Goal: Information Seeking & Learning: Learn about a topic

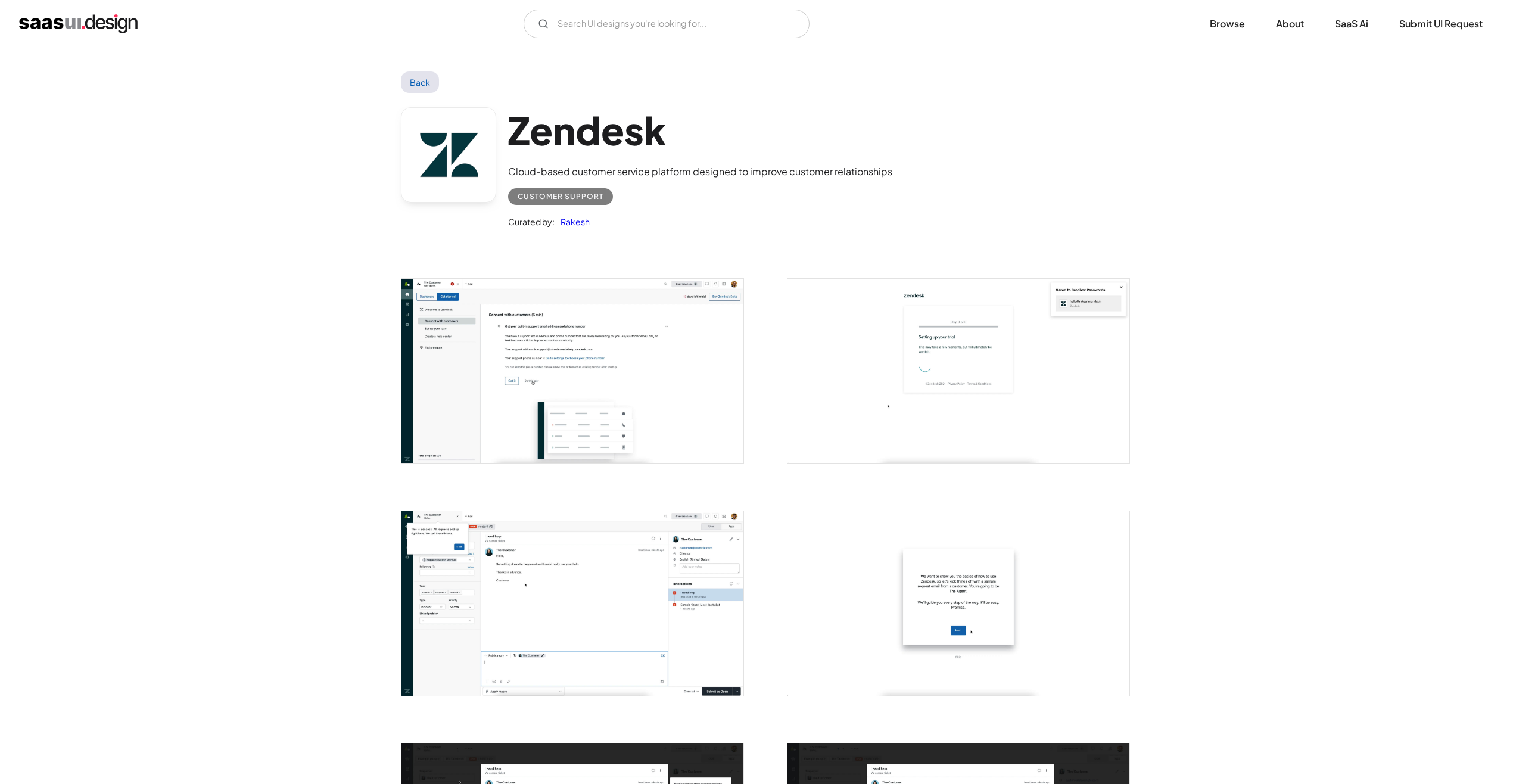
click at [566, 360] on img "open lightbox" at bounding box center [572, 371] width 342 height 184
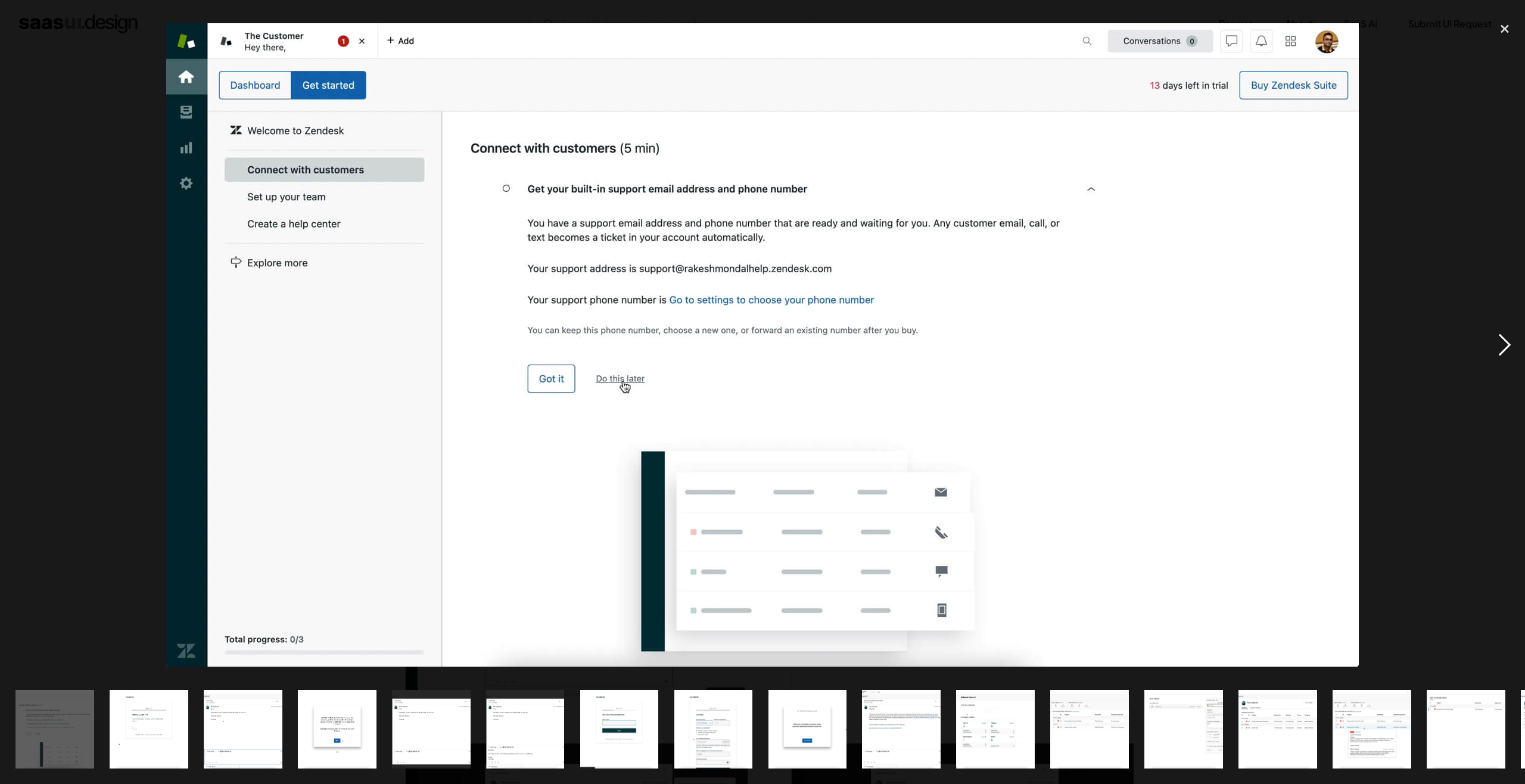
click at [1506, 348] on div "next image" at bounding box center [1505, 345] width 41 height 658
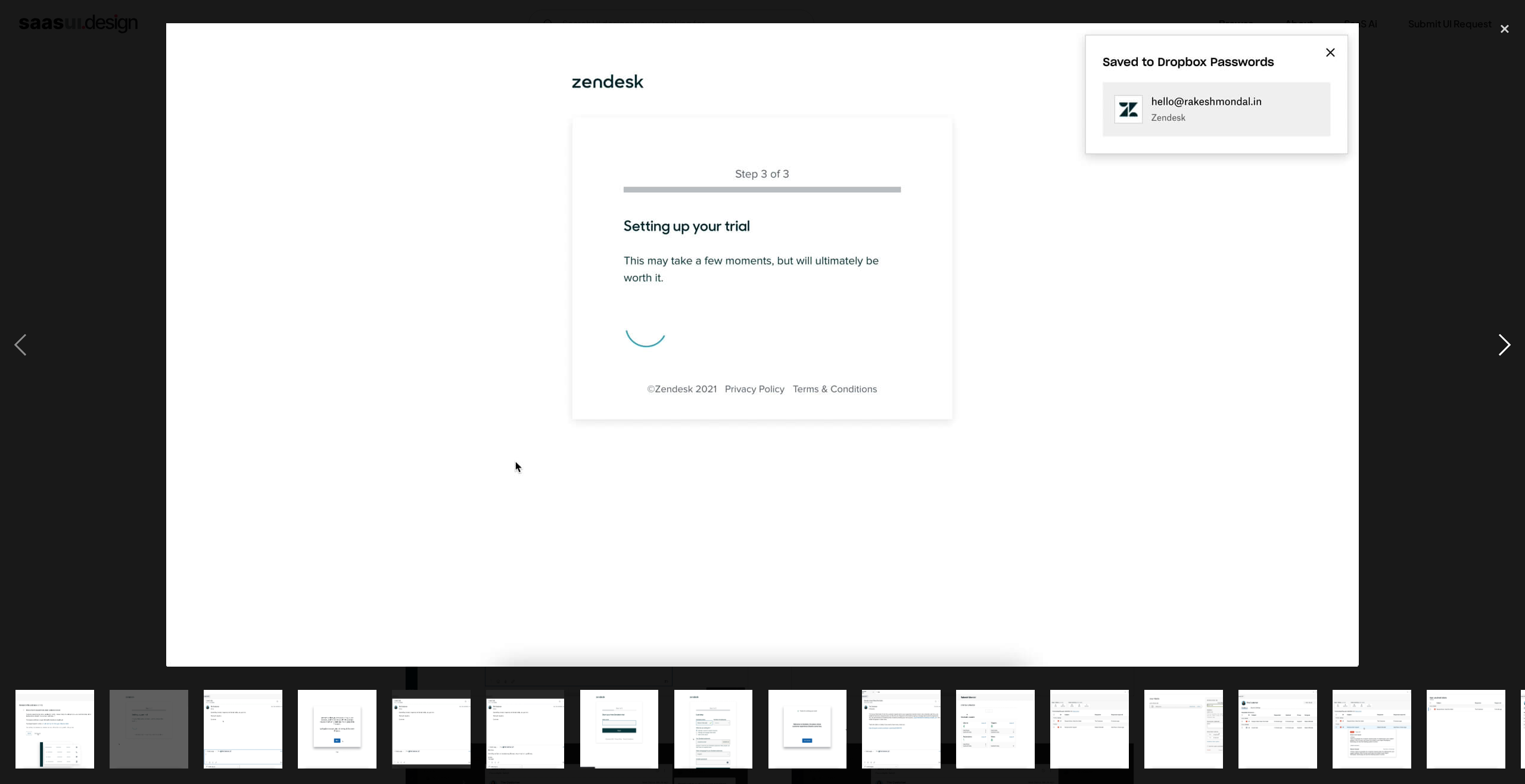
click at [1506, 348] on div "next image" at bounding box center [1505, 345] width 41 height 658
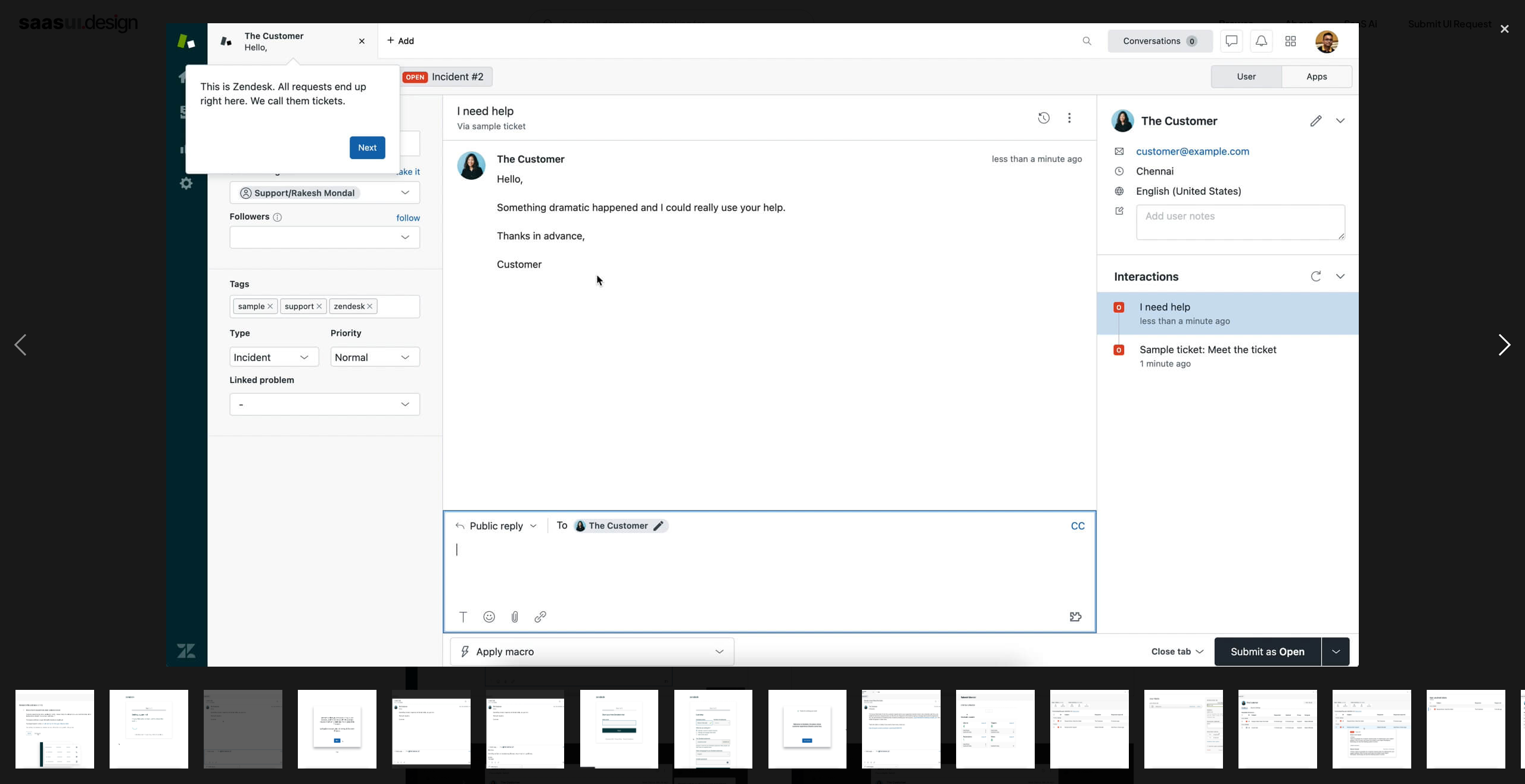
click at [1507, 348] on div "next image" at bounding box center [1505, 345] width 41 height 658
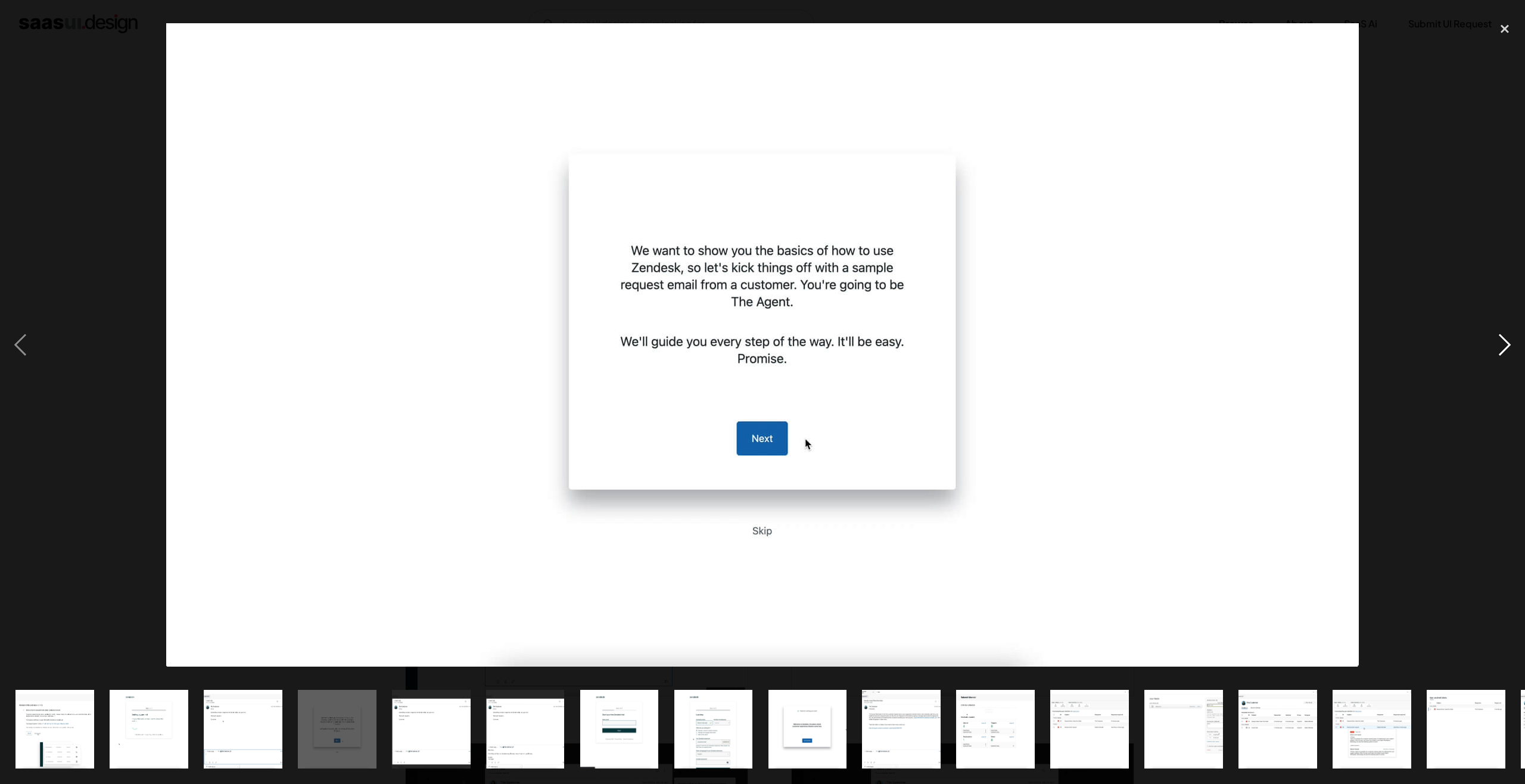
click at [1507, 348] on div "next image" at bounding box center [1505, 345] width 41 height 658
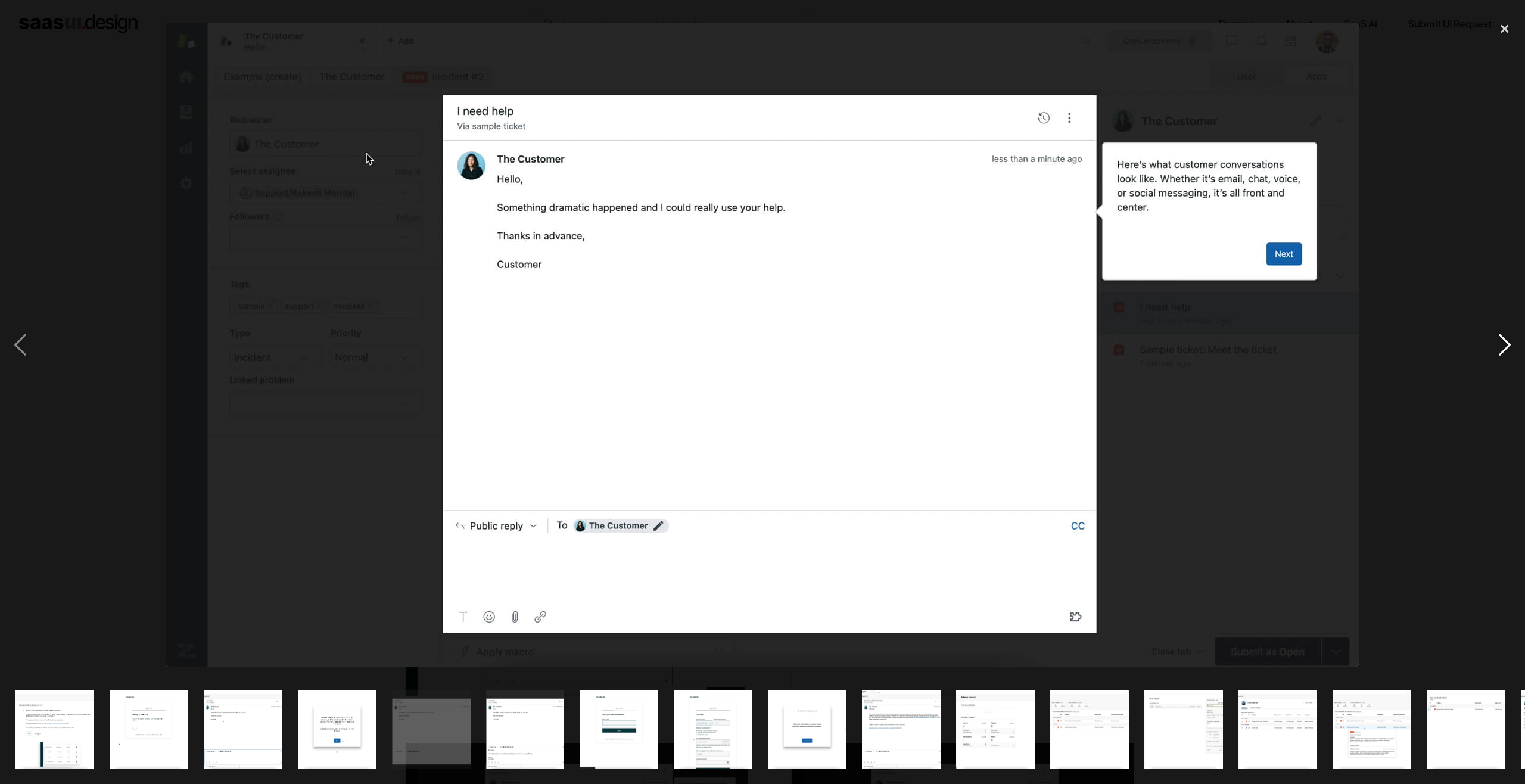
click at [1507, 348] on div "next image" at bounding box center [1505, 345] width 41 height 658
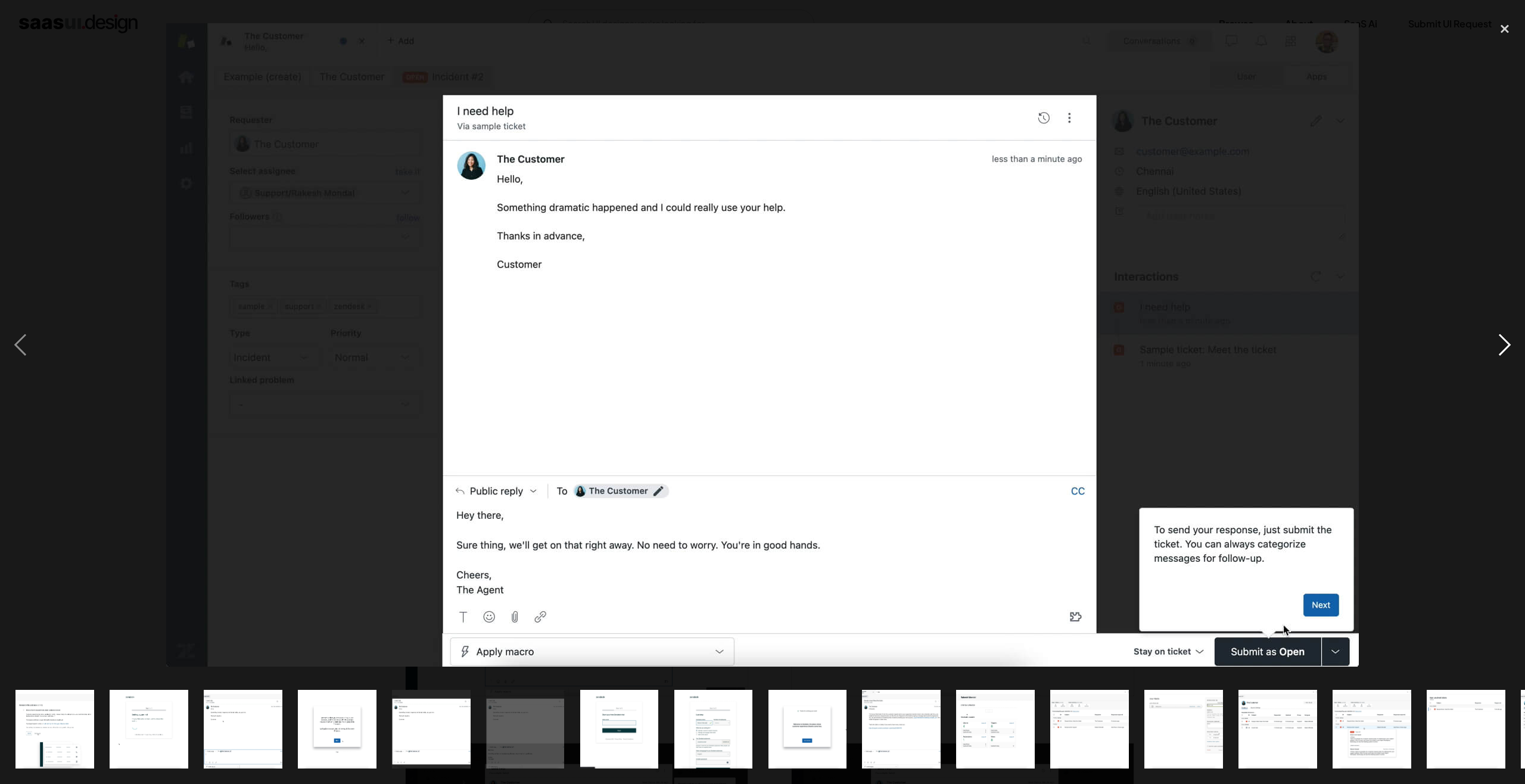
click at [1507, 348] on div "next image" at bounding box center [1505, 345] width 41 height 658
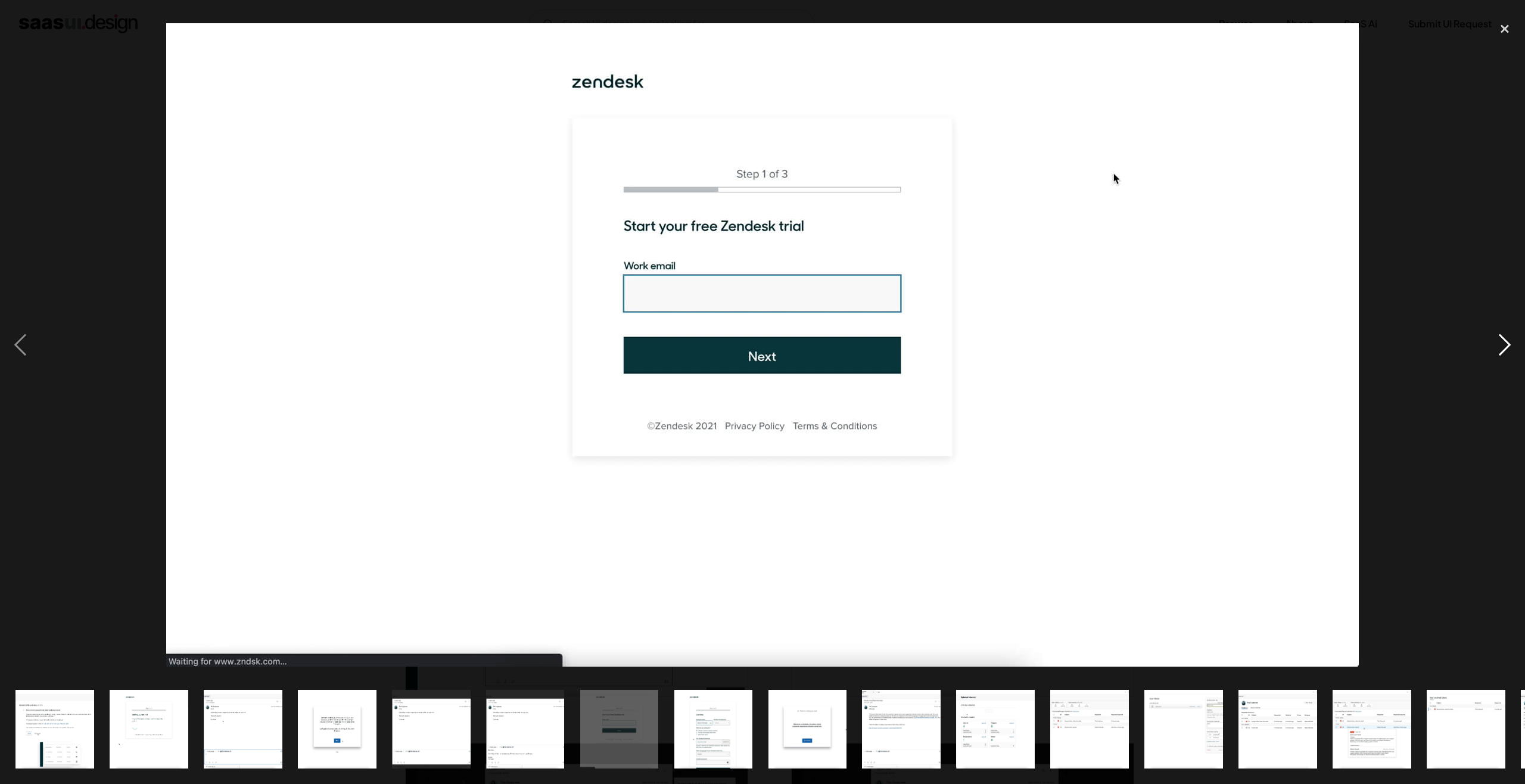
click at [1509, 348] on div "next image" at bounding box center [1505, 345] width 41 height 658
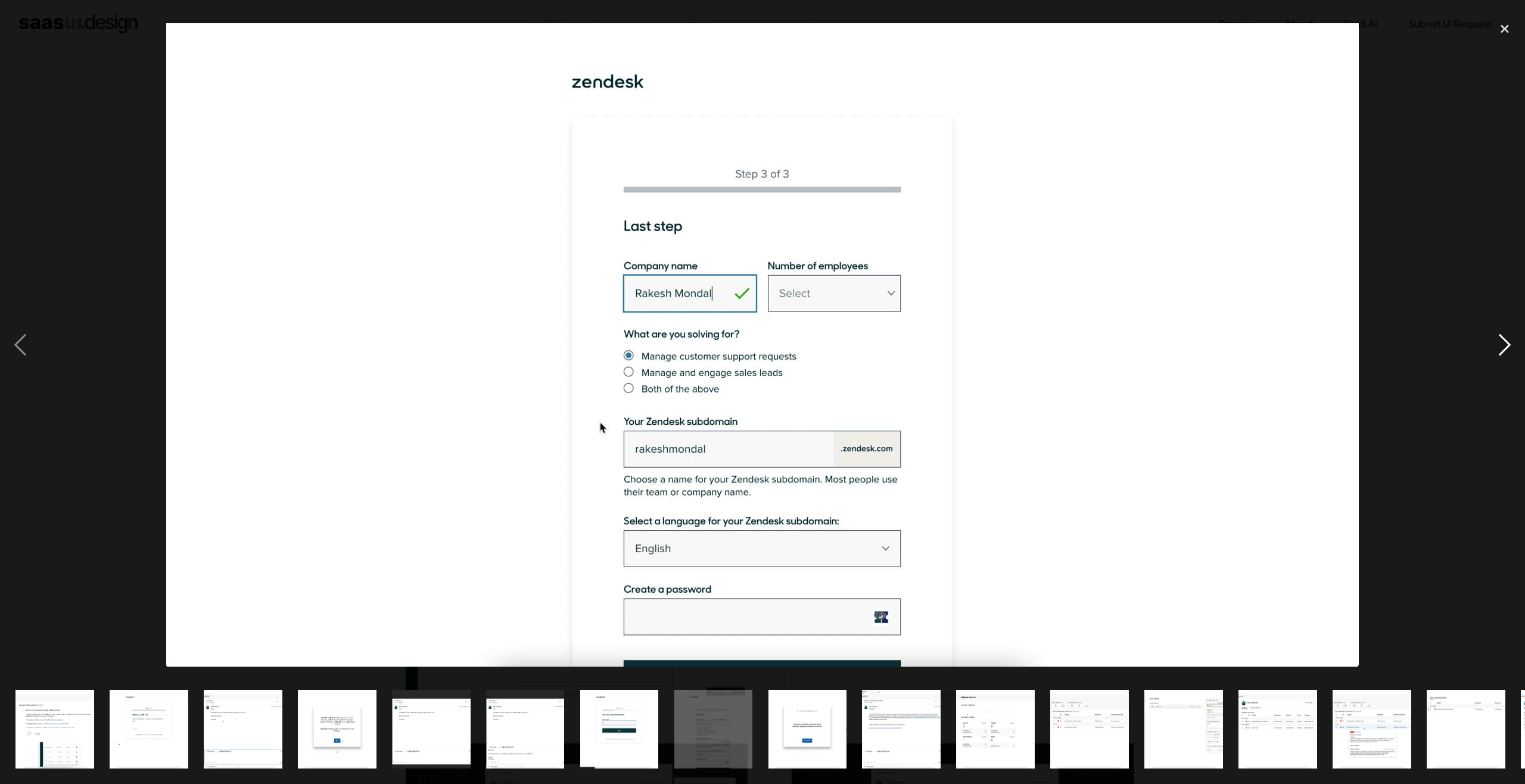
click at [1509, 348] on div "next image" at bounding box center [1505, 345] width 41 height 658
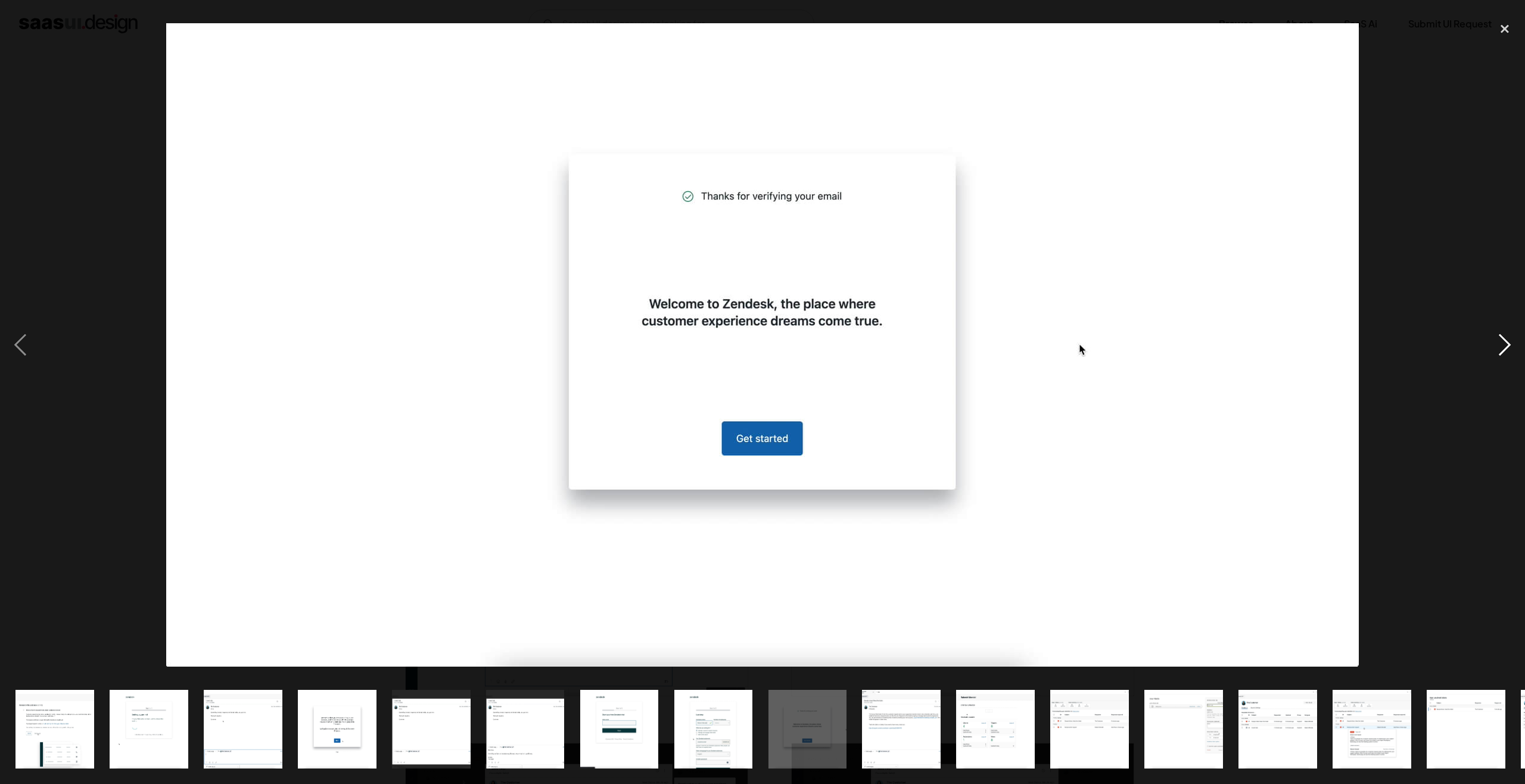
click at [1509, 348] on div "next image" at bounding box center [1505, 345] width 41 height 658
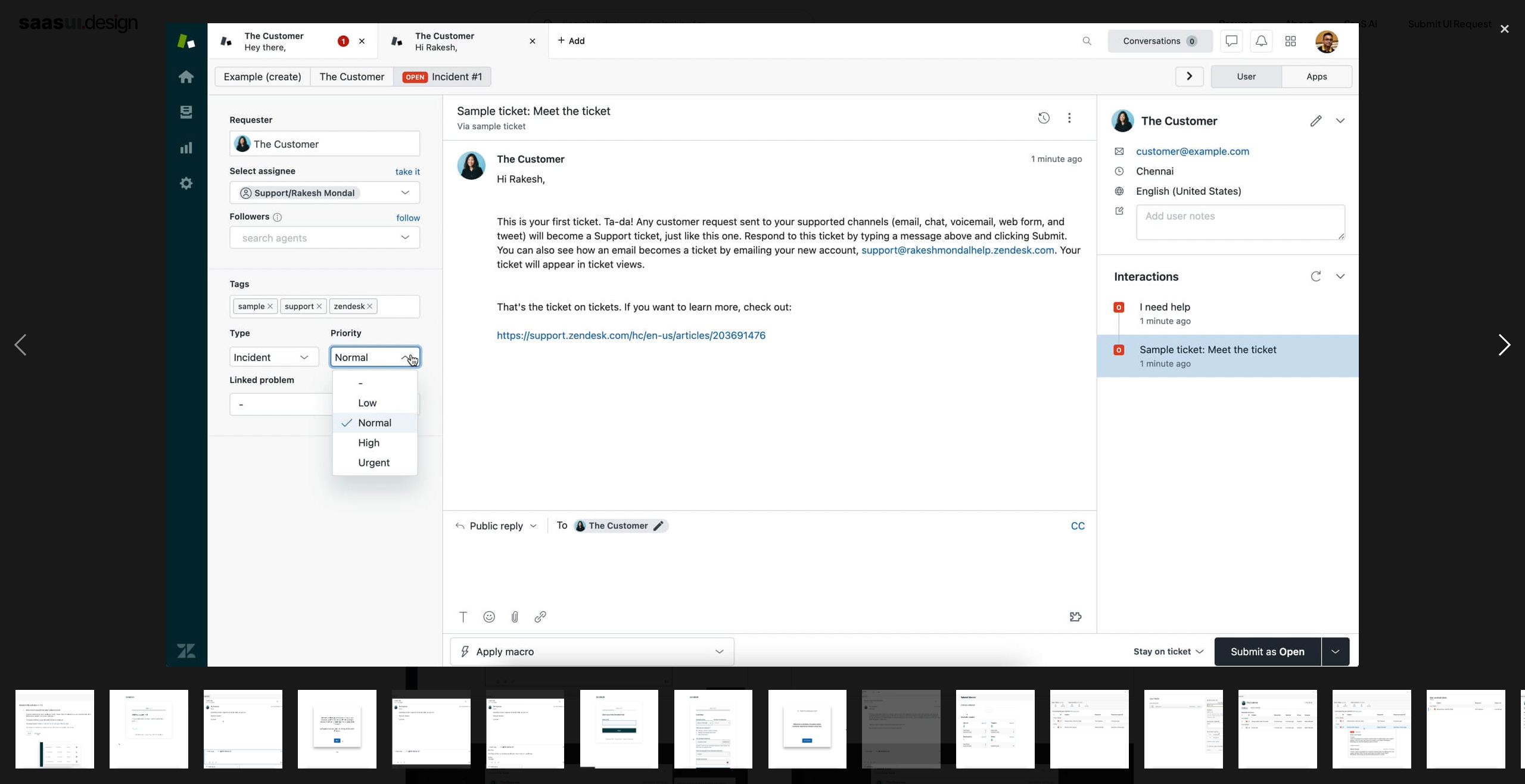
click at [1510, 348] on div "next image" at bounding box center [1505, 345] width 41 height 658
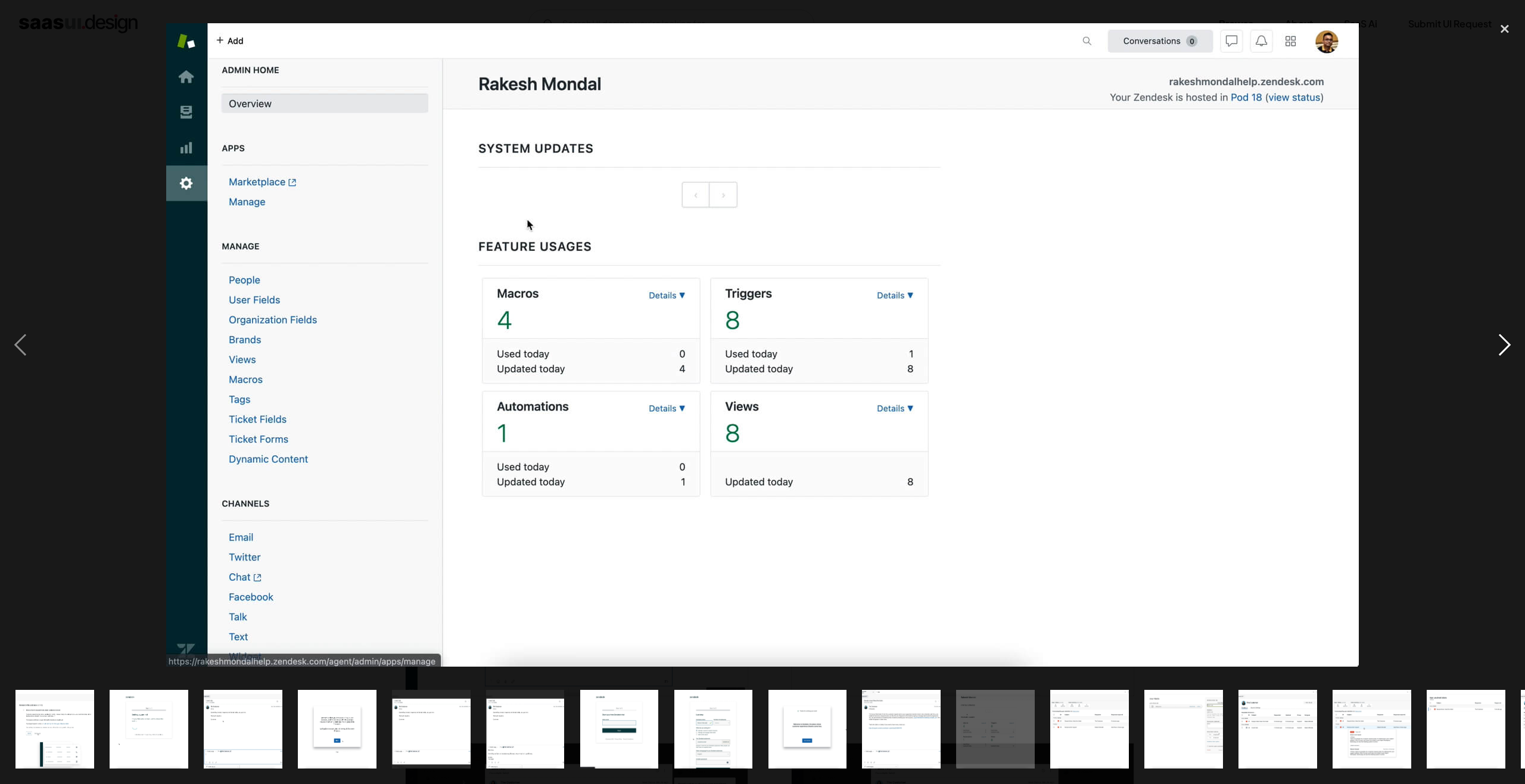
click at [1510, 348] on div "next image" at bounding box center [1505, 345] width 41 height 658
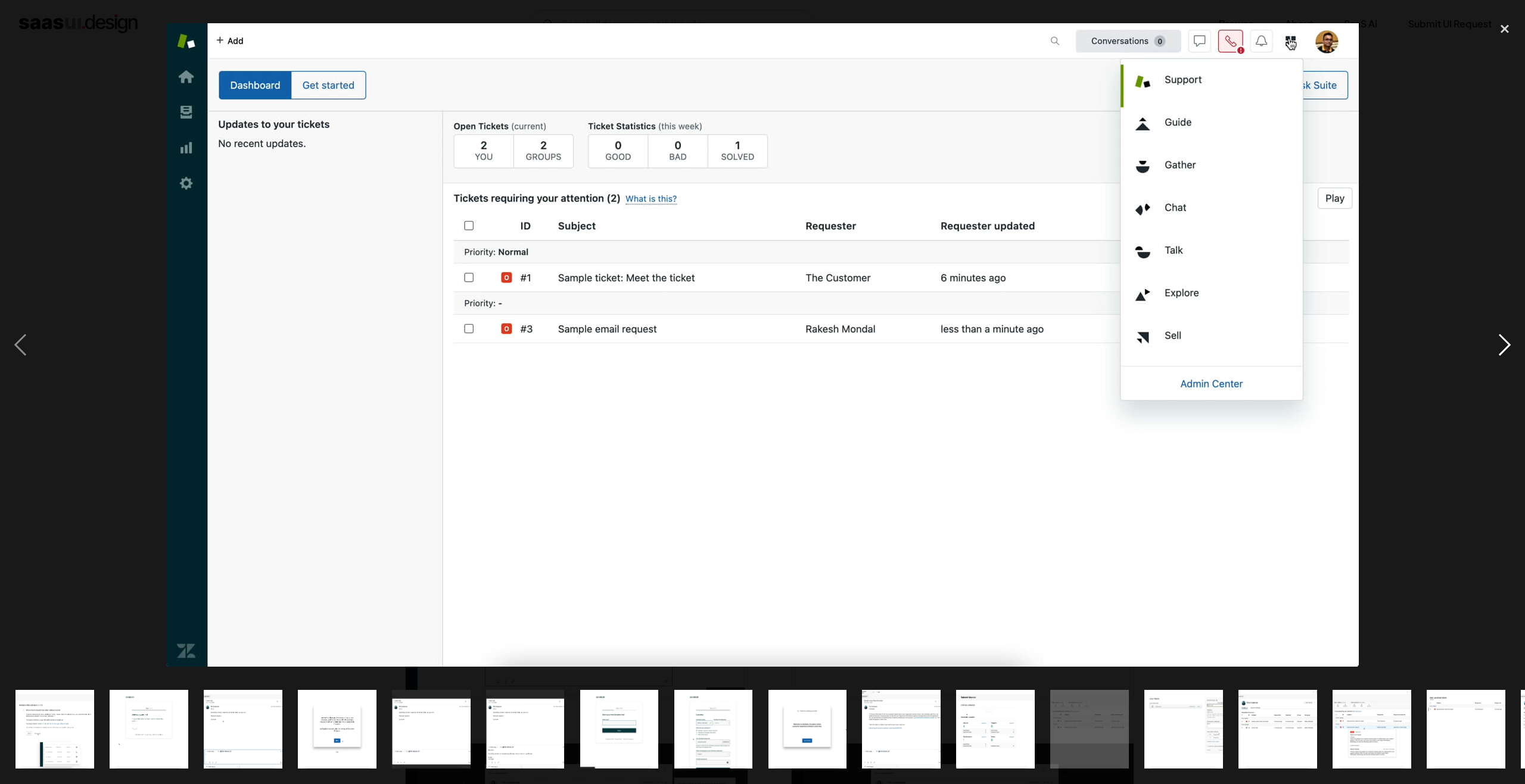
click at [1510, 348] on div "next image" at bounding box center [1505, 345] width 41 height 658
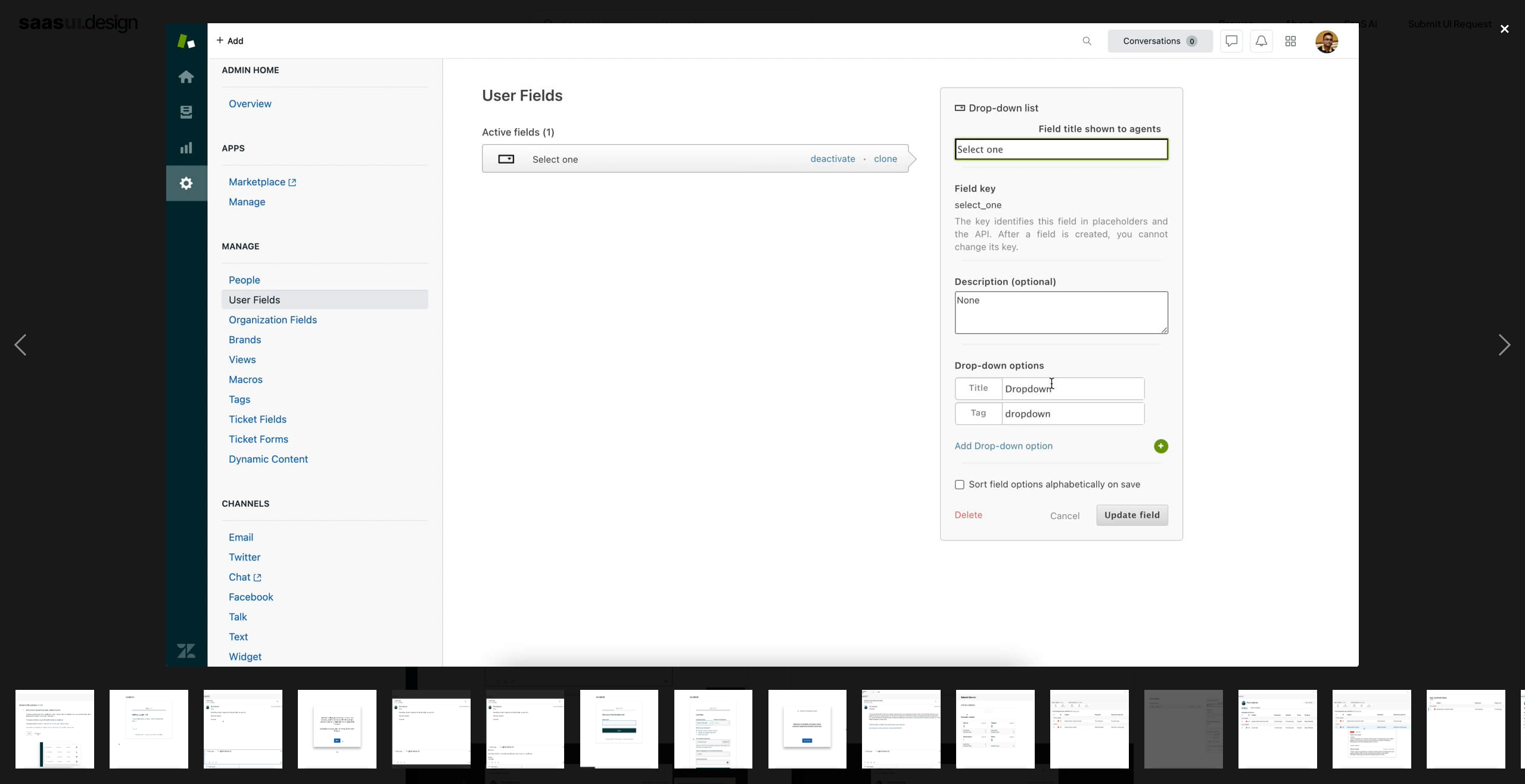
click at [1500, 26] on div "close lightbox" at bounding box center [1505, 29] width 41 height 26
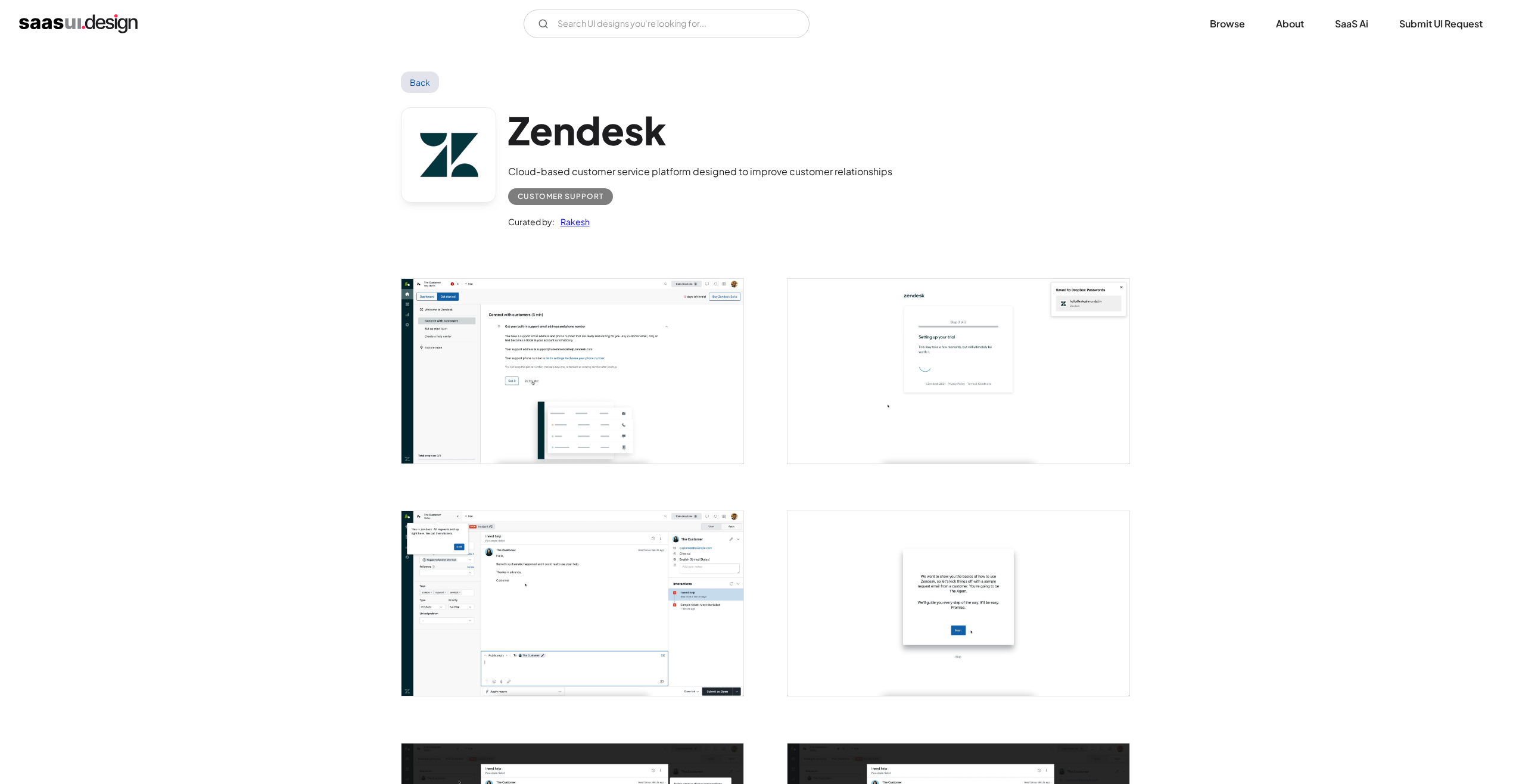
click at [503, 406] on img "open lightbox" at bounding box center [572, 371] width 342 height 184
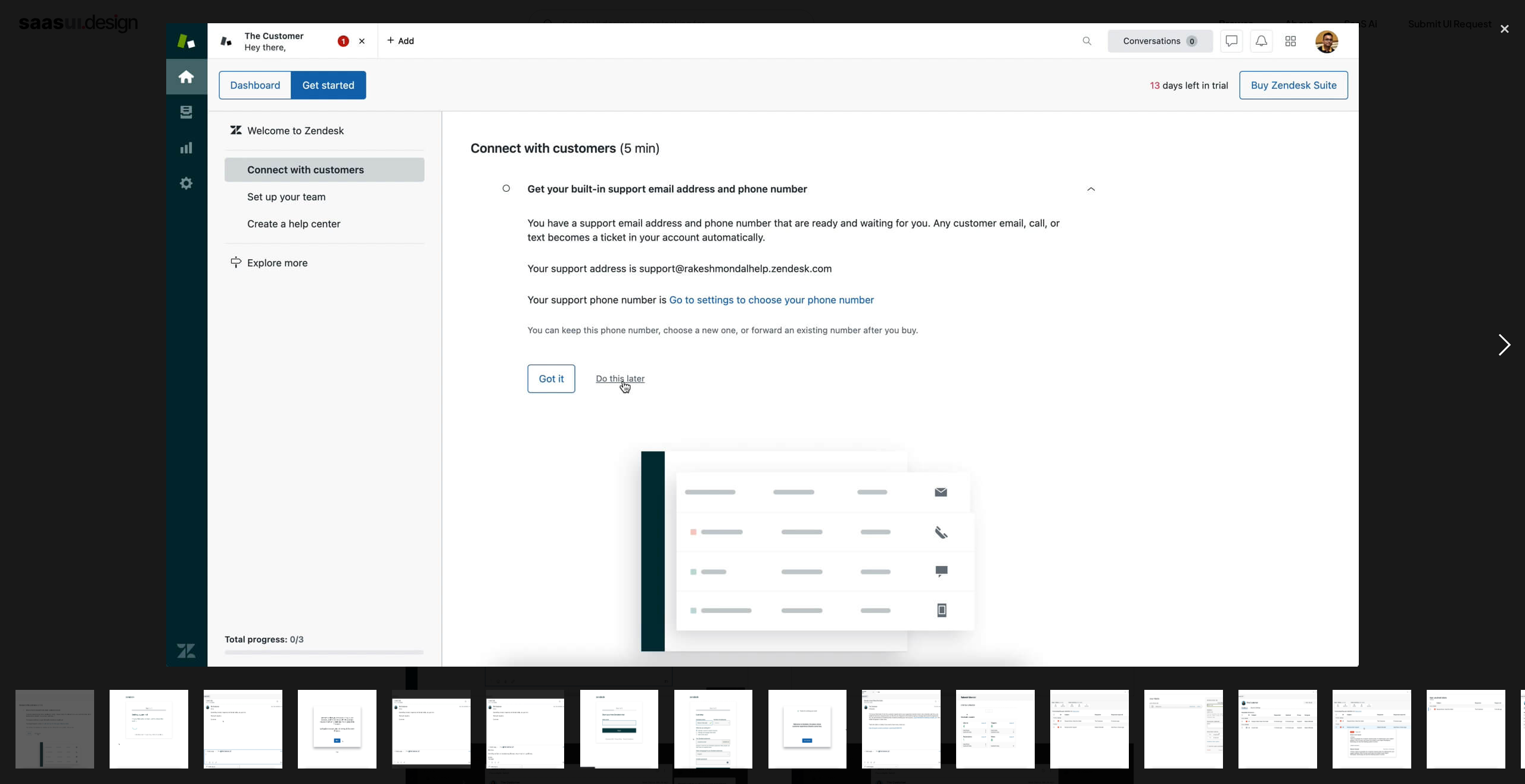
click at [1511, 335] on div "next image" at bounding box center [1505, 345] width 41 height 658
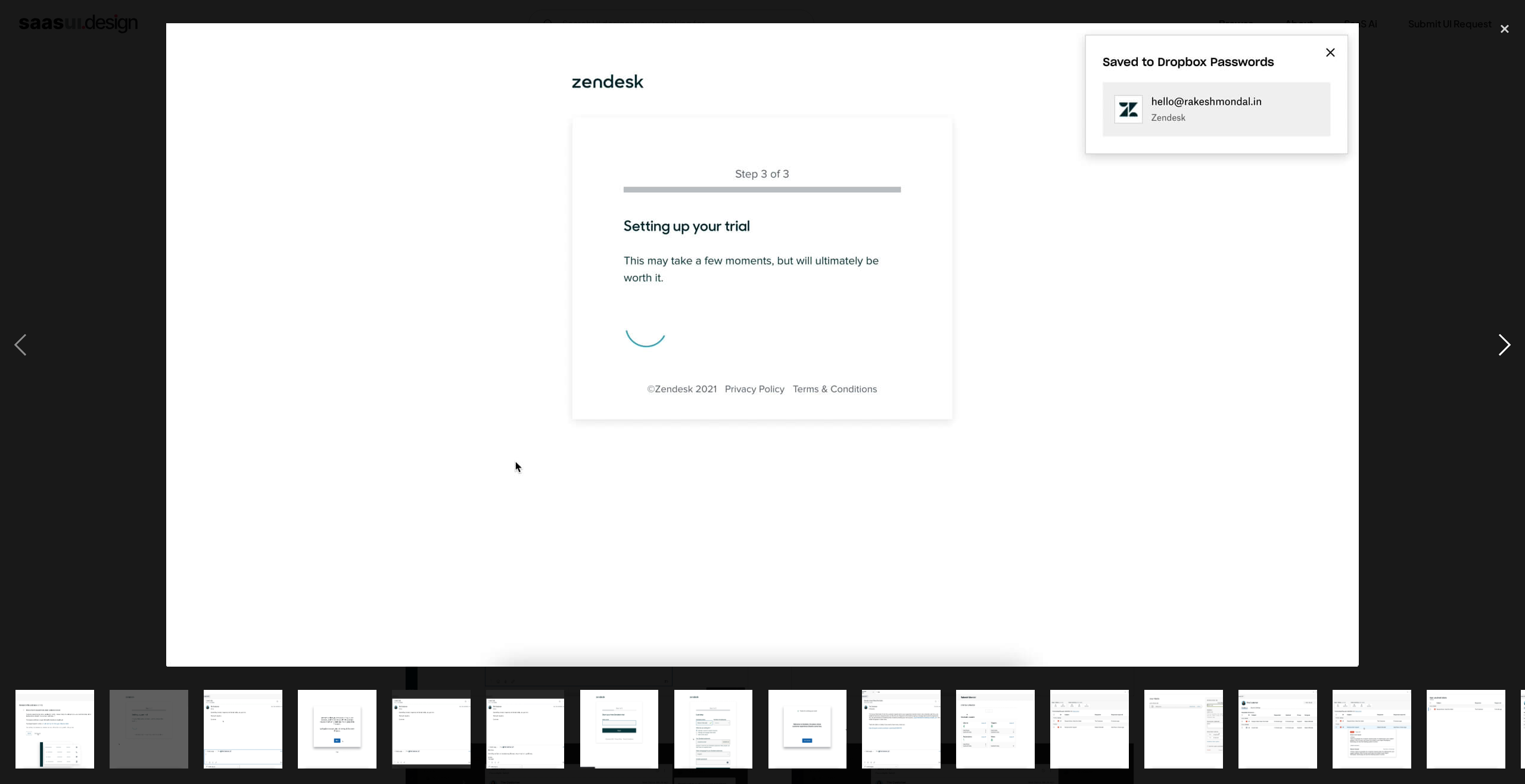
click at [1510, 335] on div "next image" at bounding box center [1505, 345] width 41 height 658
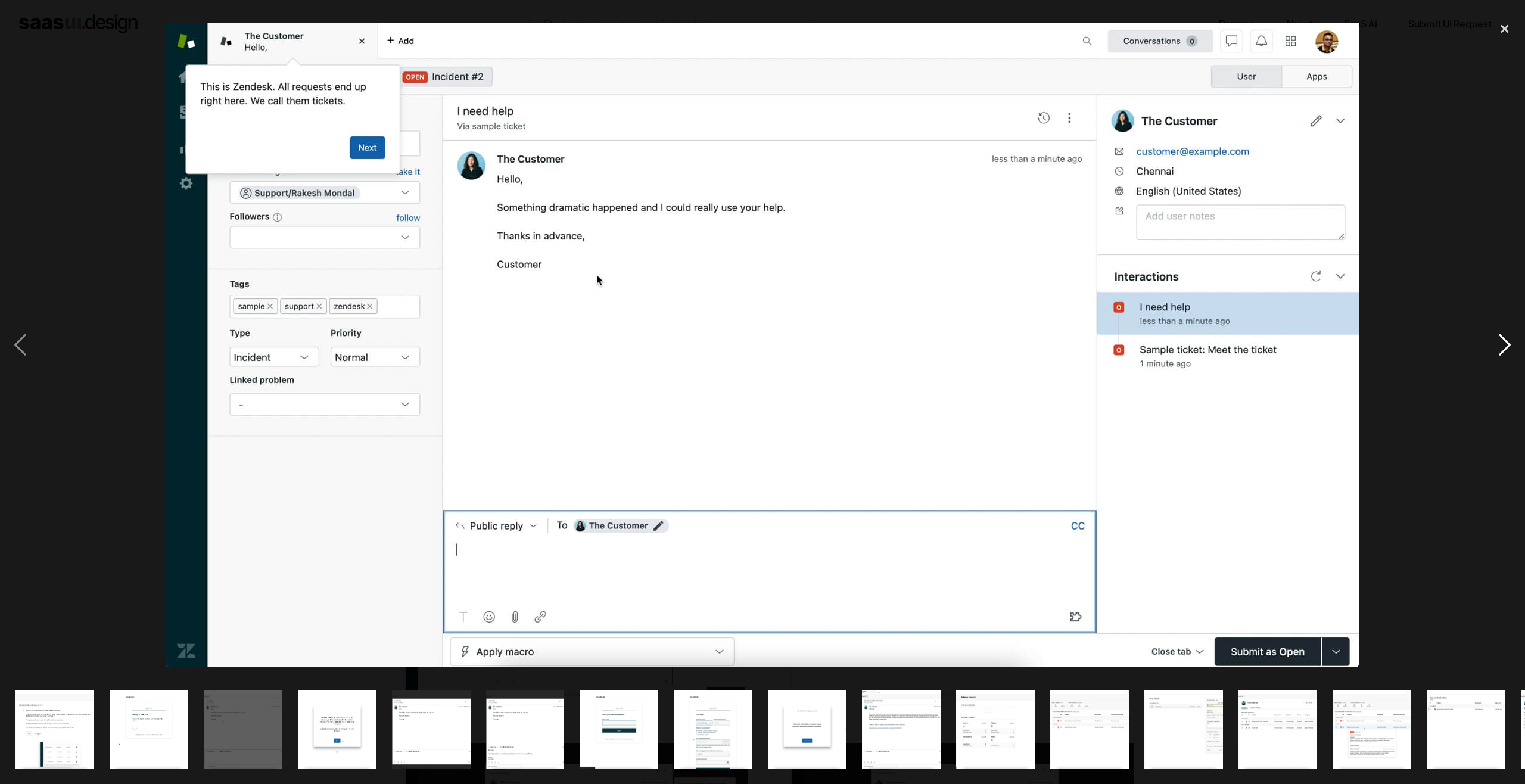
click at [1512, 348] on div "next image" at bounding box center [1505, 345] width 41 height 658
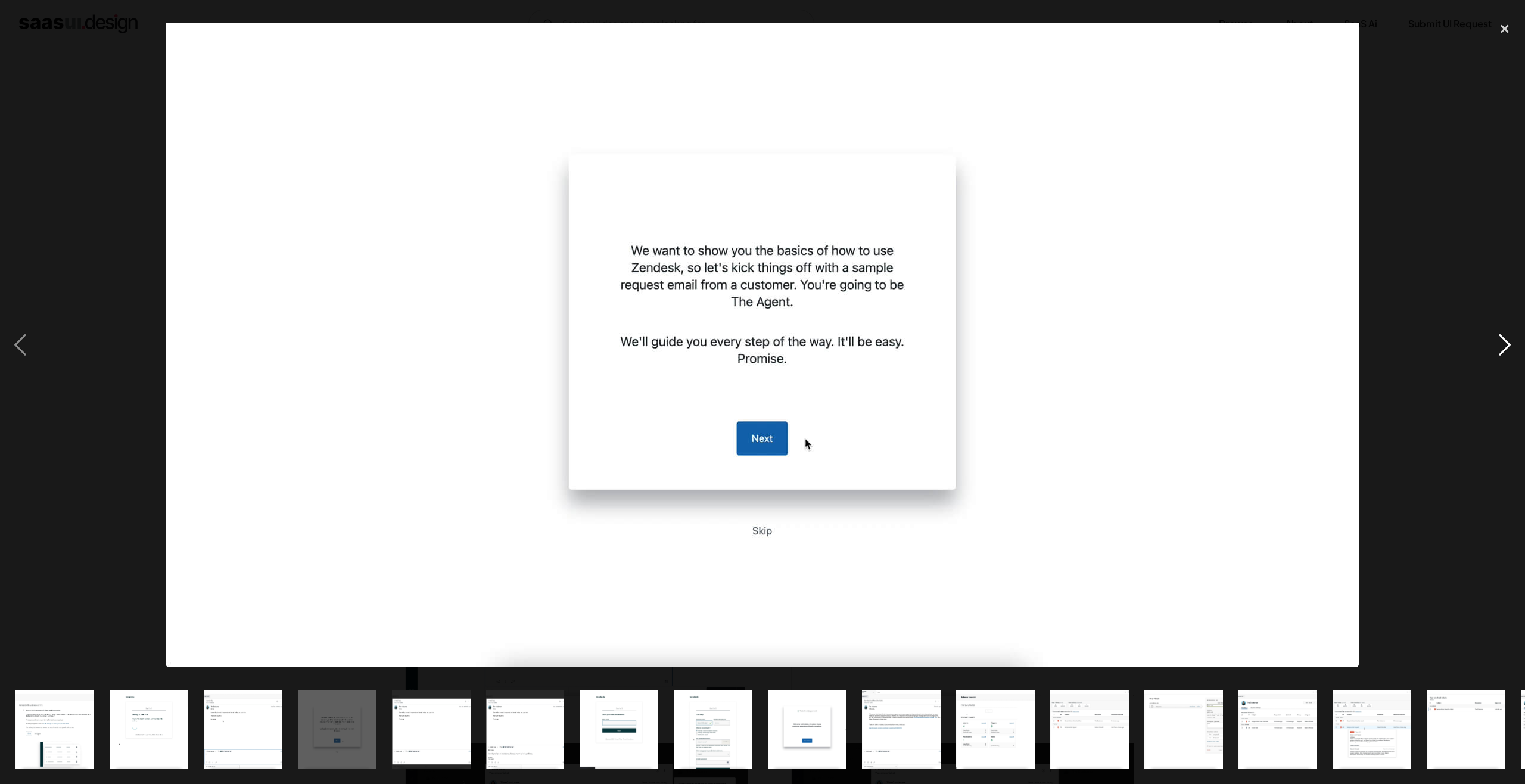
click at [1512, 348] on div "next image" at bounding box center [1505, 345] width 41 height 658
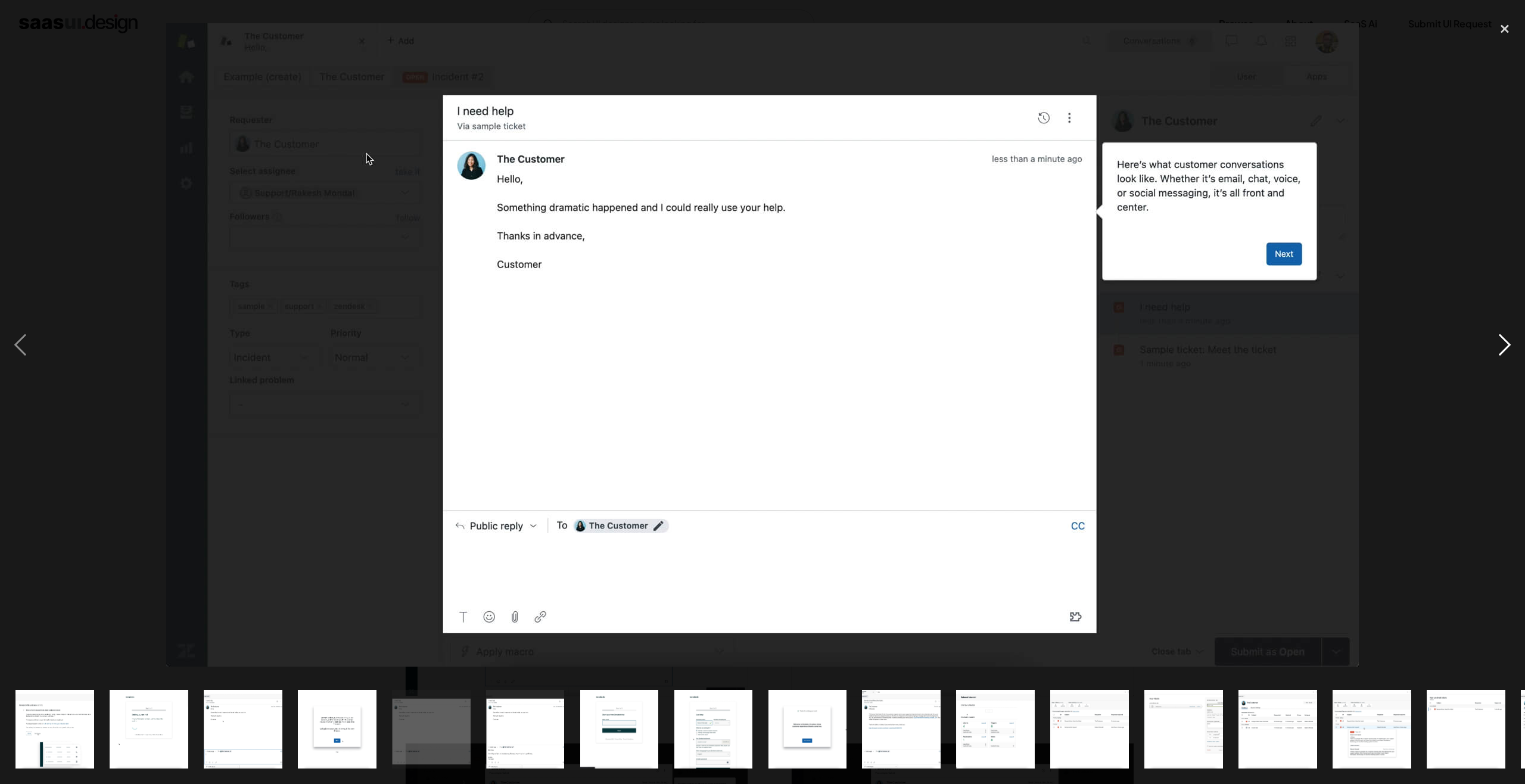
click at [1512, 348] on div "next image" at bounding box center [1505, 345] width 41 height 658
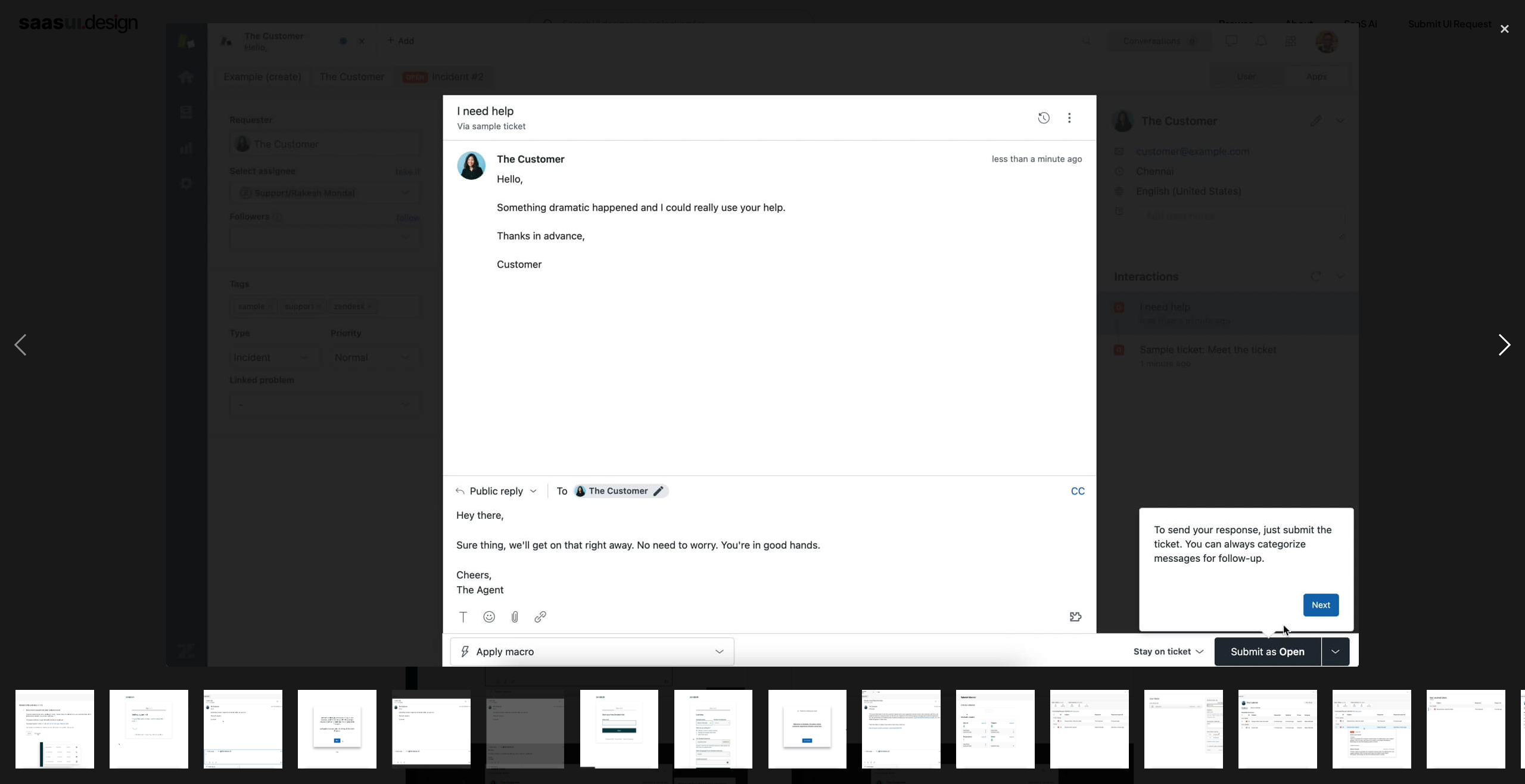
click at [1512, 348] on div "next image" at bounding box center [1505, 345] width 41 height 658
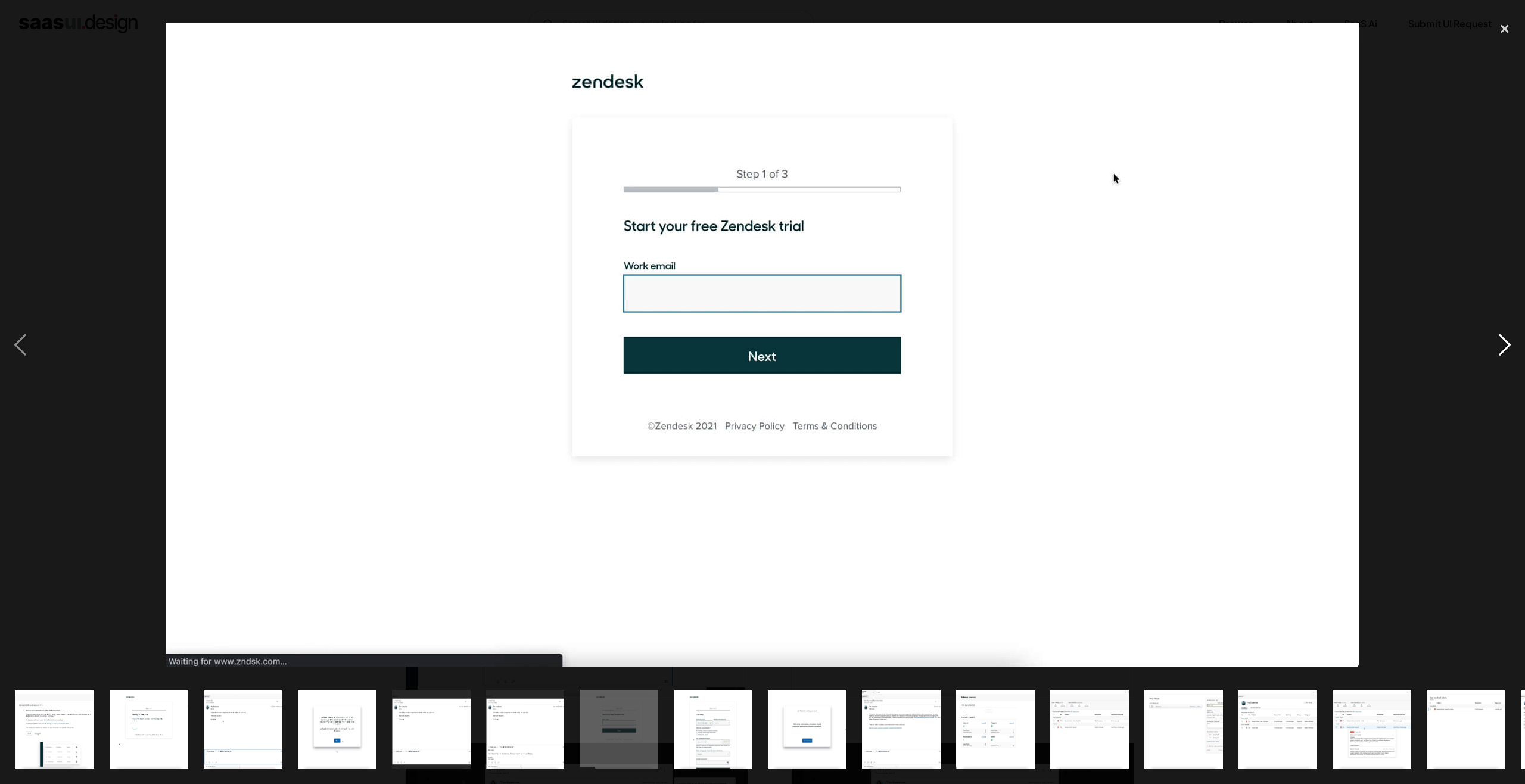
click at [1512, 348] on div "next image" at bounding box center [1505, 345] width 41 height 658
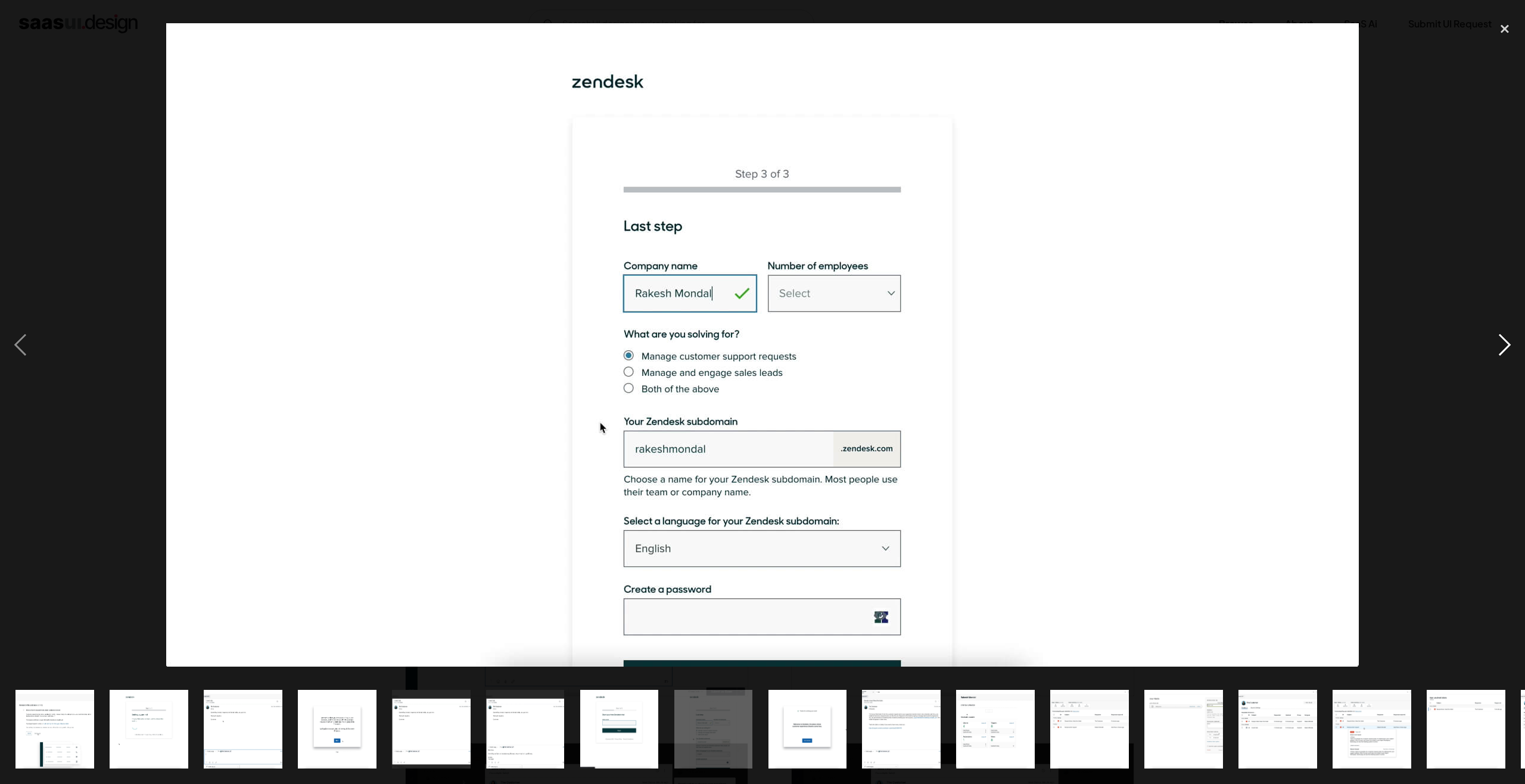
click at [1508, 350] on div "next image" at bounding box center [1505, 345] width 41 height 658
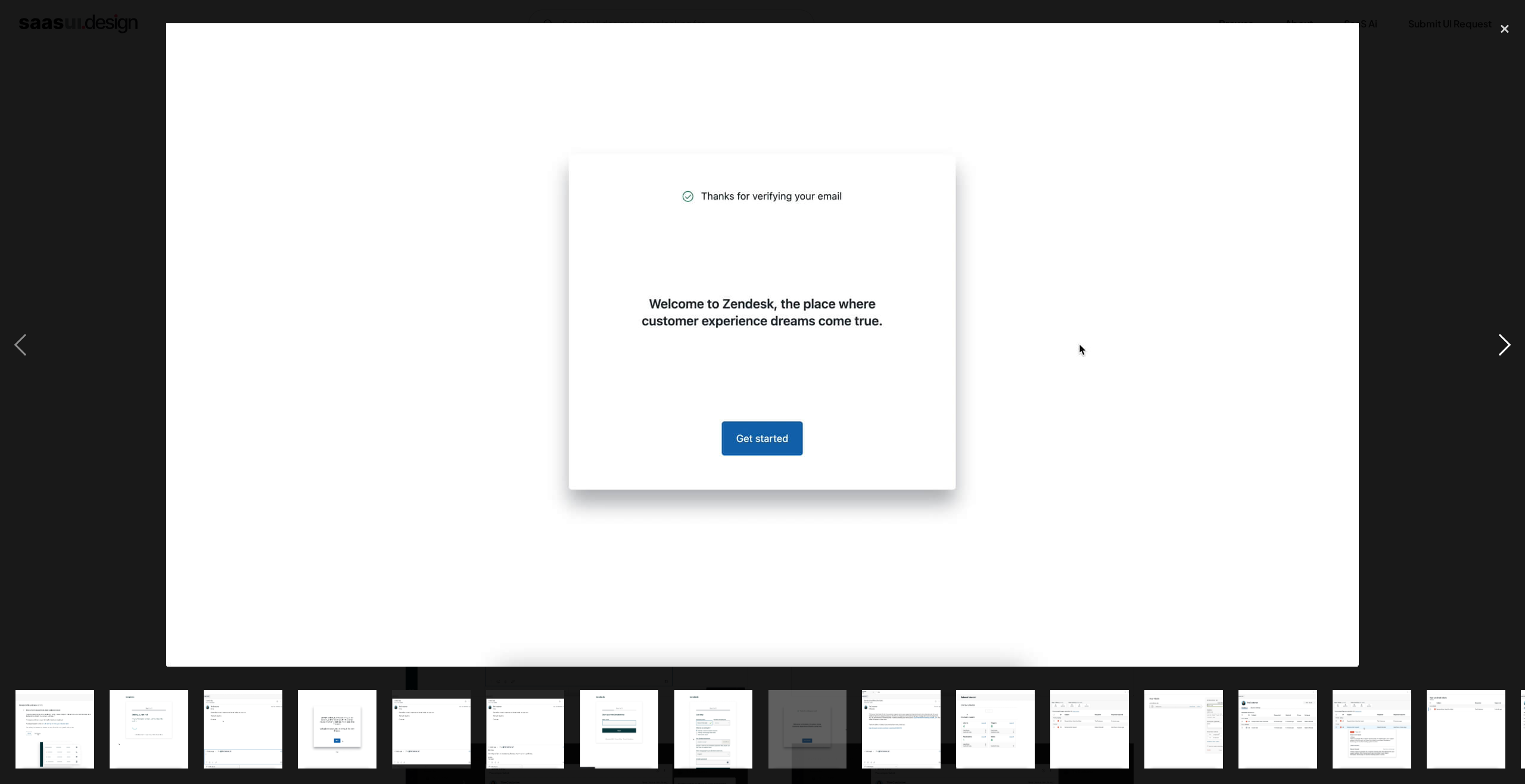
click at [1508, 350] on div "next image" at bounding box center [1505, 345] width 41 height 658
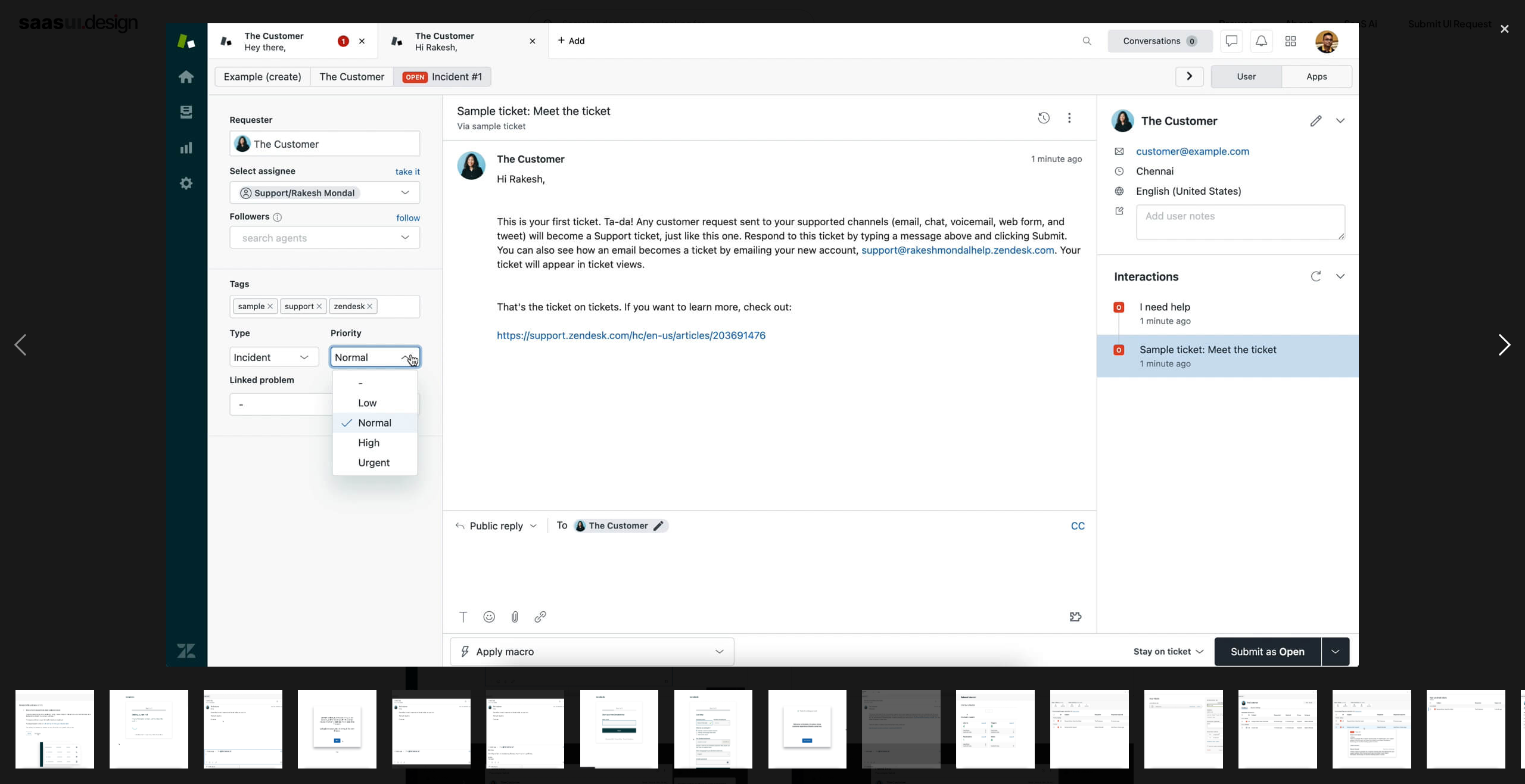
click at [1508, 350] on div "next image" at bounding box center [1505, 345] width 41 height 658
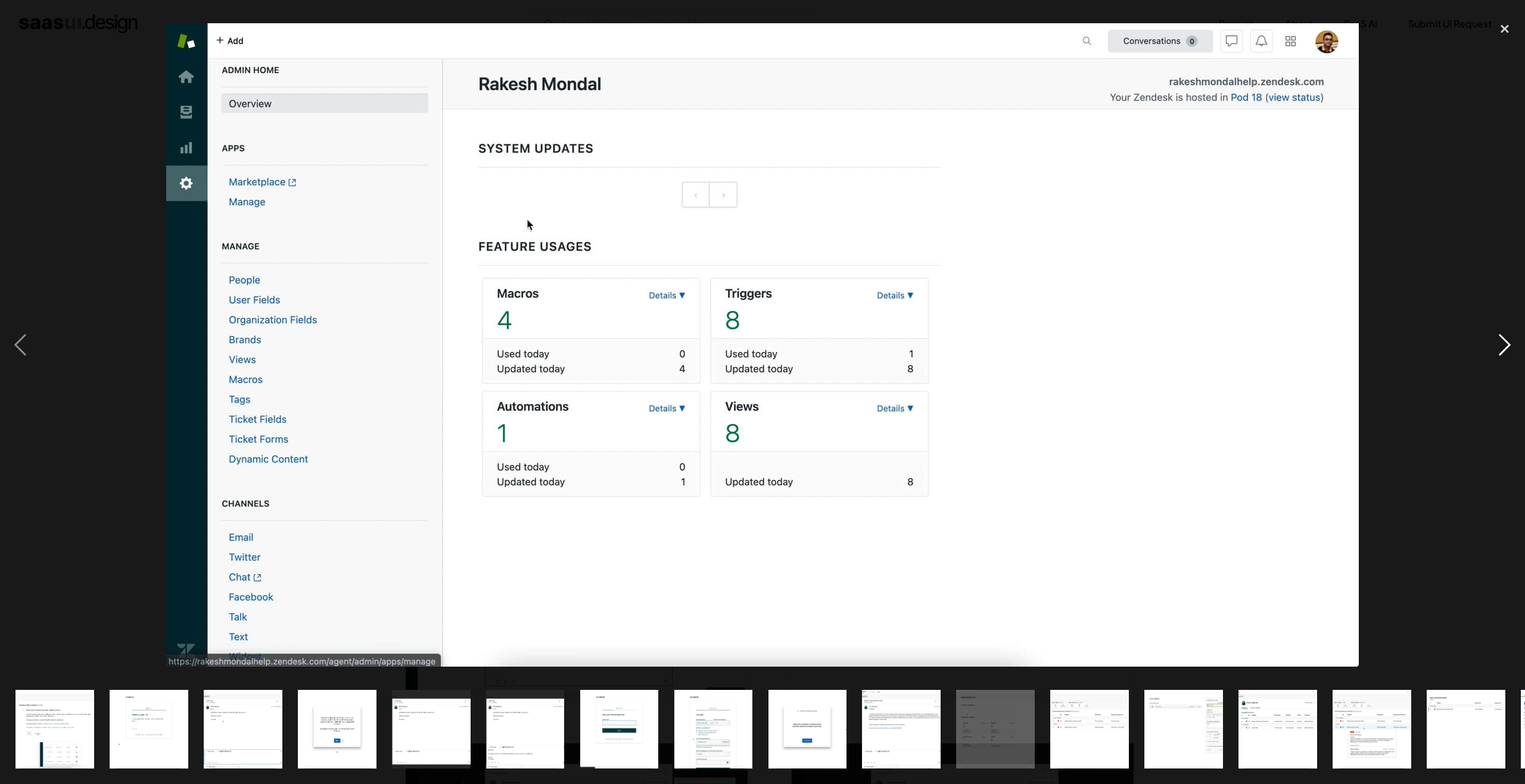
click at [1506, 358] on div "next image" at bounding box center [1505, 345] width 41 height 658
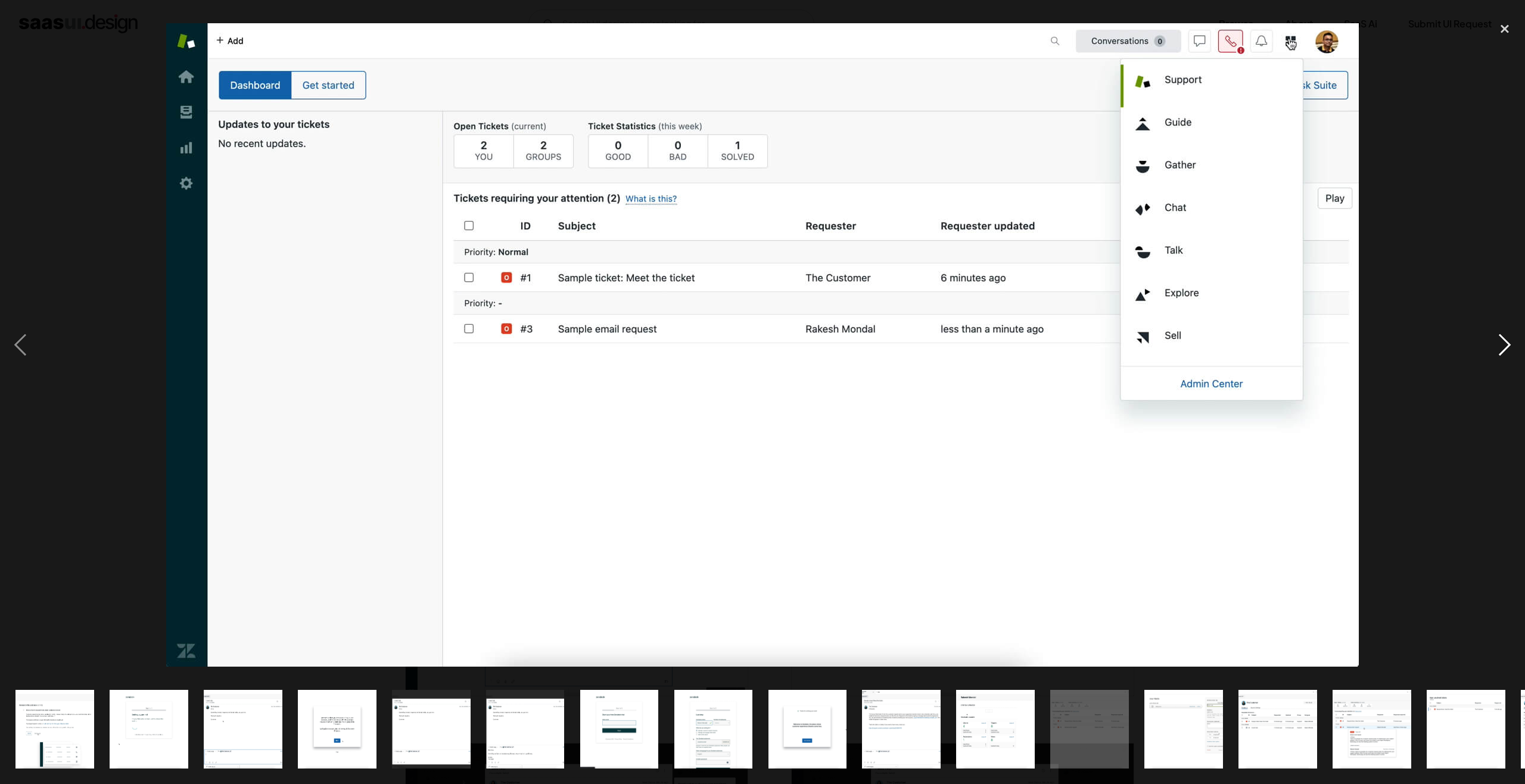
click at [1506, 349] on div "next image" at bounding box center [1505, 345] width 41 height 658
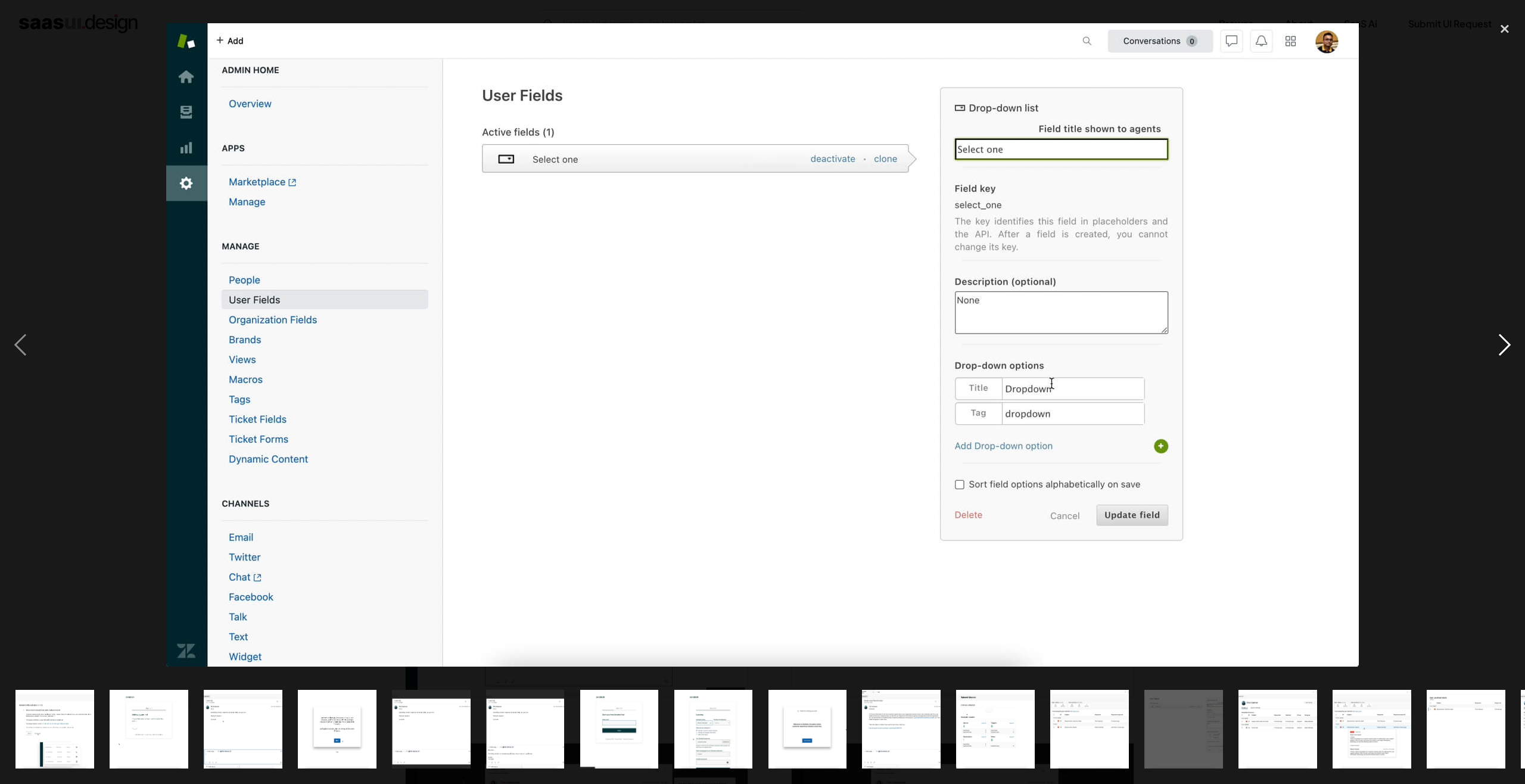
click at [1506, 349] on div "next image" at bounding box center [1505, 345] width 41 height 658
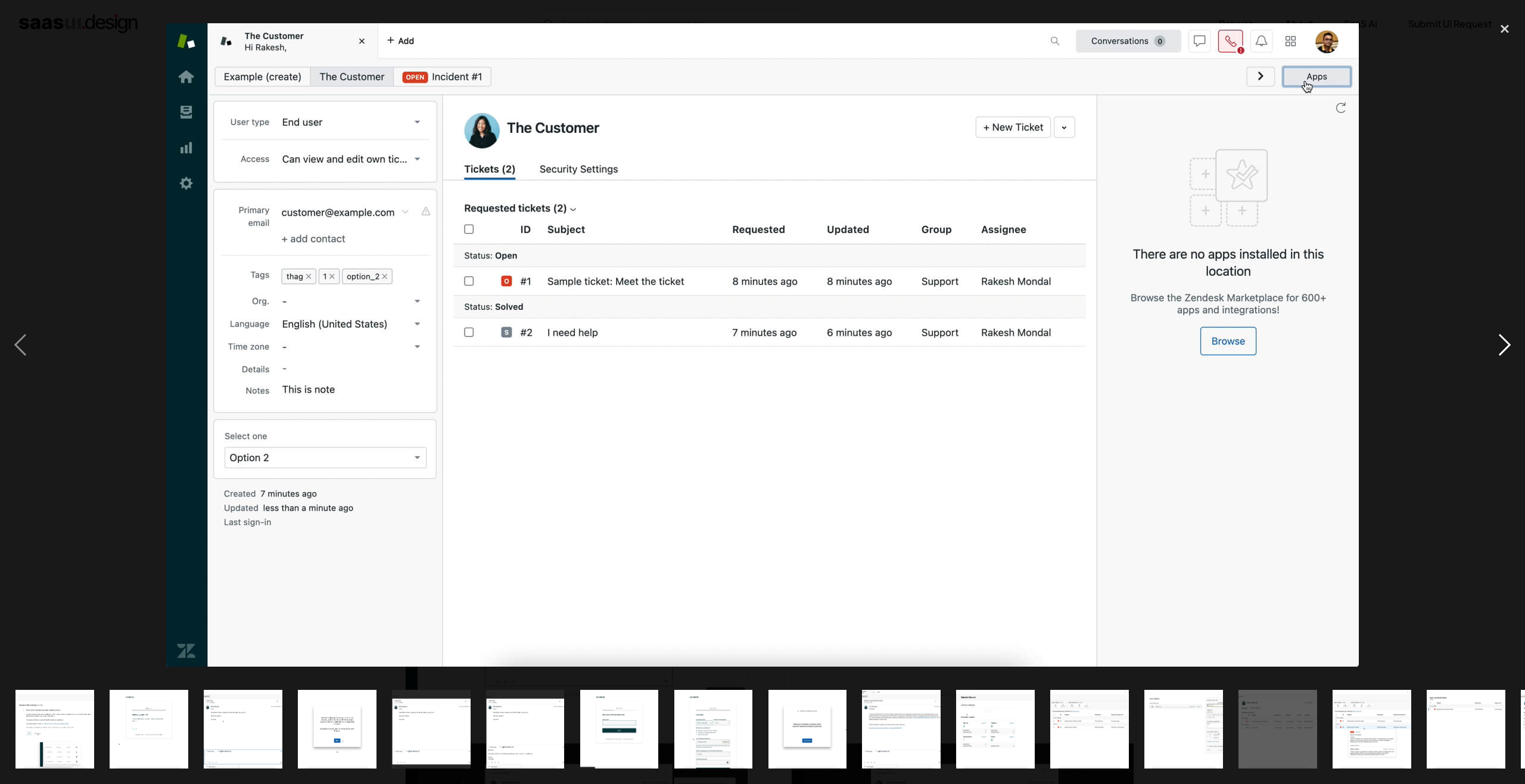
click at [1506, 349] on div "next image" at bounding box center [1505, 345] width 41 height 658
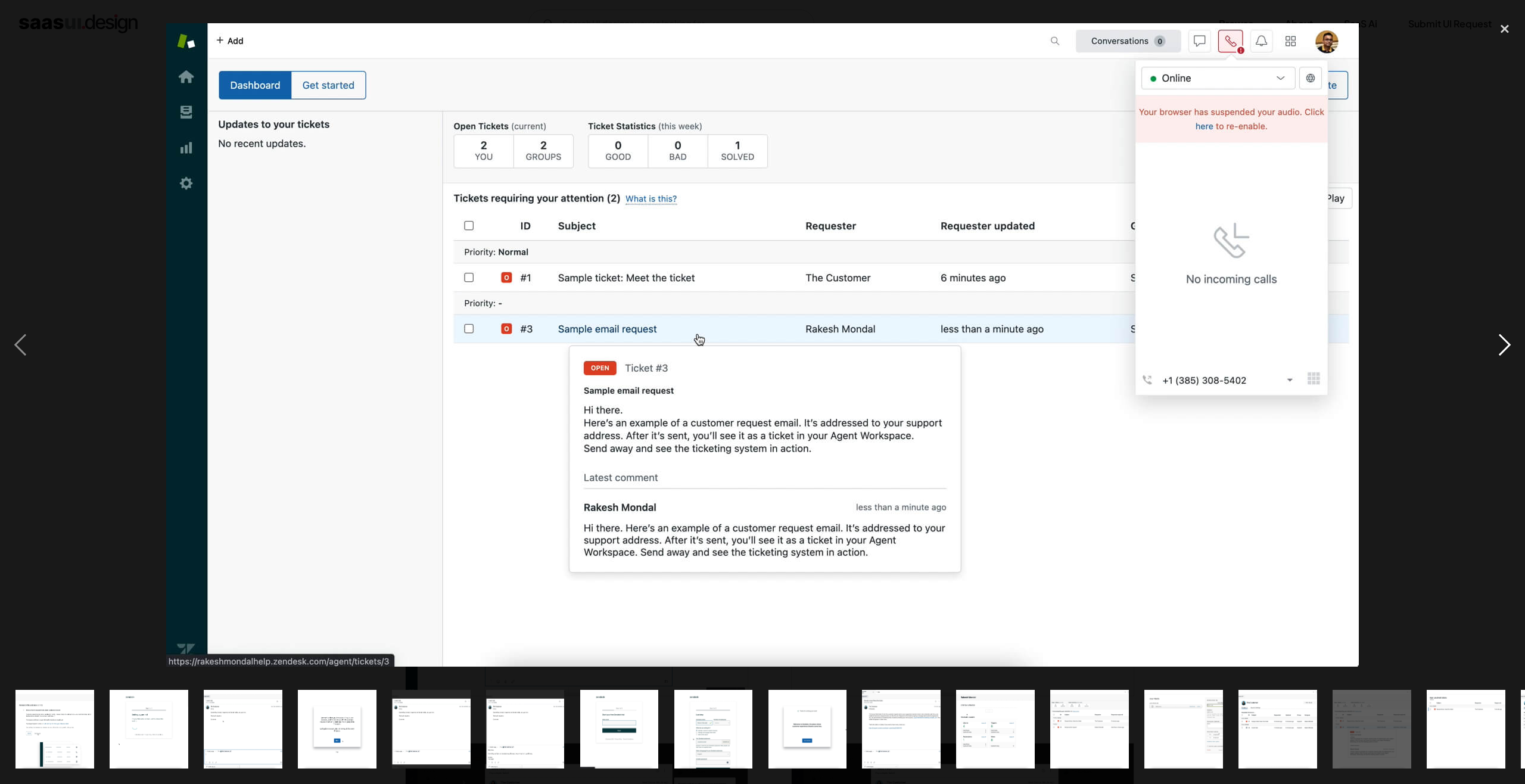
click at [1506, 349] on div "next image" at bounding box center [1505, 345] width 41 height 658
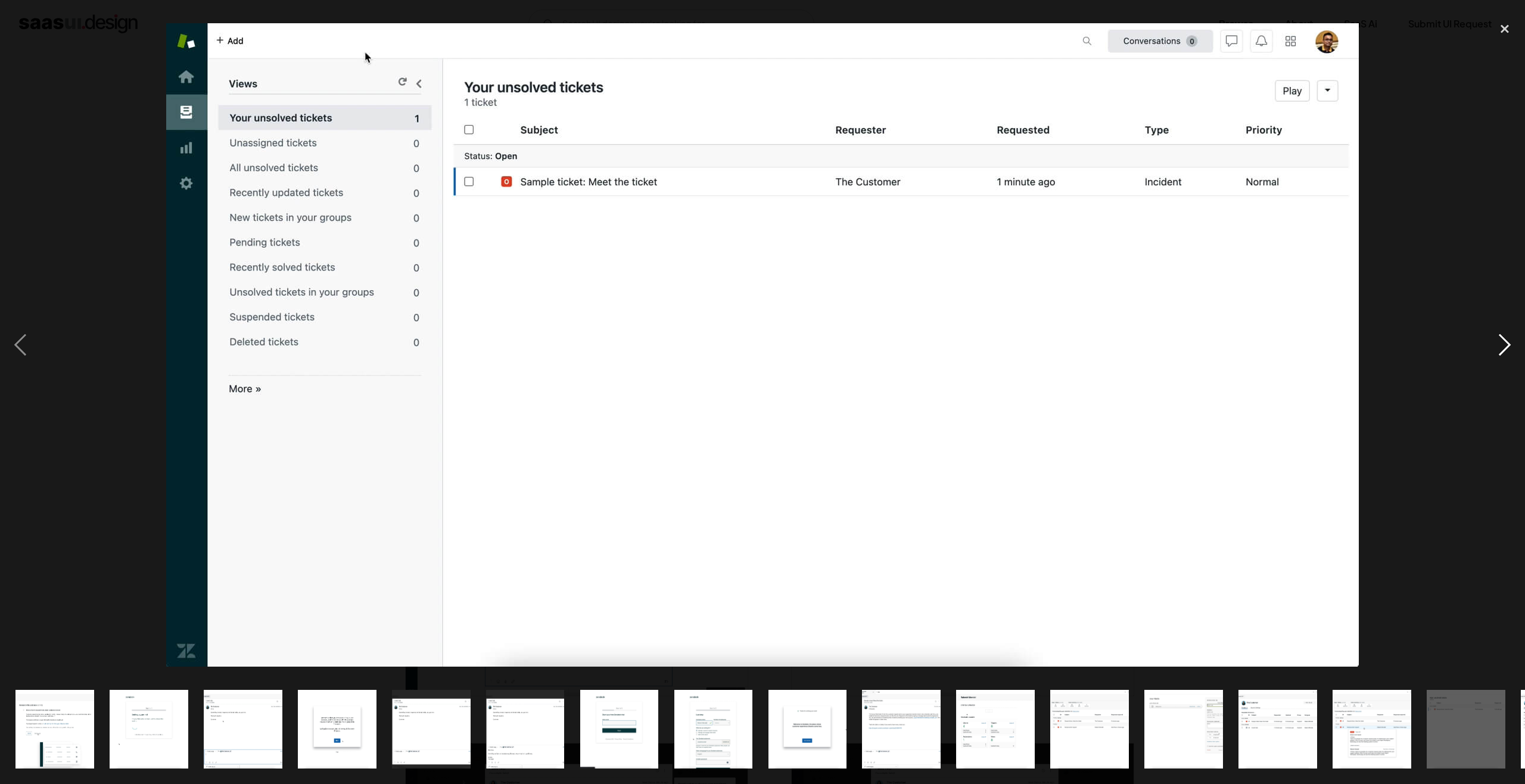
click at [1506, 349] on div "next image" at bounding box center [1505, 345] width 41 height 658
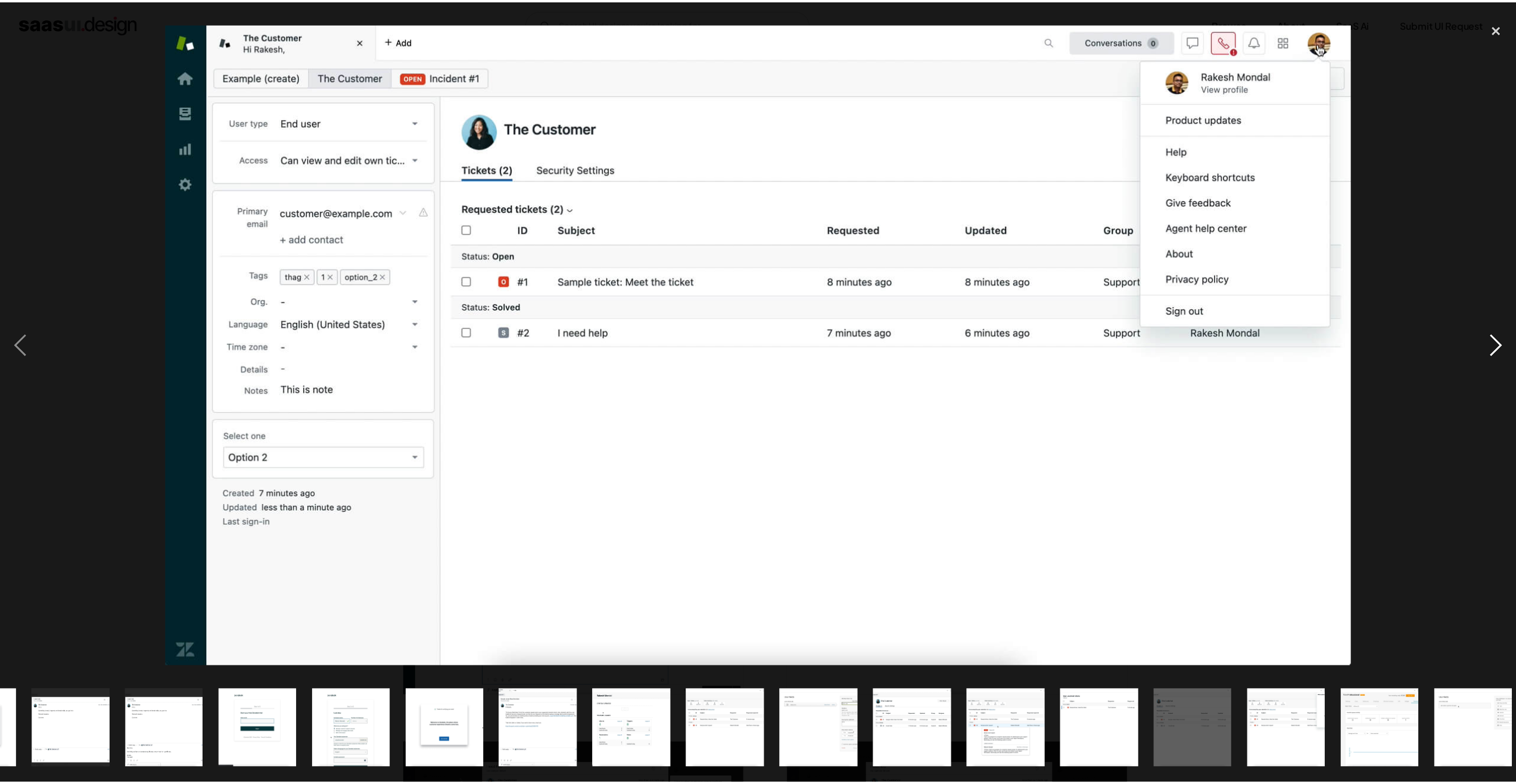
scroll to position [0, 372]
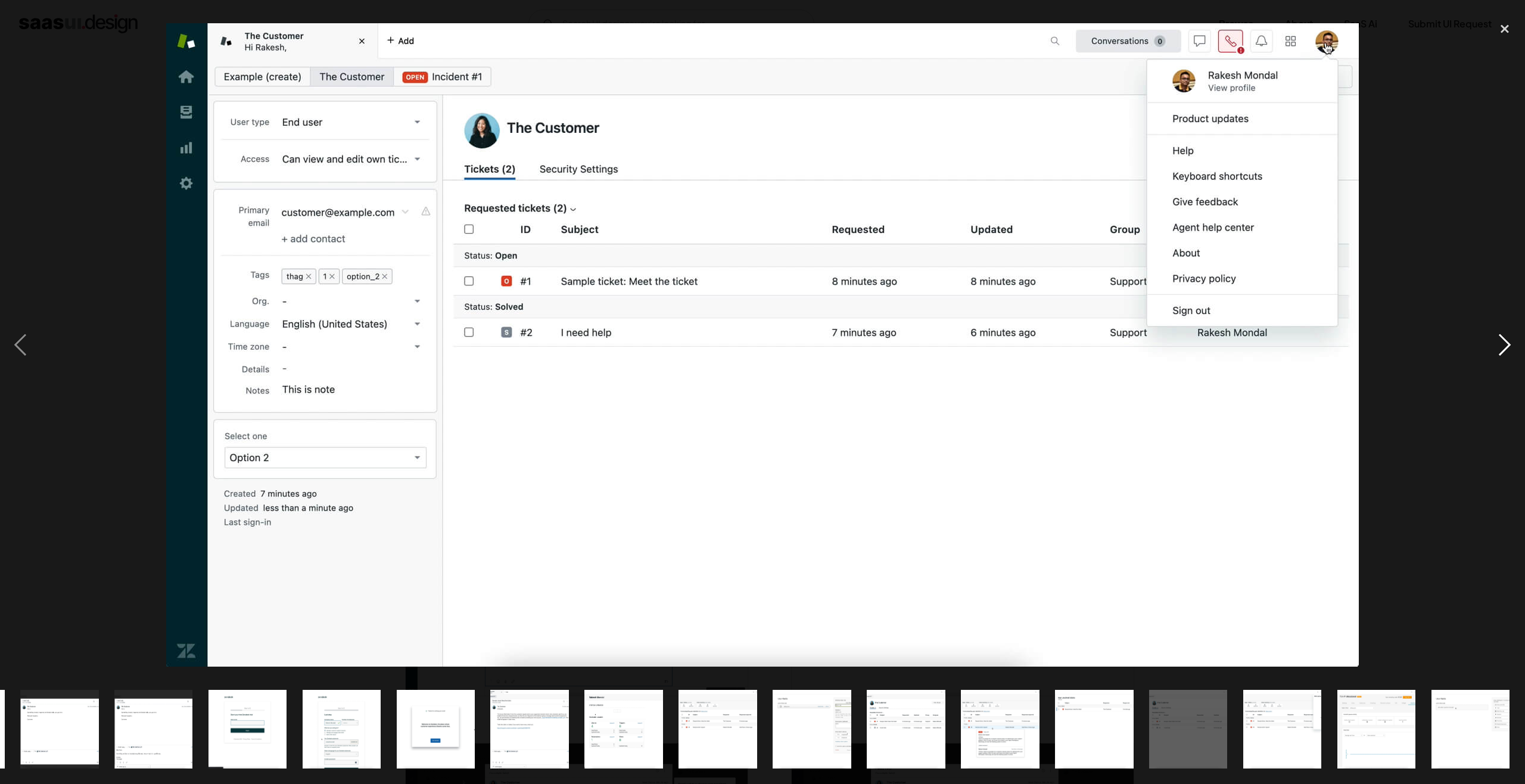
click at [1506, 349] on div "next image" at bounding box center [1505, 345] width 41 height 658
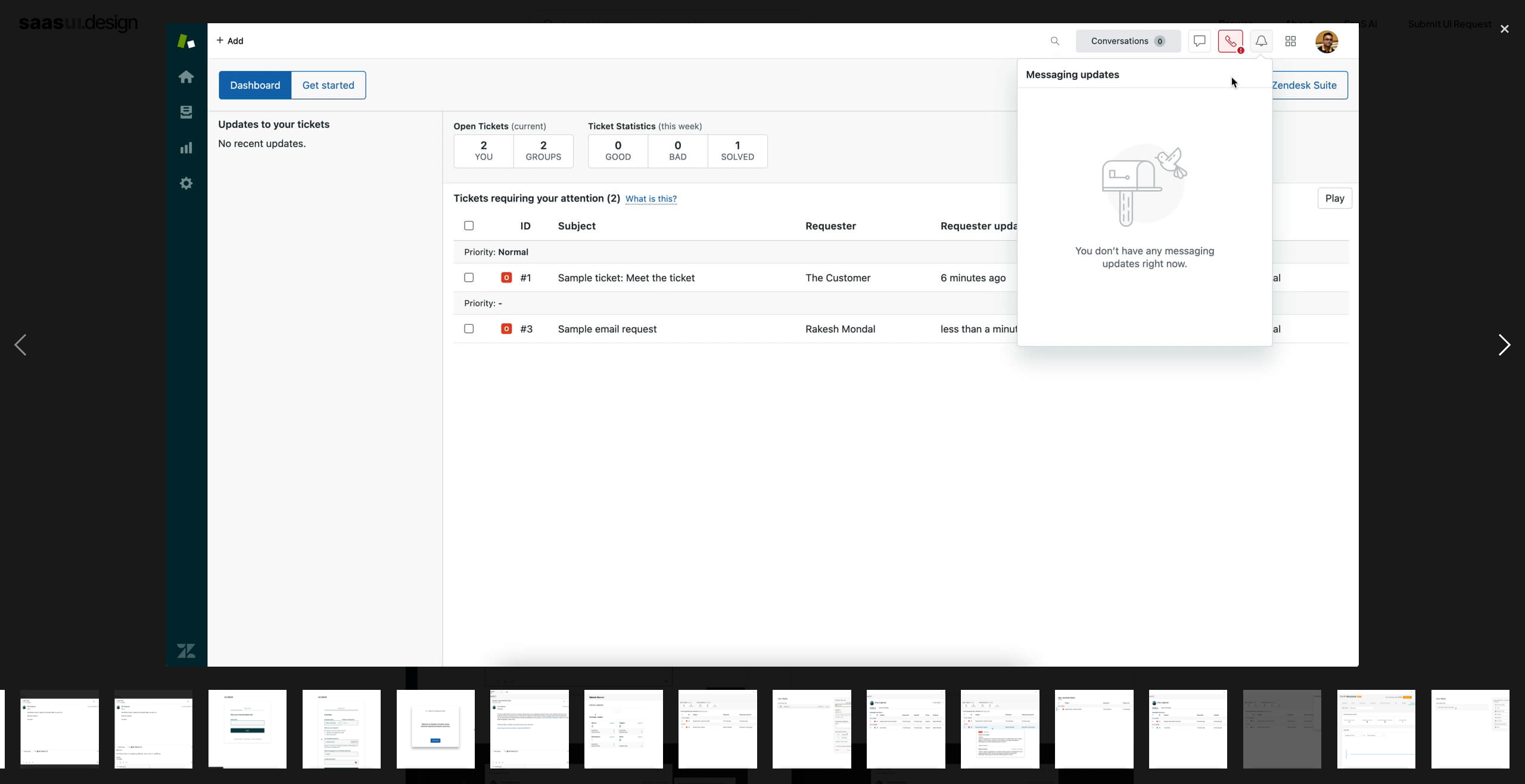
click at [1506, 349] on div "next image" at bounding box center [1505, 345] width 41 height 658
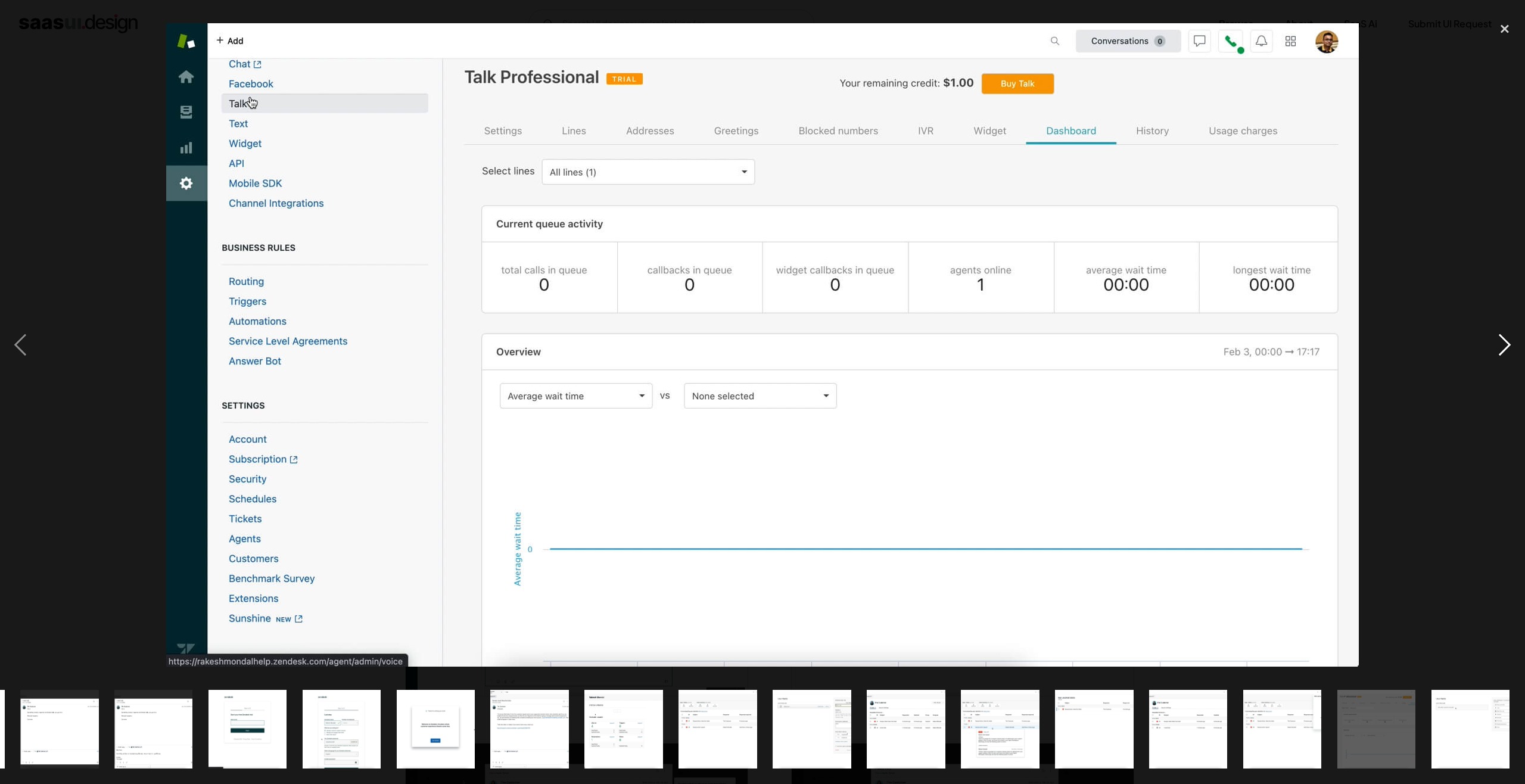
click at [1506, 349] on div "next image" at bounding box center [1505, 345] width 41 height 658
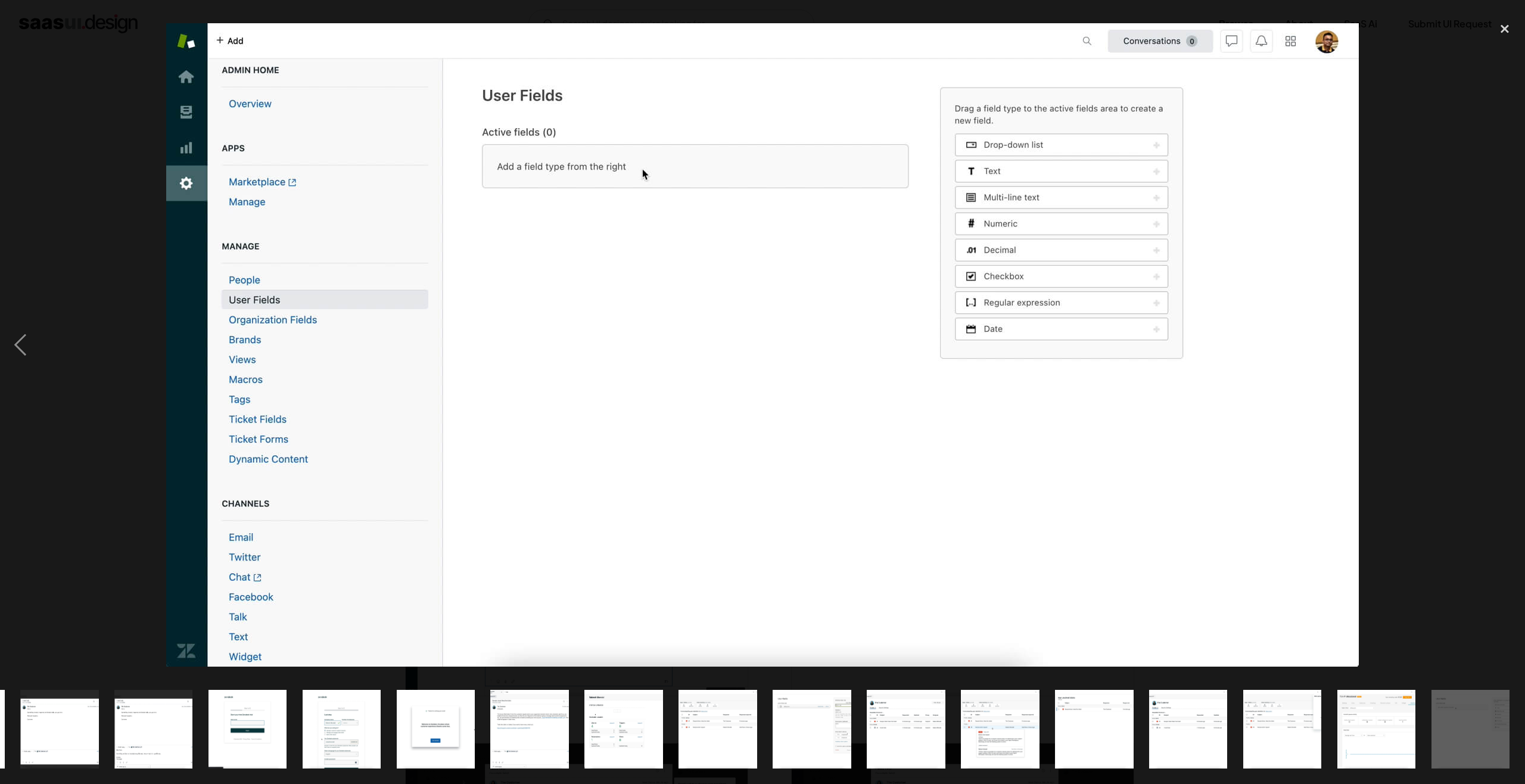
click at [1511, 330] on div "next image" at bounding box center [1505, 345] width 41 height 658
click at [51, 697] on img "show item 5 of 20" at bounding box center [59, 728] width 146 height 79
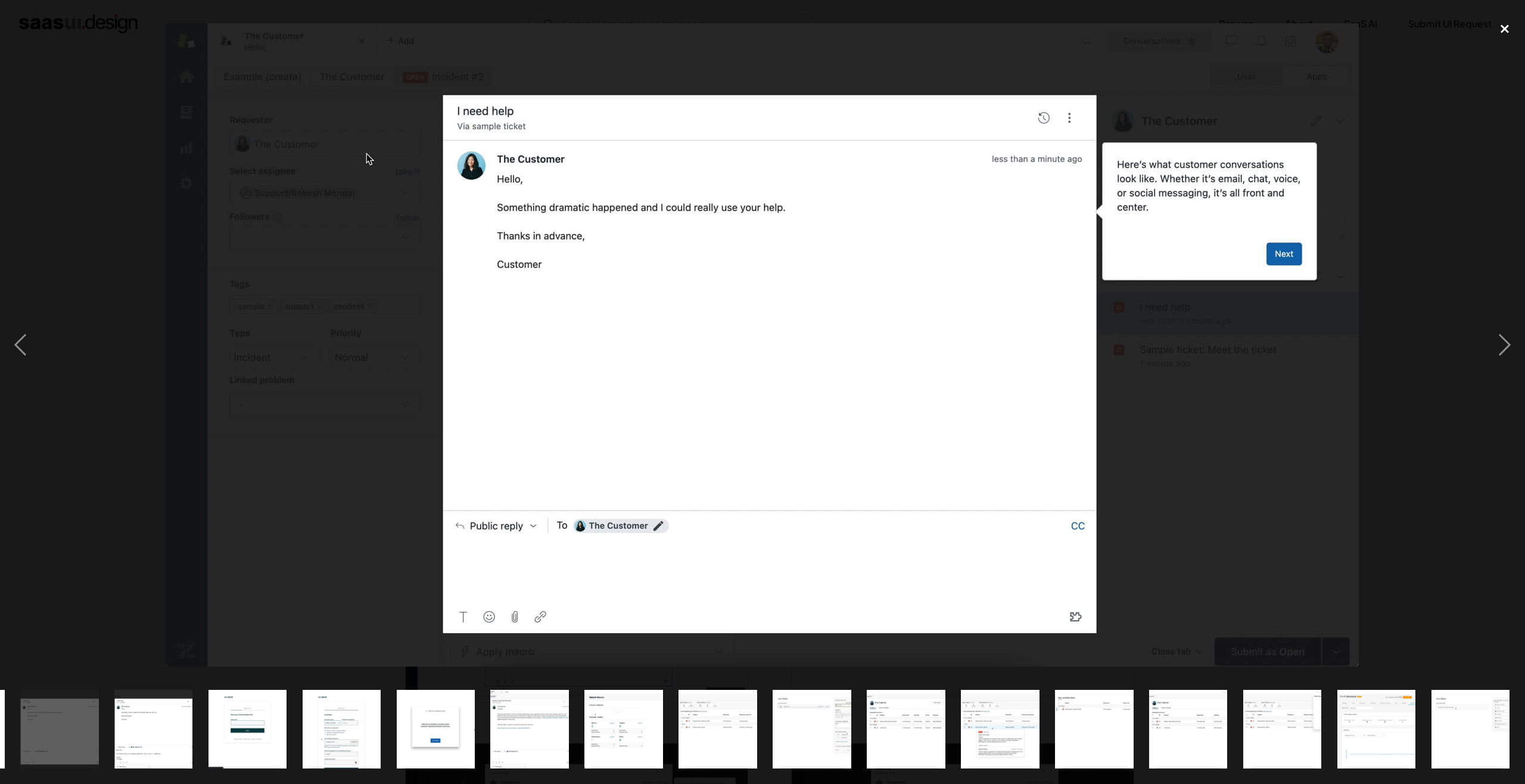
click at [1507, 33] on div "close lightbox" at bounding box center [1505, 29] width 41 height 26
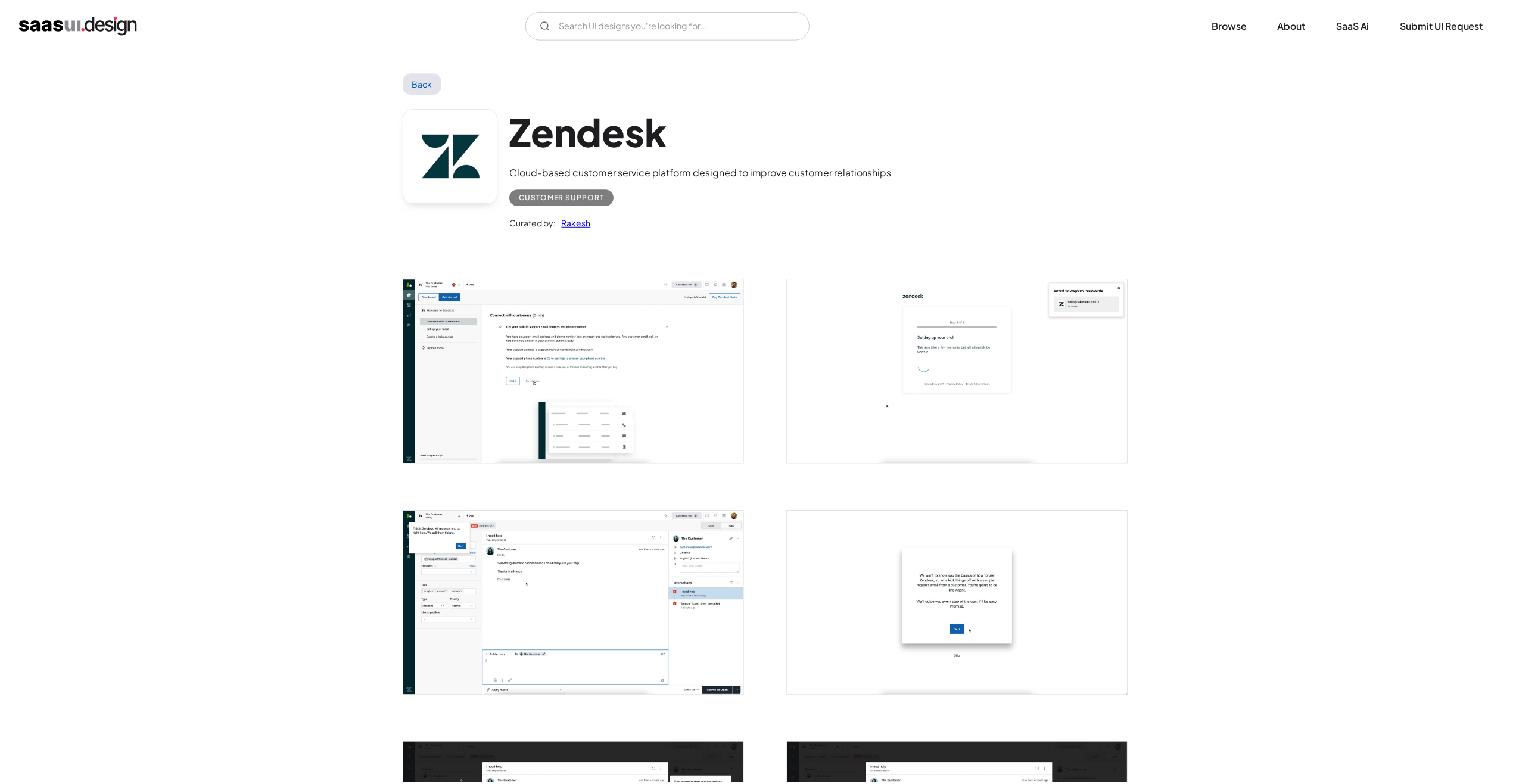
scroll to position [0, 0]
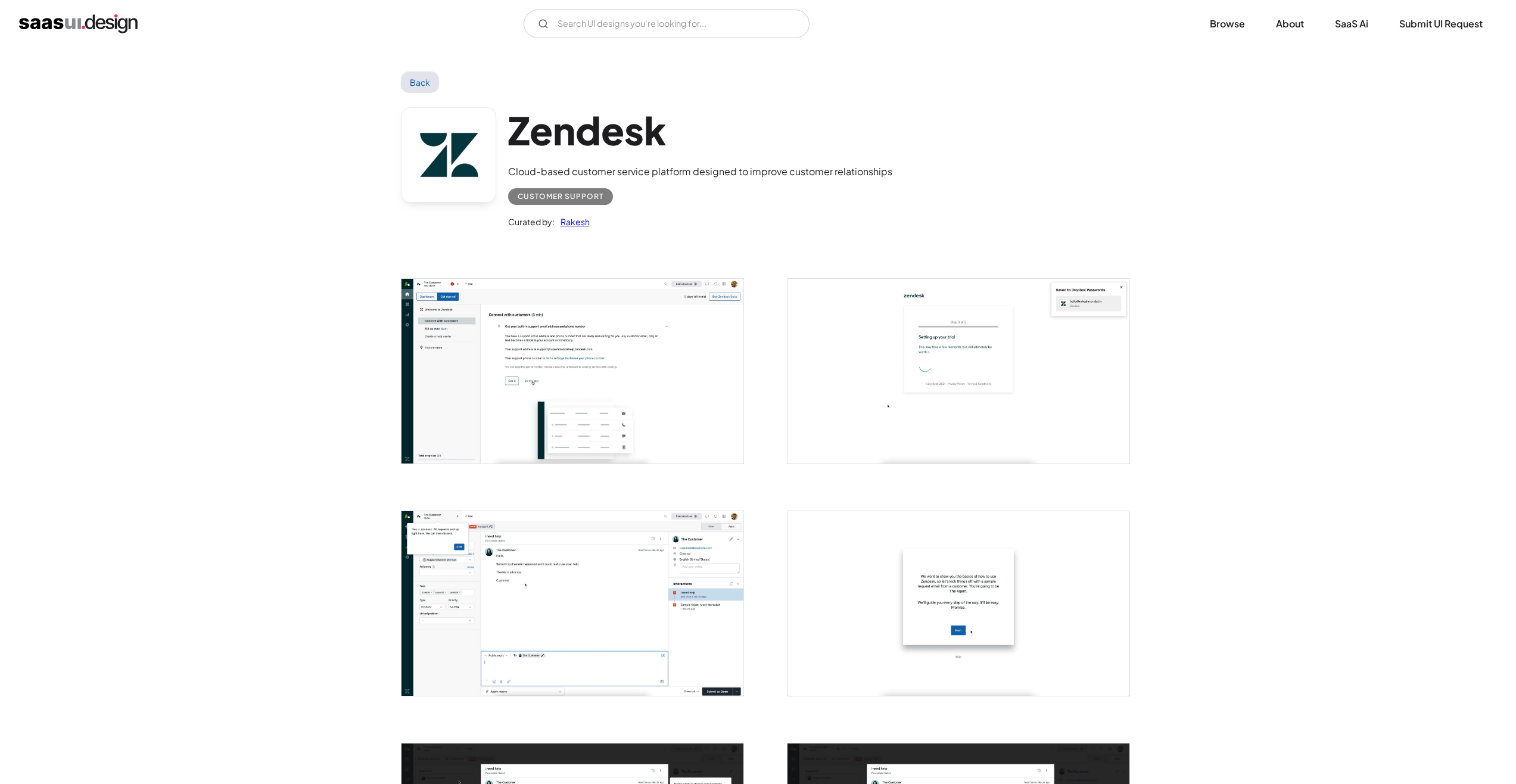
click at [582, 359] on img "open lightbox" at bounding box center [572, 371] width 342 height 184
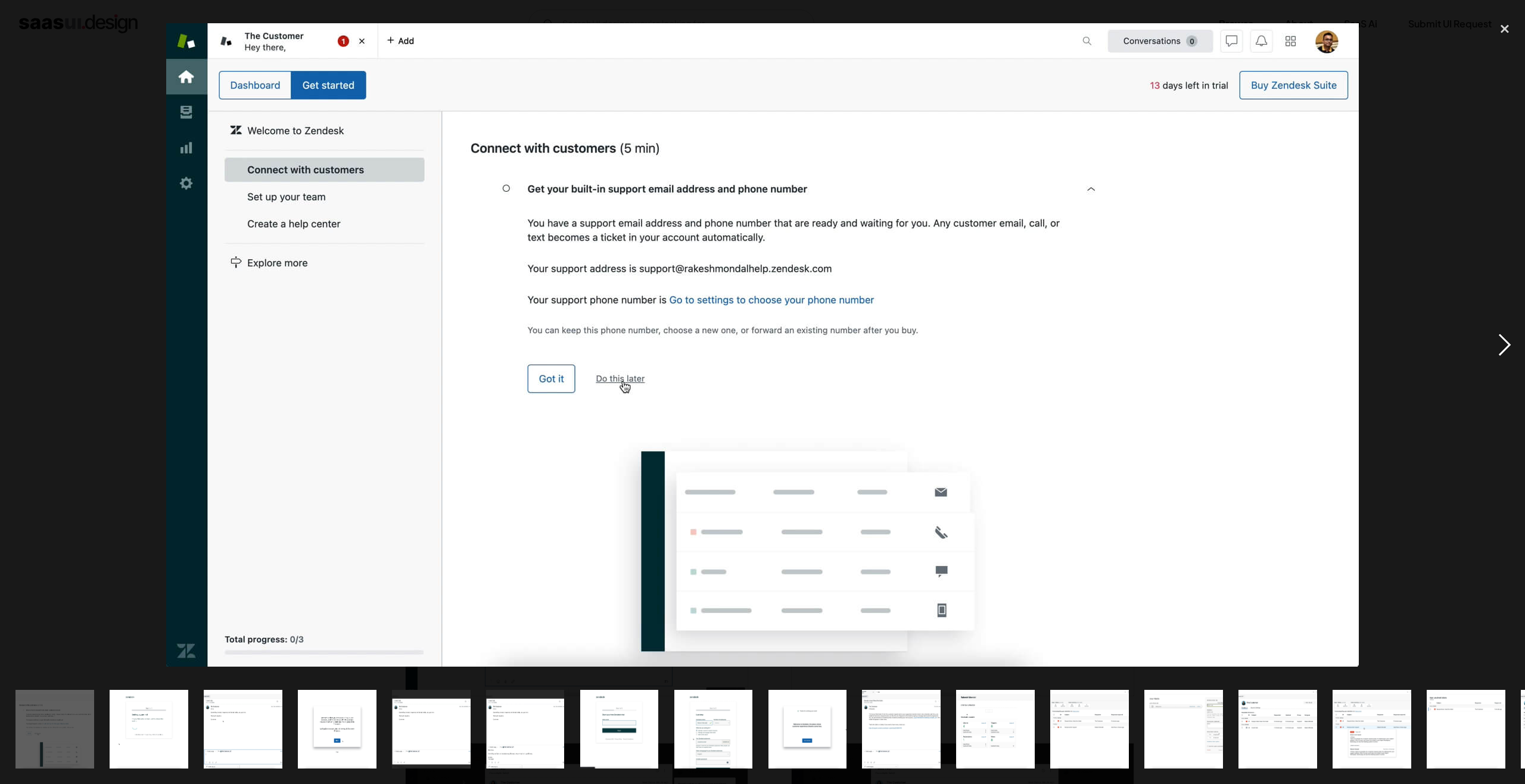
click at [1515, 348] on div "next image" at bounding box center [1505, 345] width 41 height 658
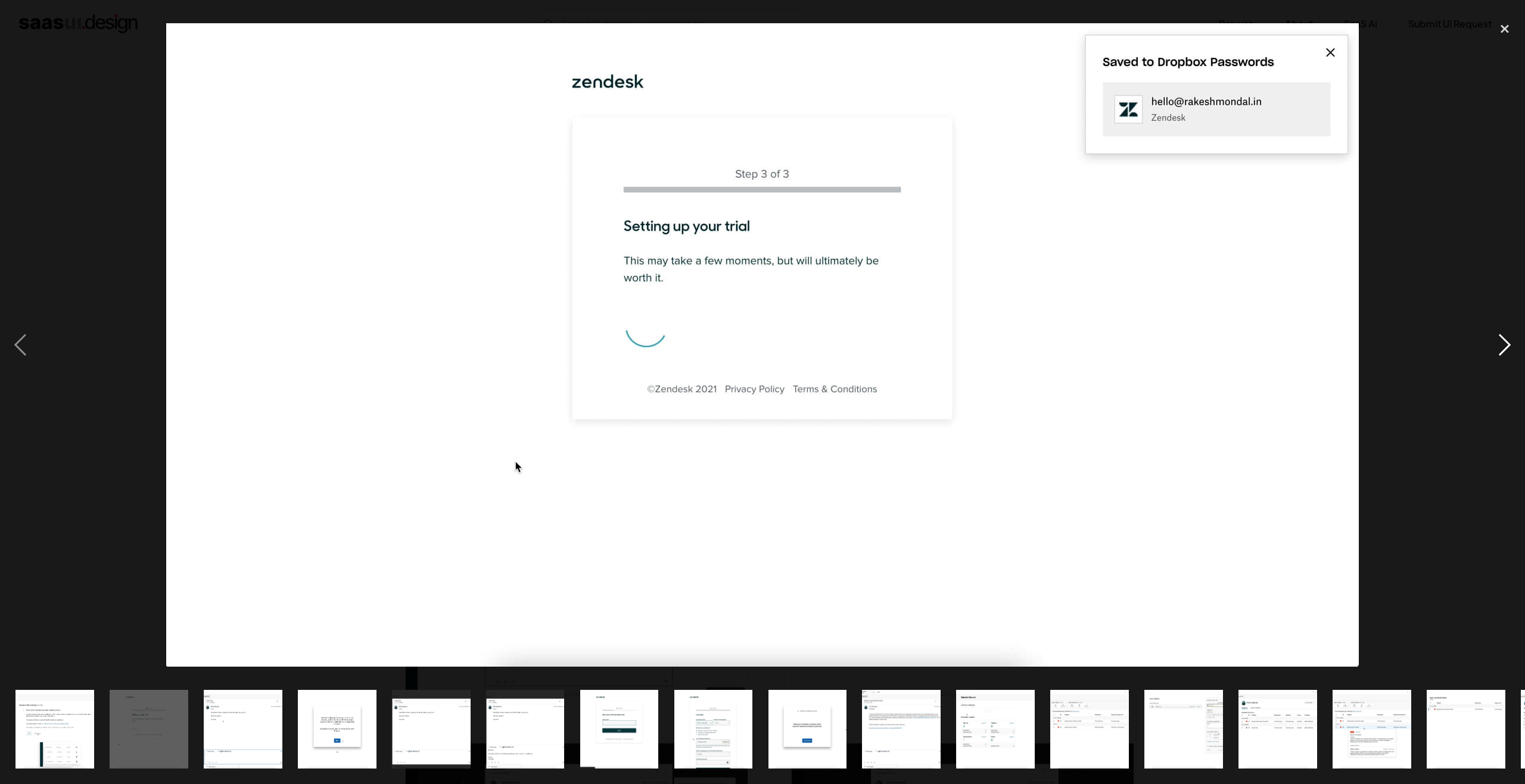
click at [1513, 348] on div "next image" at bounding box center [1505, 345] width 41 height 658
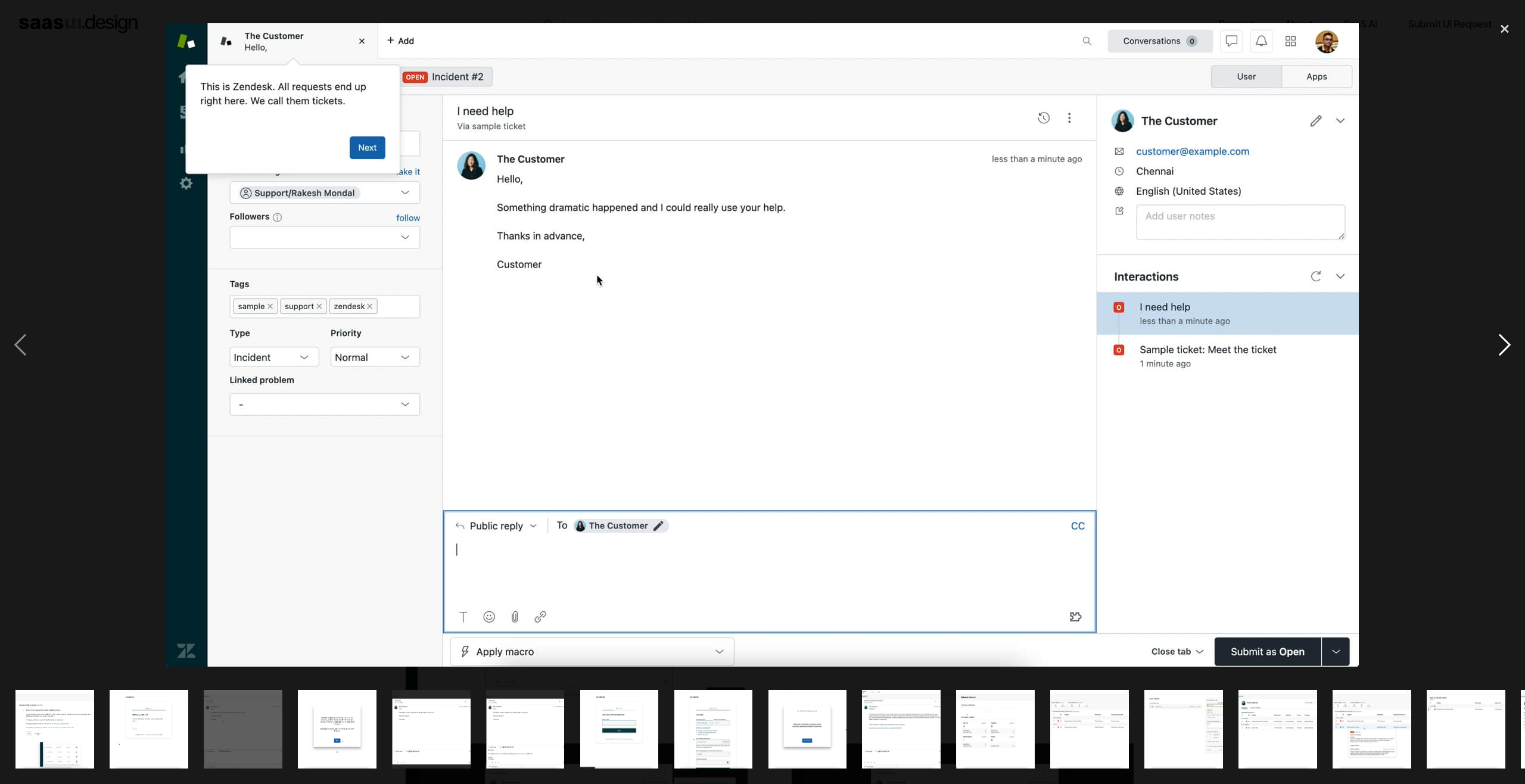
click at [1516, 348] on div "next image" at bounding box center [1505, 345] width 41 height 658
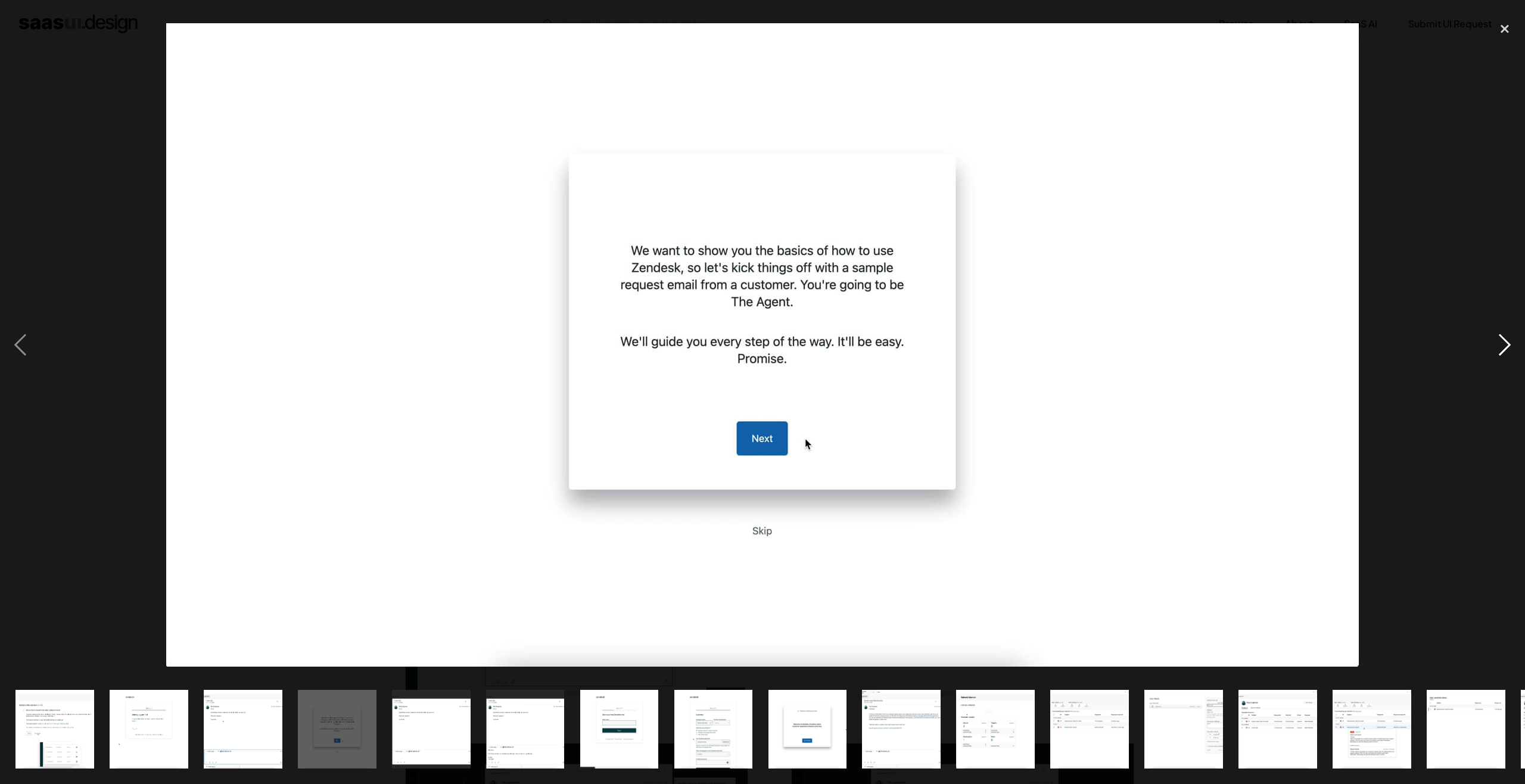
click at [1516, 348] on div "next image" at bounding box center [1505, 345] width 41 height 658
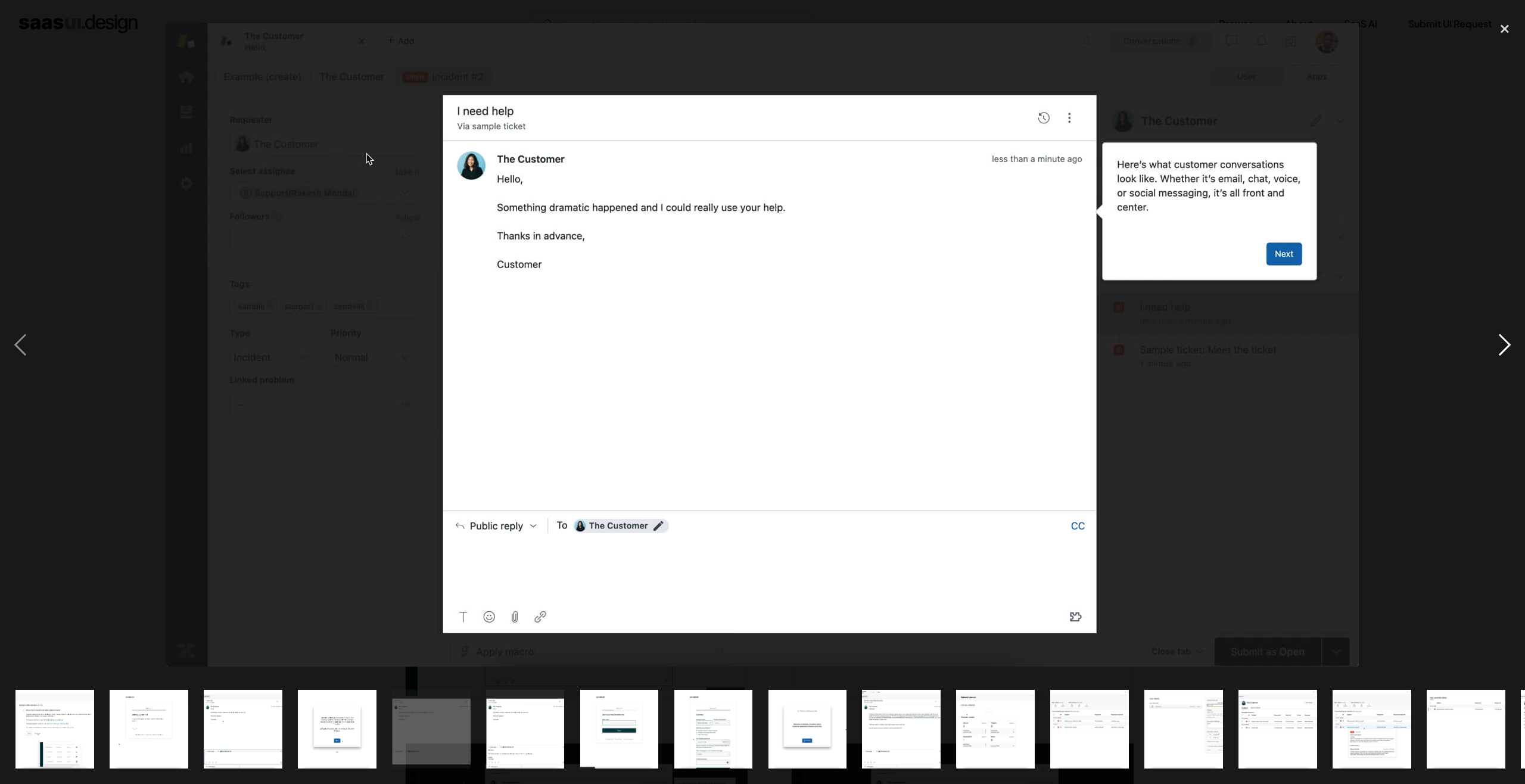
click at [1516, 348] on div "next image" at bounding box center [1505, 345] width 41 height 658
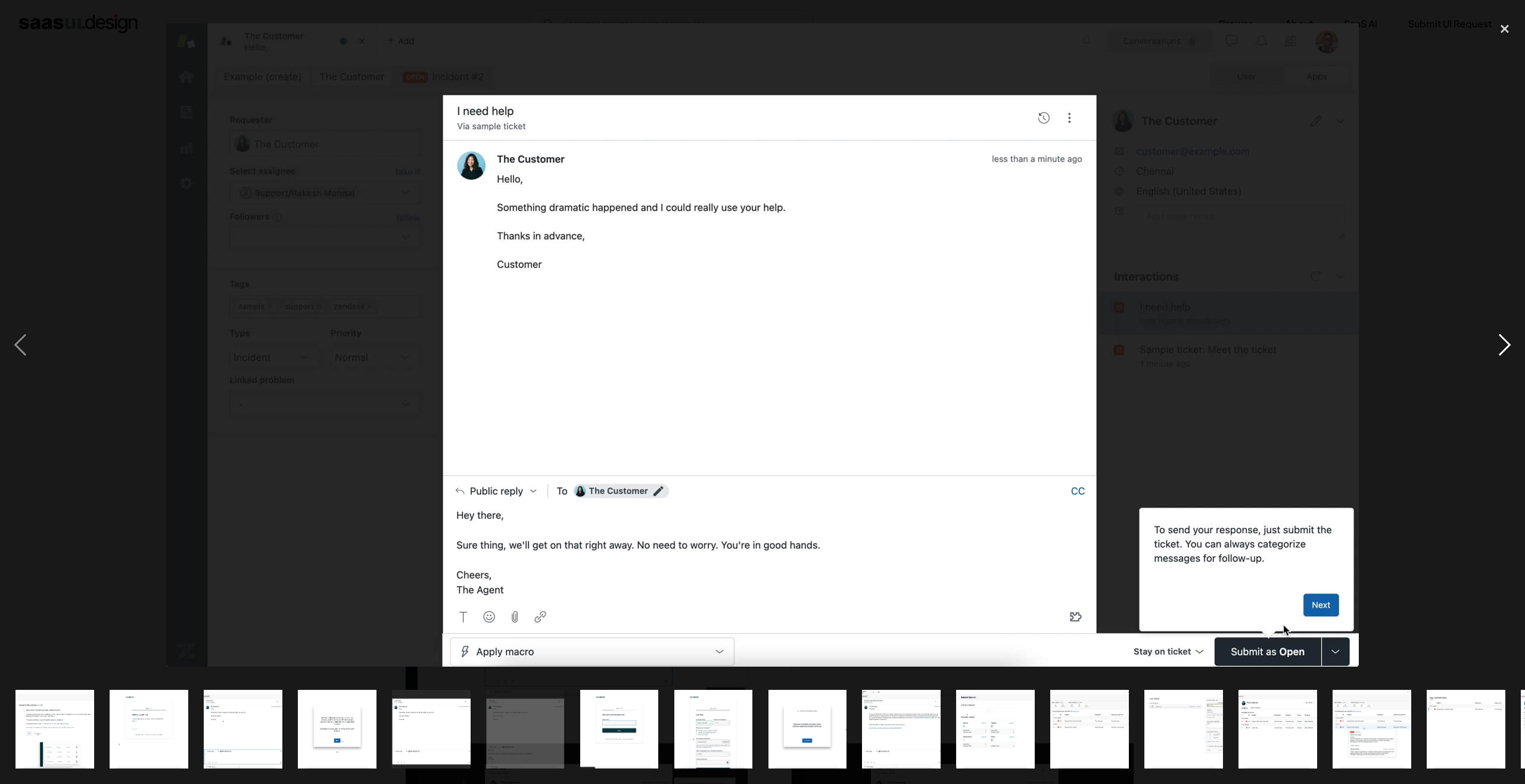
click at [1516, 348] on div "next image" at bounding box center [1505, 345] width 41 height 658
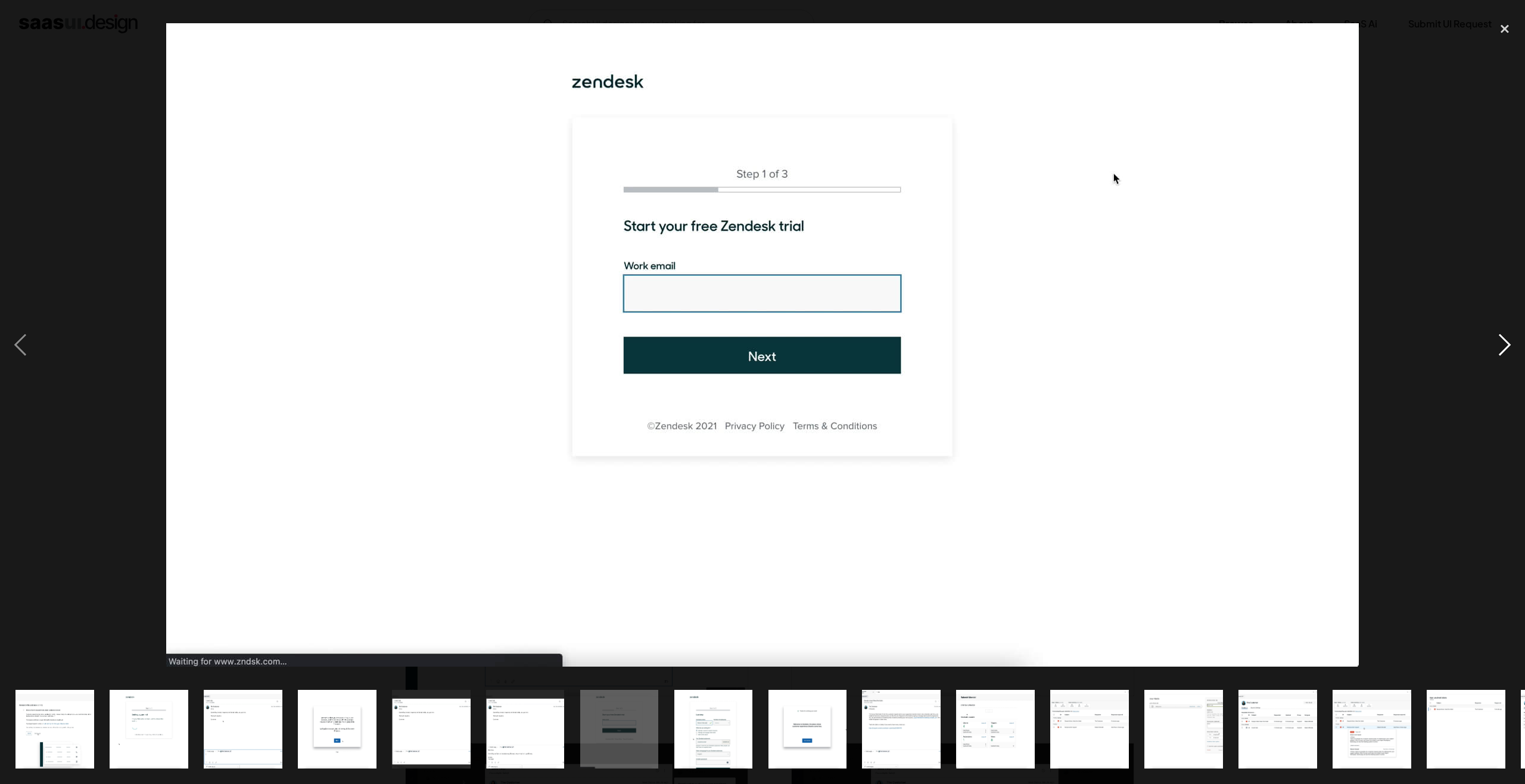
click at [1516, 348] on div "next image" at bounding box center [1505, 345] width 41 height 658
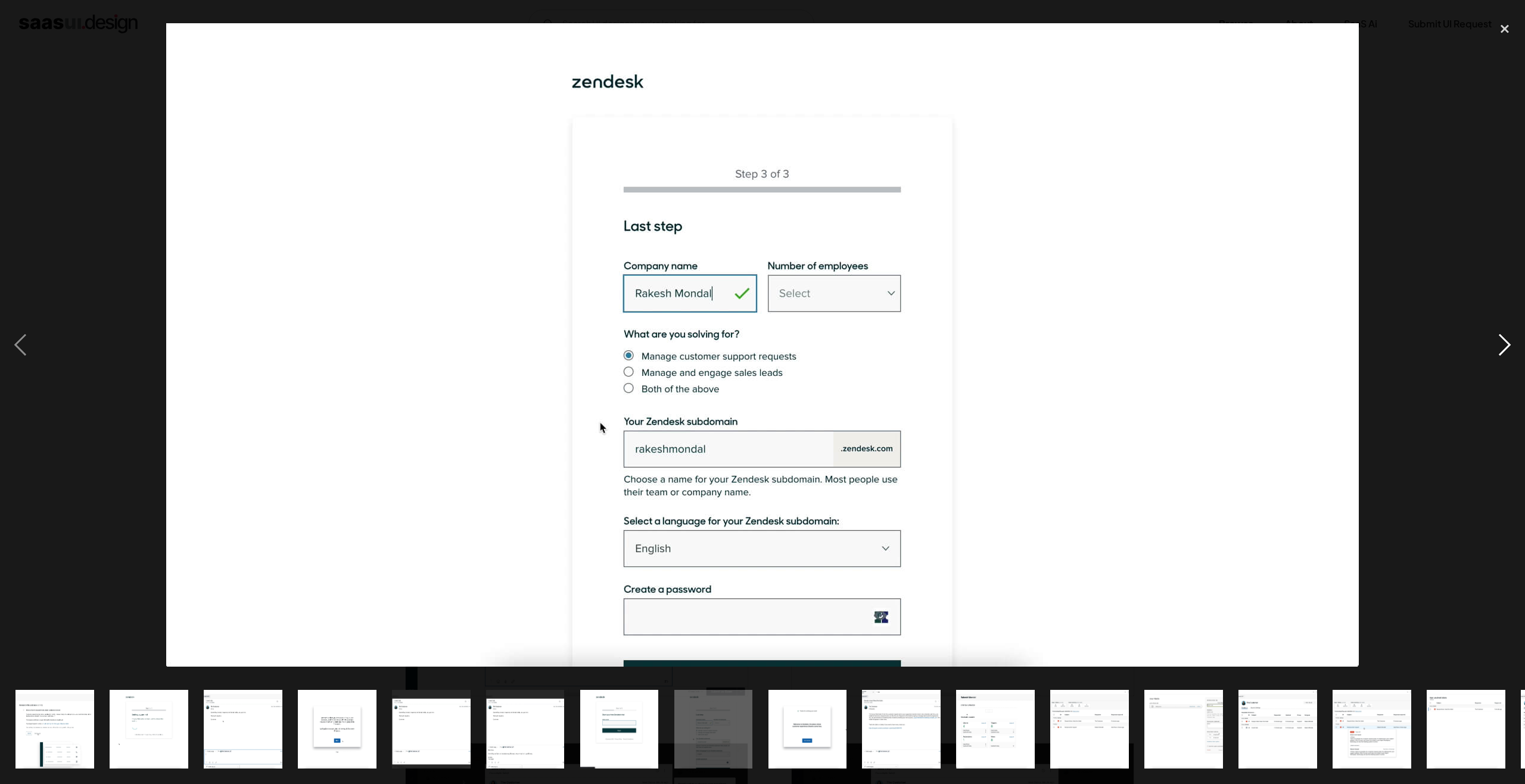
click at [1516, 348] on div "next image" at bounding box center [1505, 345] width 41 height 658
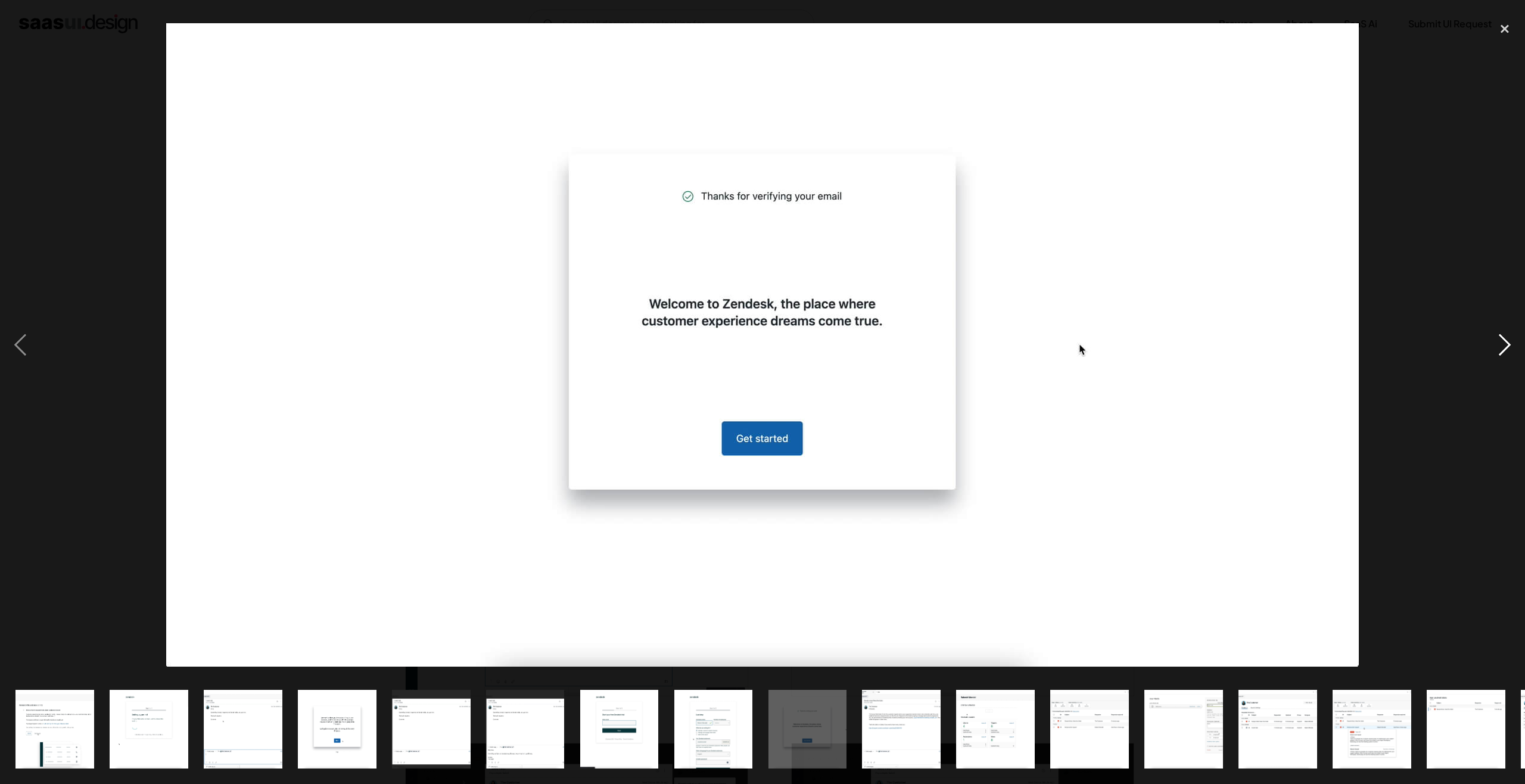
click at [1516, 348] on div "next image" at bounding box center [1505, 345] width 41 height 658
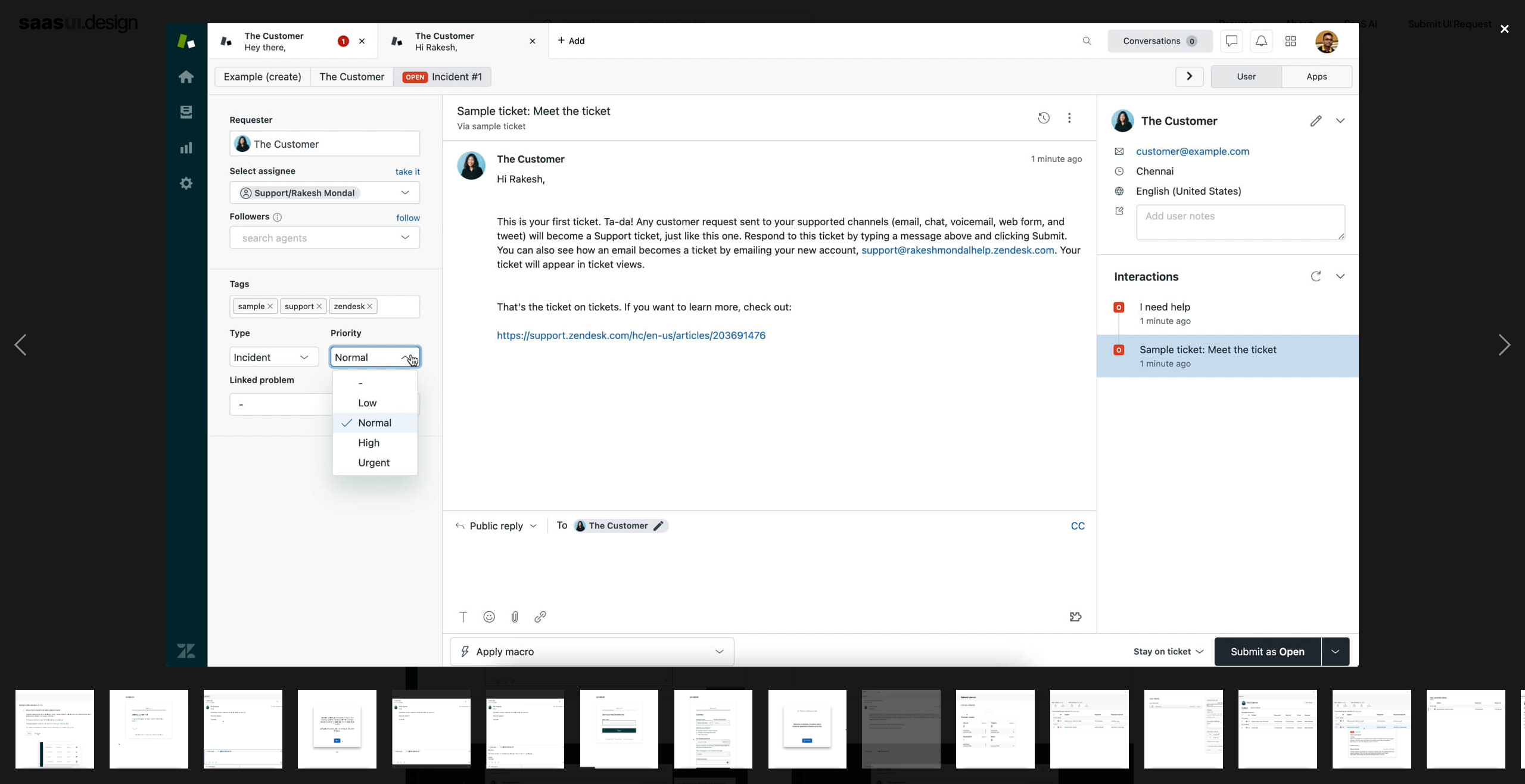
click at [1509, 32] on div "close lightbox" at bounding box center [1505, 29] width 41 height 26
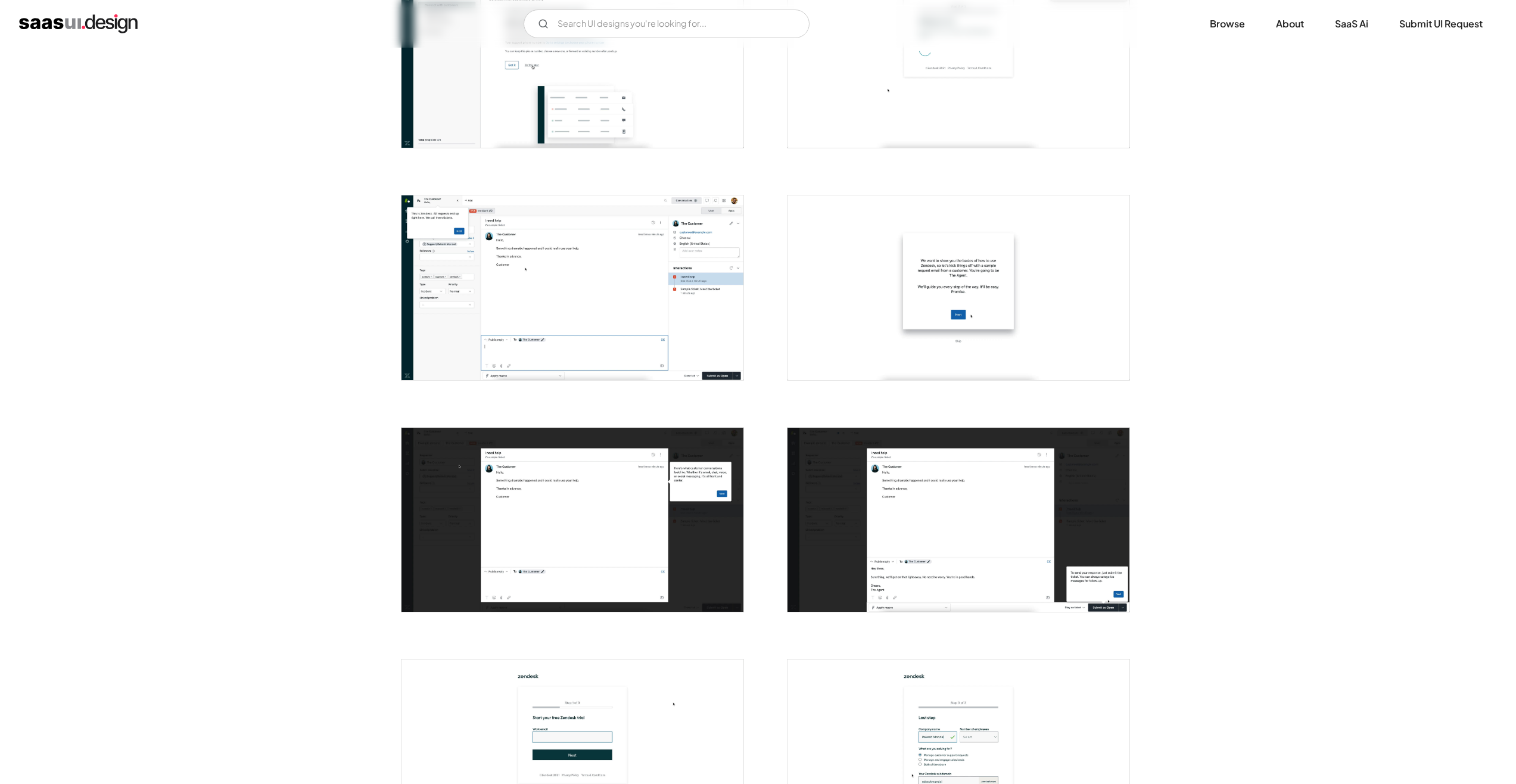
scroll to position [358, 0]
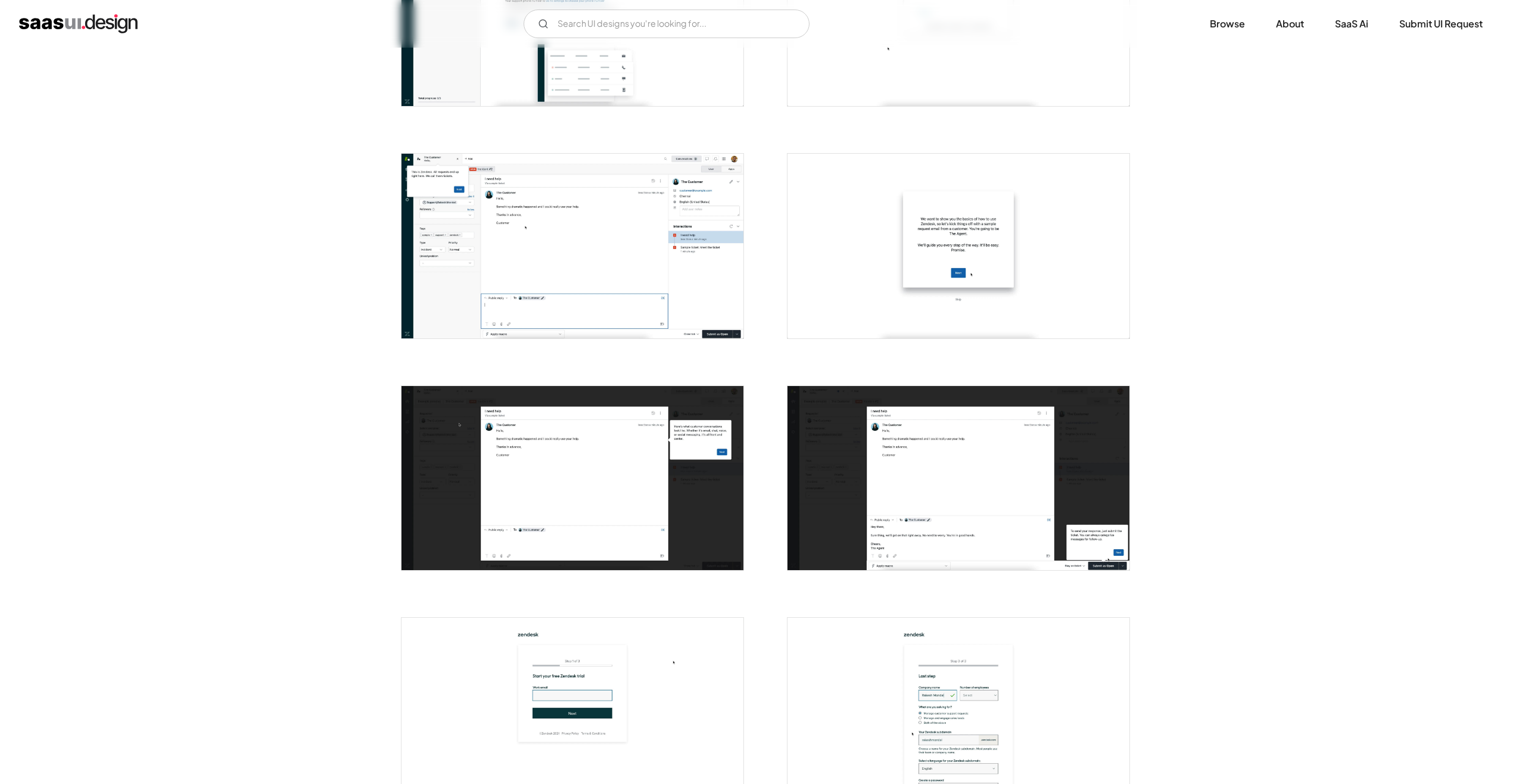
click at [625, 251] on img "open lightbox" at bounding box center [572, 246] width 342 height 184
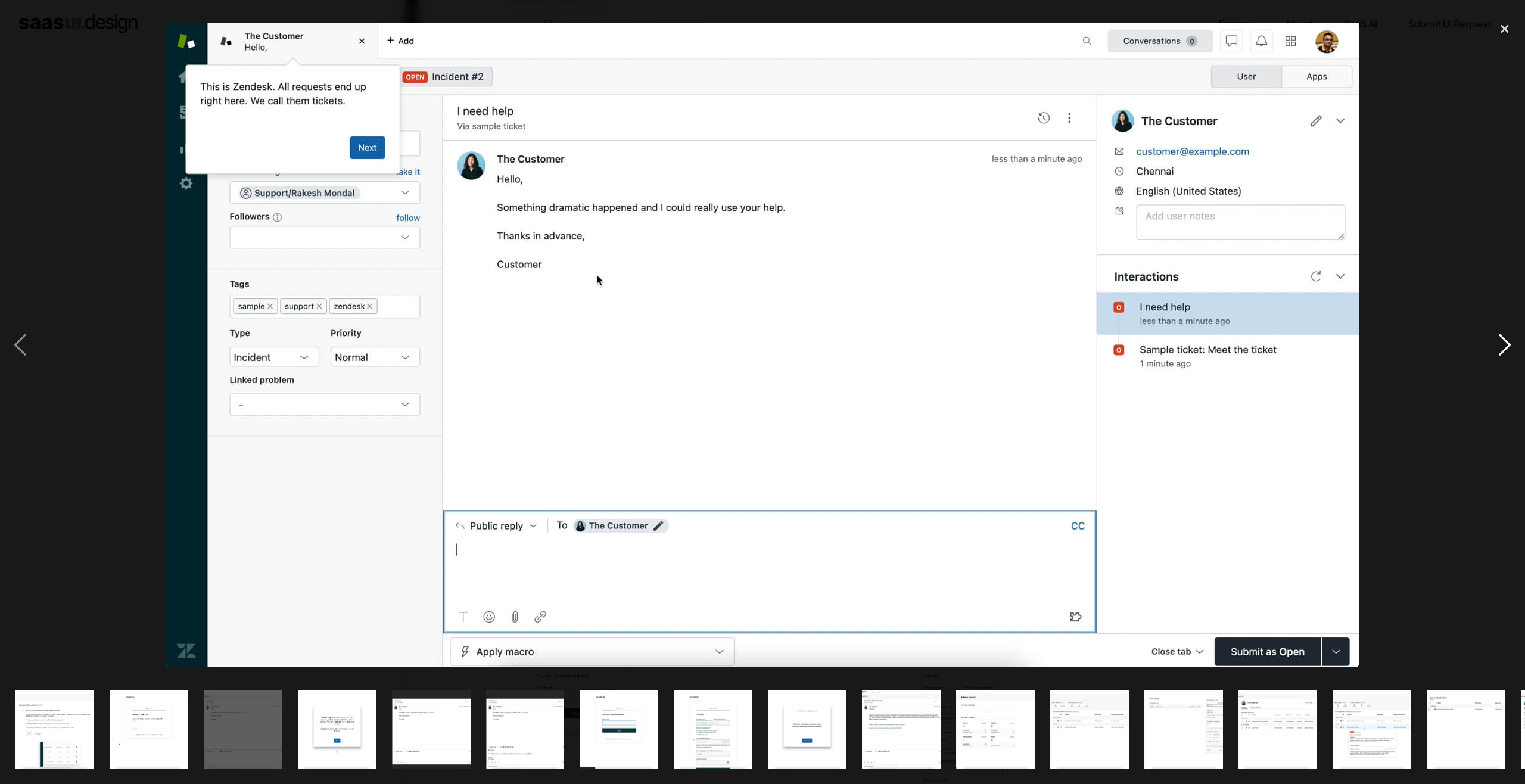
click at [1492, 86] on div "next image" at bounding box center [1505, 345] width 41 height 658
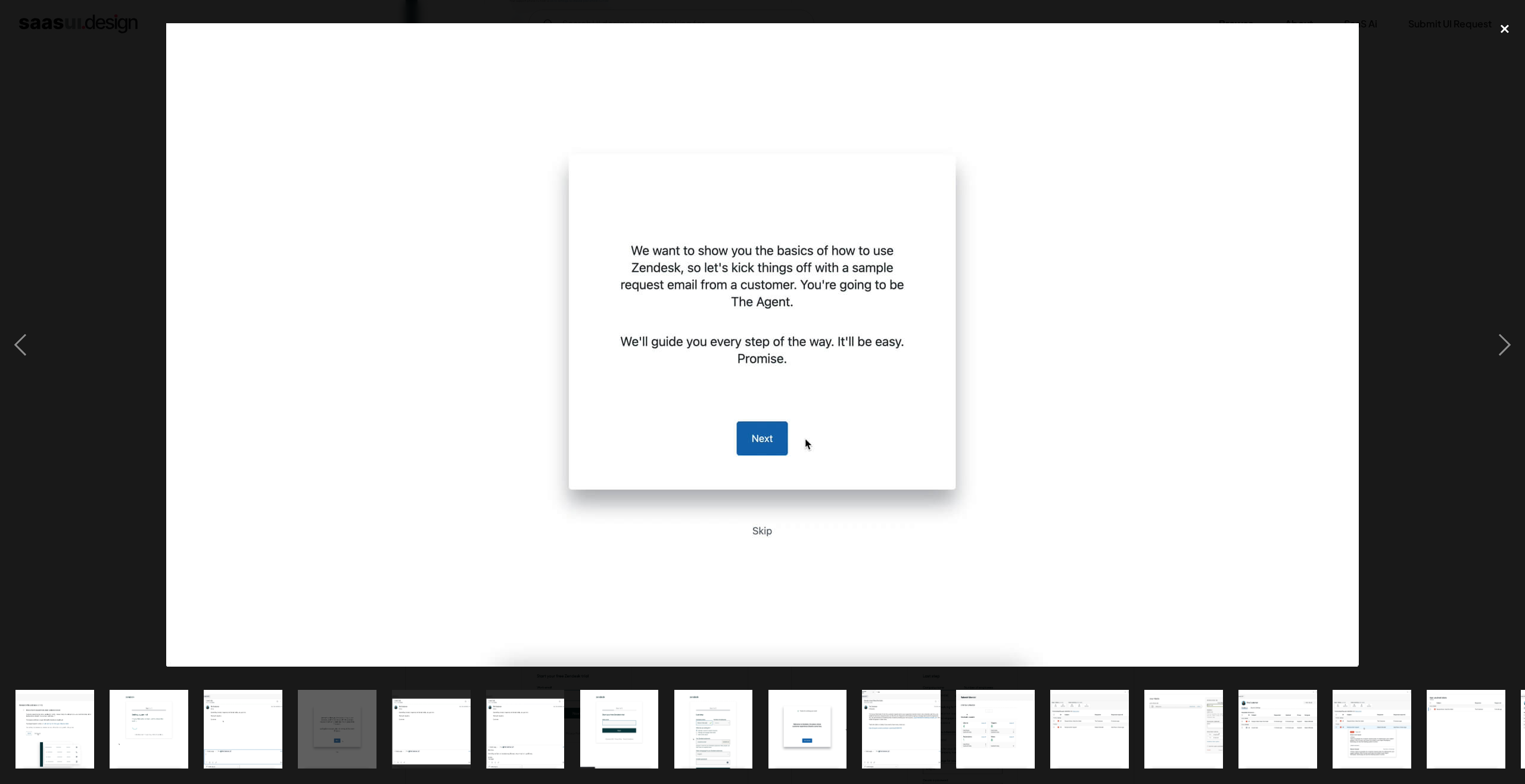
click at [1506, 32] on div "close lightbox" at bounding box center [1505, 29] width 41 height 26
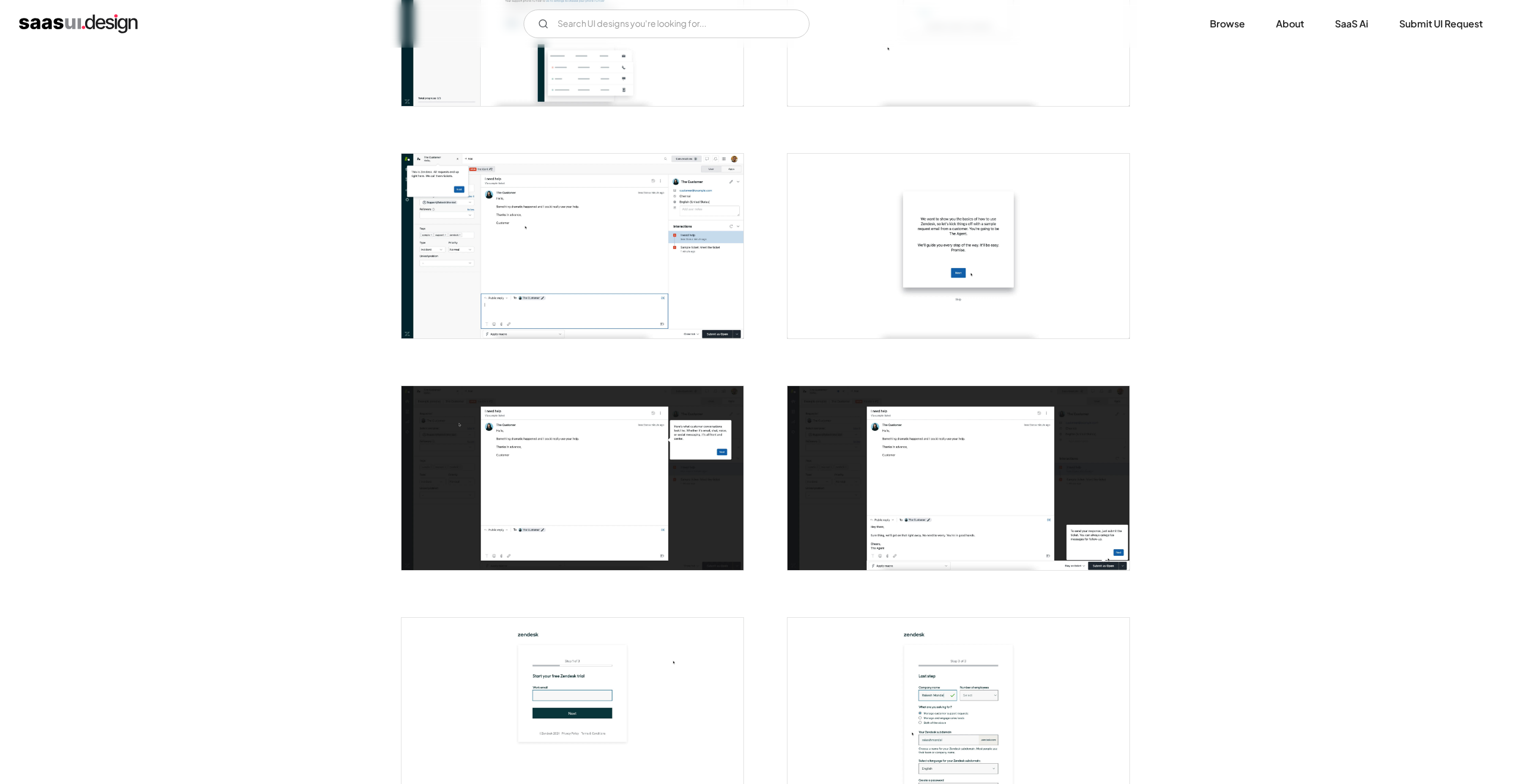
click at [656, 477] on img "open lightbox" at bounding box center [572, 477] width 342 height 184
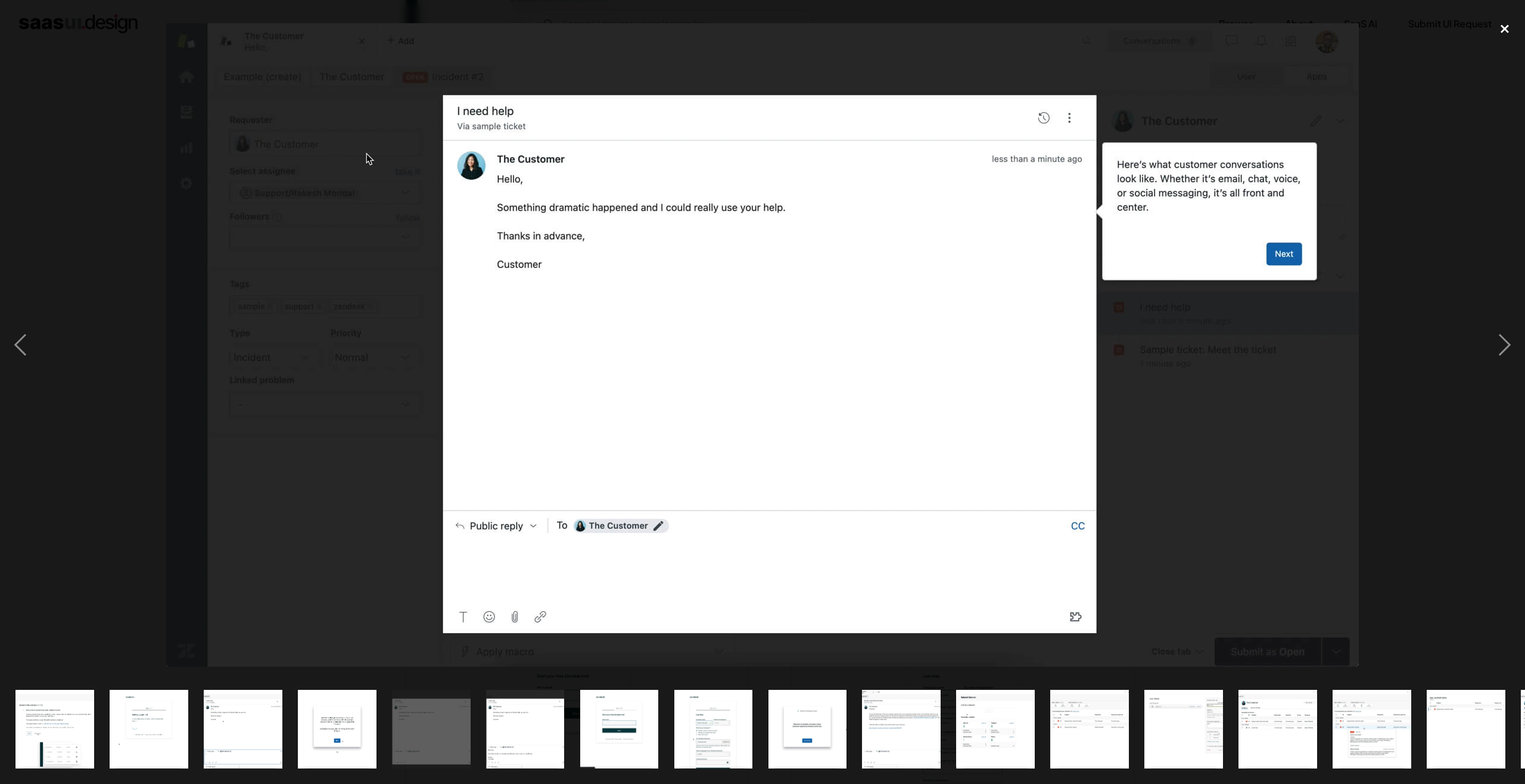
click at [1498, 30] on div "close lightbox" at bounding box center [1505, 29] width 41 height 26
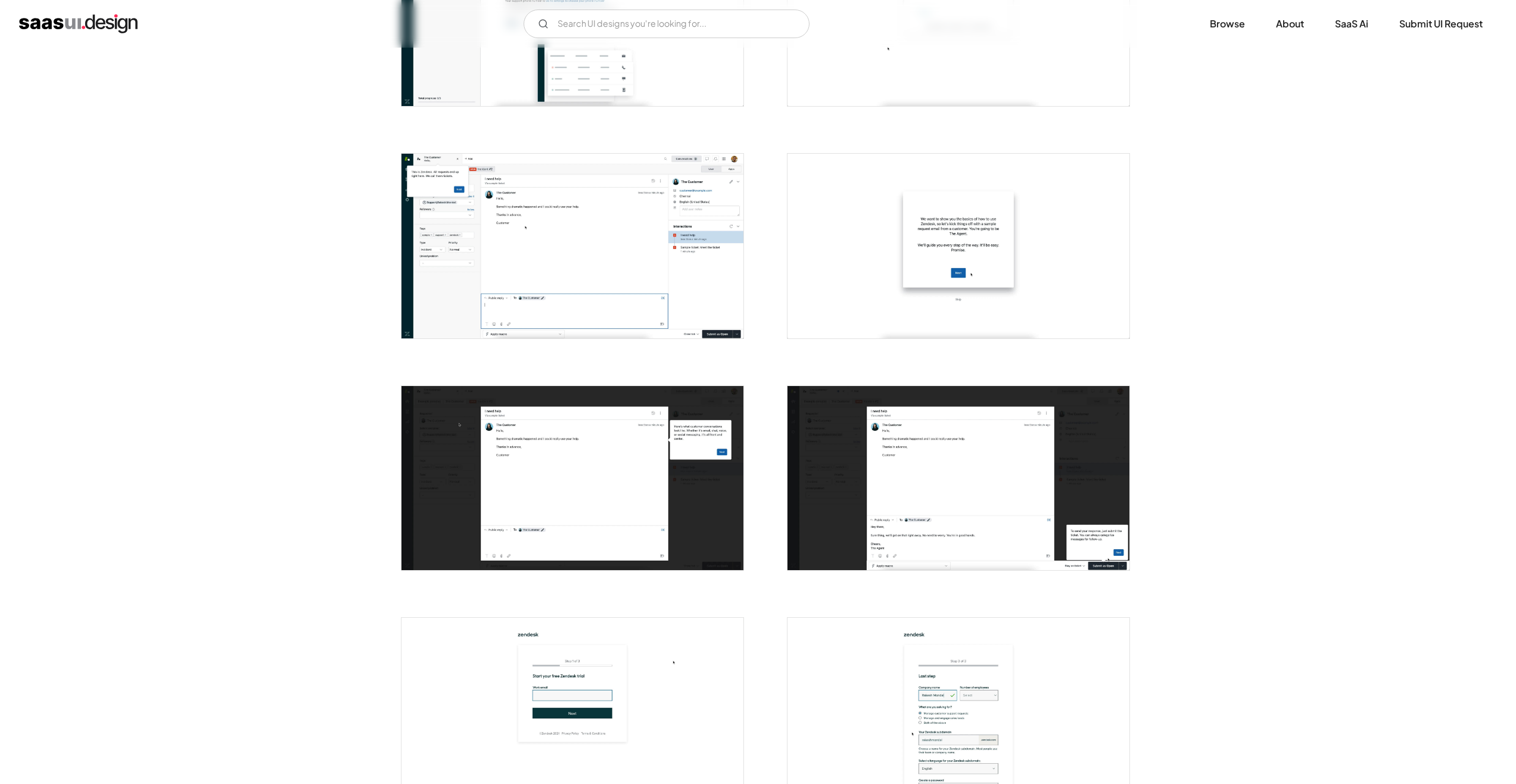
click at [976, 467] on img "open lightbox" at bounding box center [959, 477] width 342 height 184
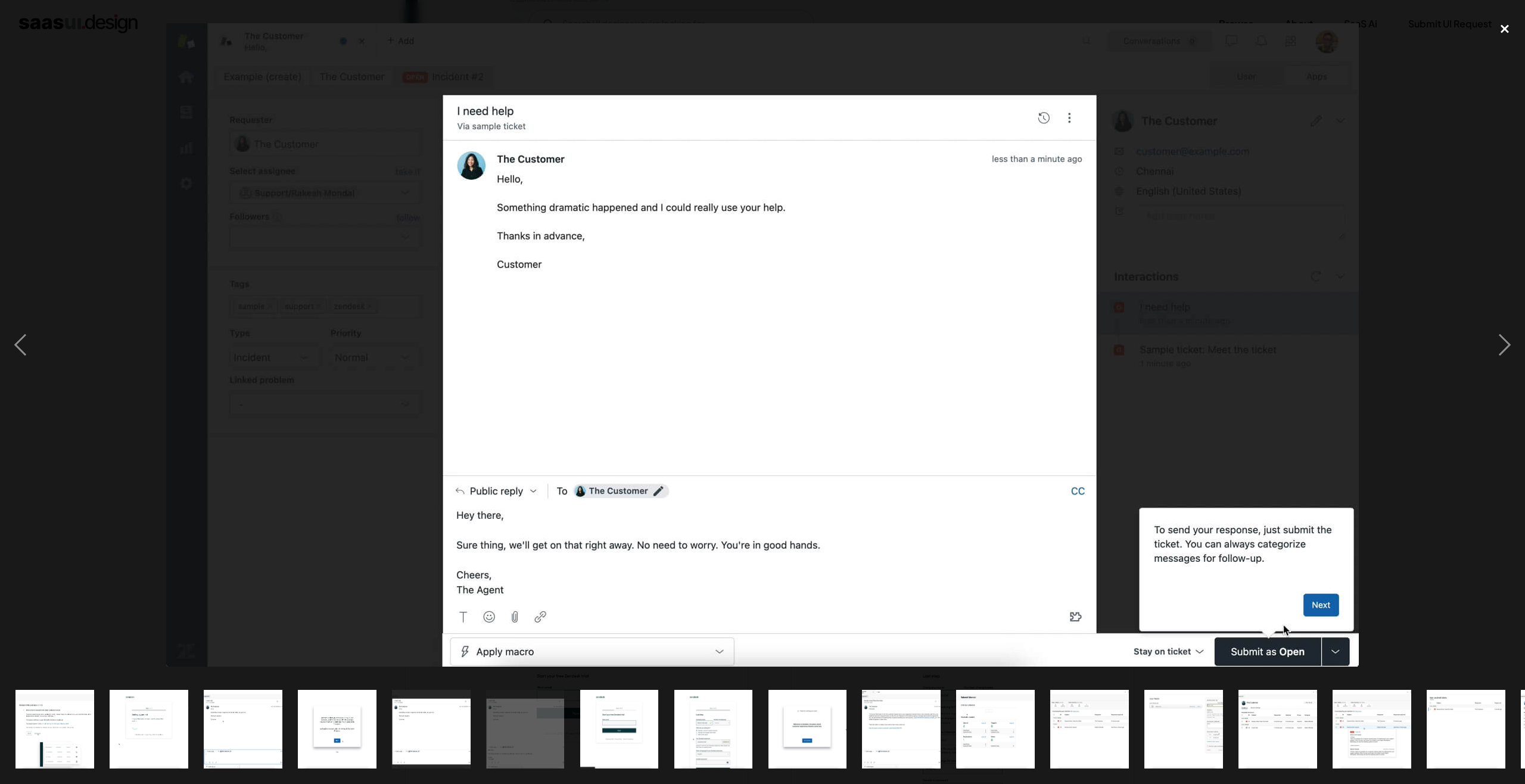
click at [1497, 32] on div "close lightbox" at bounding box center [1505, 29] width 41 height 26
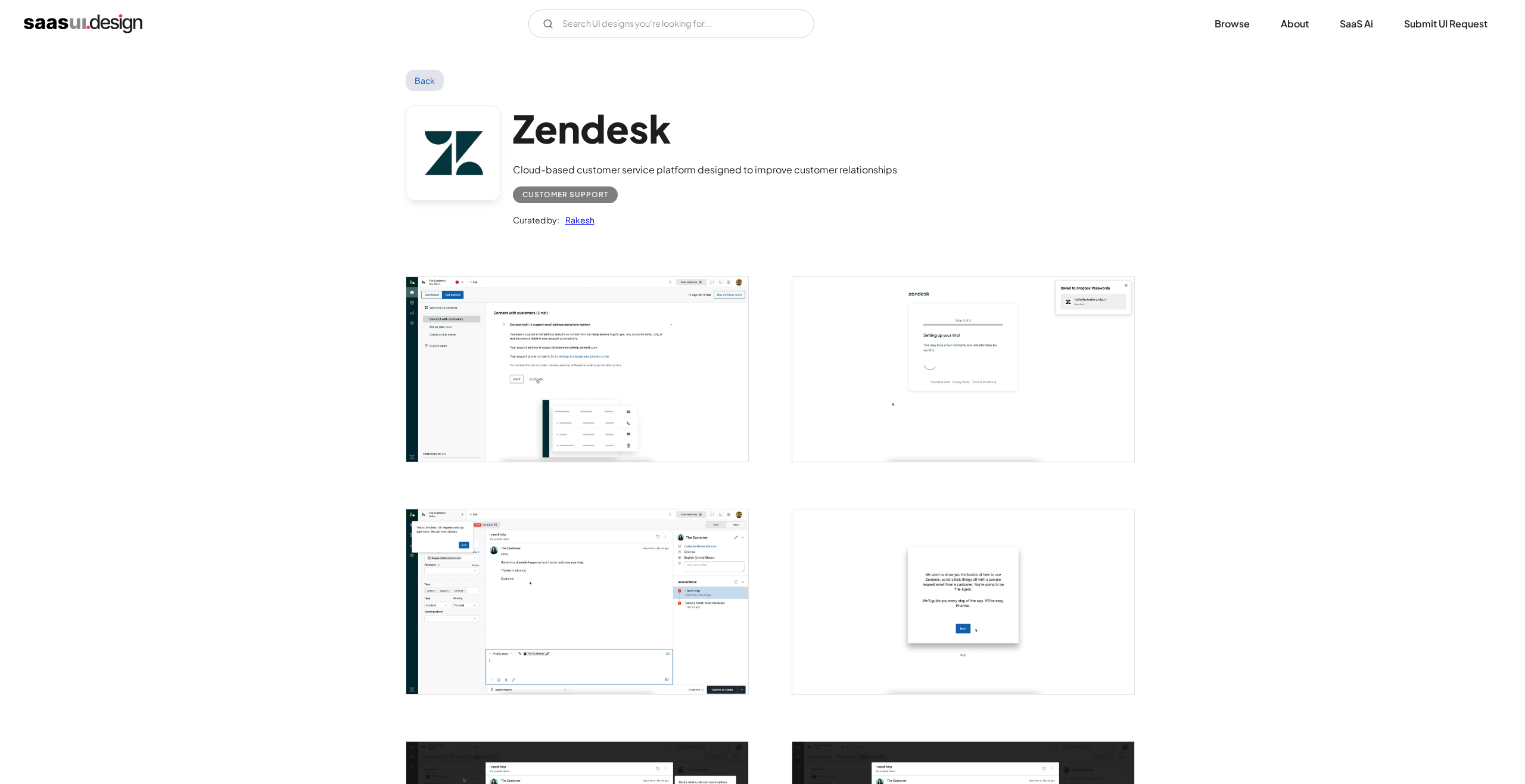
scroll to position [0, 0]
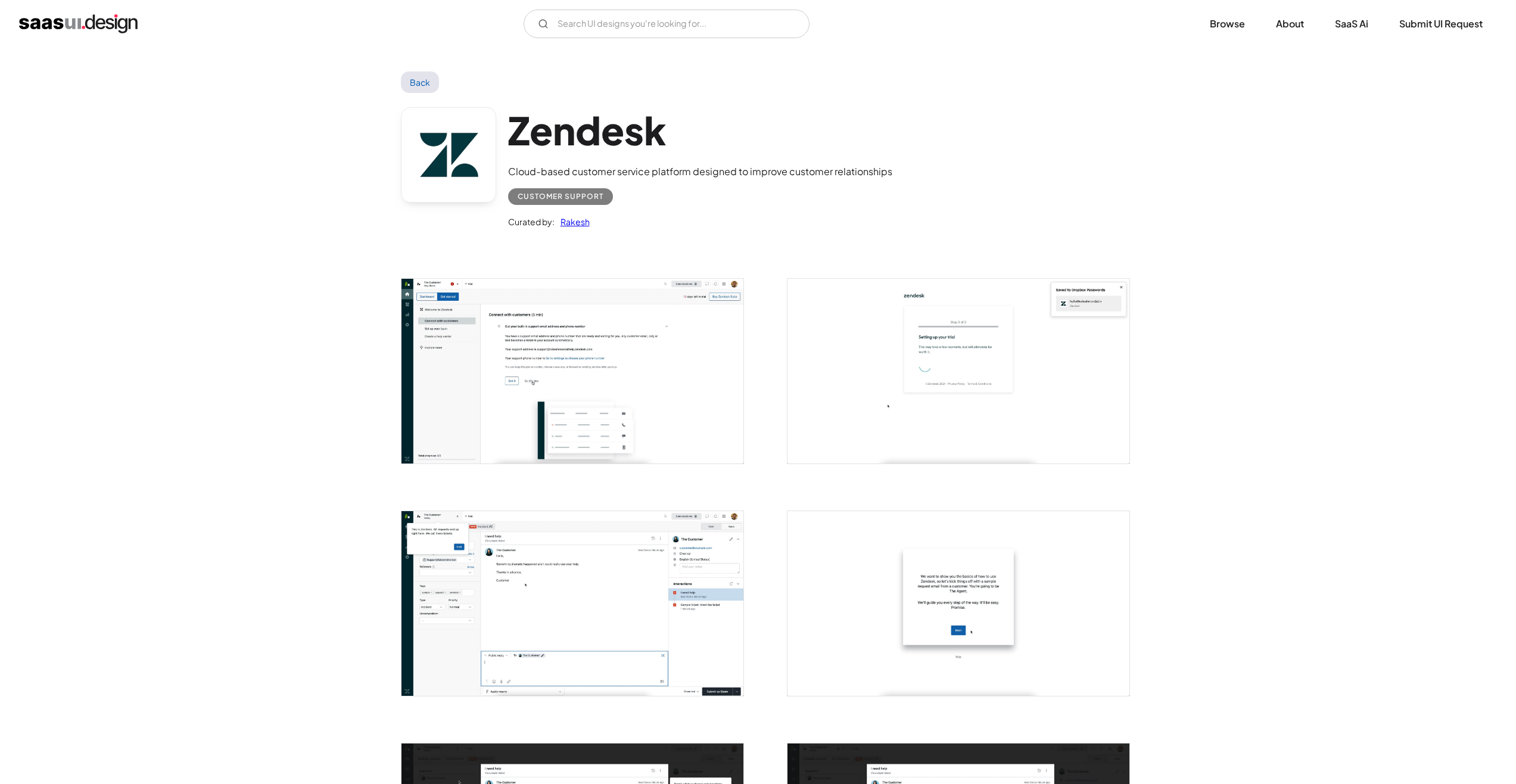
click at [664, 366] on img "open lightbox" at bounding box center [572, 371] width 342 height 184
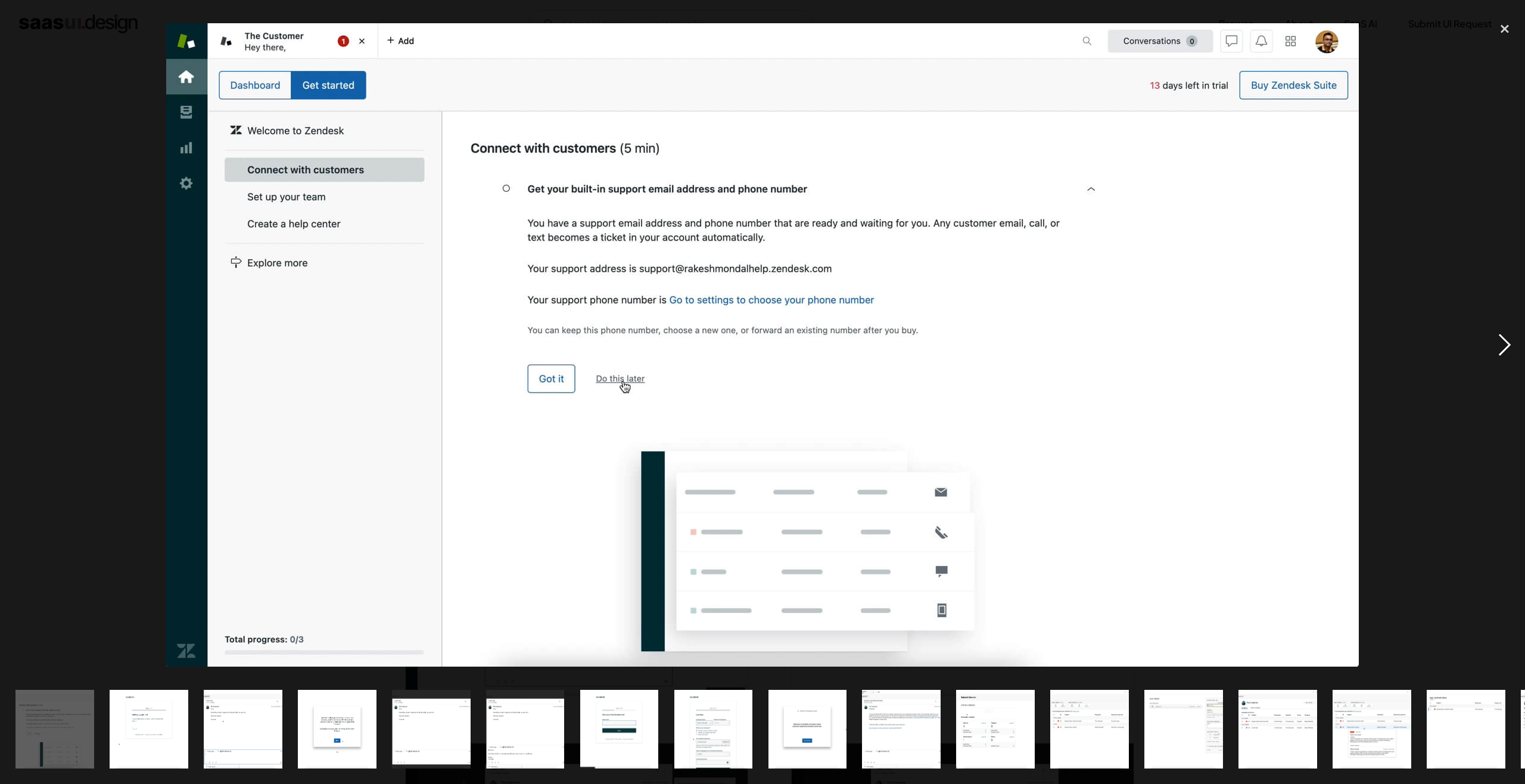
click at [1491, 337] on div "next image" at bounding box center [1505, 345] width 41 height 658
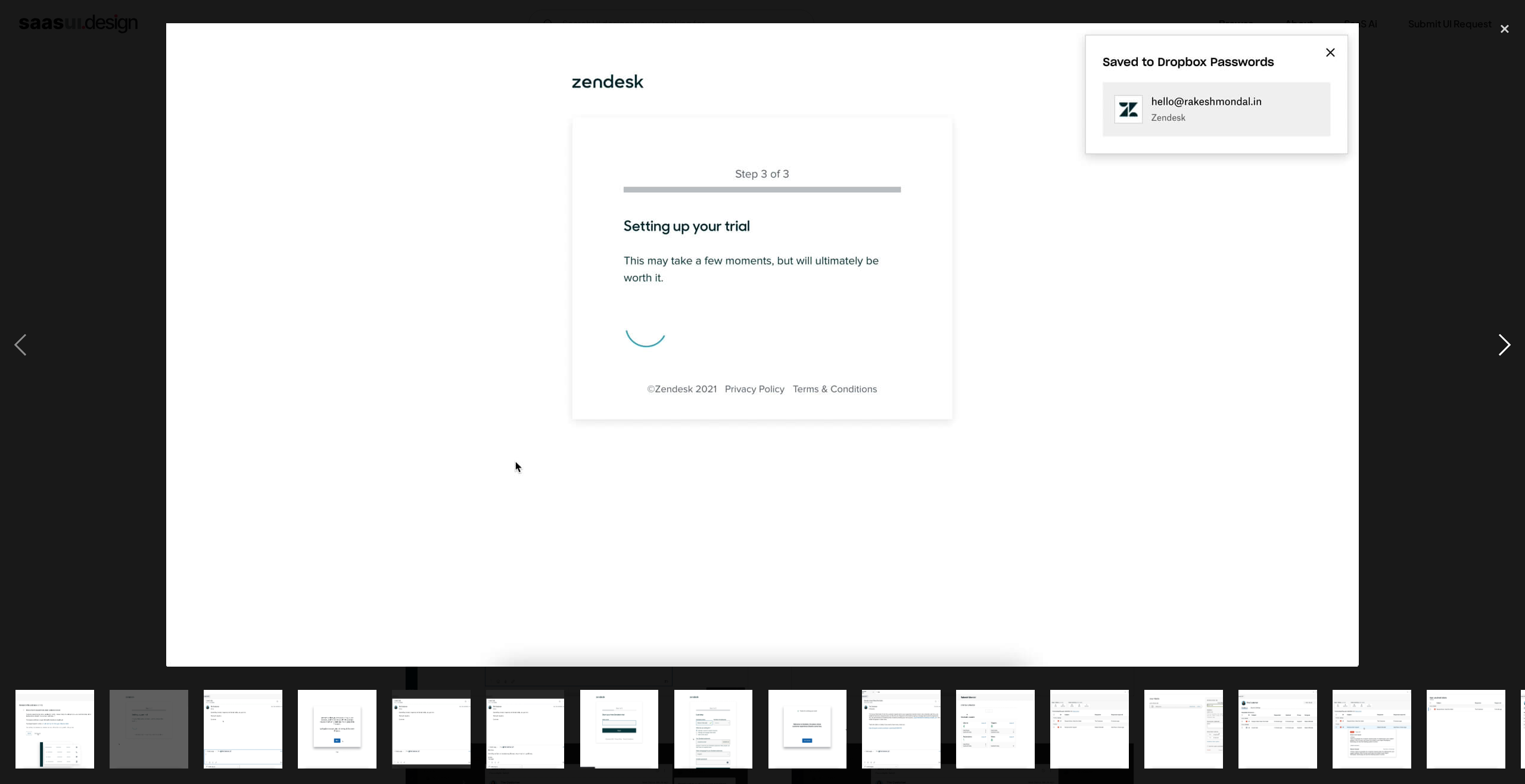
click at [1491, 337] on div "next image" at bounding box center [1505, 345] width 41 height 658
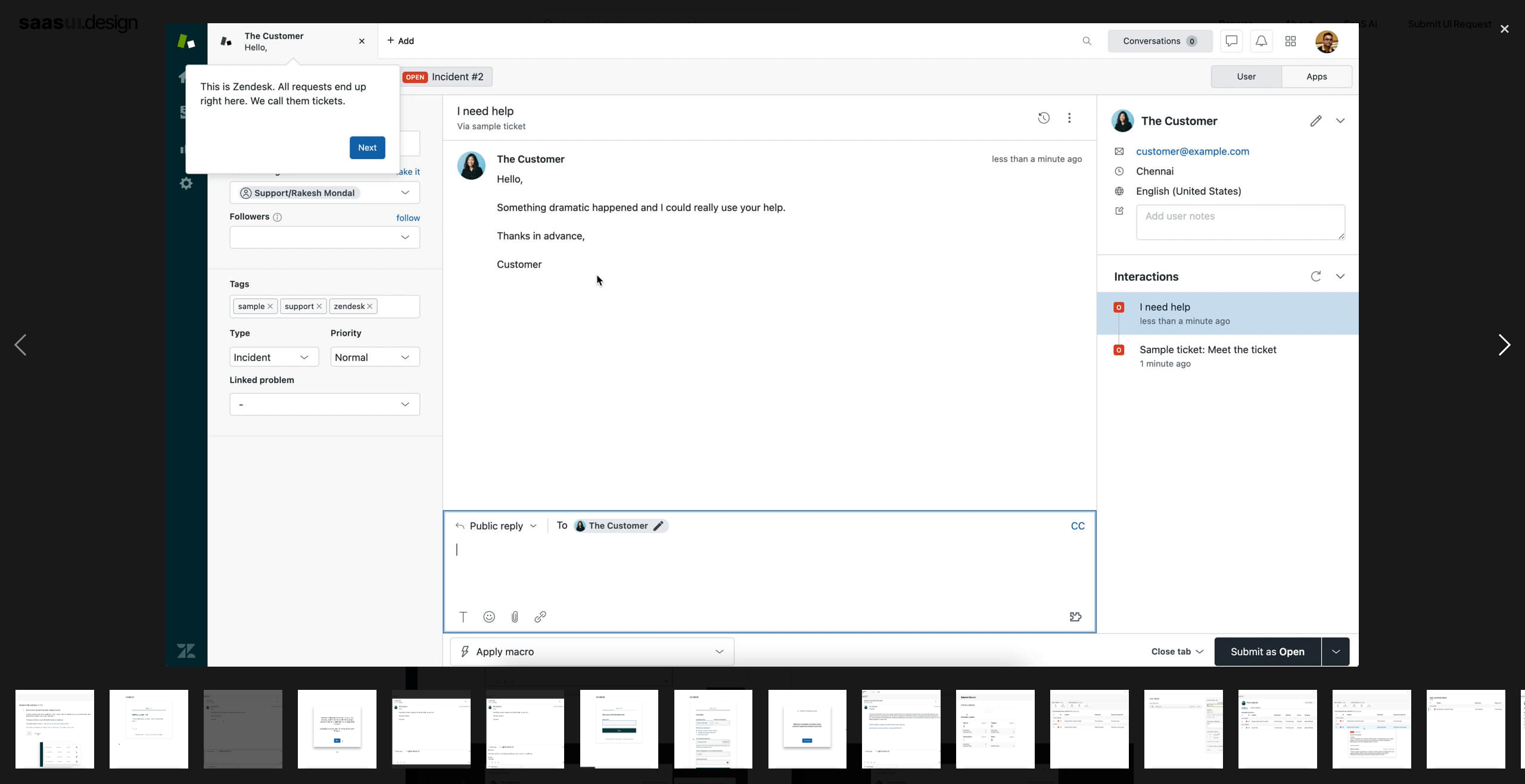
click at [1491, 337] on div "next image" at bounding box center [1505, 345] width 41 height 658
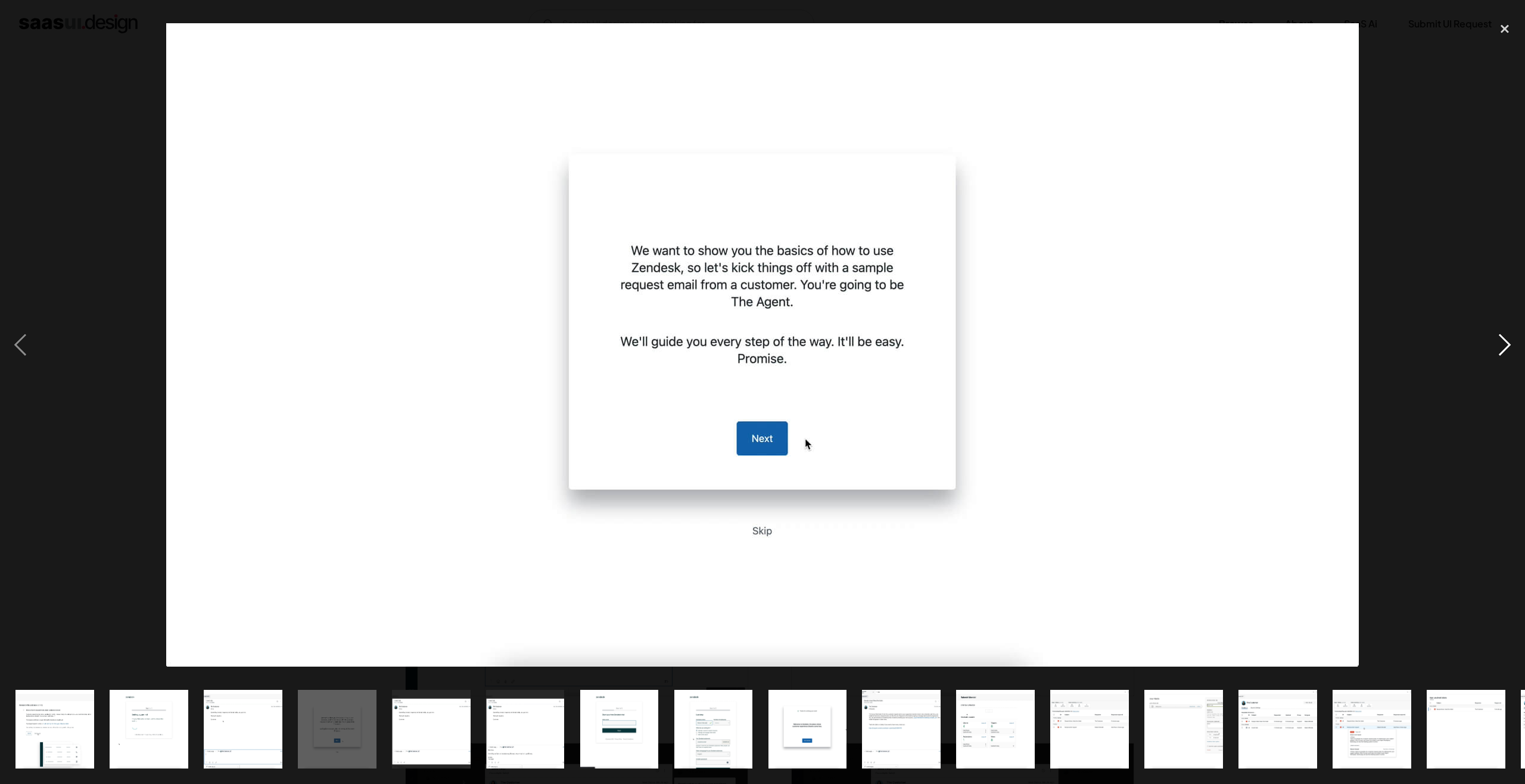
click at [1491, 337] on div "next image" at bounding box center [1505, 345] width 41 height 658
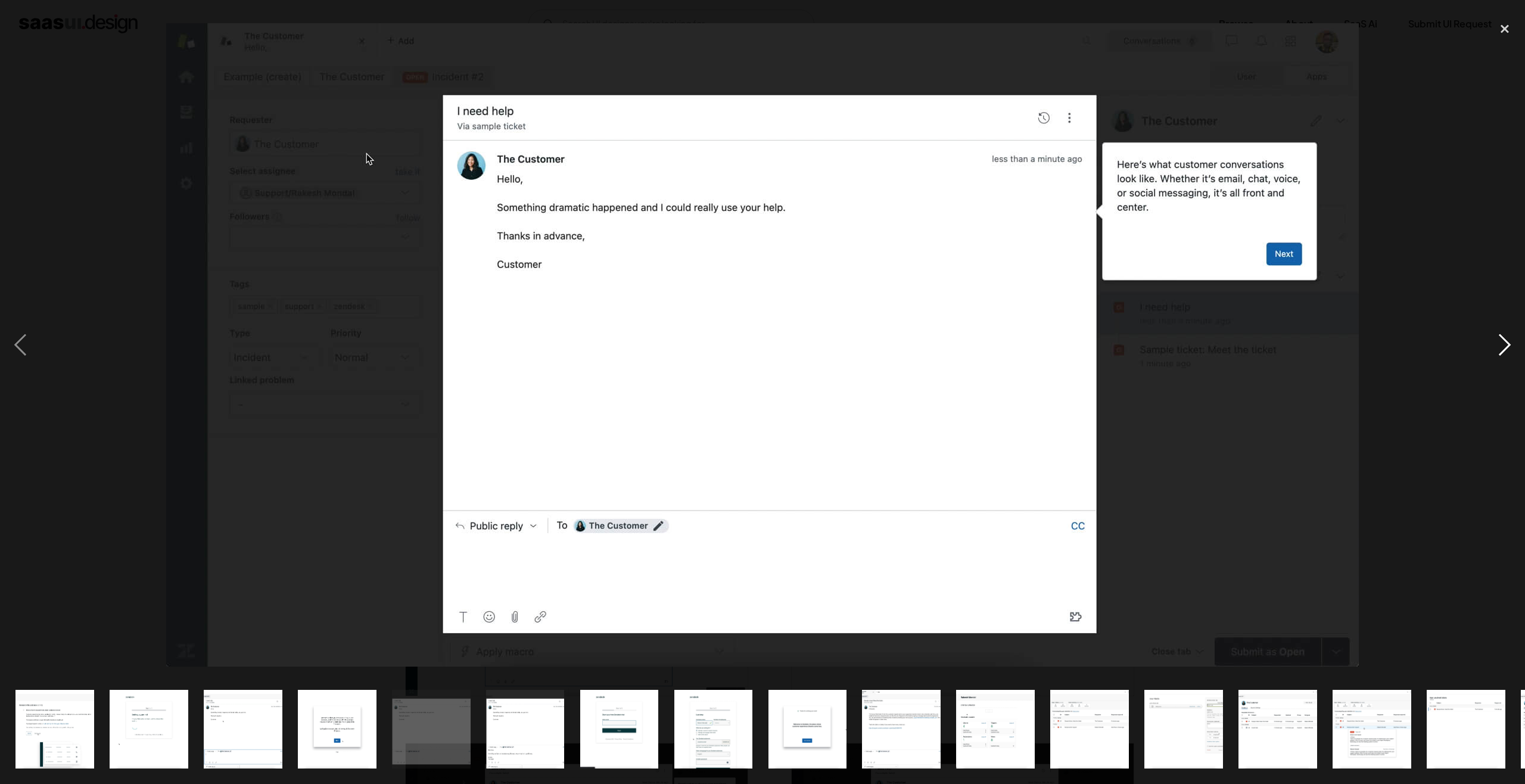
click at [1491, 337] on div "next image" at bounding box center [1505, 345] width 41 height 658
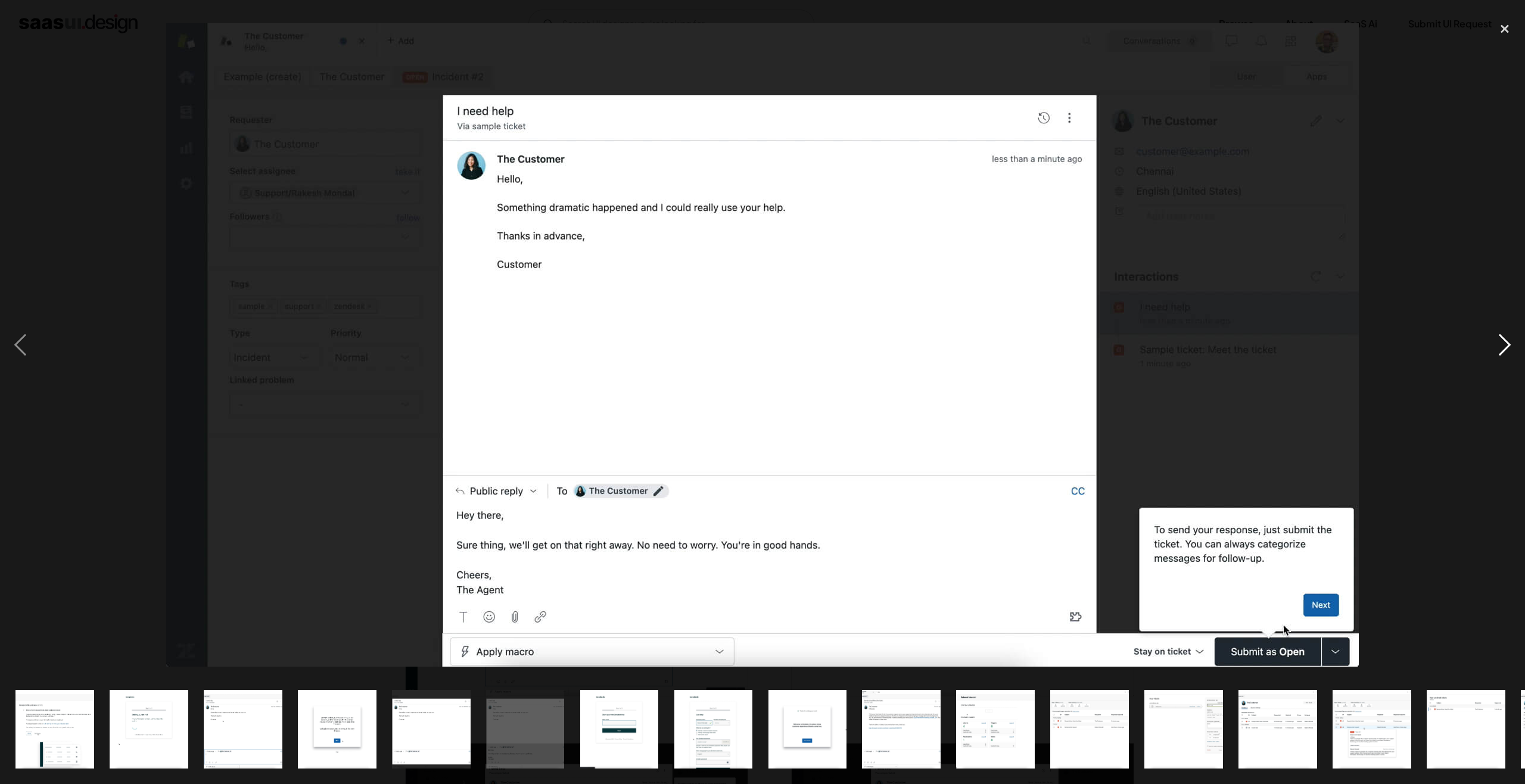
click at [1491, 337] on div "next image" at bounding box center [1505, 345] width 41 height 658
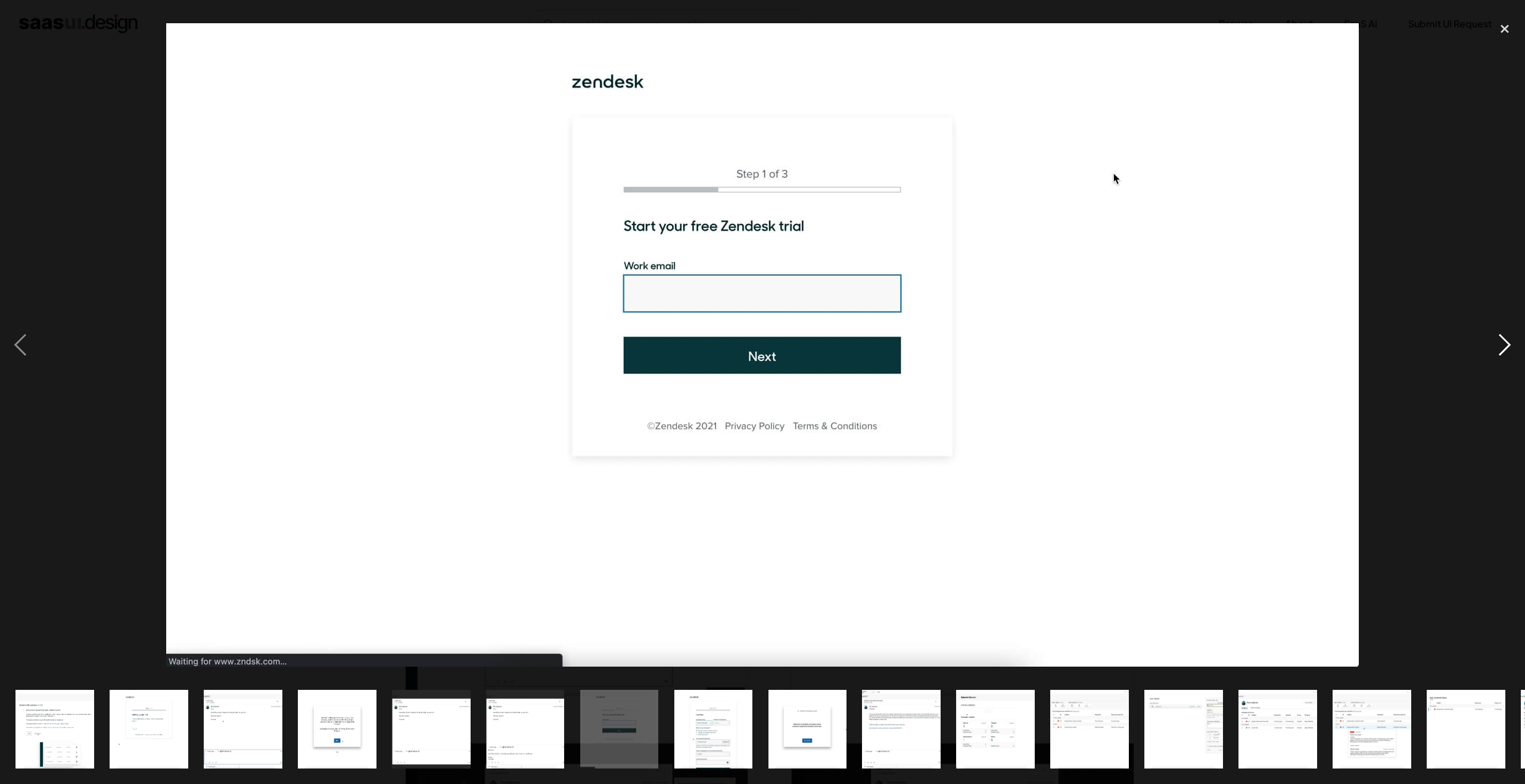
click at [1491, 337] on div "next image" at bounding box center [1505, 345] width 41 height 658
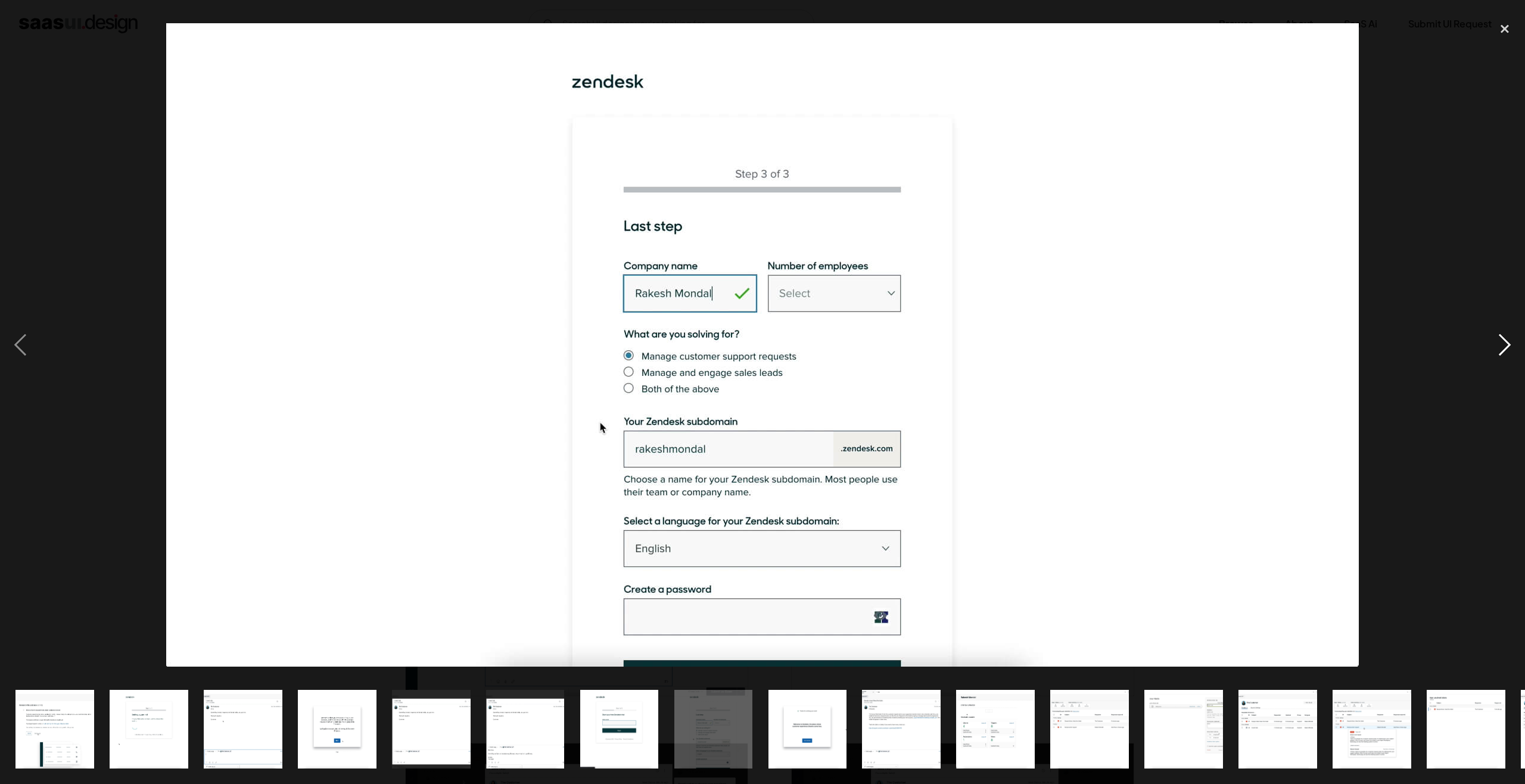
click at [1491, 337] on div "next image" at bounding box center [1505, 345] width 41 height 658
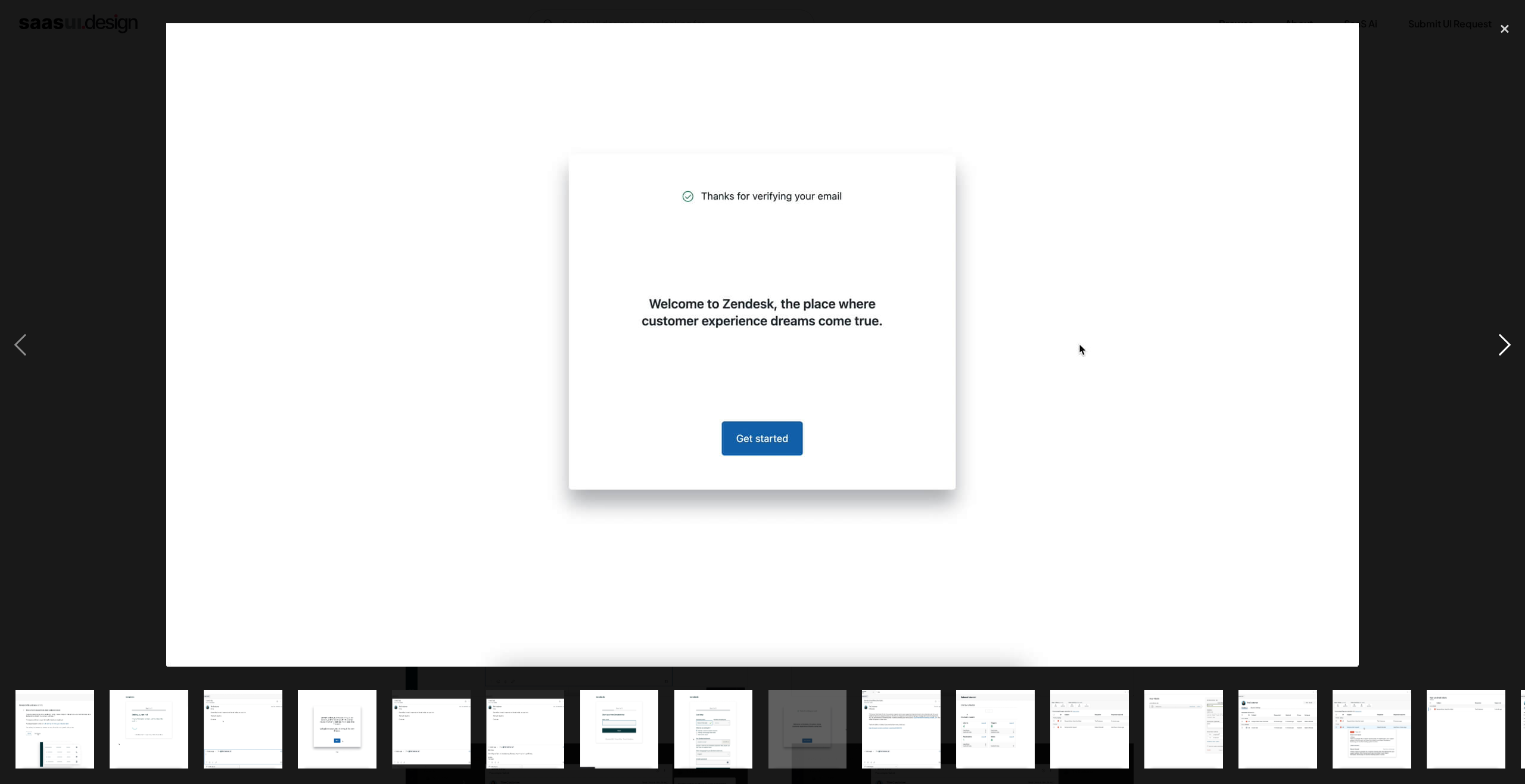
click at [1491, 337] on div "next image" at bounding box center [1505, 345] width 41 height 658
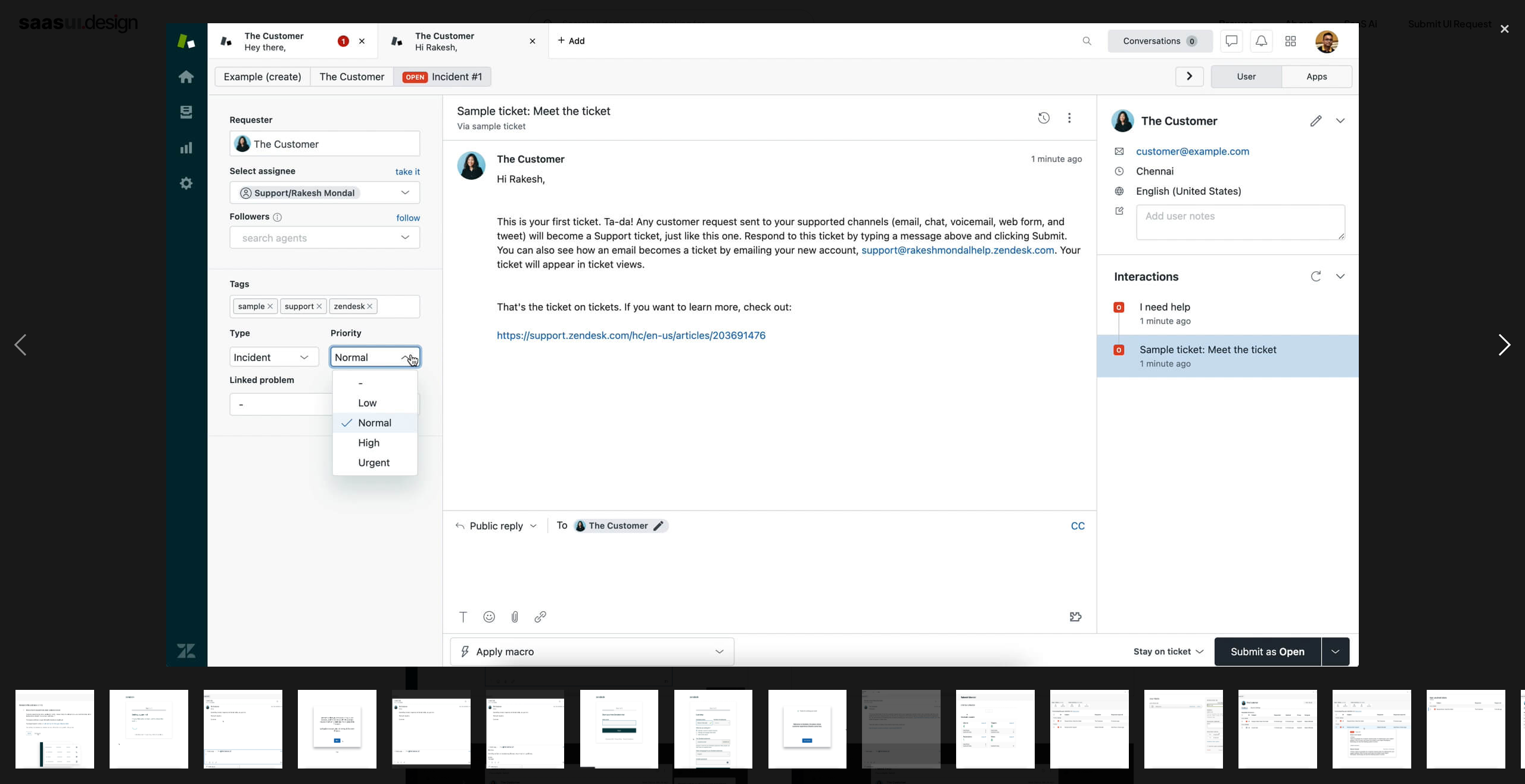
click at [1510, 346] on div "next image" at bounding box center [1505, 345] width 41 height 658
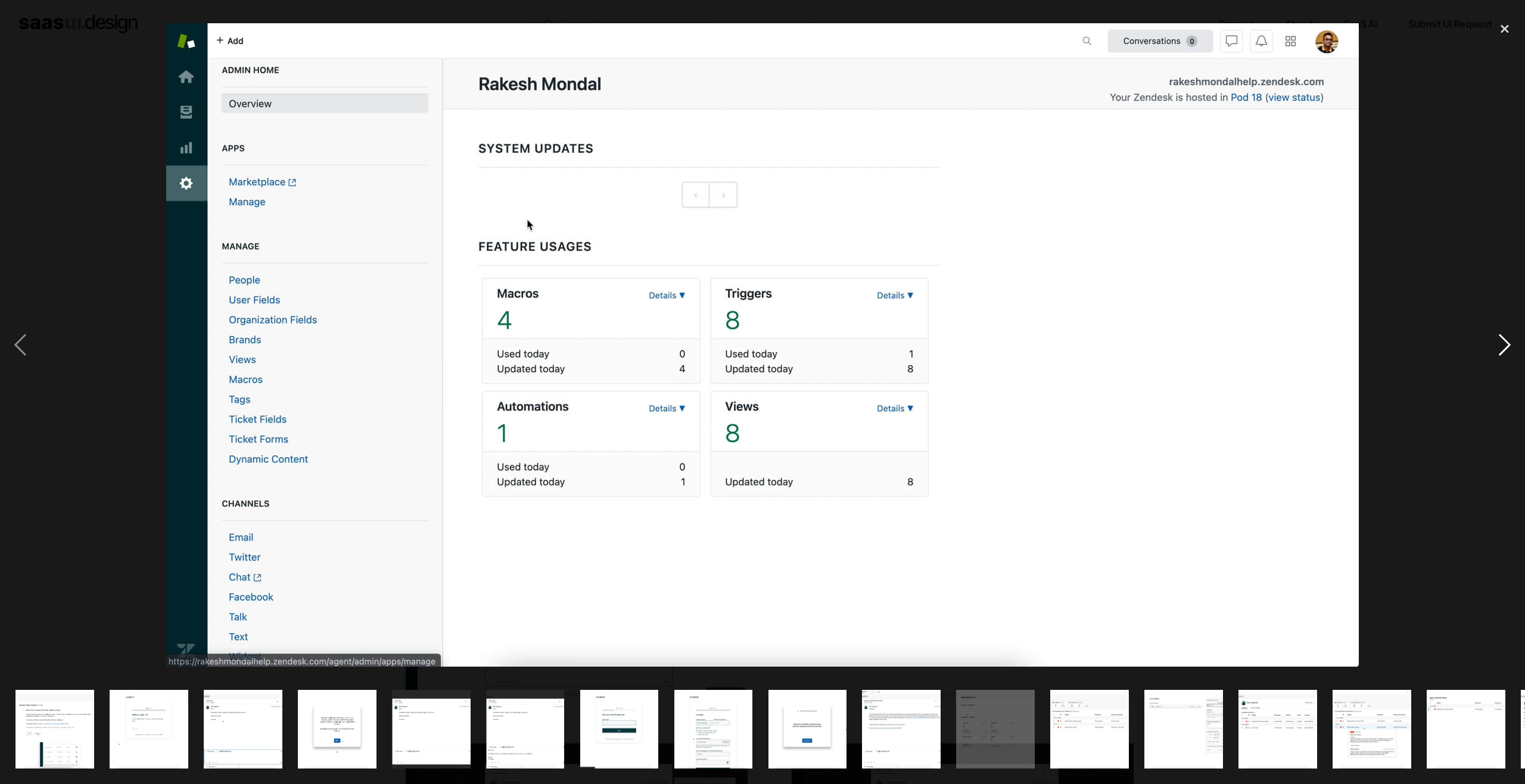
click at [1513, 336] on div "next image" at bounding box center [1505, 345] width 41 height 658
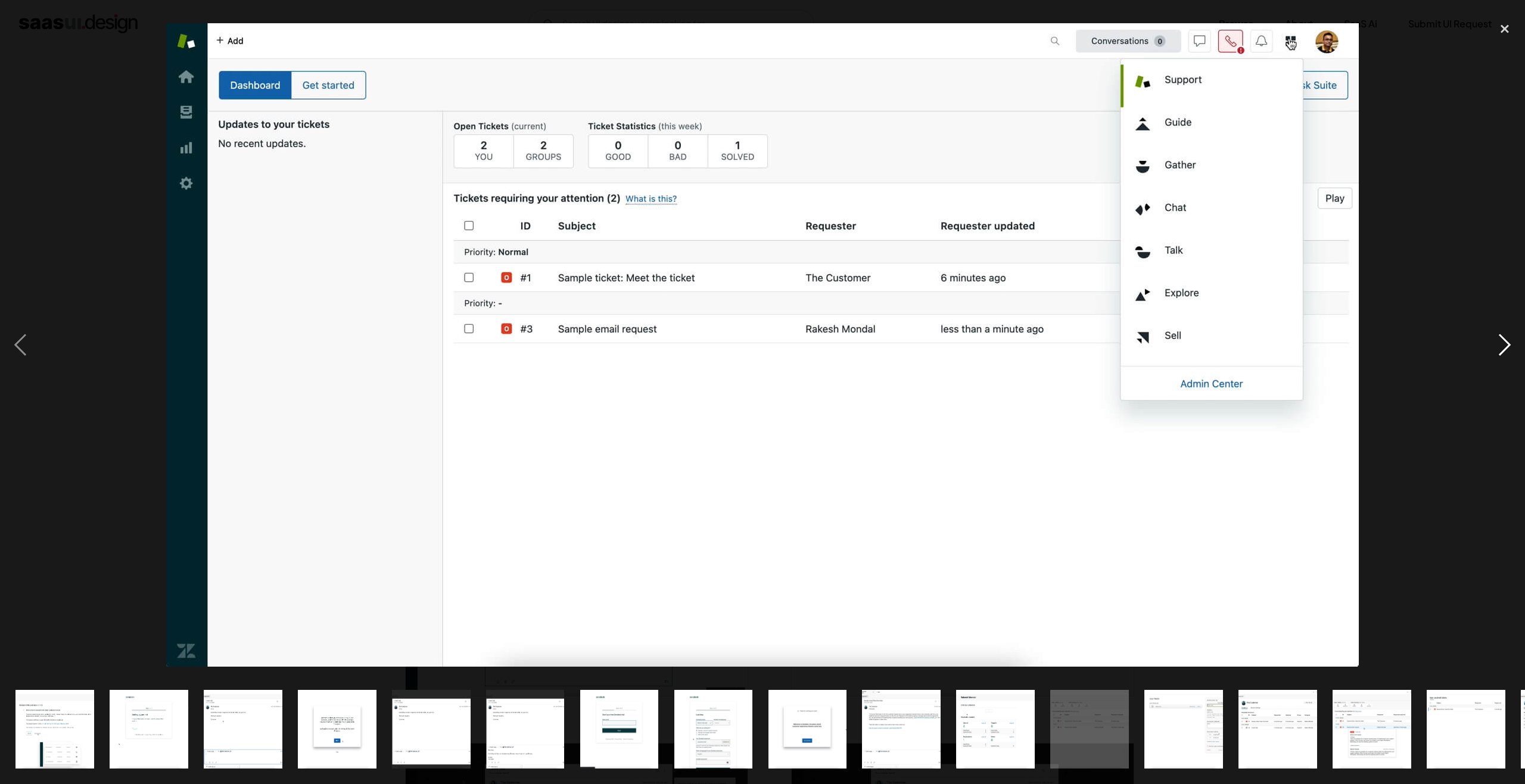
click at [1506, 344] on div "next image" at bounding box center [1505, 345] width 41 height 658
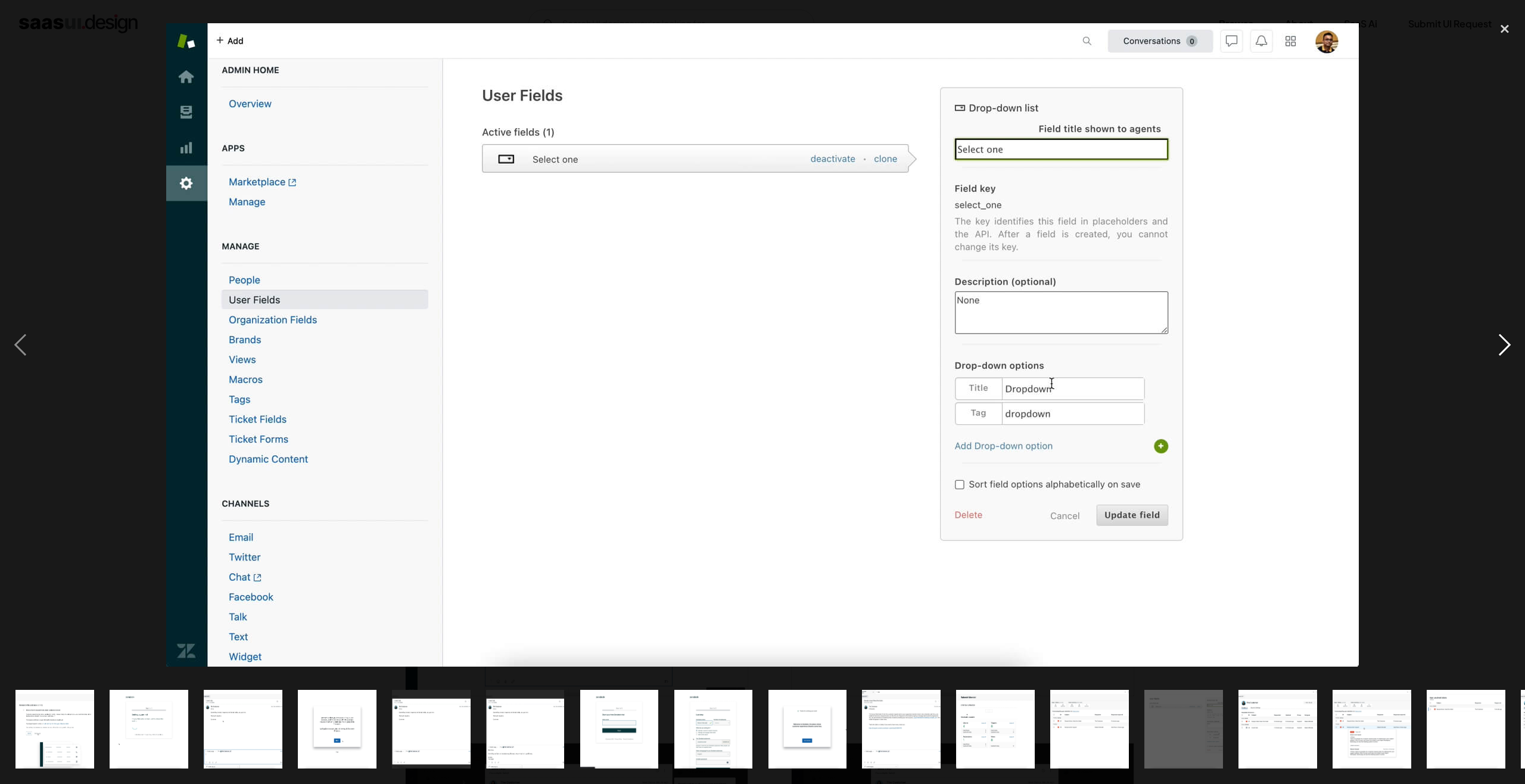
click at [1499, 344] on div "next image" at bounding box center [1505, 345] width 41 height 658
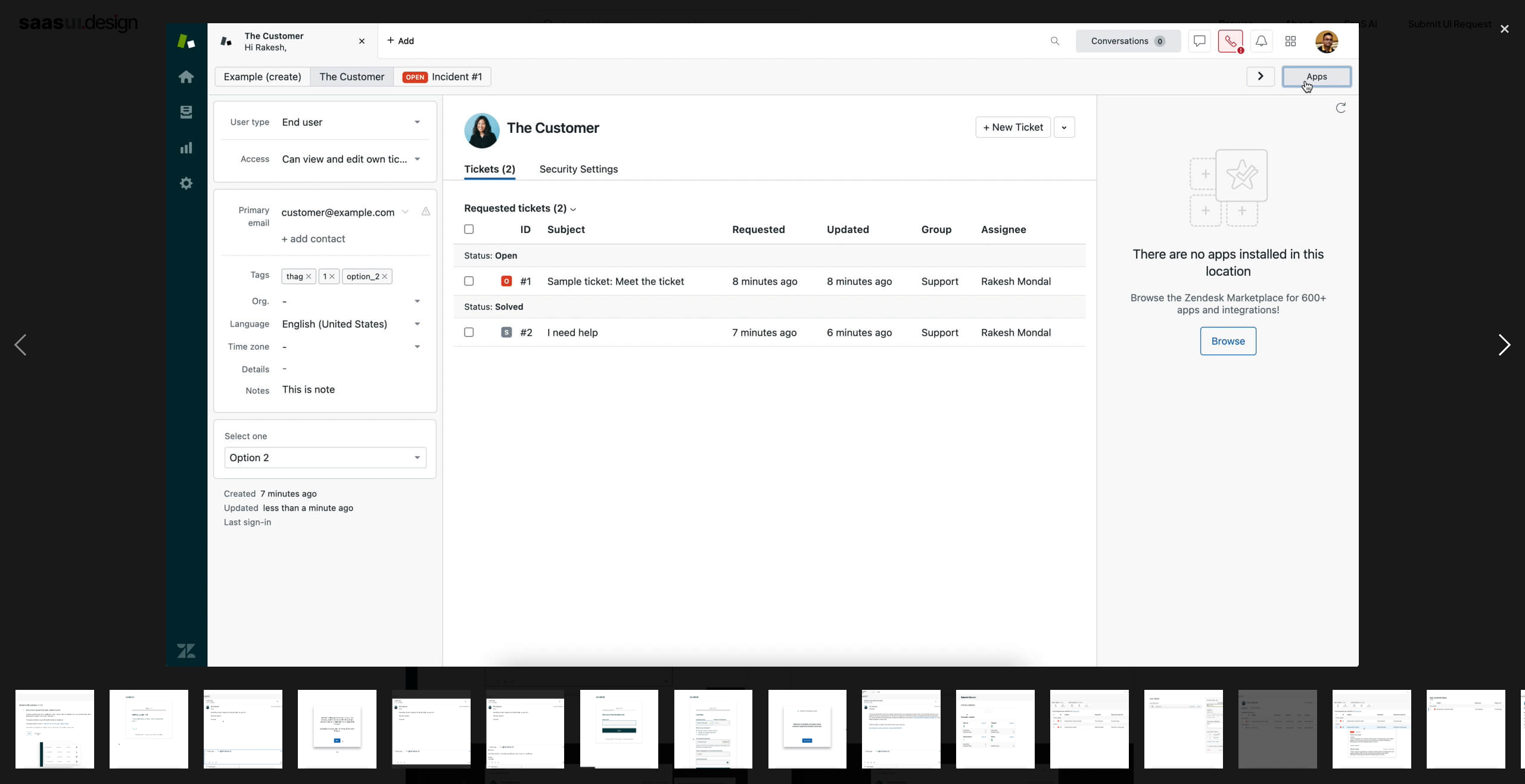
click at [1494, 335] on div "next image" at bounding box center [1505, 345] width 41 height 658
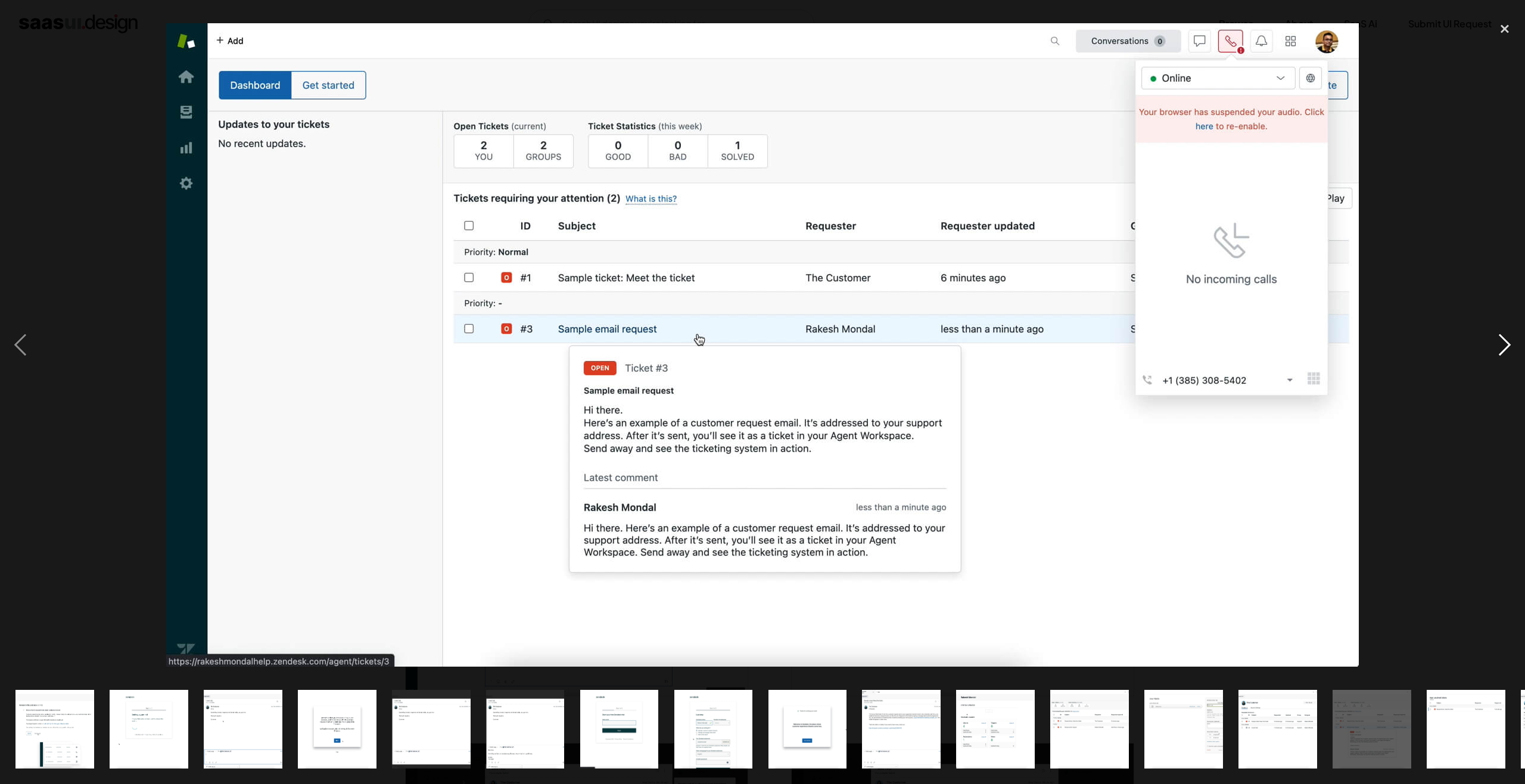
click at [1509, 339] on div "next image" at bounding box center [1505, 345] width 41 height 658
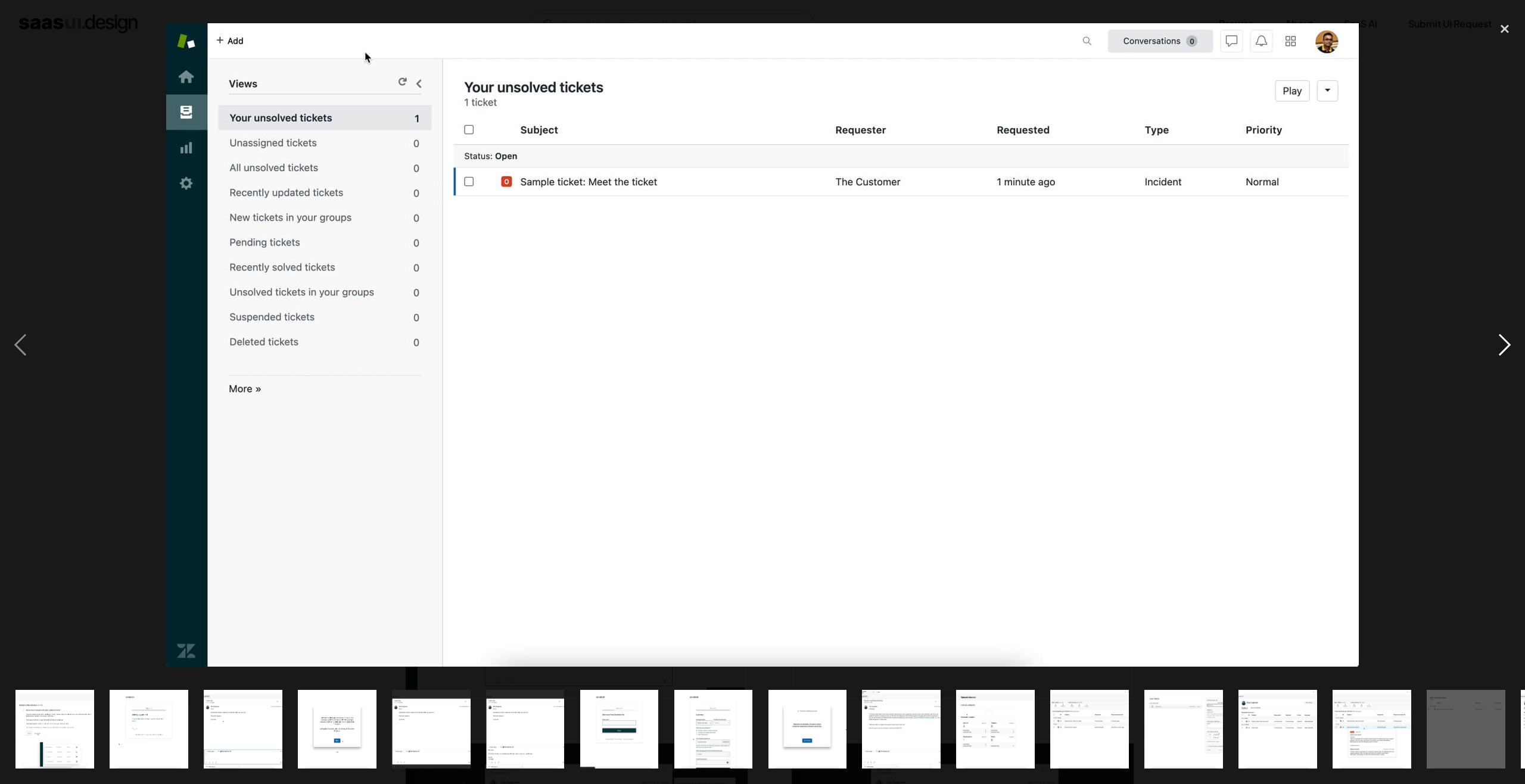
click at [1506, 344] on div "next image" at bounding box center [1505, 345] width 41 height 658
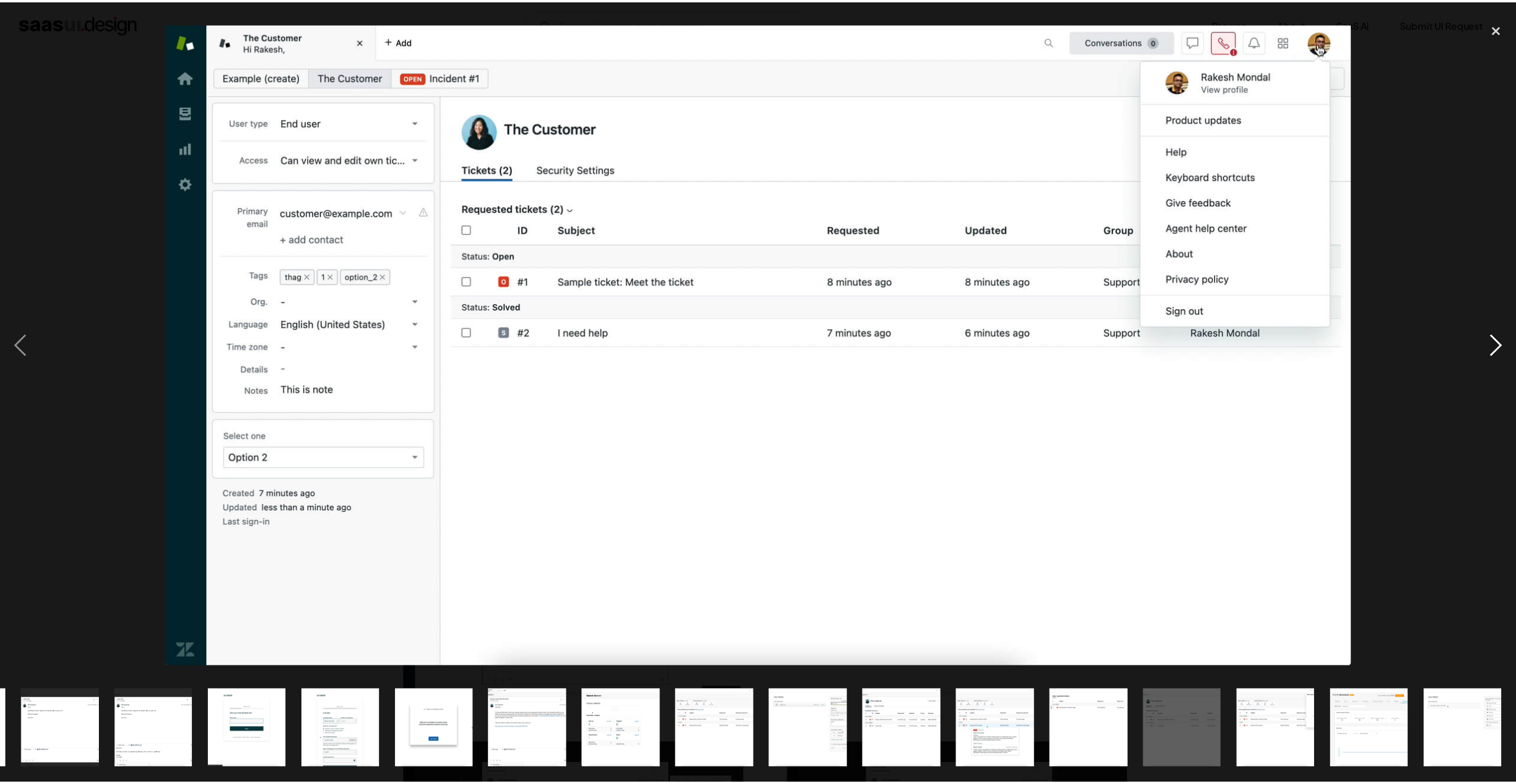
scroll to position [0, 372]
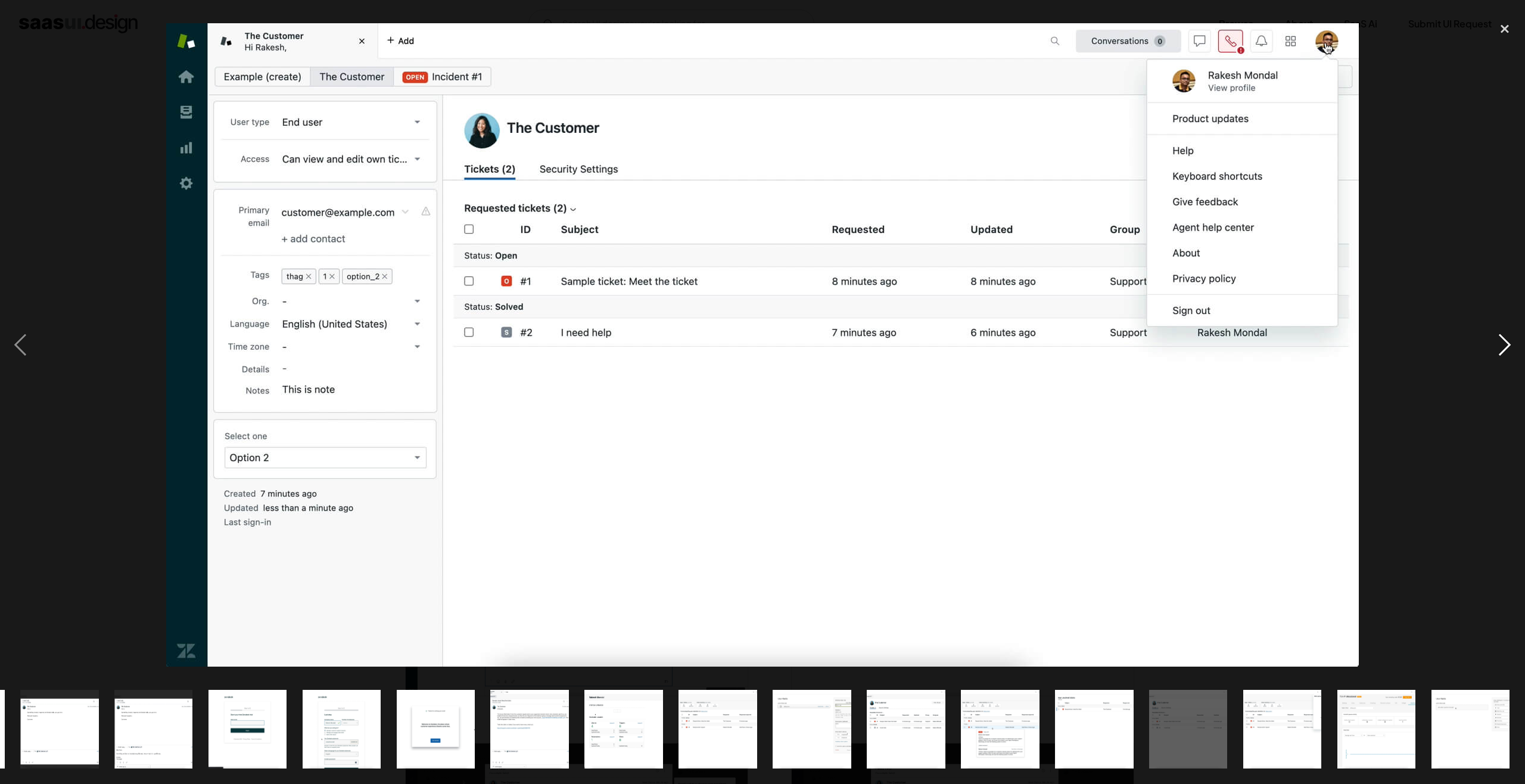
click at [1507, 348] on div "next image" at bounding box center [1505, 345] width 41 height 658
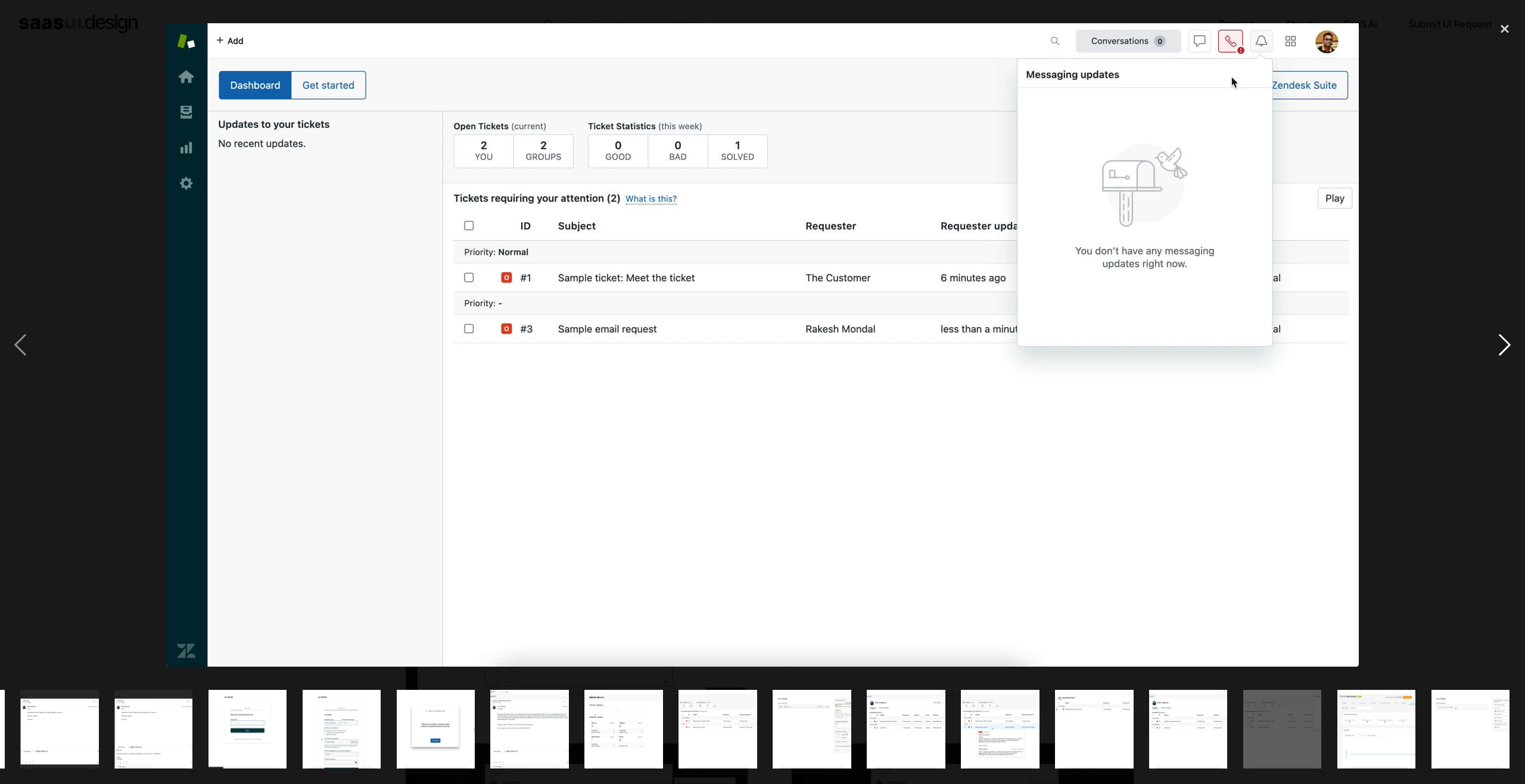
click at [1509, 348] on div "next image" at bounding box center [1505, 345] width 41 height 658
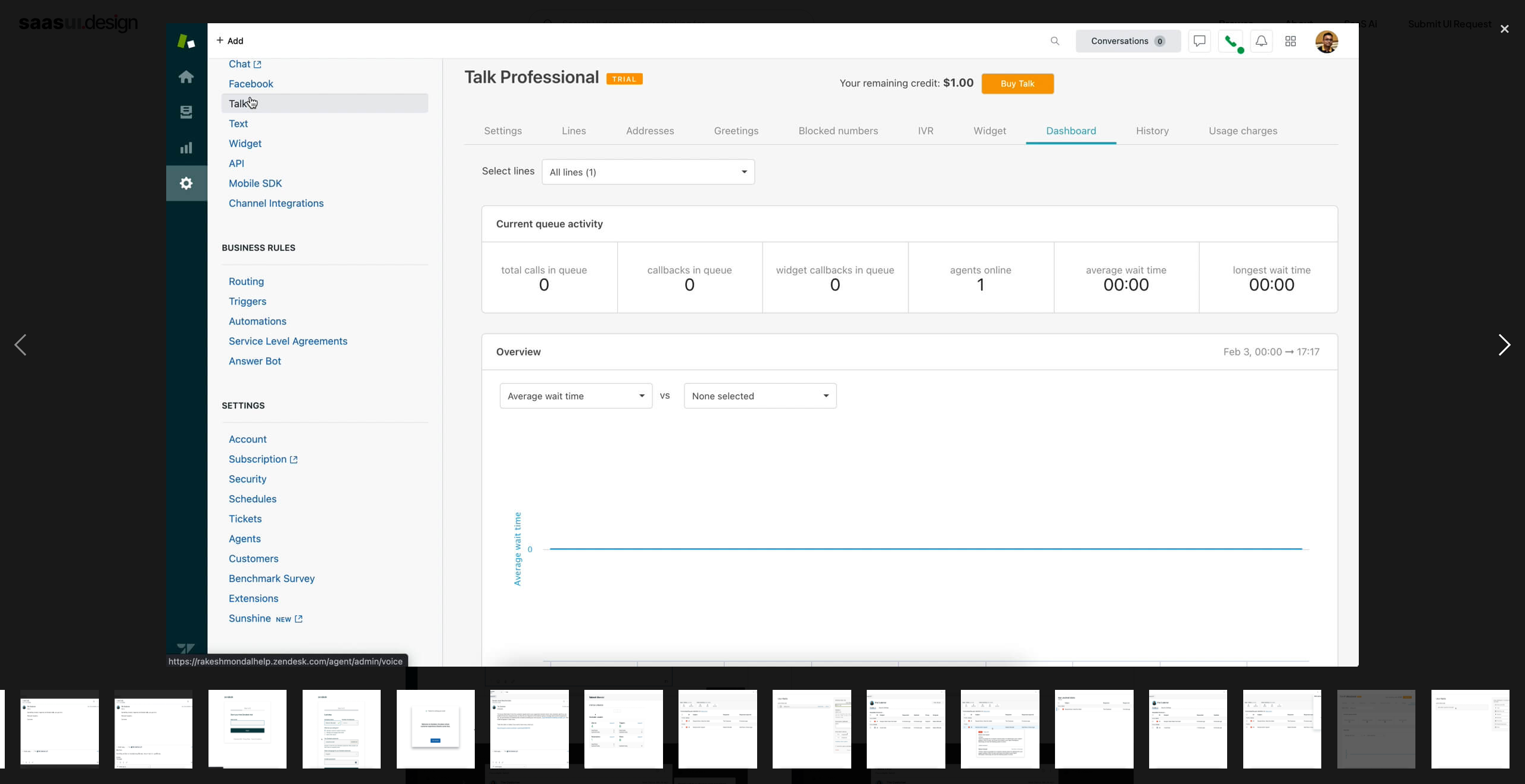
click at [1510, 348] on div "next image" at bounding box center [1505, 345] width 41 height 658
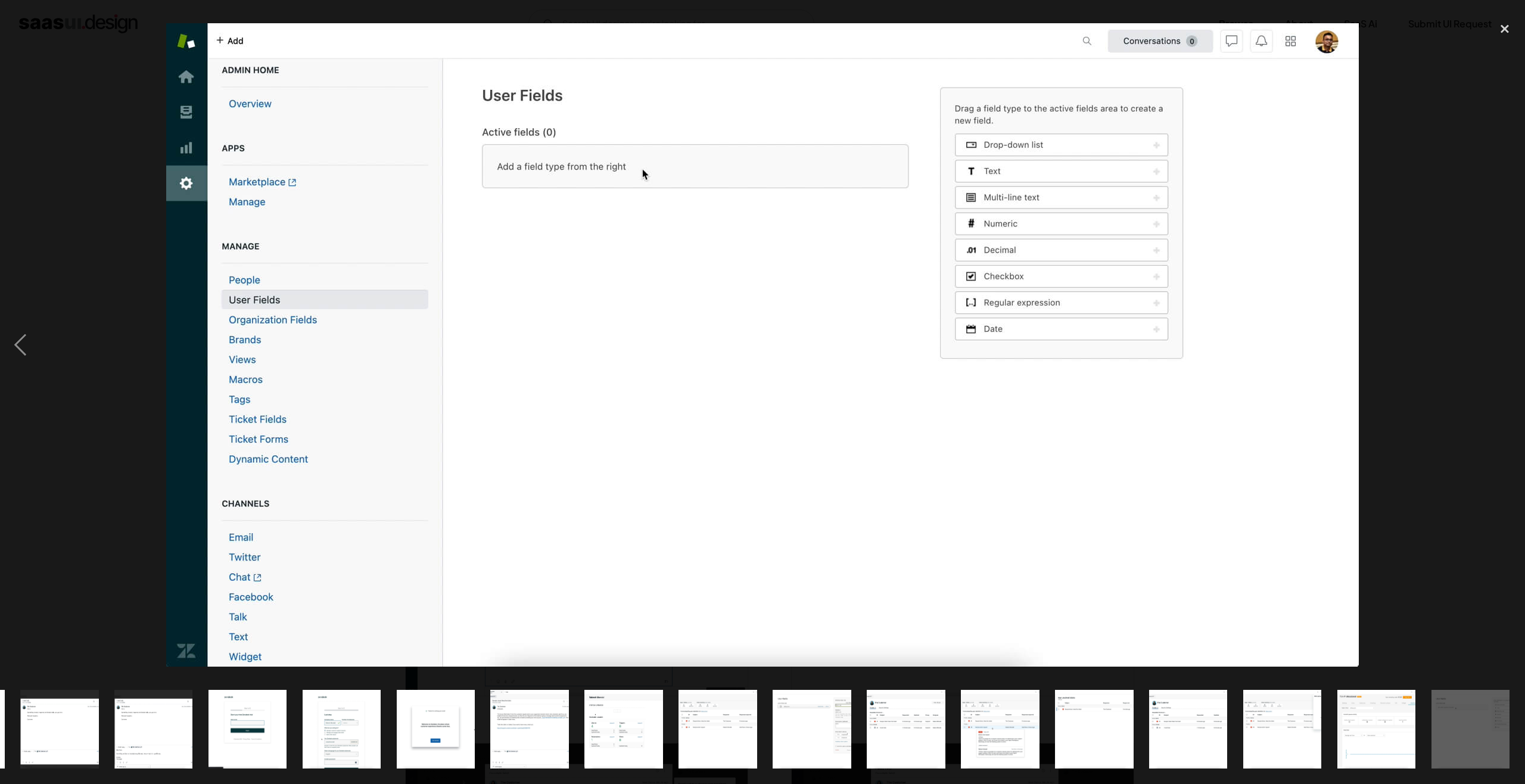
click at [1510, 348] on div "next image" at bounding box center [1505, 345] width 41 height 658
click at [1497, 280] on div "next image" at bounding box center [1505, 345] width 41 height 658
click at [1511, 39] on div "close lightbox" at bounding box center [1505, 29] width 41 height 26
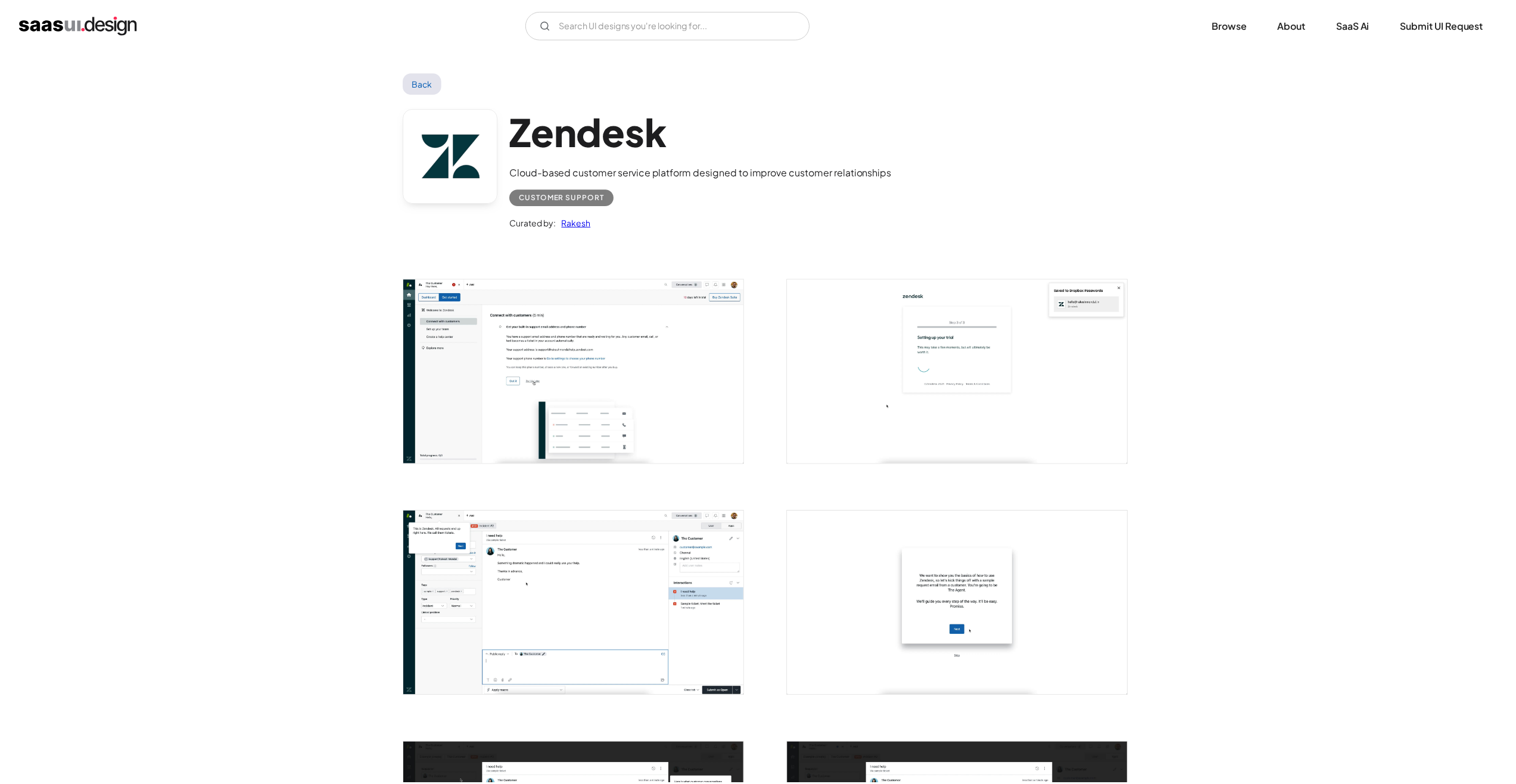
scroll to position [0, 0]
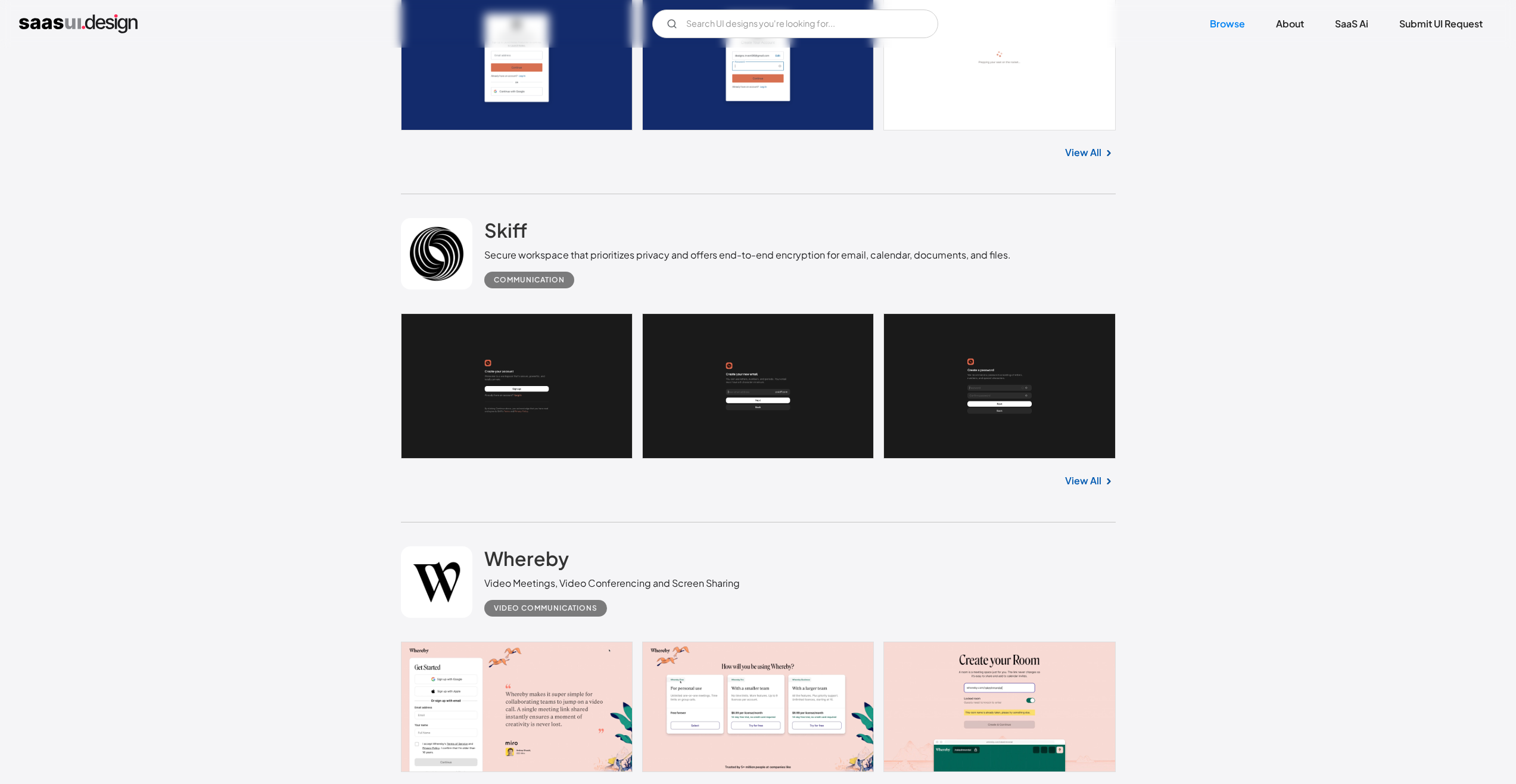
scroll to position [3812, 0]
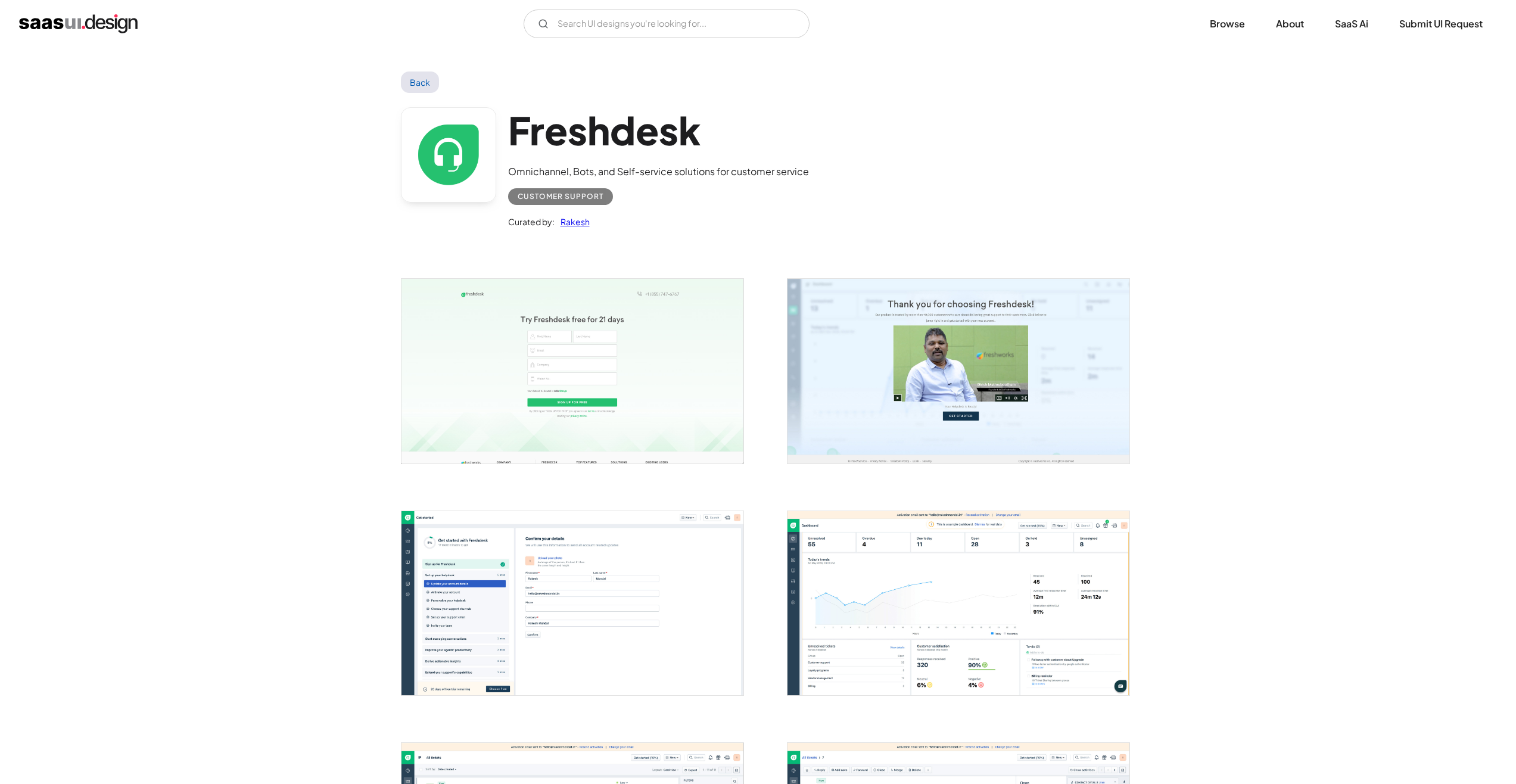
click at [527, 368] on img "open lightbox" at bounding box center [572, 371] width 342 height 184
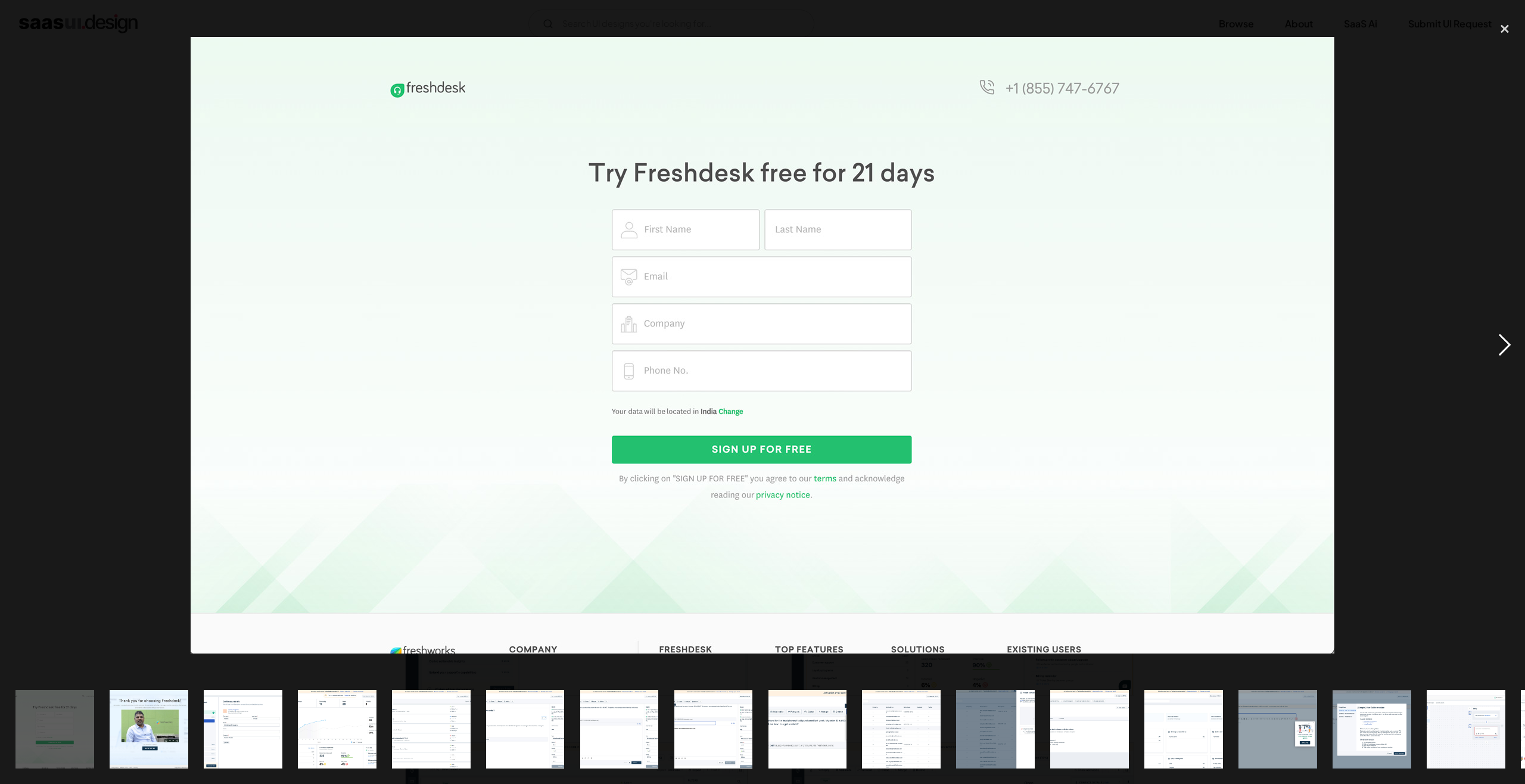
click at [1509, 349] on div "next image" at bounding box center [1505, 345] width 41 height 658
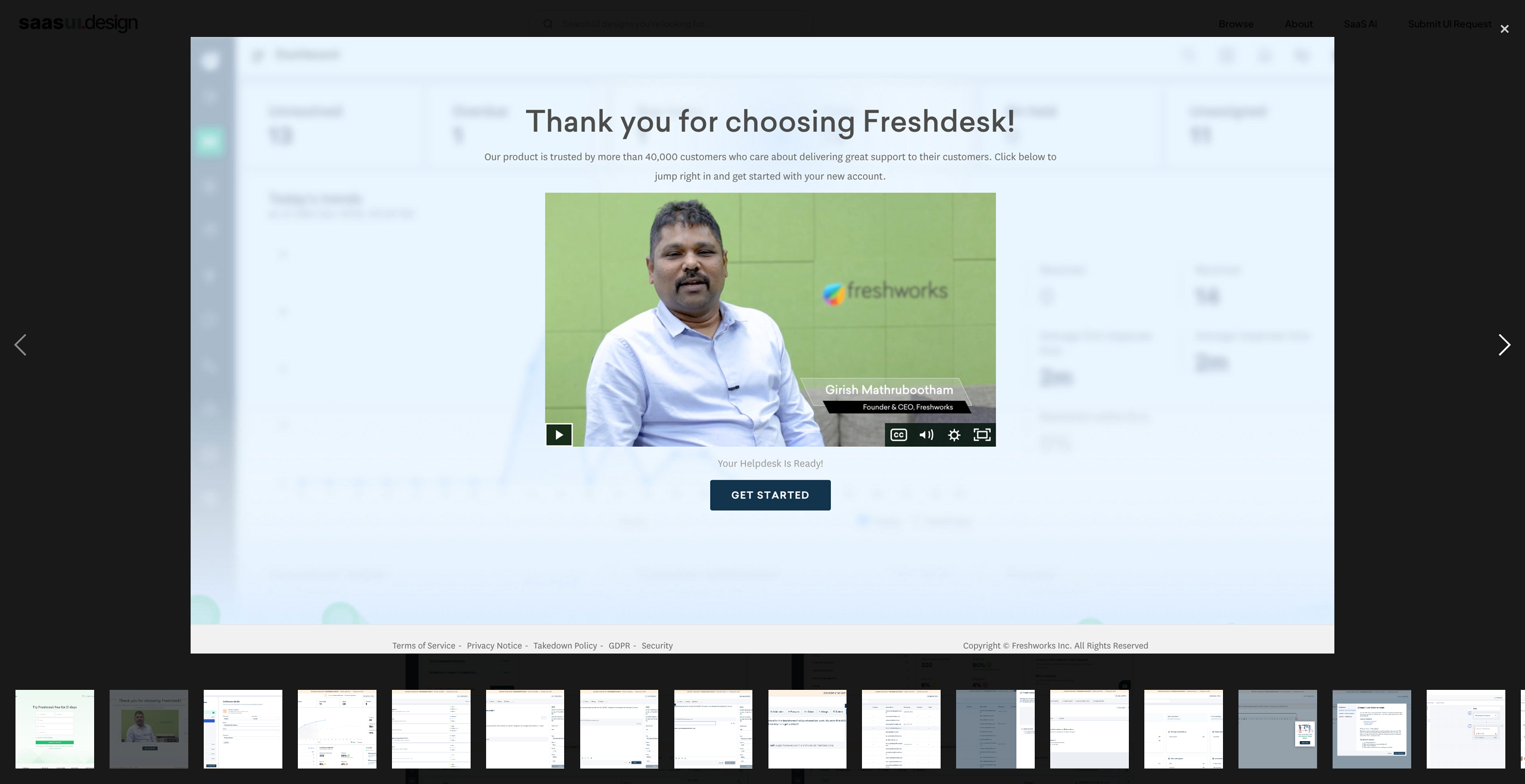
click at [1505, 343] on div "next image" at bounding box center [1505, 345] width 41 height 658
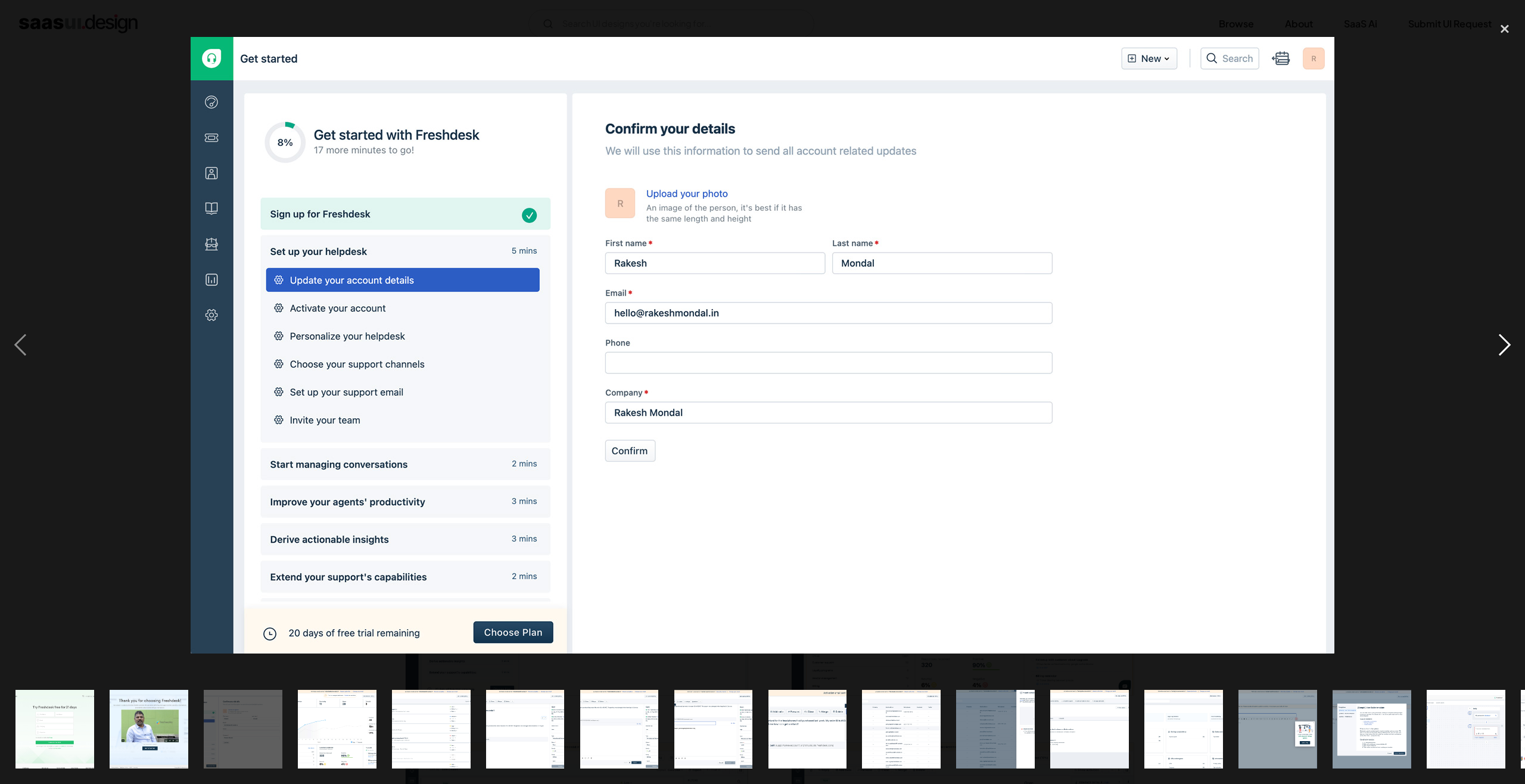
click at [1502, 342] on div "next image" at bounding box center [1505, 345] width 41 height 658
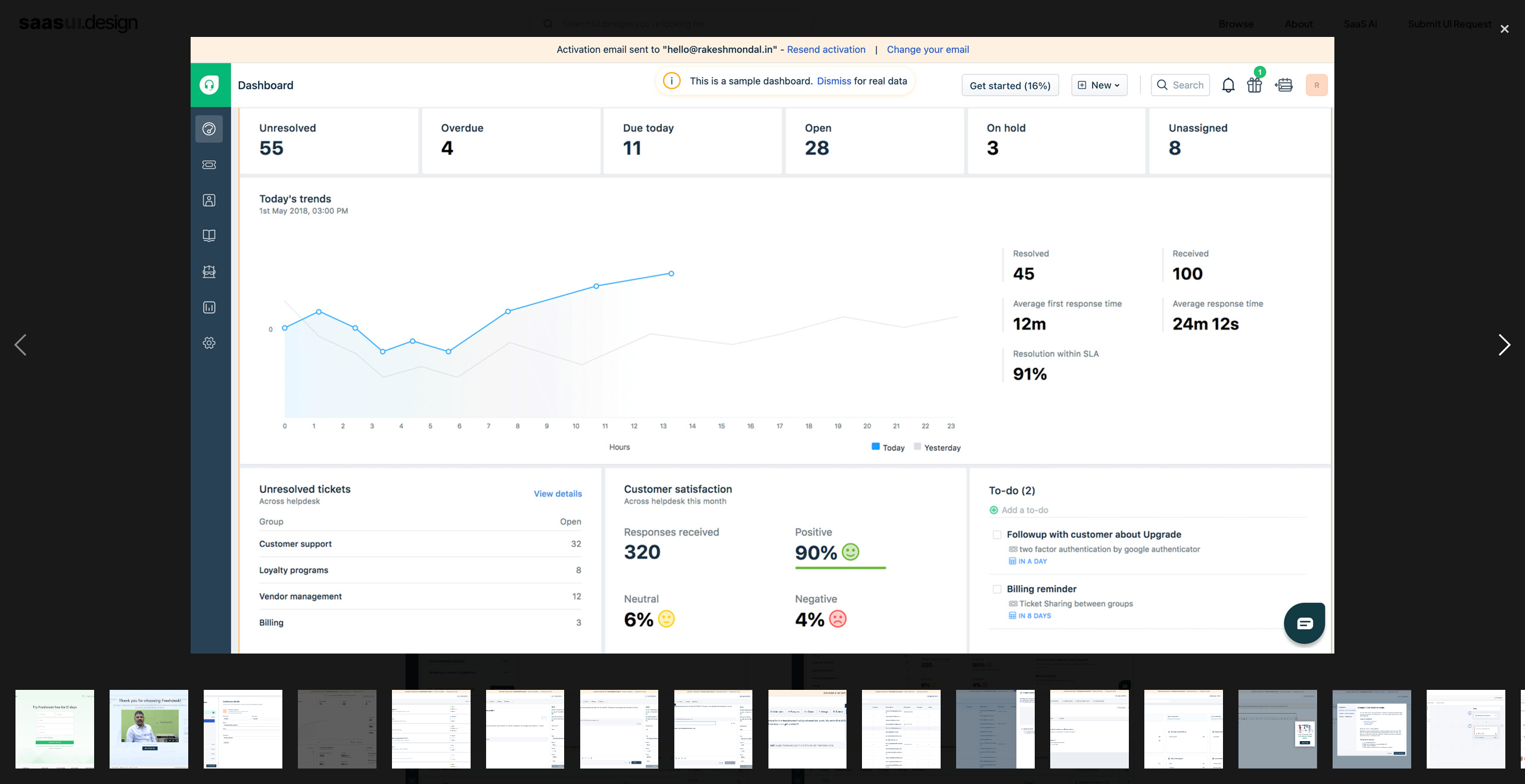
click at [1503, 354] on div "next image" at bounding box center [1505, 345] width 41 height 658
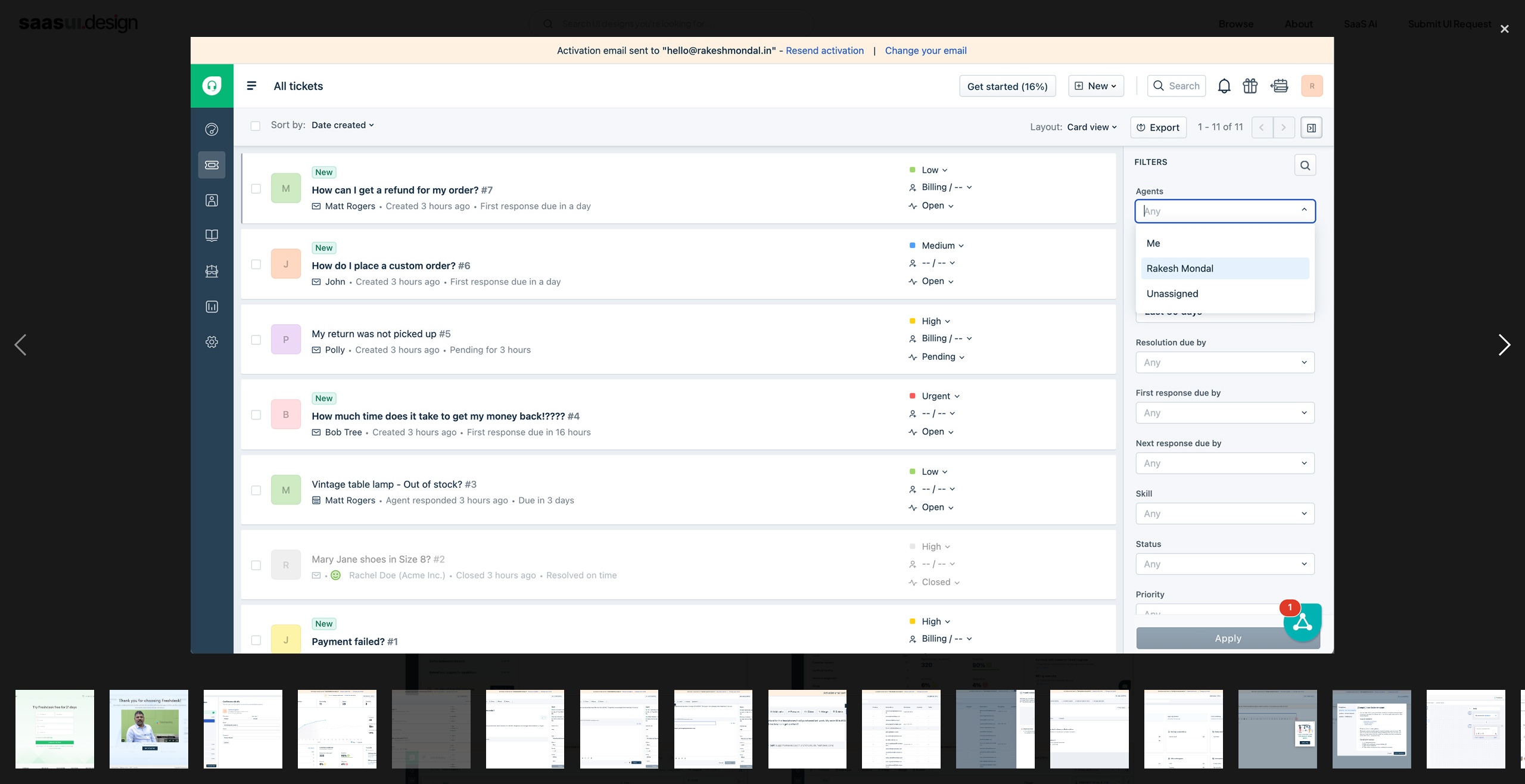
click at [1501, 342] on div "next image" at bounding box center [1505, 345] width 41 height 658
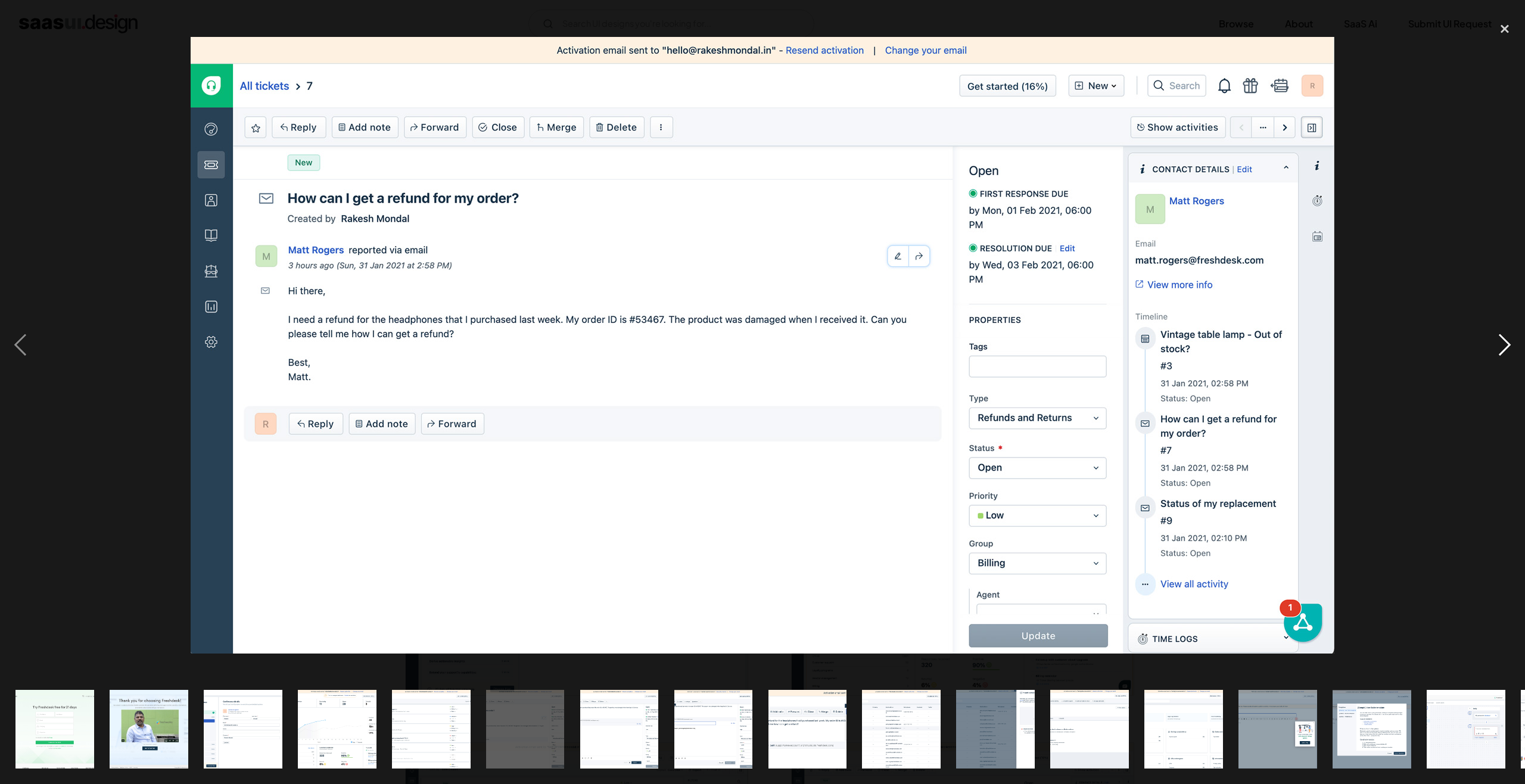
click at [1502, 344] on div "next image" at bounding box center [1505, 345] width 41 height 658
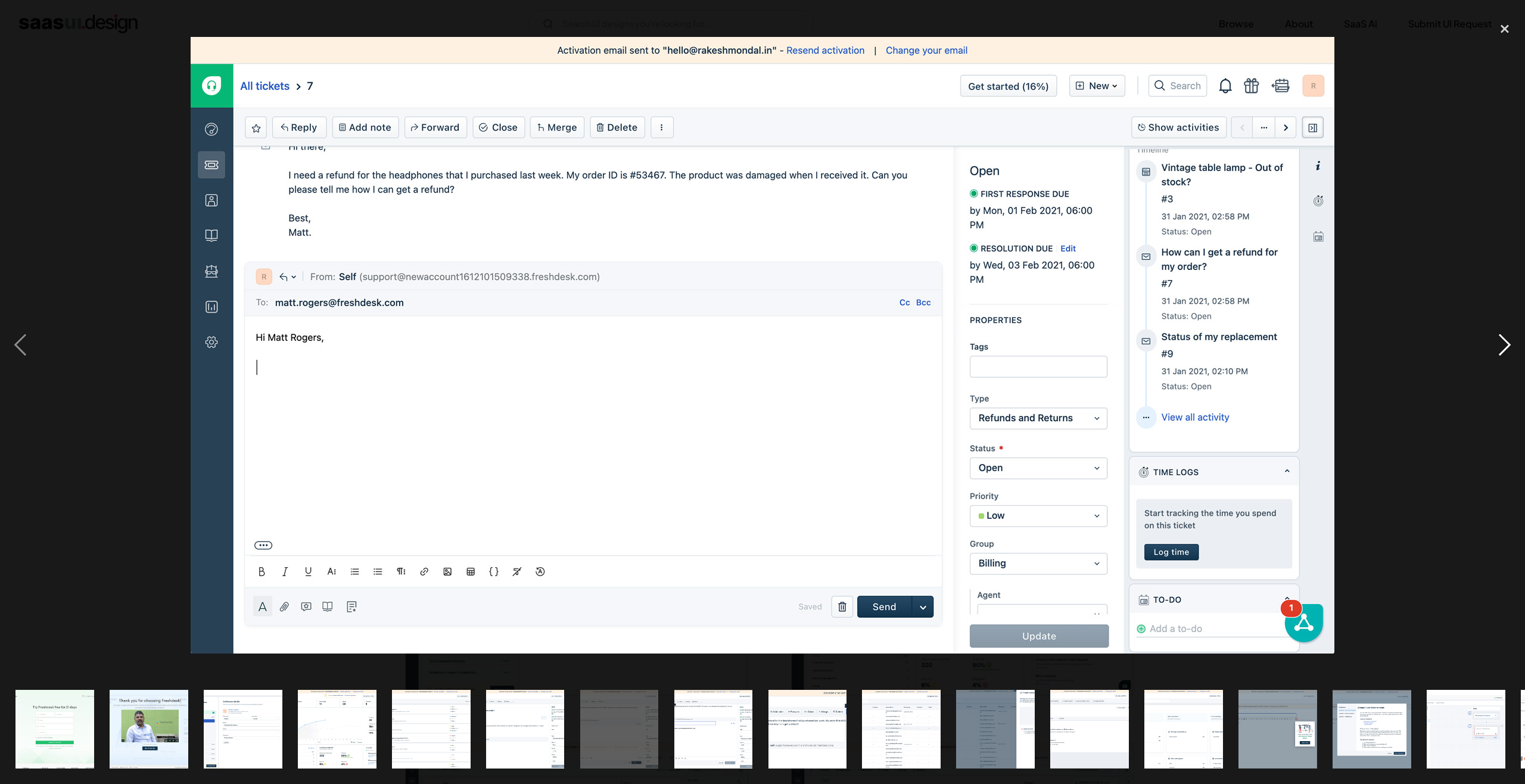
click at [1510, 350] on div "next image" at bounding box center [1505, 345] width 41 height 658
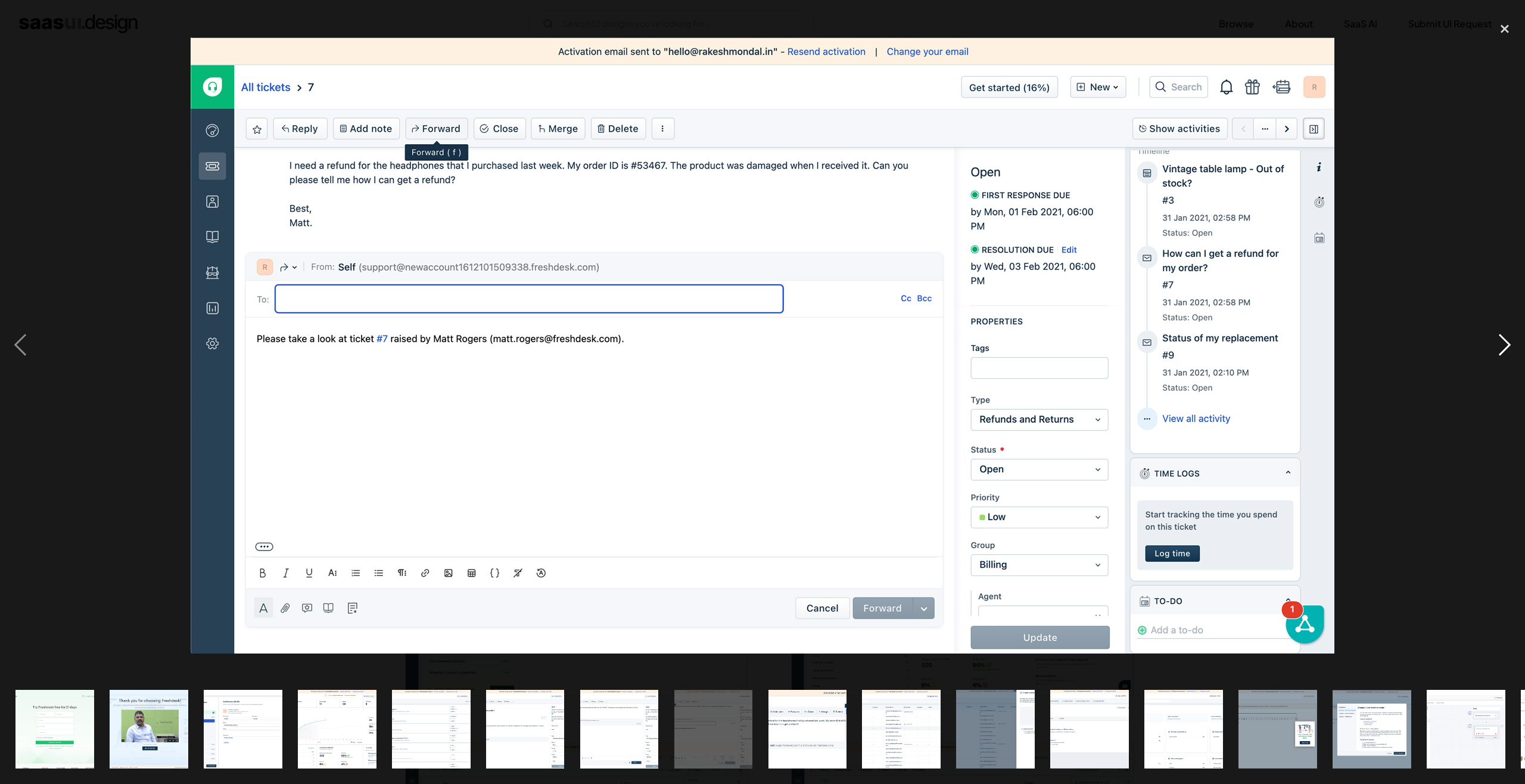
click at [1502, 342] on div "next image" at bounding box center [1505, 345] width 41 height 658
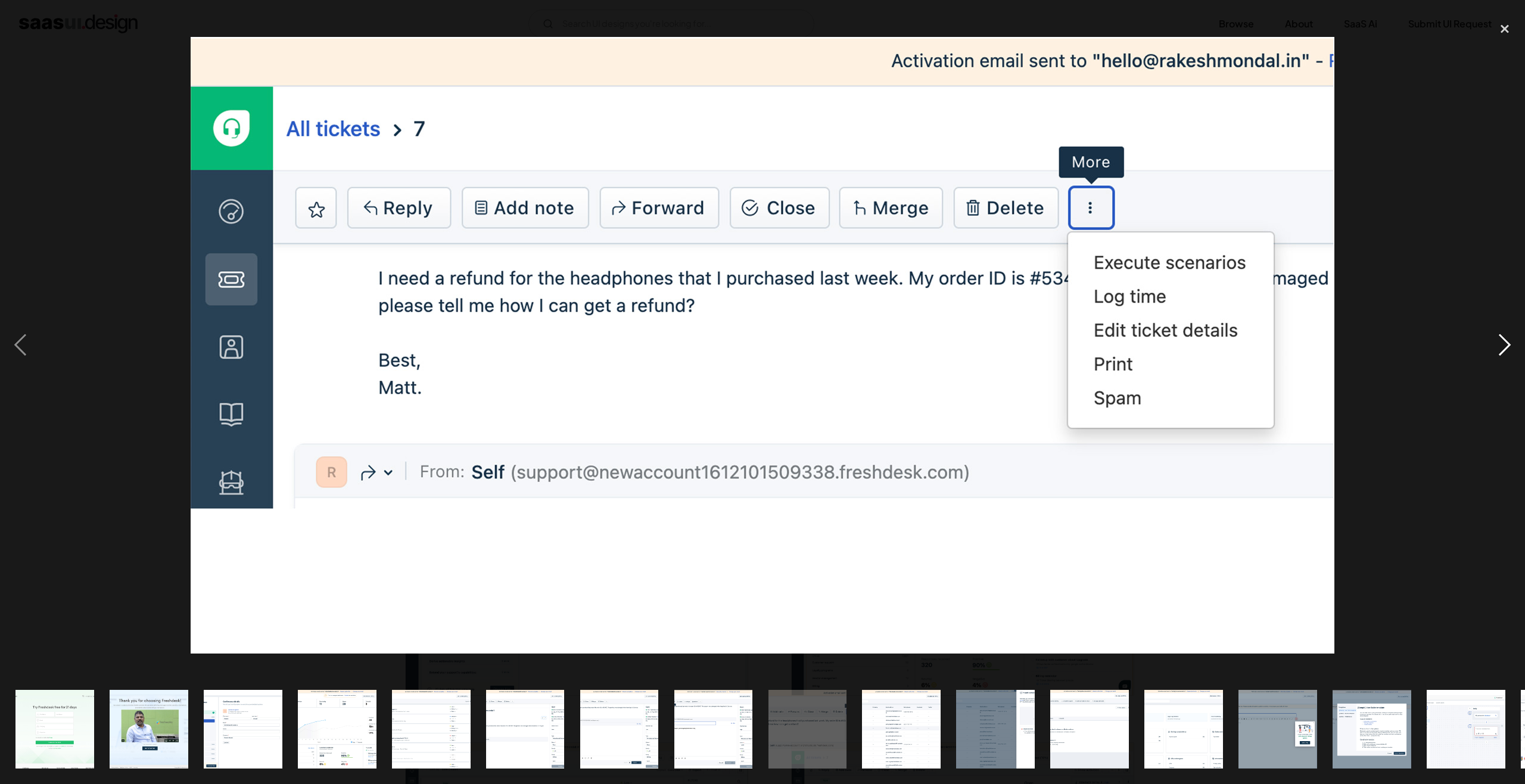
click at [1515, 345] on div "next image" at bounding box center [1505, 345] width 41 height 658
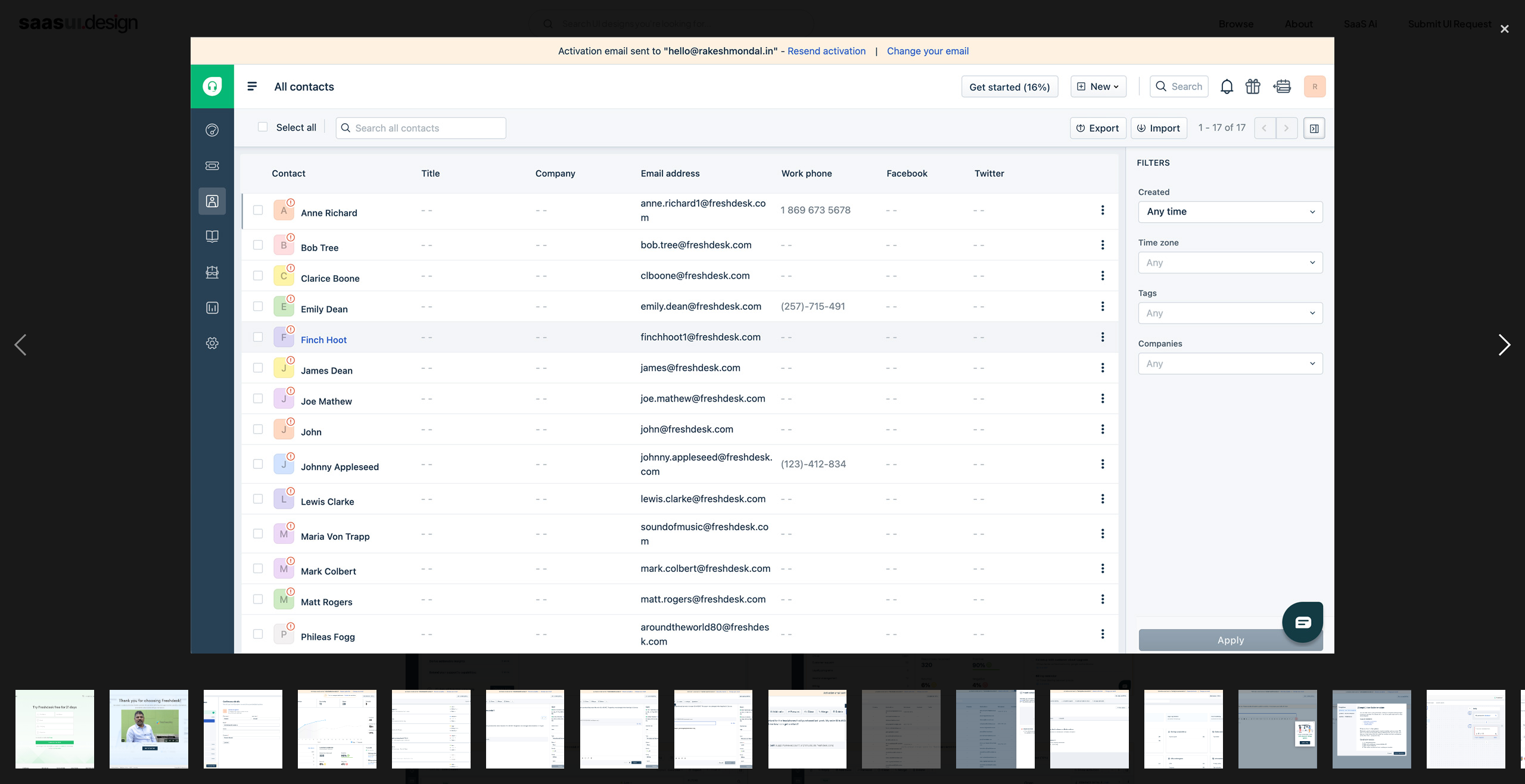
click at [1494, 344] on div "next image" at bounding box center [1505, 345] width 41 height 658
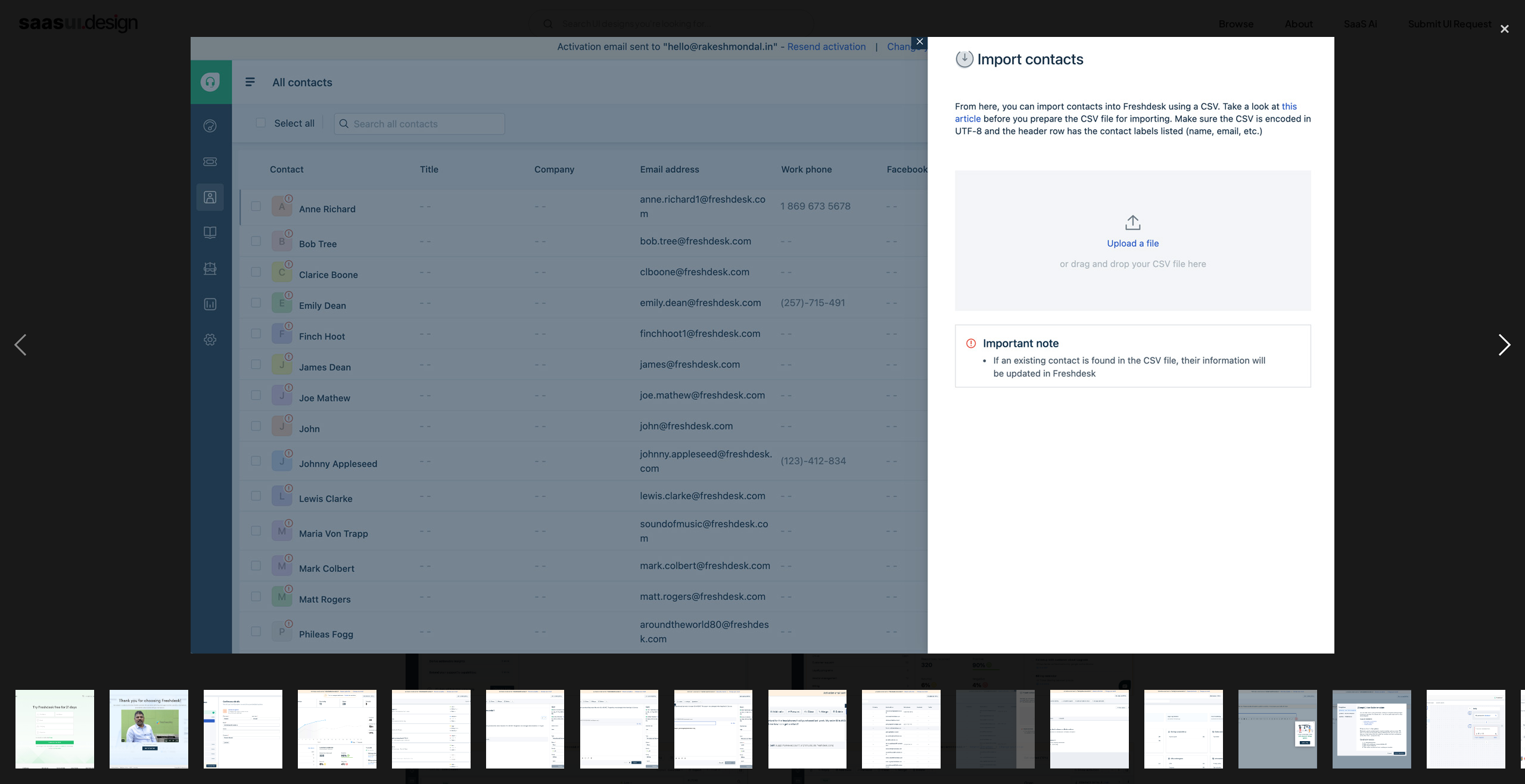
click at [1505, 347] on div "next image" at bounding box center [1505, 345] width 41 height 658
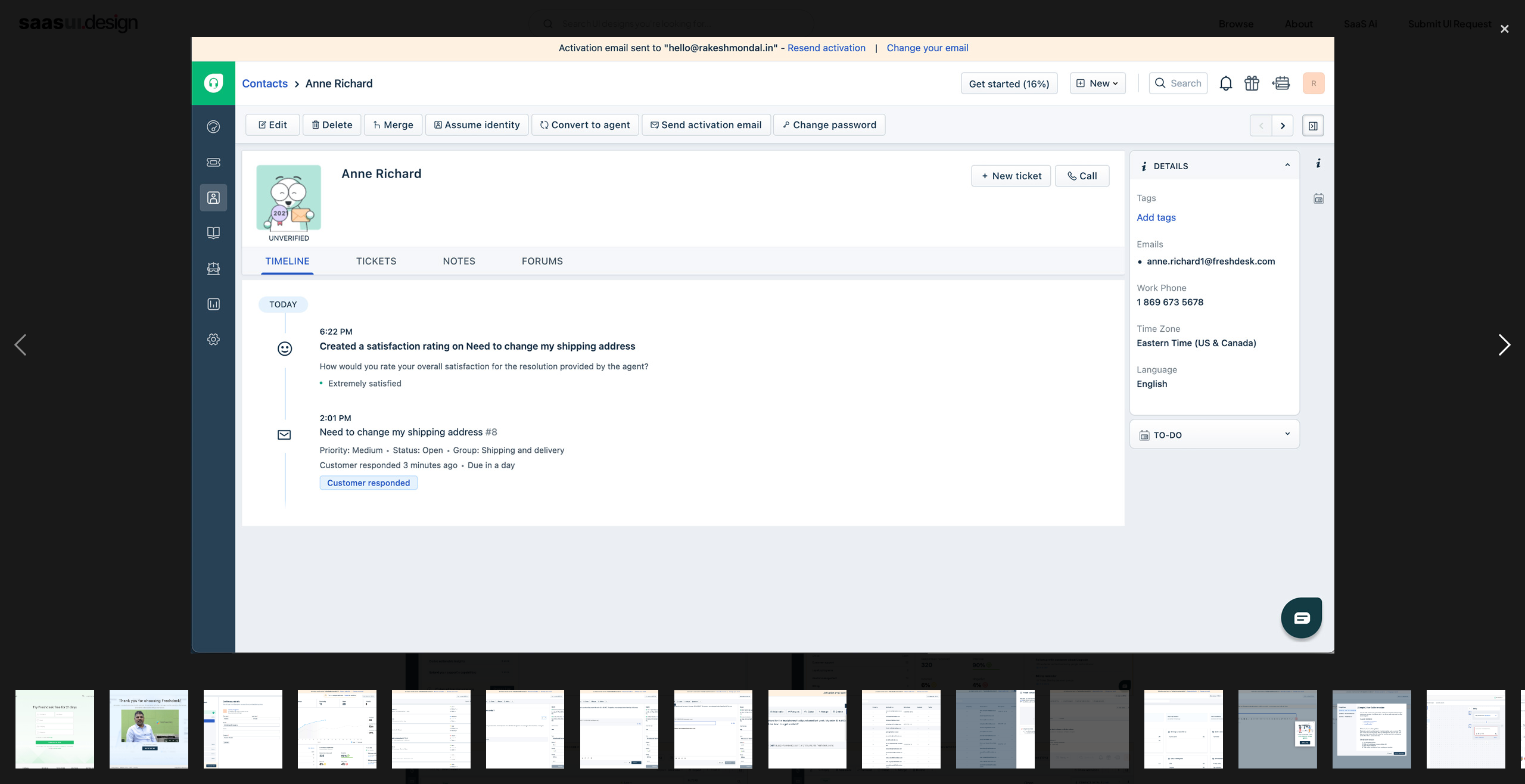
click at [1511, 348] on div "next image" at bounding box center [1505, 345] width 41 height 658
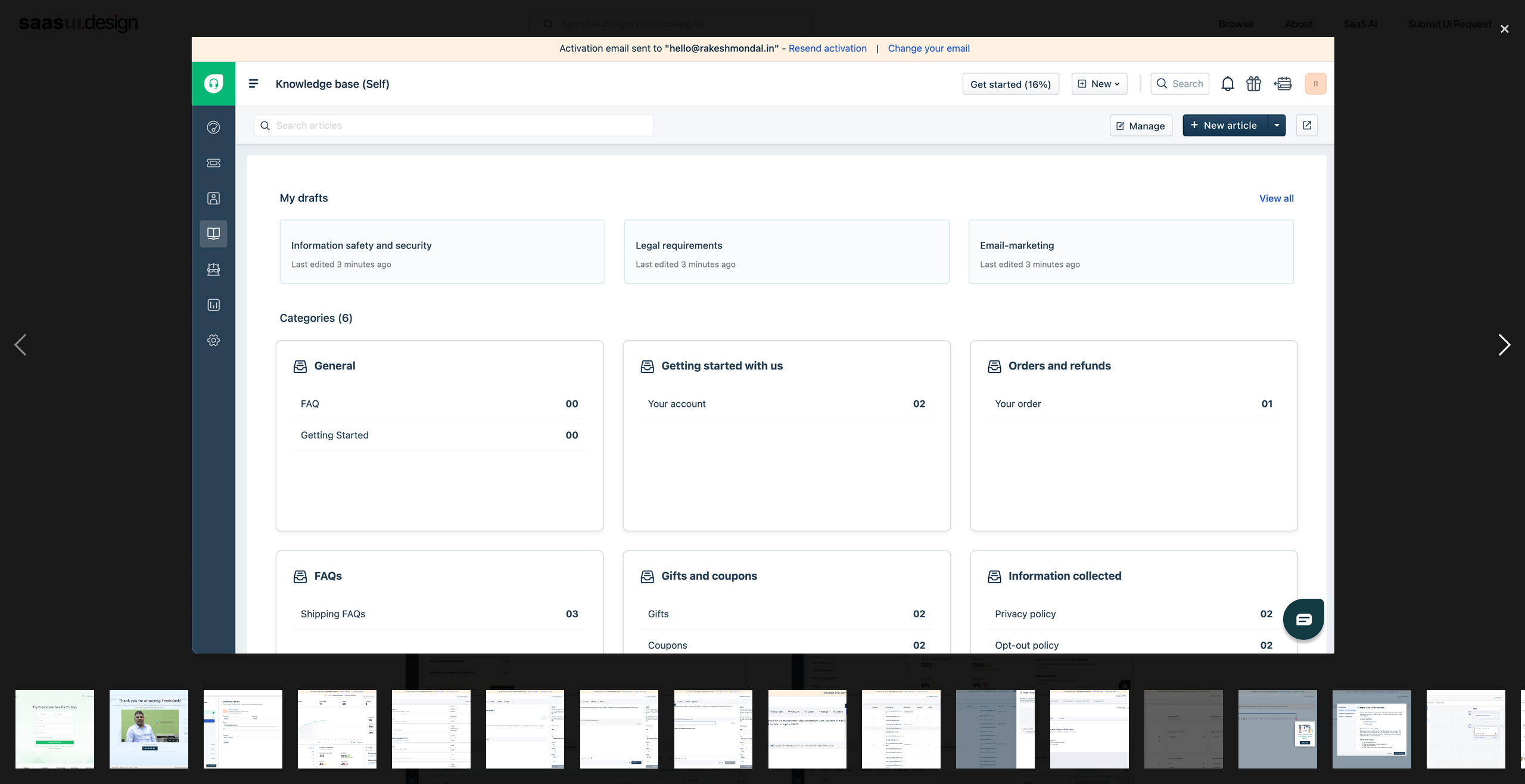
click at [1507, 342] on div "next image" at bounding box center [1505, 345] width 41 height 658
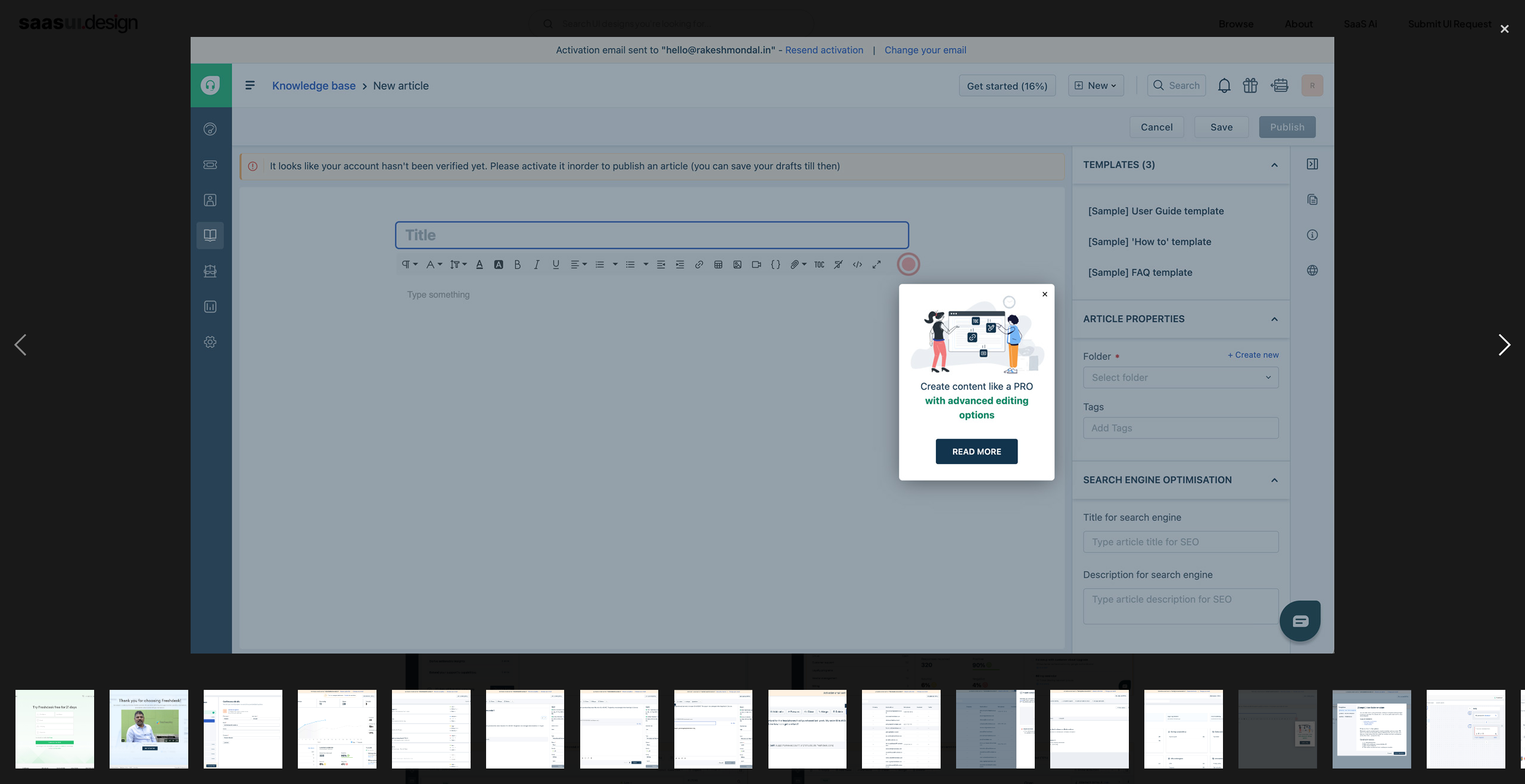
click at [1507, 342] on div "next image" at bounding box center [1505, 345] width 41 height 658
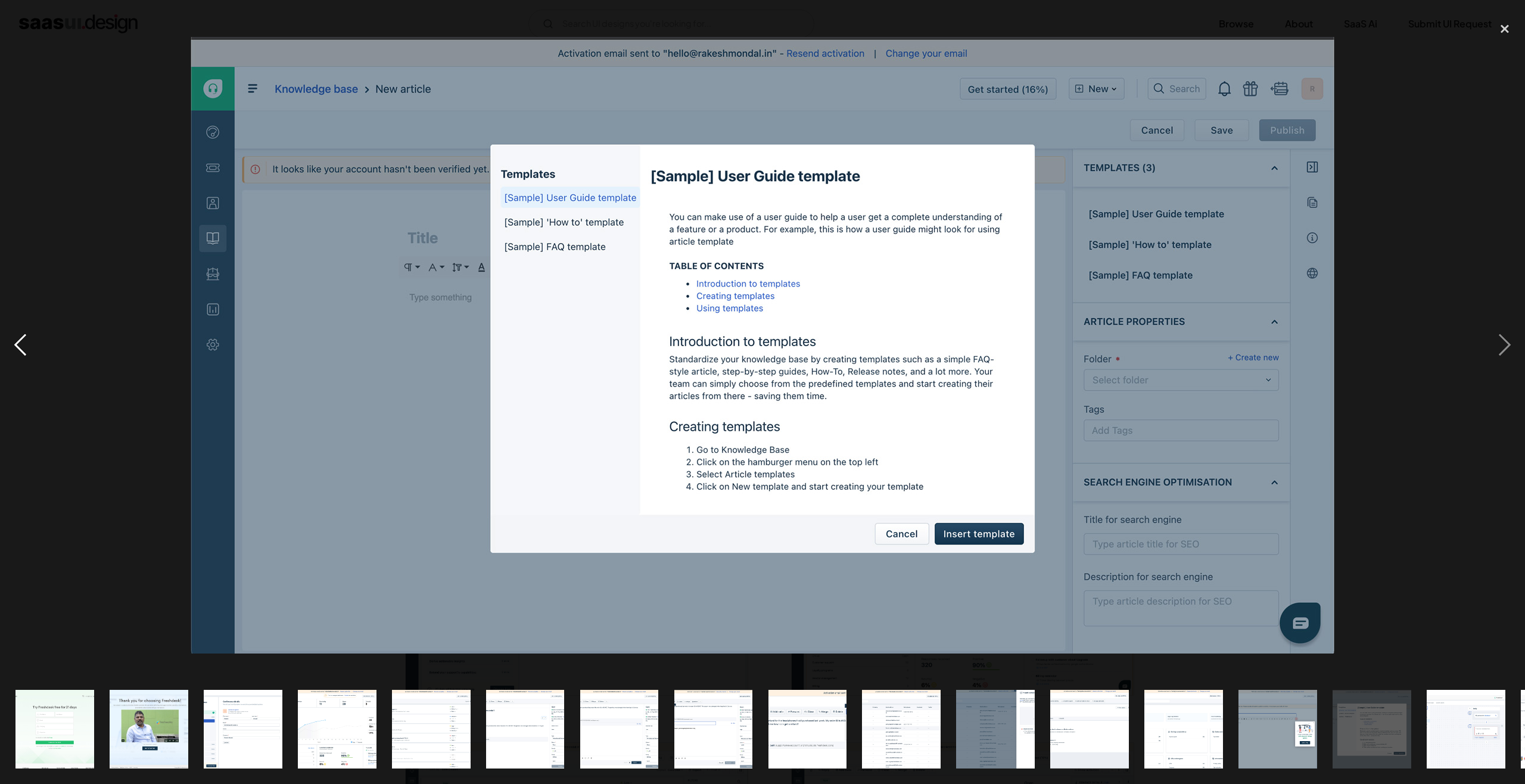
click at [11, 334] on div "previous image" at bounding box center [20, 345] width 41 height 658
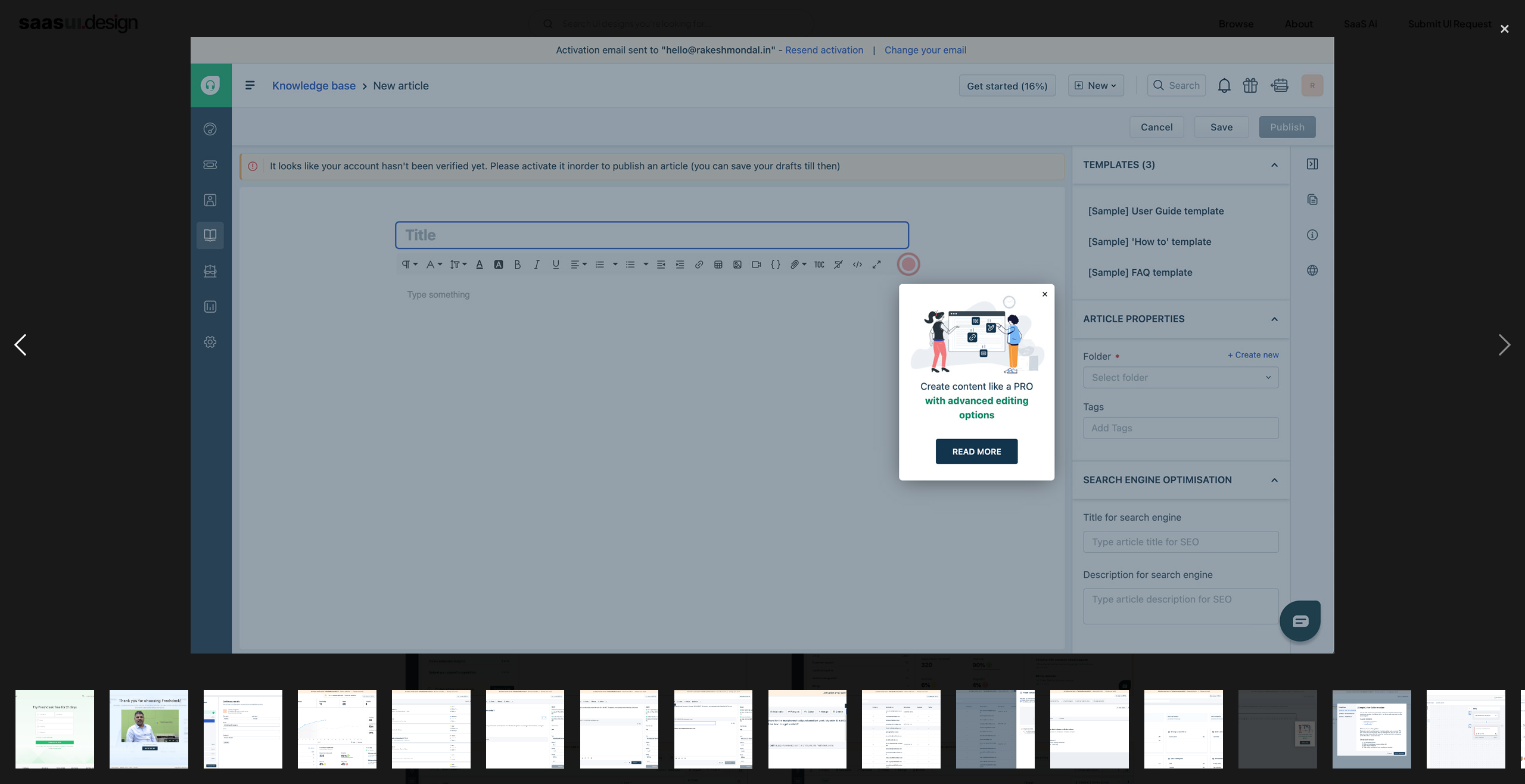
click at [16, 341] on div "previous image" at bounding box center [20, 345] width 41 height 658
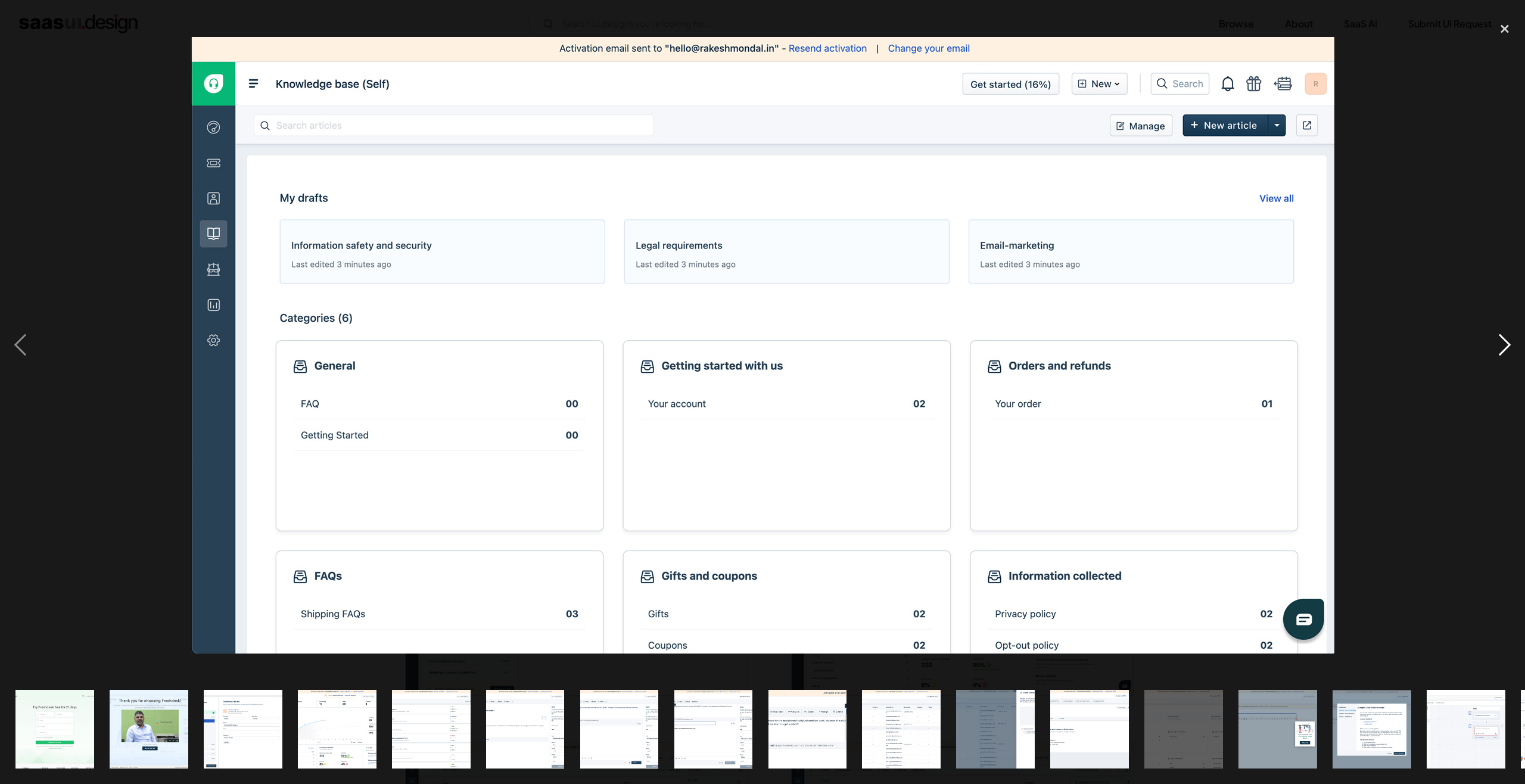
click at [1503, 346] on div "next image" at bounding box center [1505, 345] width 41 height 658
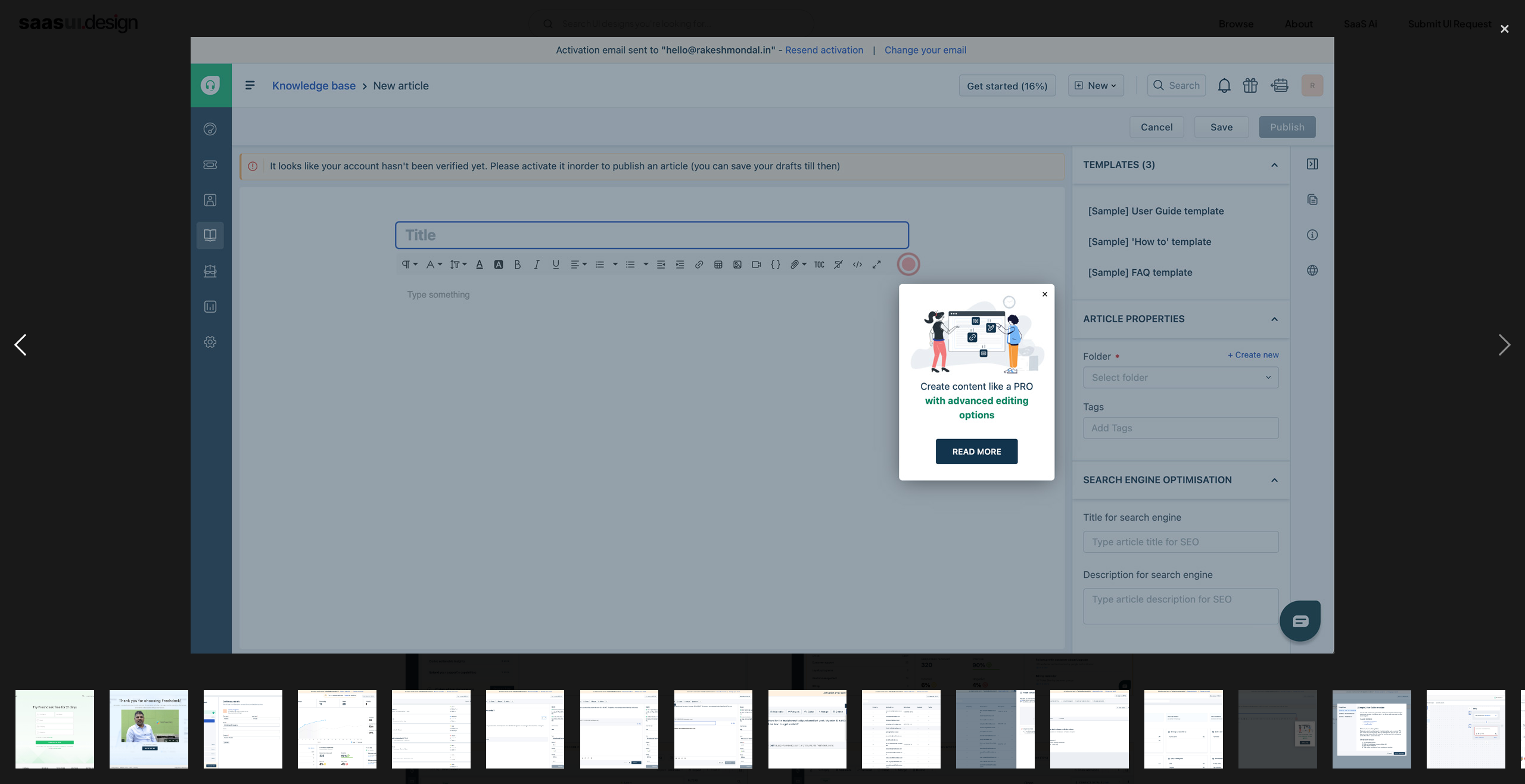
click at [26, 332] on div "previous image" at bounding box center [20, 345] width 41 height 658
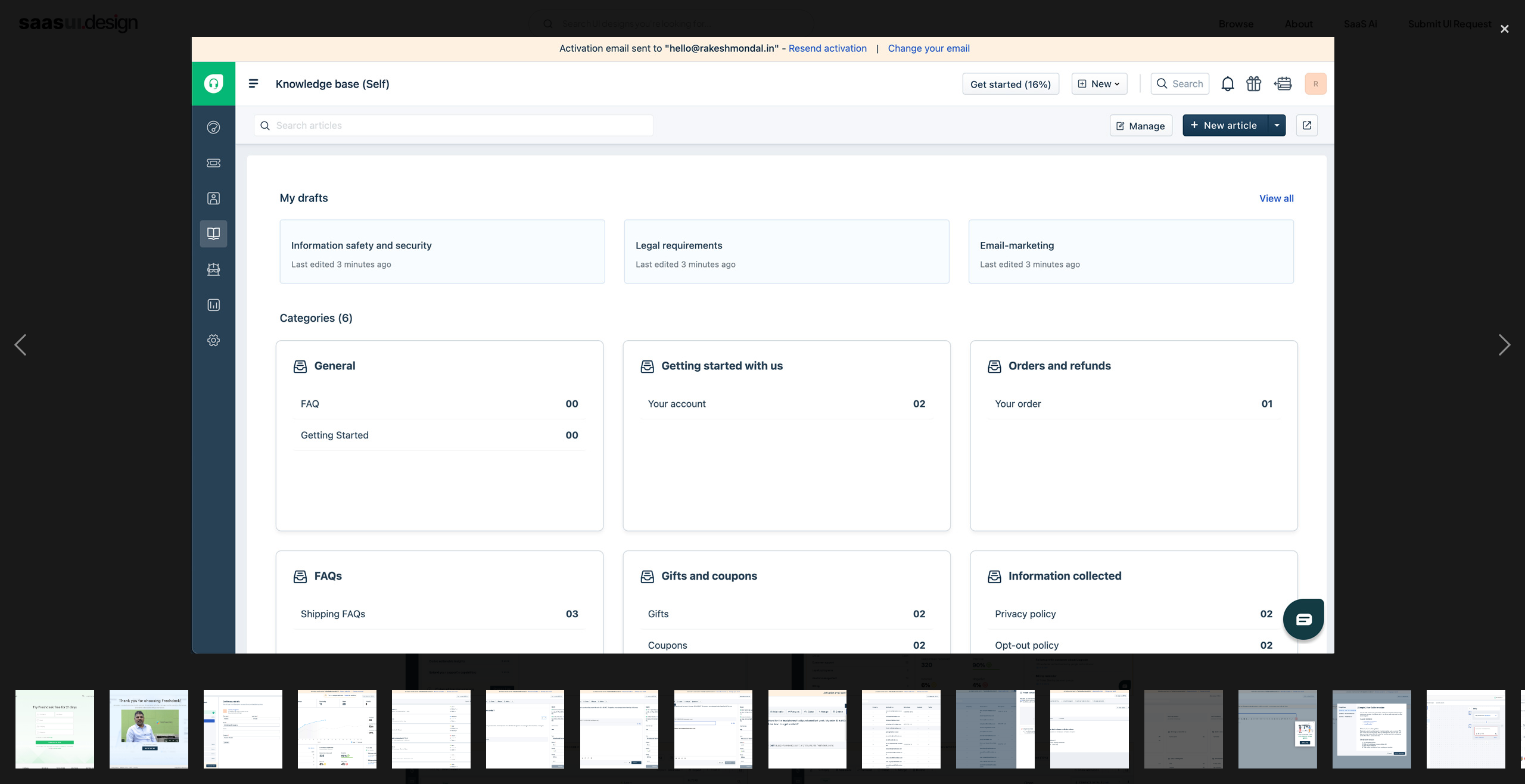
click at [1071, 721] on img "show item 12 of 24" at bounding box center [1089, 728] width 146 height 79
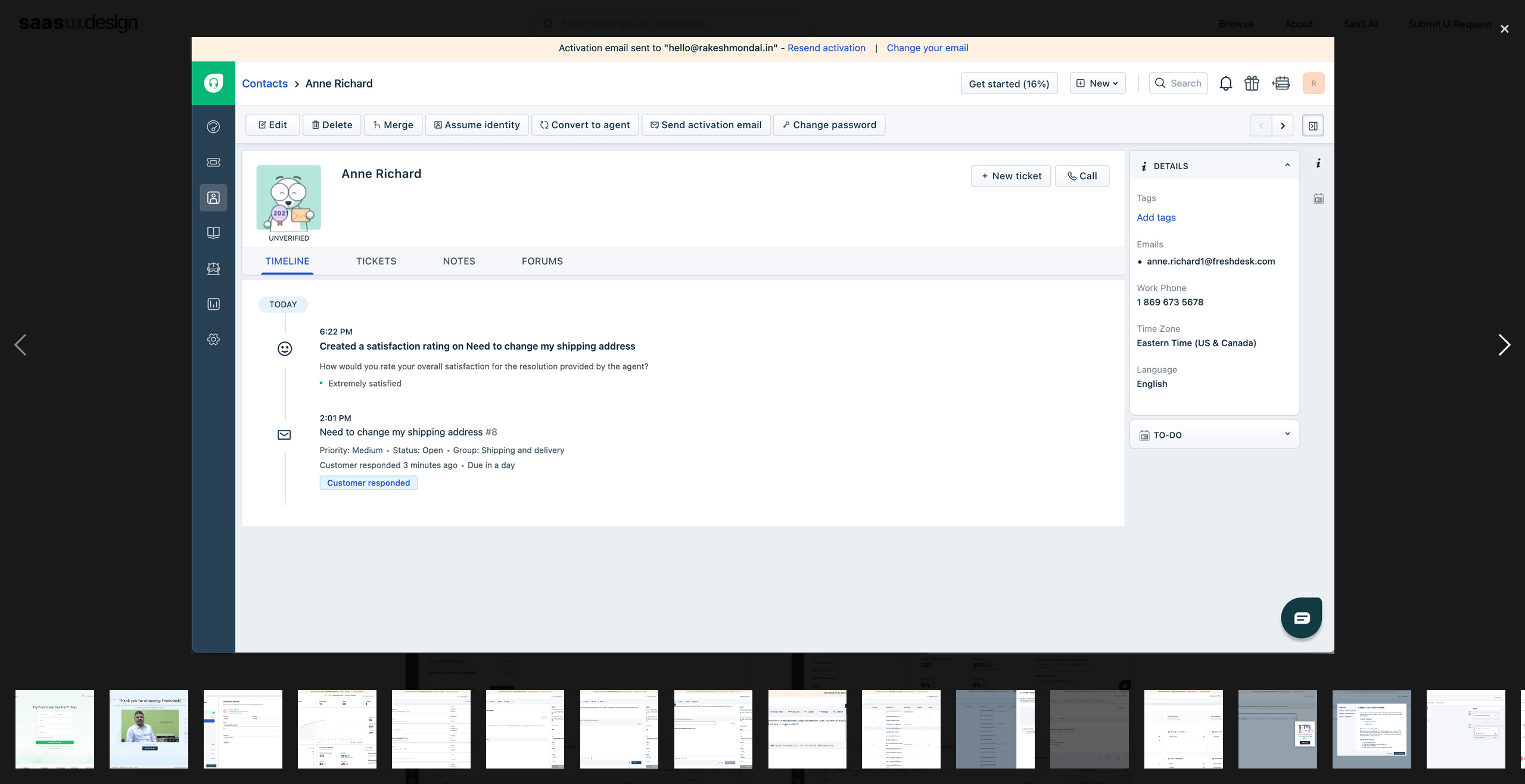
drag, startPoint x: 1522, startPoint y: 362, endPoint x: 1509, endPoint y: 356, distance: 14.3
click at [1516, 361] on div "next image" at bounding box center [1505, 345] width 41 height 658
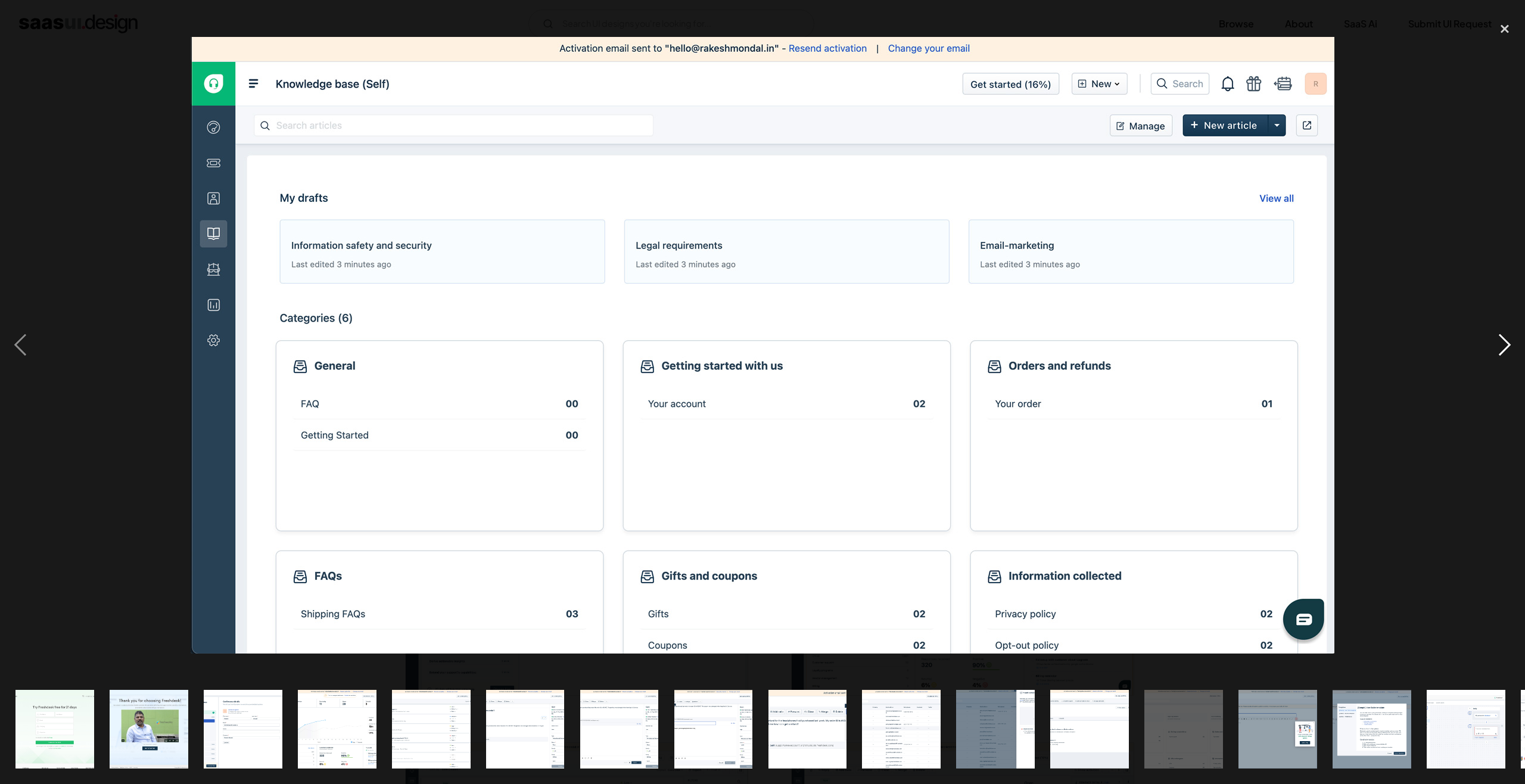
click at [1508, 349] on div "next image" at bounding box center [1505, 345] width 41 height 658
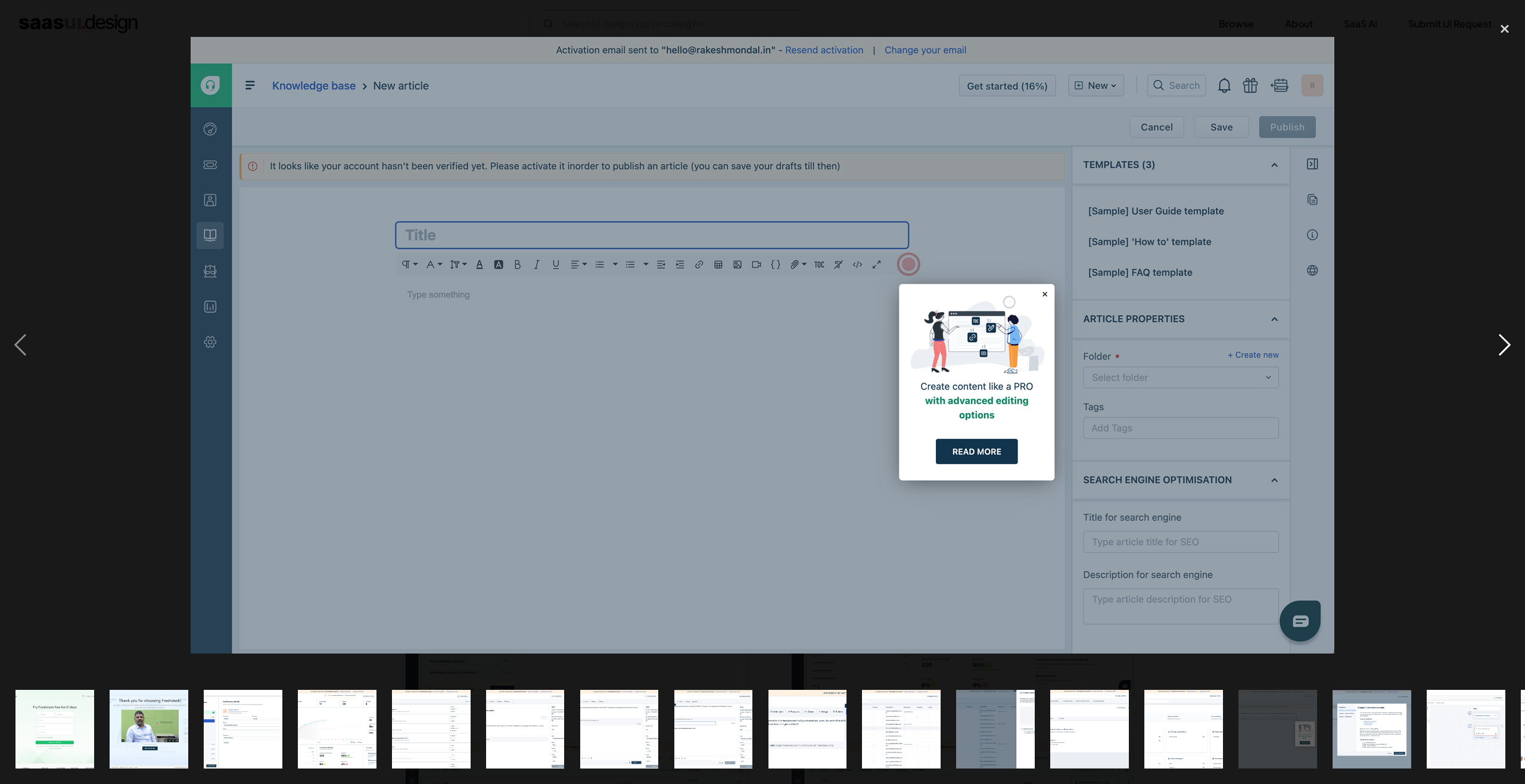
click at [1508, 349] on div "next image" at bounding box center [1505, 345] width 41 height 658
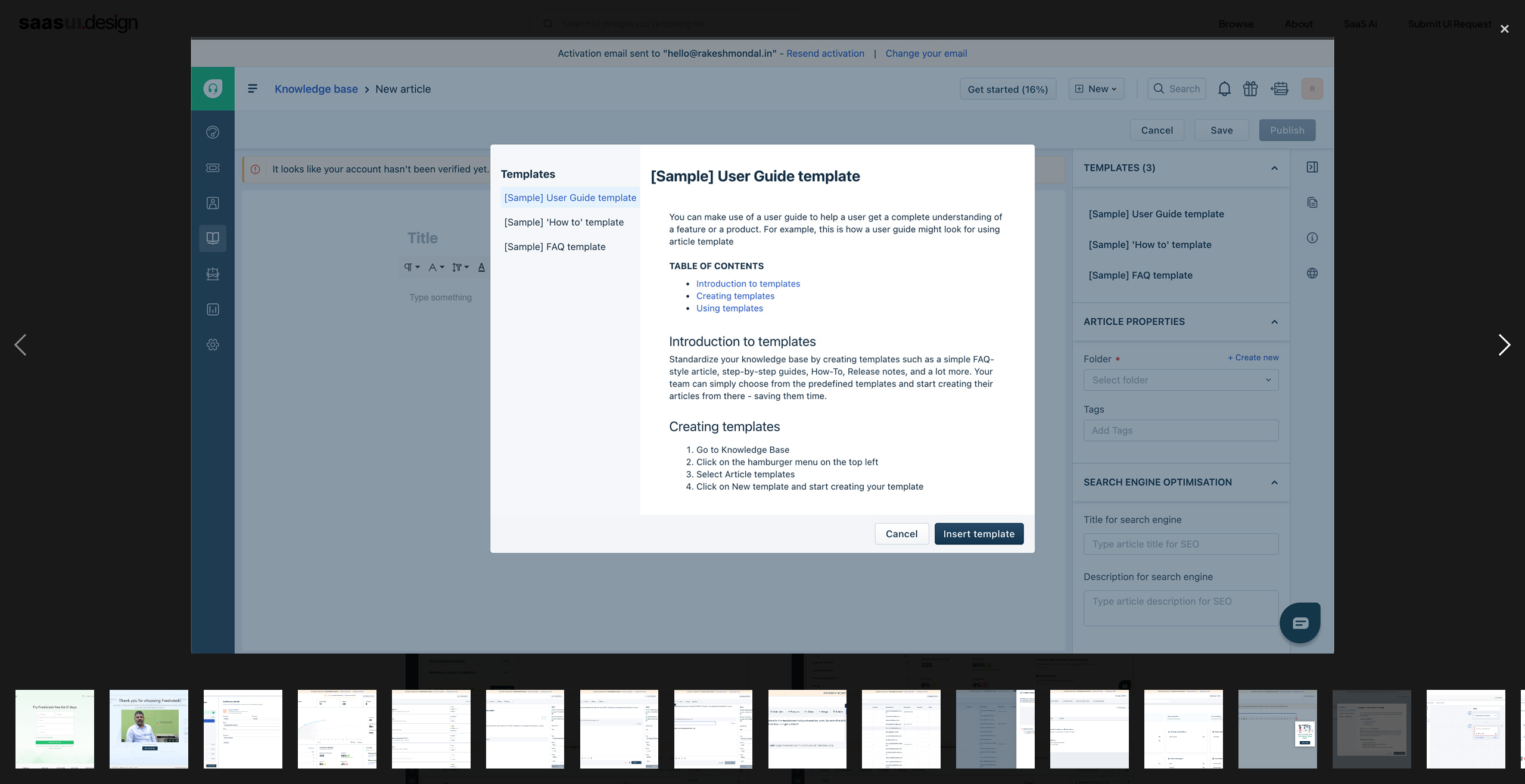
click at [1508, 349] on div "next image" at bounding box center [1505, 345] width 41 height 658
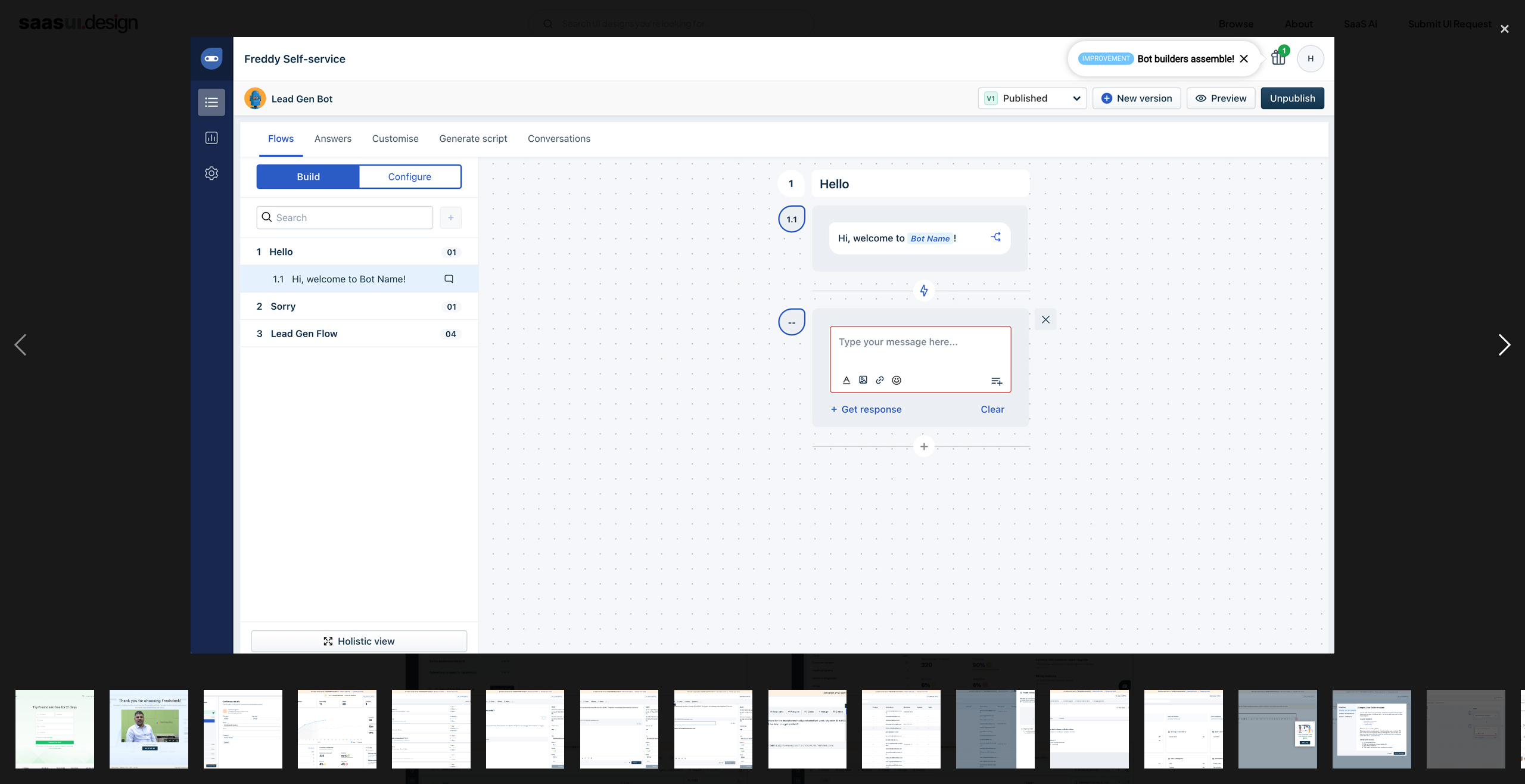
click at [1508, 349] on div "next image" at bounding box center [1505, 345] width 41 height 658
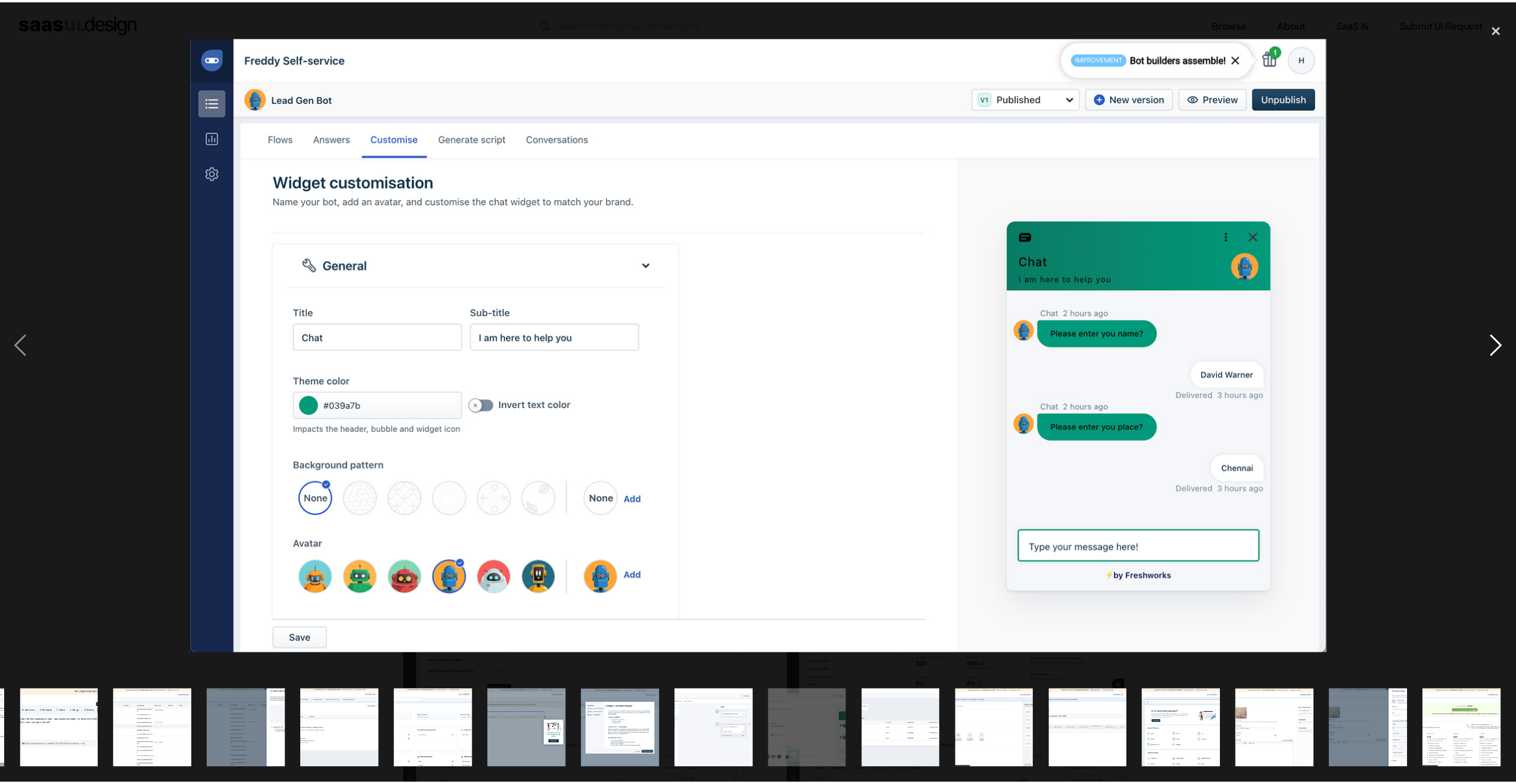
scroll to position [0, 748]
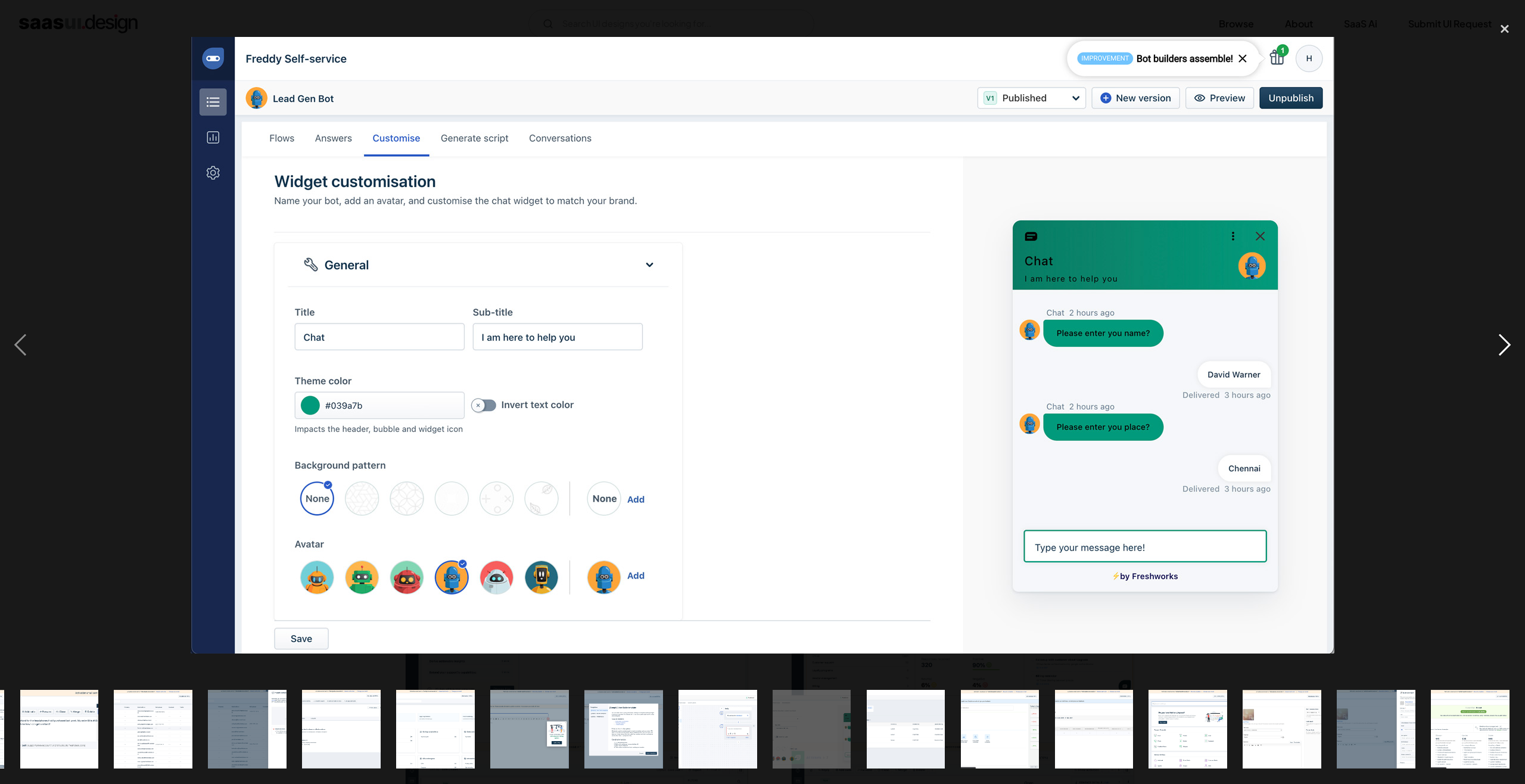
click at [1508, 349] on div "next image" at bounding box center [1505, 345] width 41 height 658
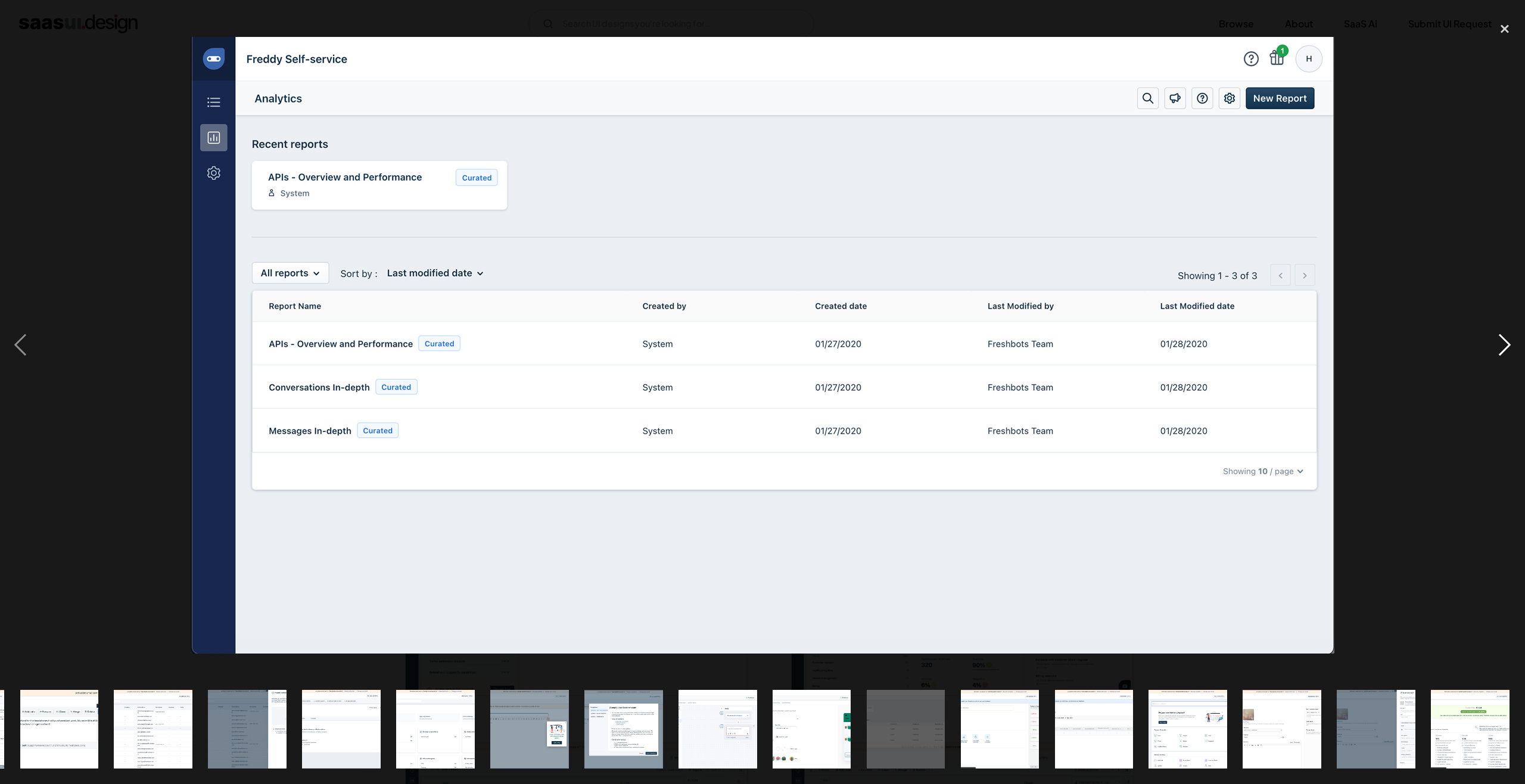
click at [1508, 349] on div "next image" at bounding box center [1505, 345] width 41 height 658
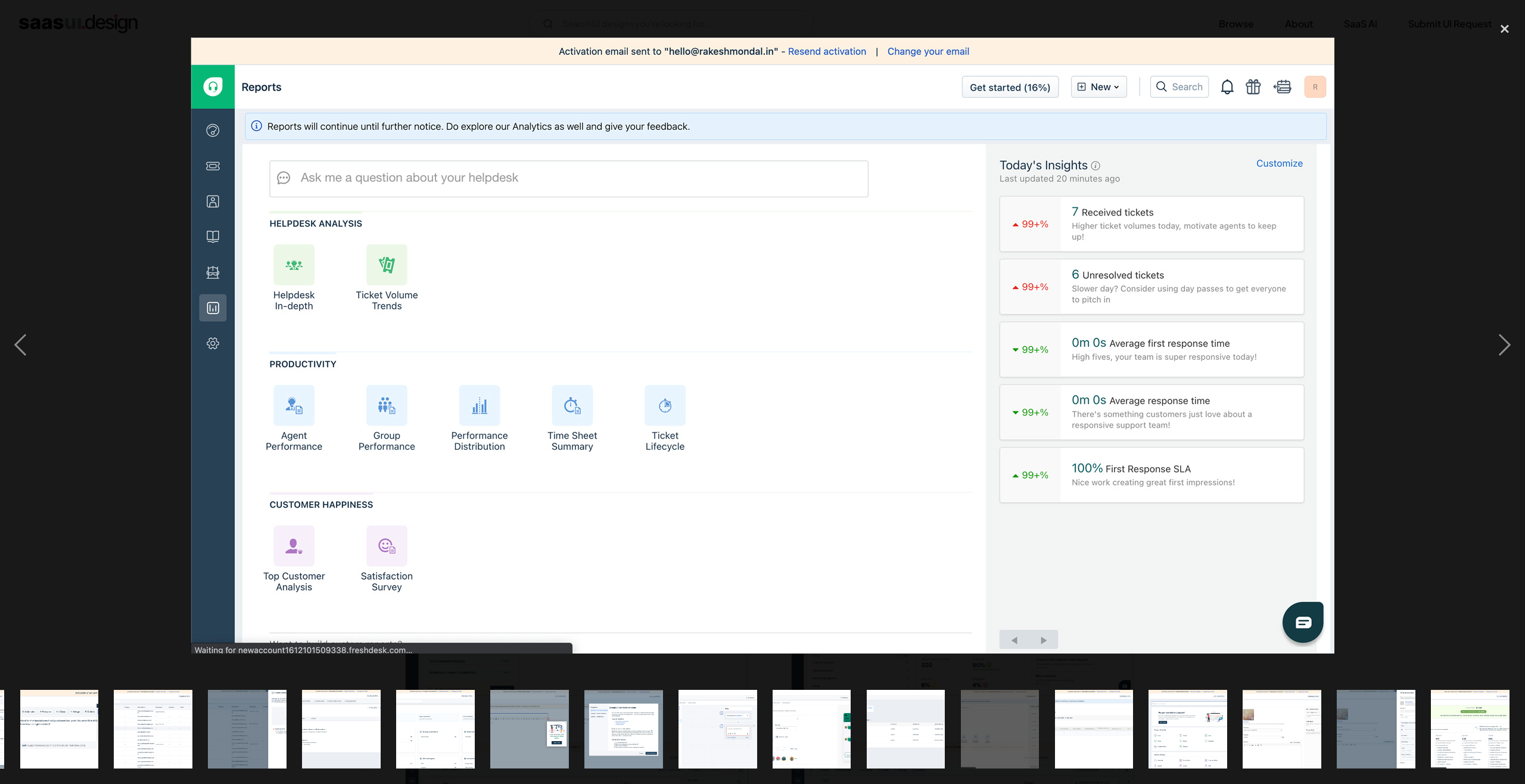
drag, startPoint x: 651, startPoint y: 302, endPoint x: 664, endPoint y: 297, distance: 13.9
click at [1496, 352] on div "next image" at bounding box center [1505, 345] width 41 height 658
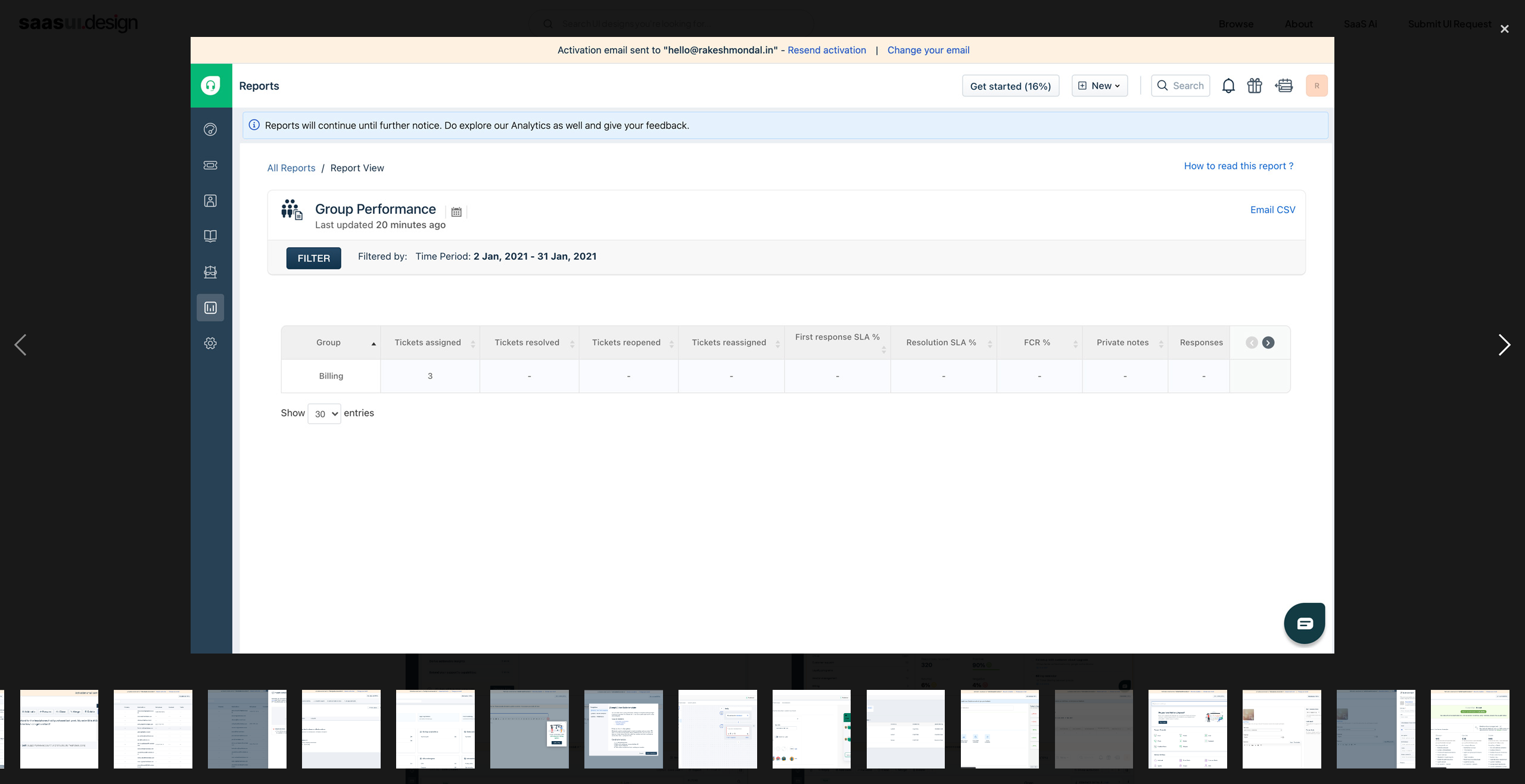
click at [1500, 339] on div "next image" at bounding box center [1505, 345] width 41 height 658
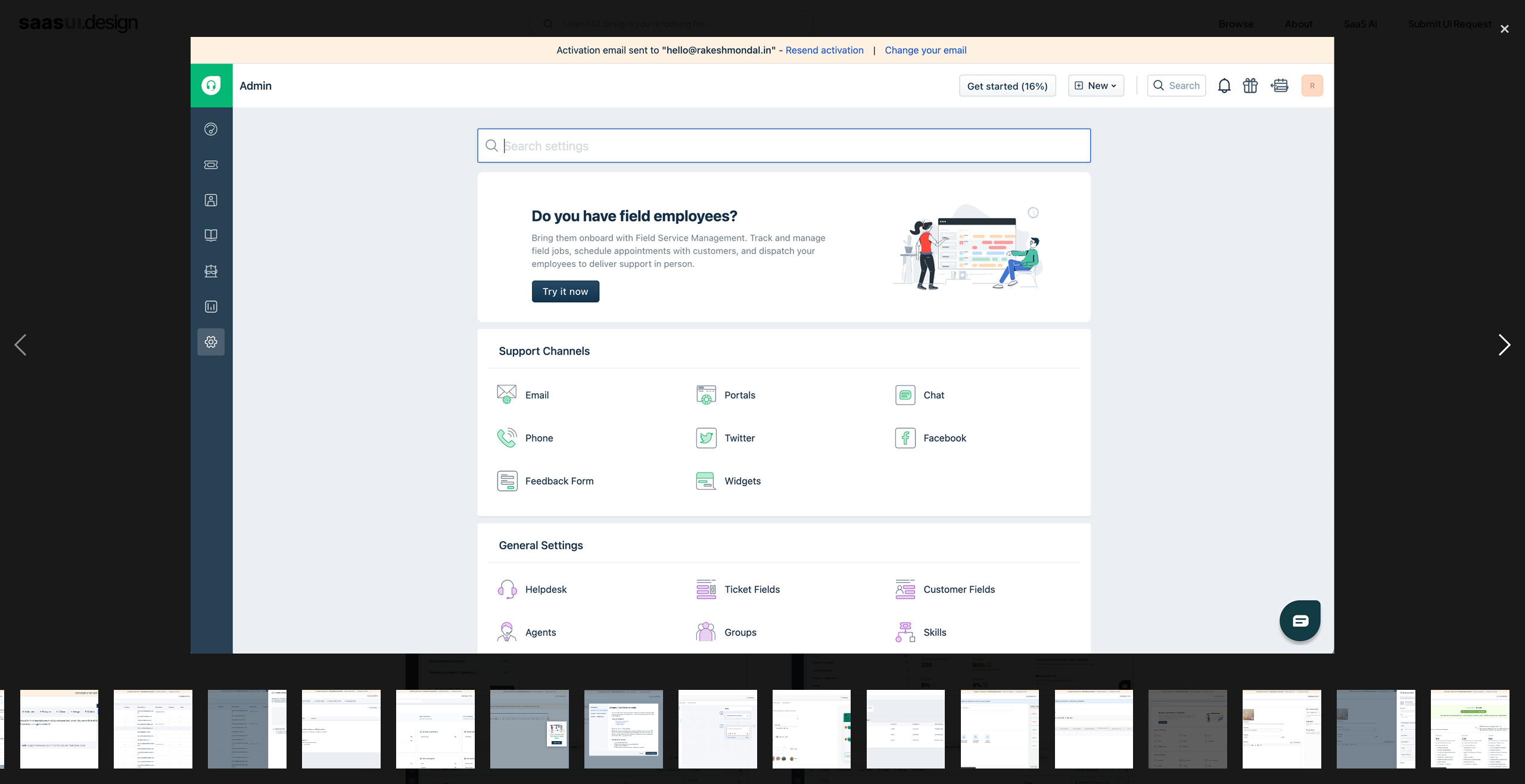
click at [1499, 331] on div "next image" at bounding box center [1505, 345] width 41 height 658
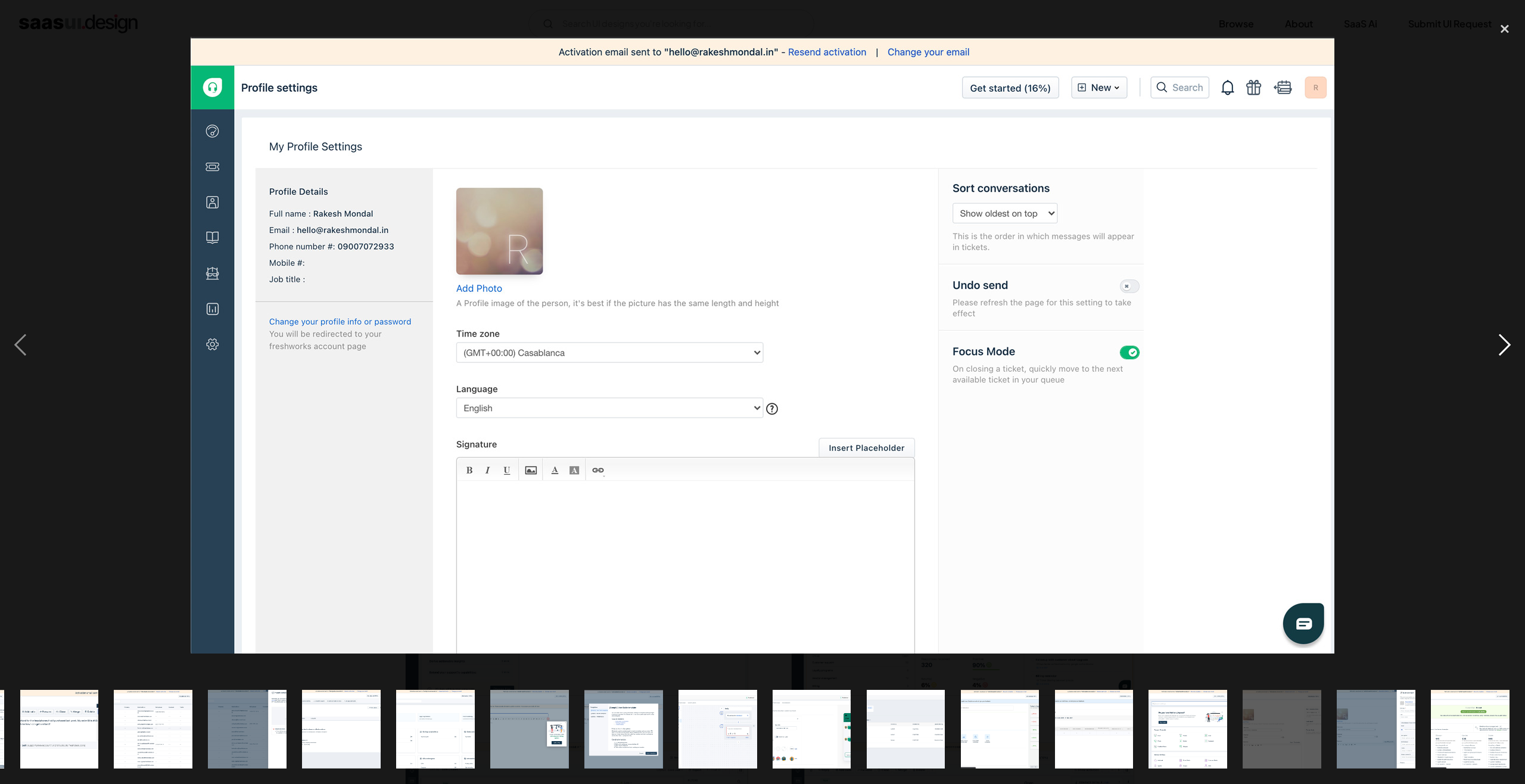
click at [1499, 331] on div "next image" at bounding box center [1505, 345] width 41 height 658
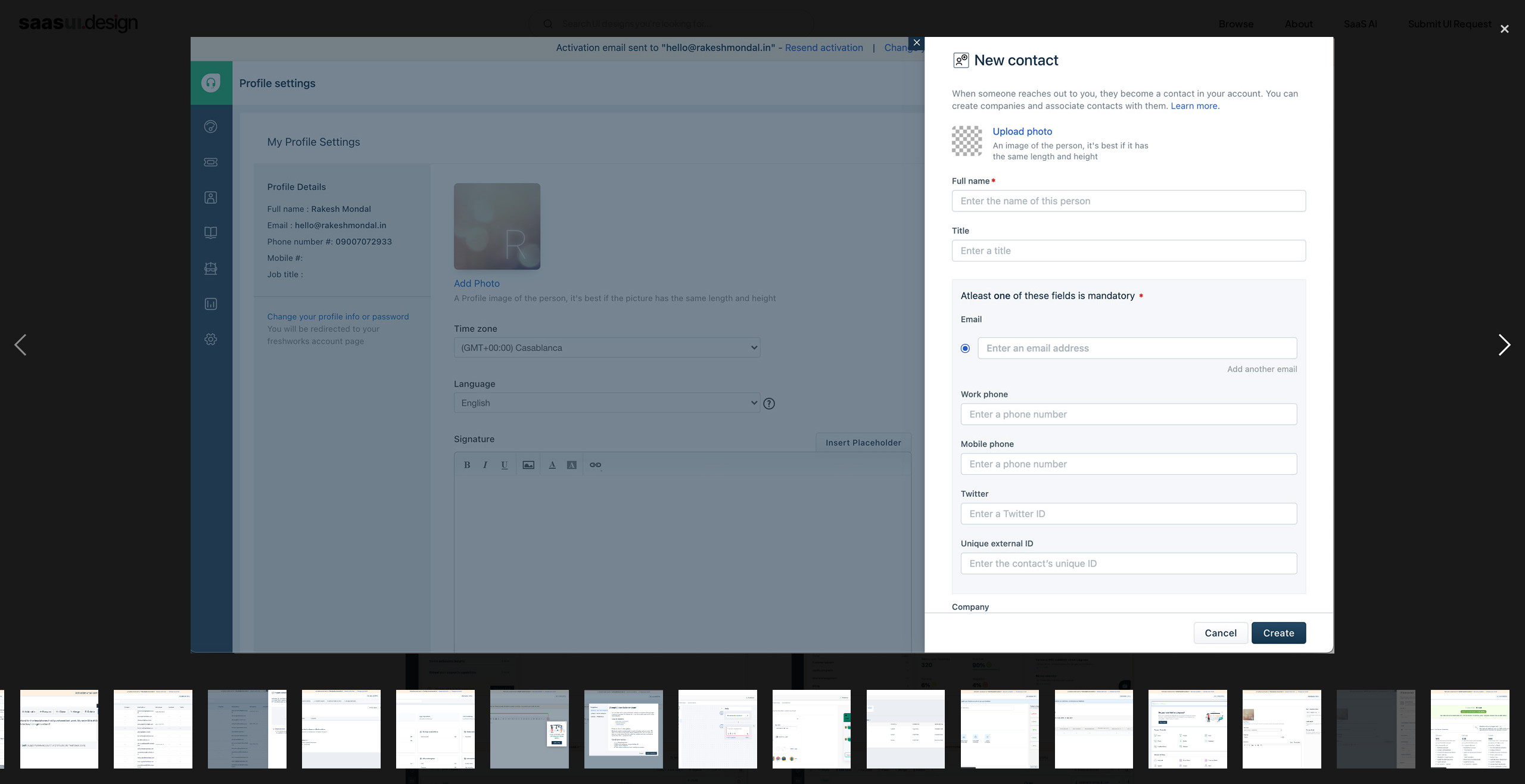
click at [1503, 341] on div "next image" at bounding box center [1505, 345] width 41 height 658
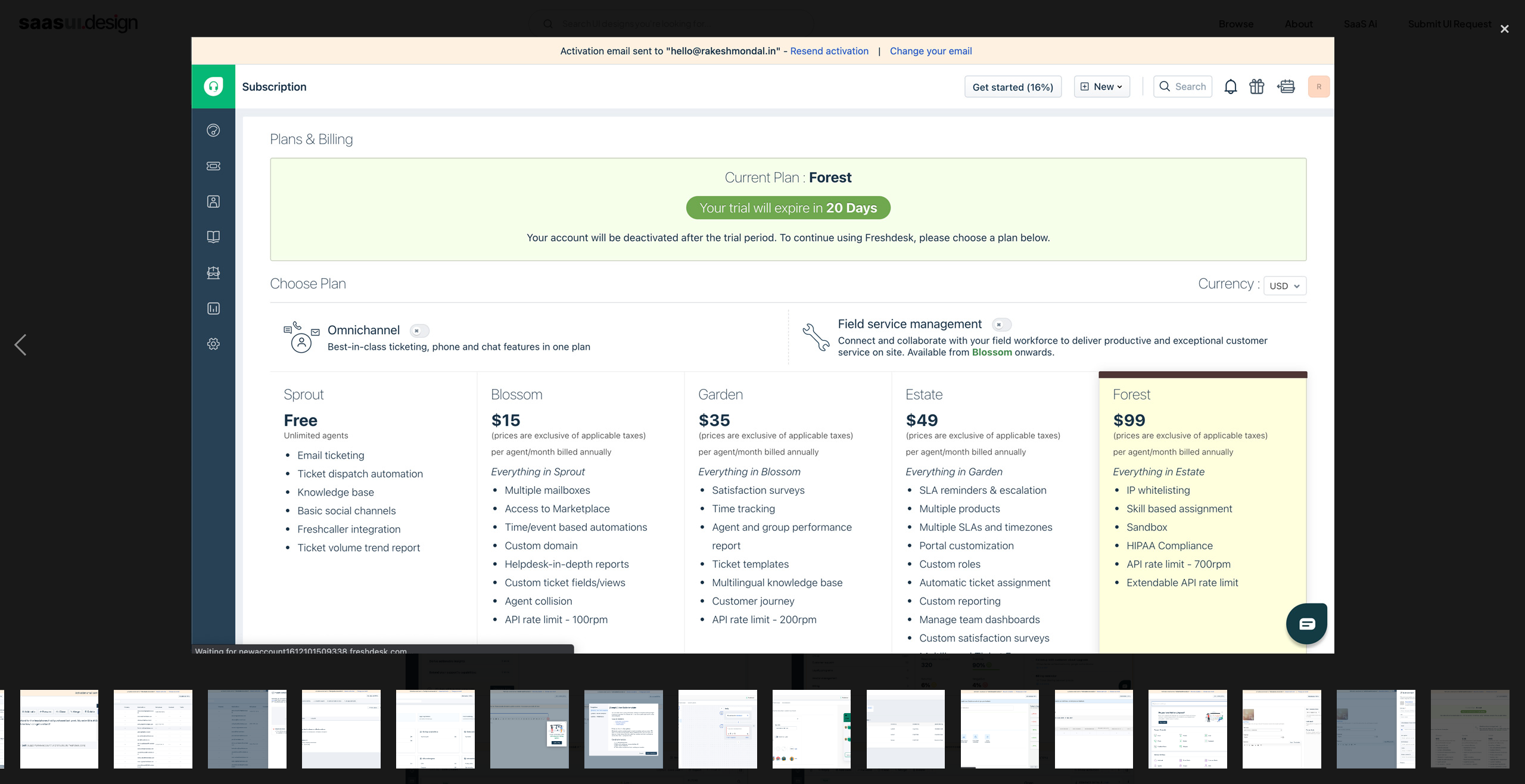
click at [1503, 337] on div "next image" at bounding box center [1505, 345] width 41 height 658
click at [1514, 32] on div "close lightbox" at bounding box center [1505, 29] width 41 height 26
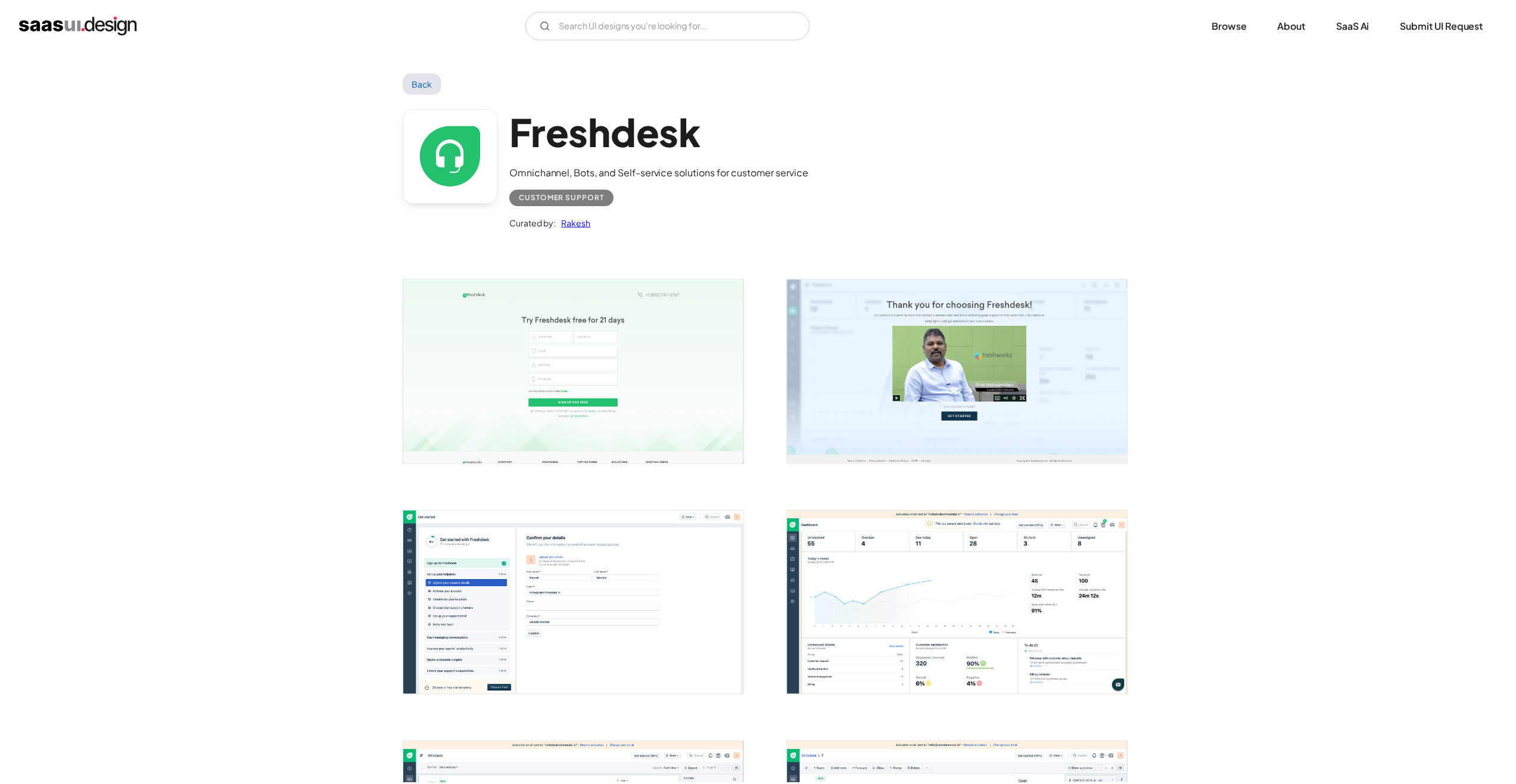
scroll to position [0, 0]
drag, startPoint x: 109, startPoint y: 28, endPoint x: 116, endPoint y: 26, distance: 7.3
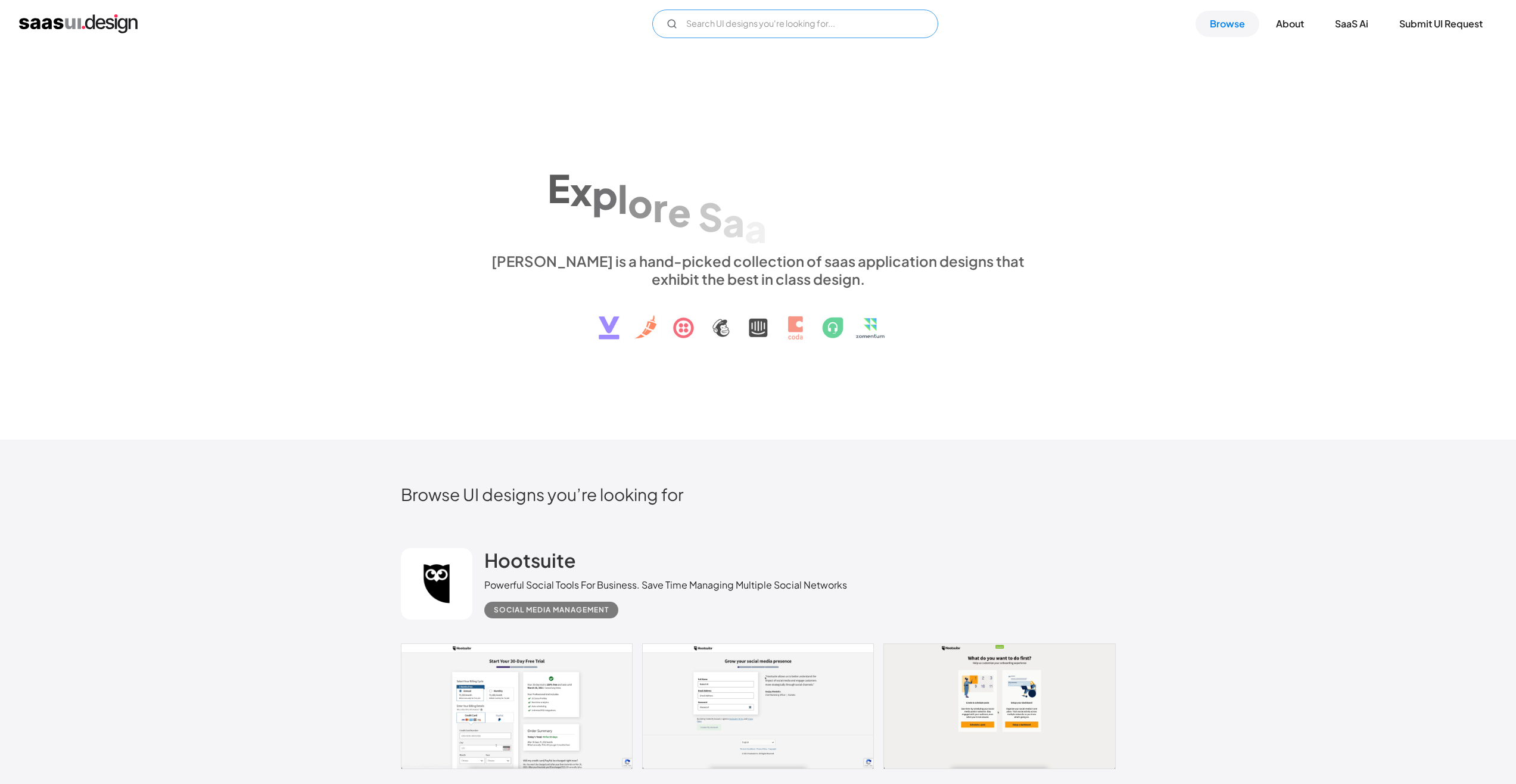
click at [701, 32] on input "Email Form" at bounding box center [796, 23] width 286 height 29
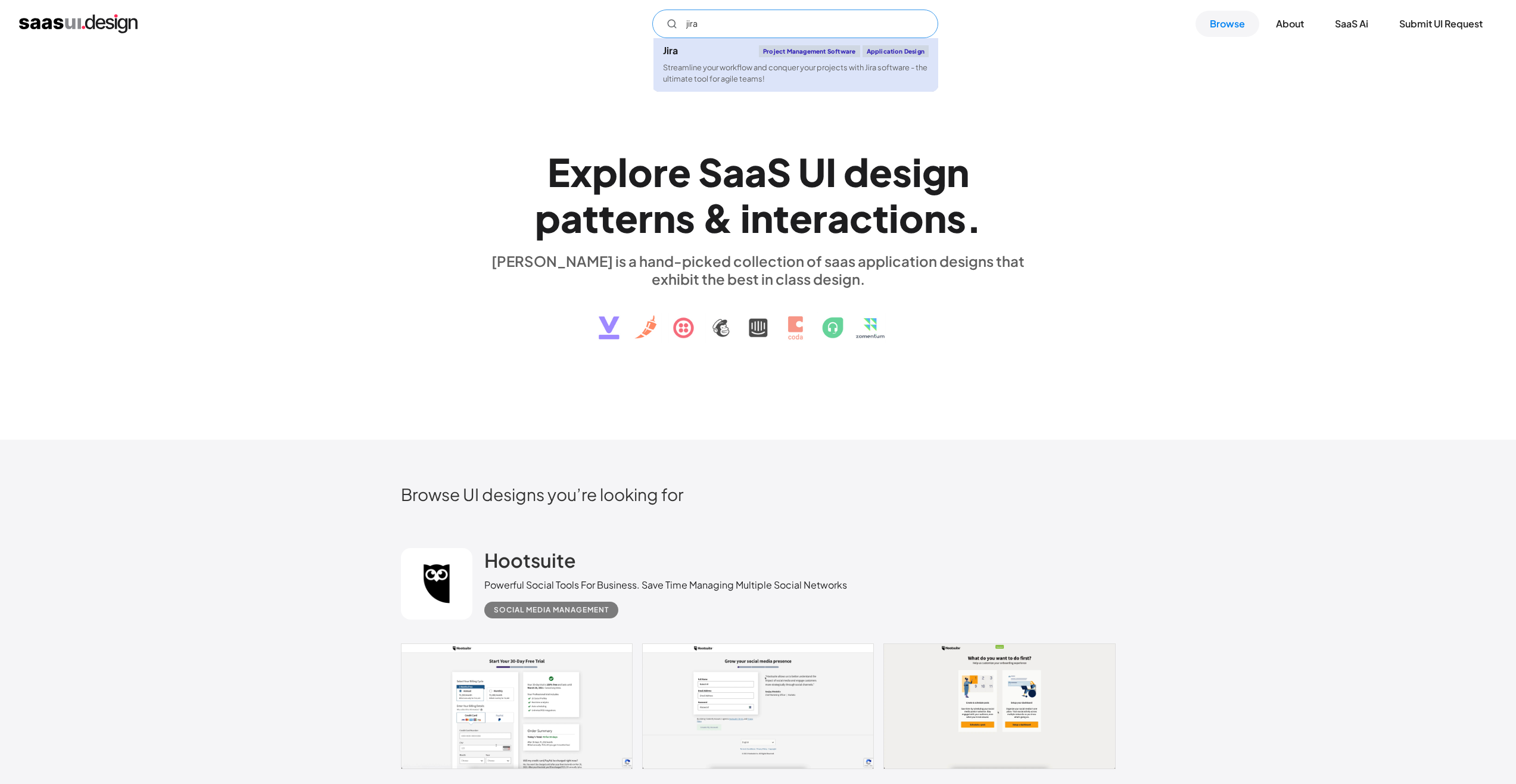
click at [718, 64] on div "Streamline your workflow and conquer your projects with Jira software - the ult…" at bounding box center [796, 73] width 266 height 22
type input "jira"
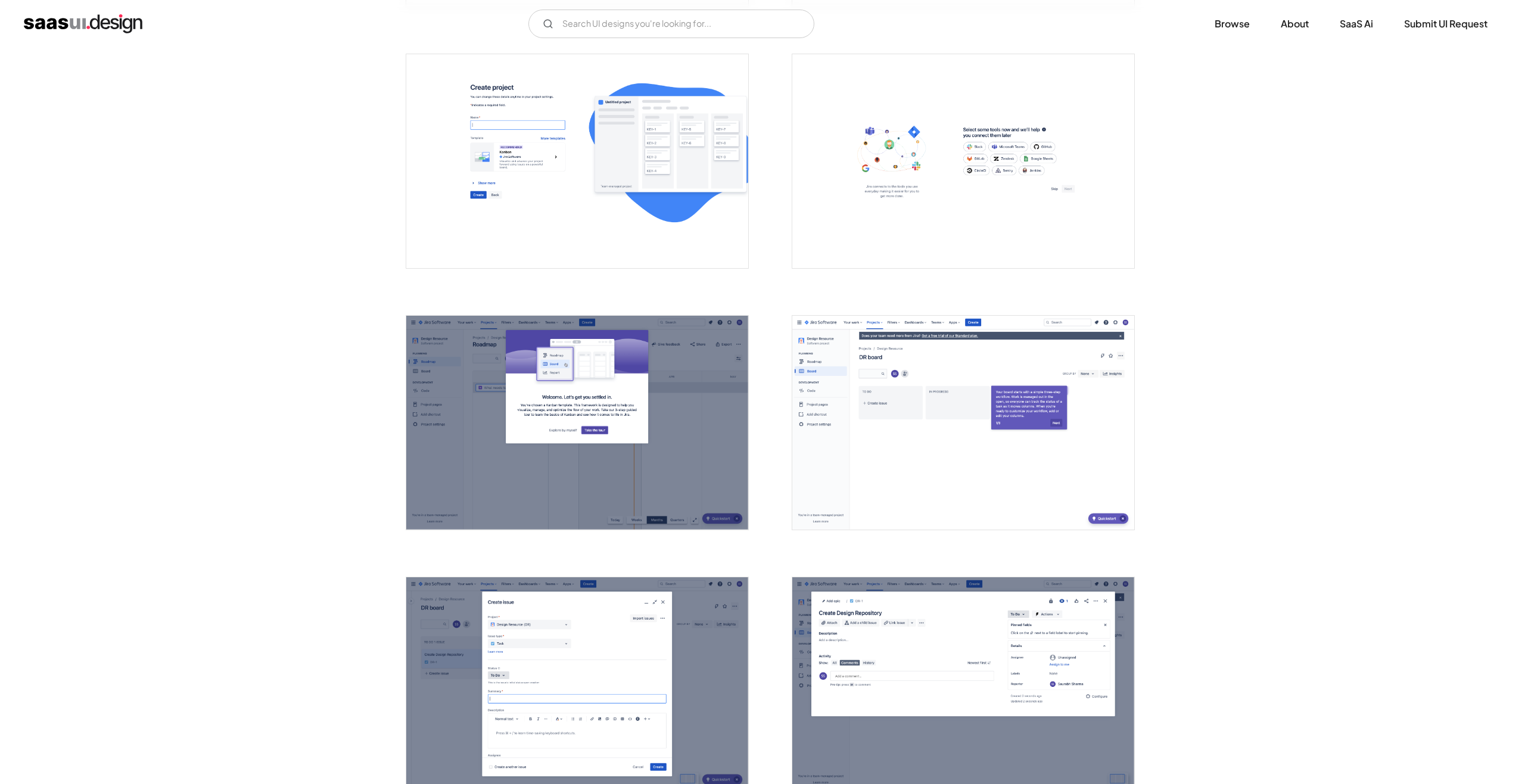
scroll to position [1310, 0]
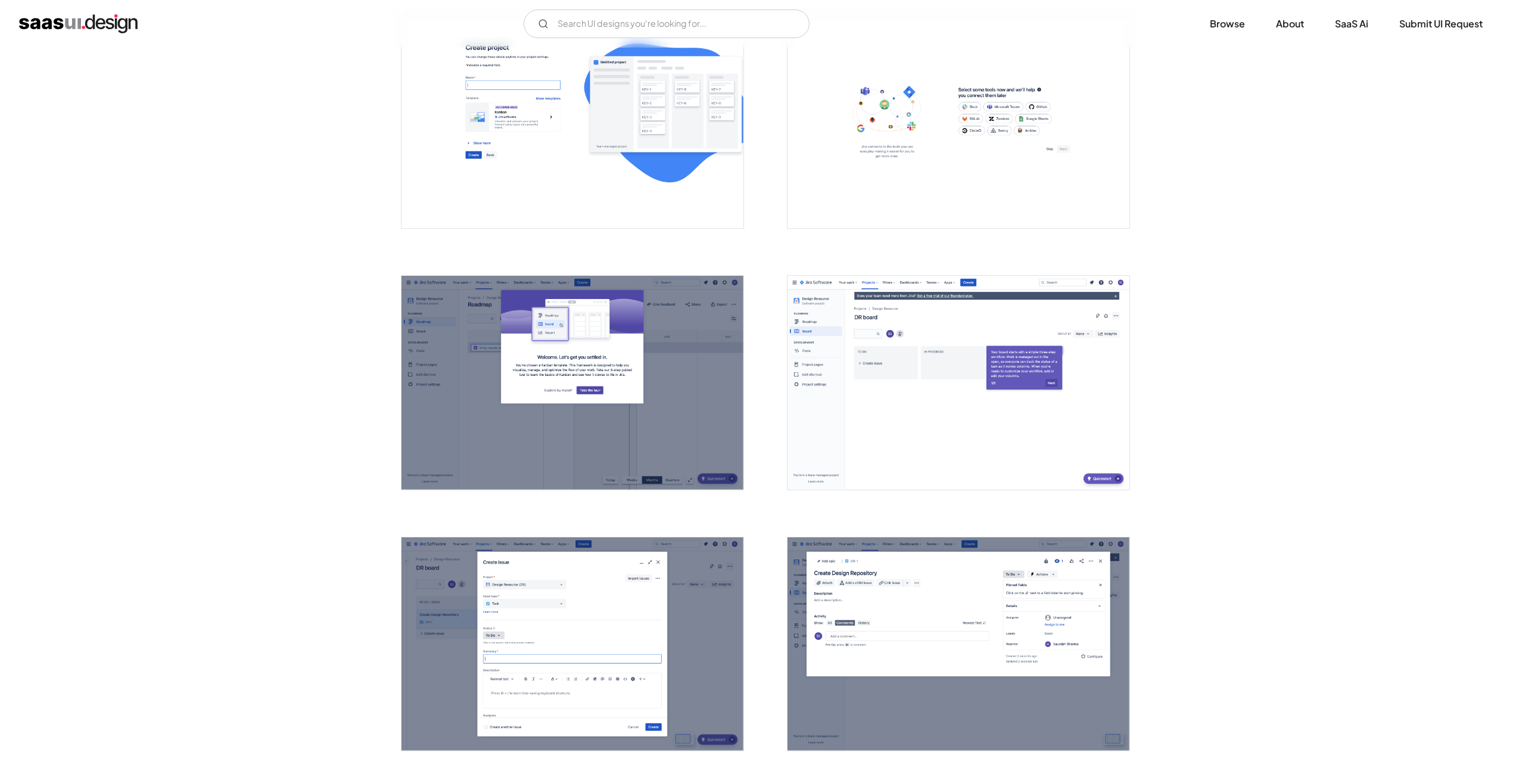
click at [642, 333] on img "open lightbox" at bounding box center [572, 383] width 342 height 214
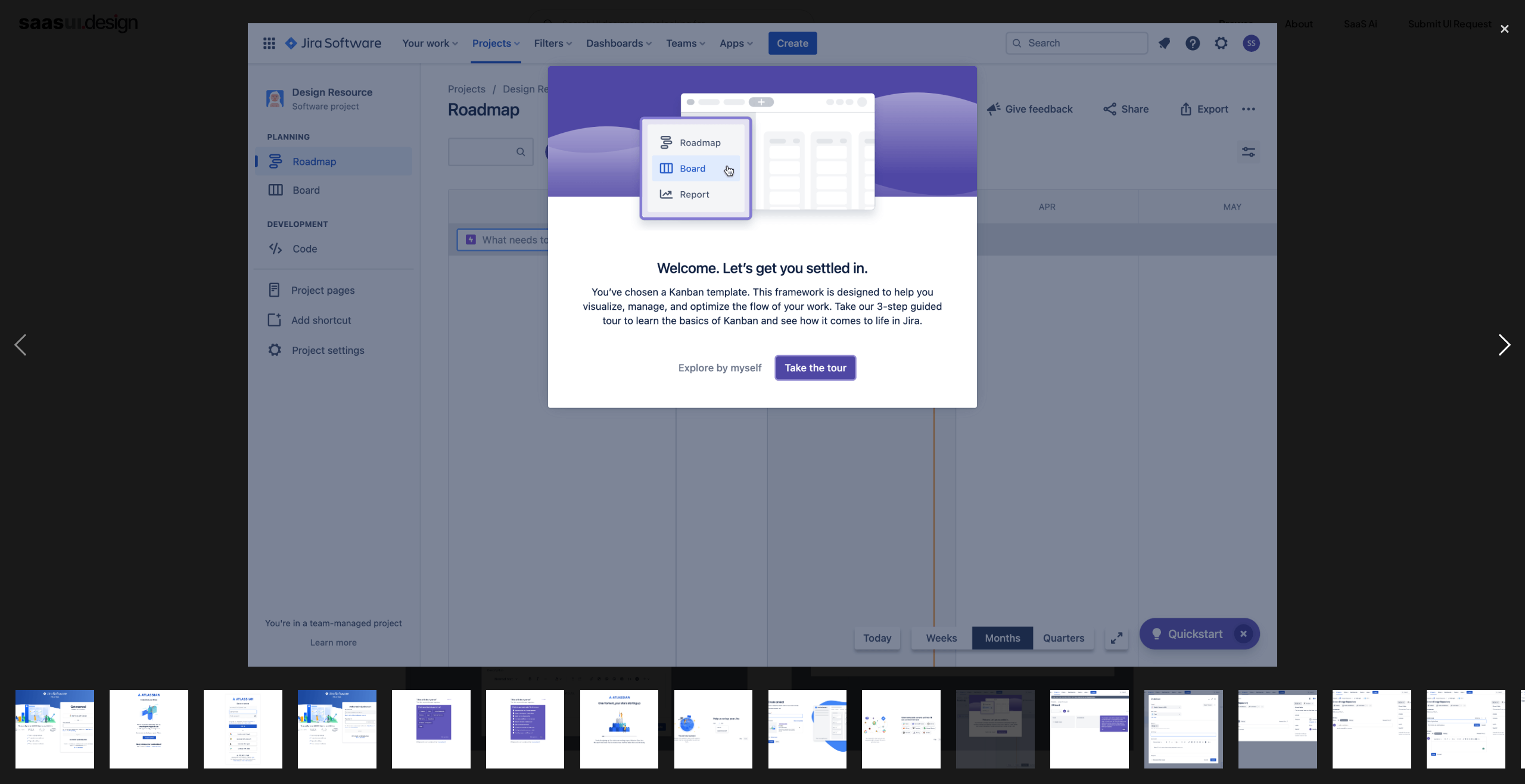
click at [1488, 338] on div "next image" at bounding box center [1505, 345] width 41 height 658
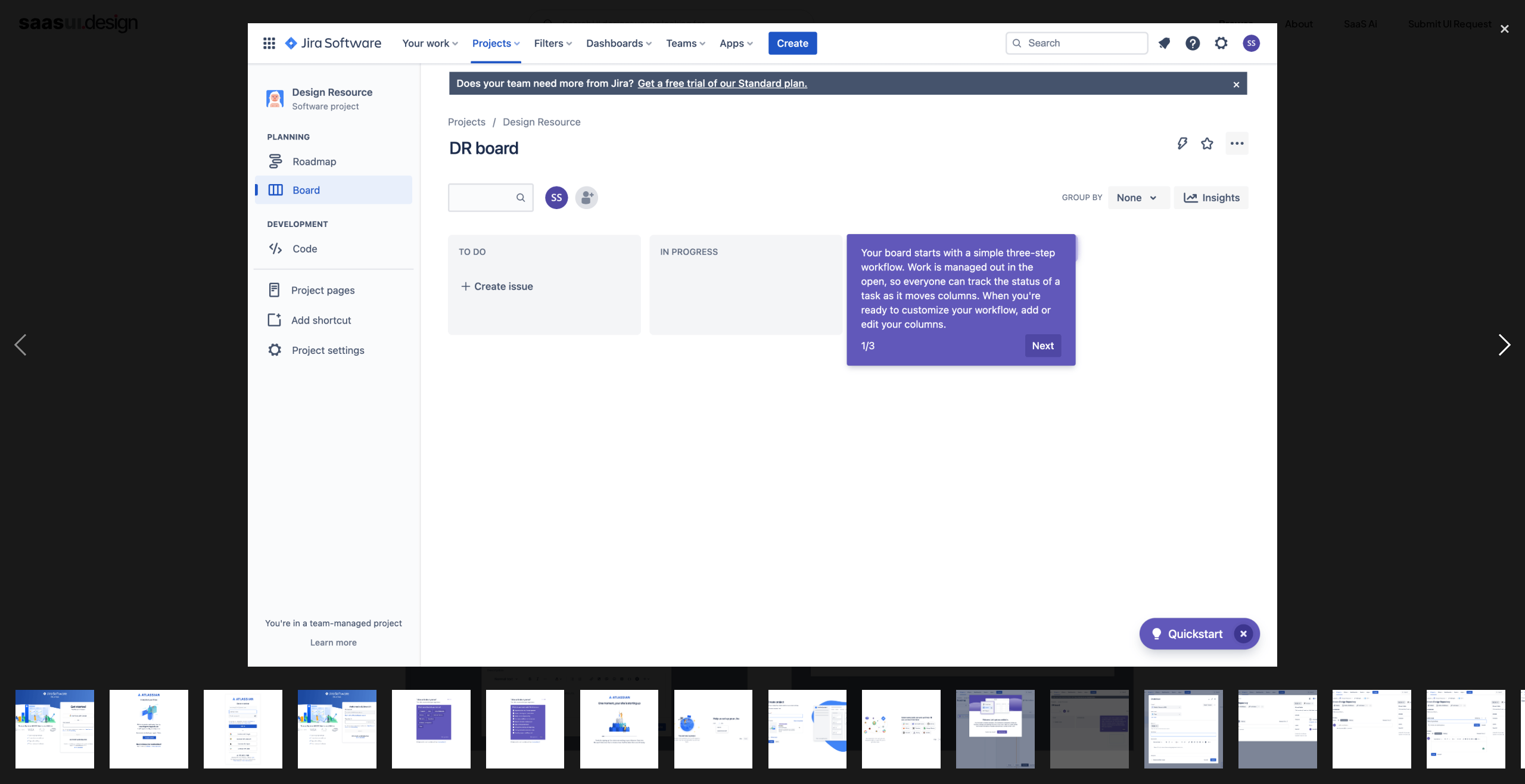
click at [1502, 342] on div "next image" at bounding box center [1505, 345] width 41 height 658
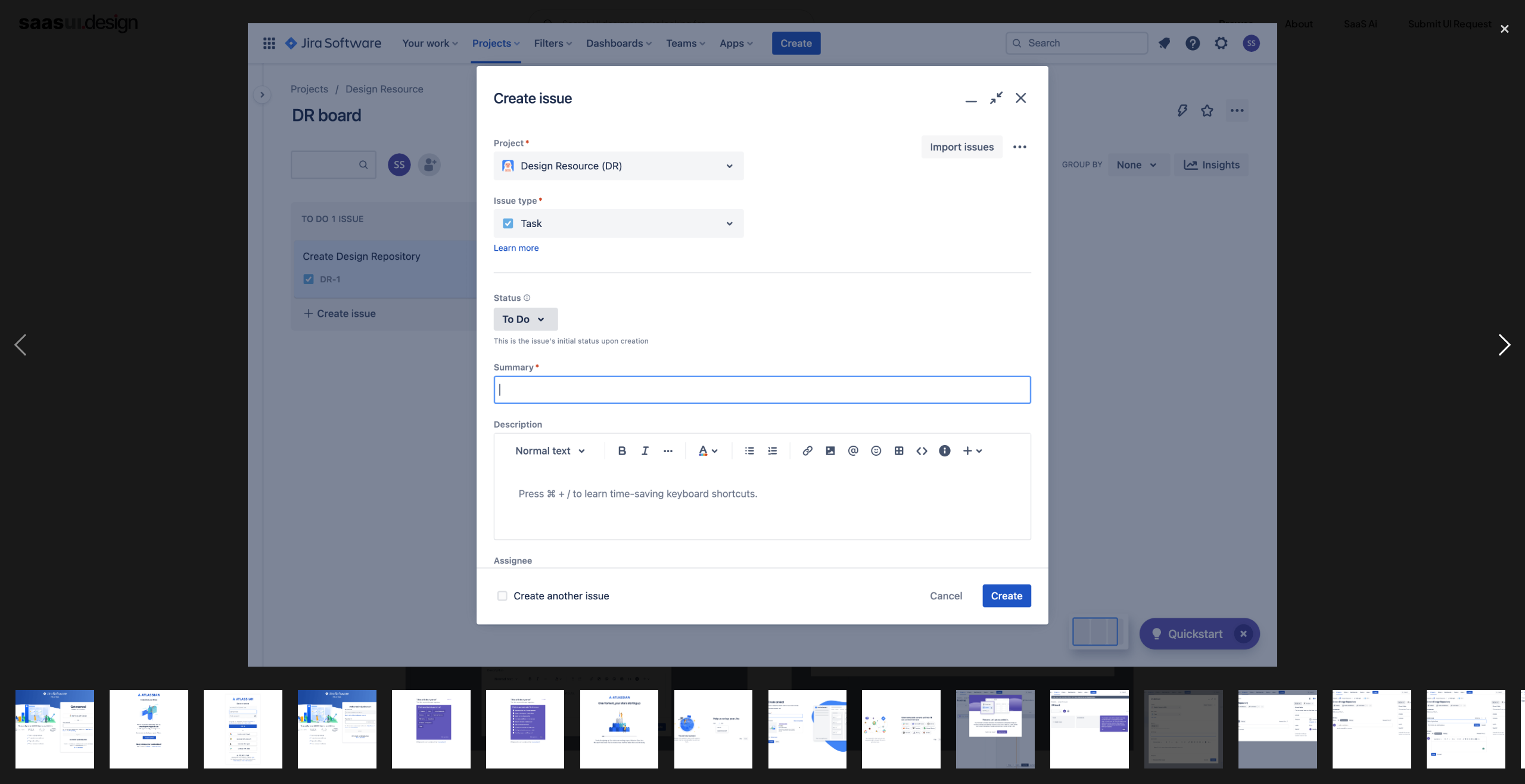
click at [1504, 342] on div "next image" at bounding box center [1505, 345] width 41 height 658
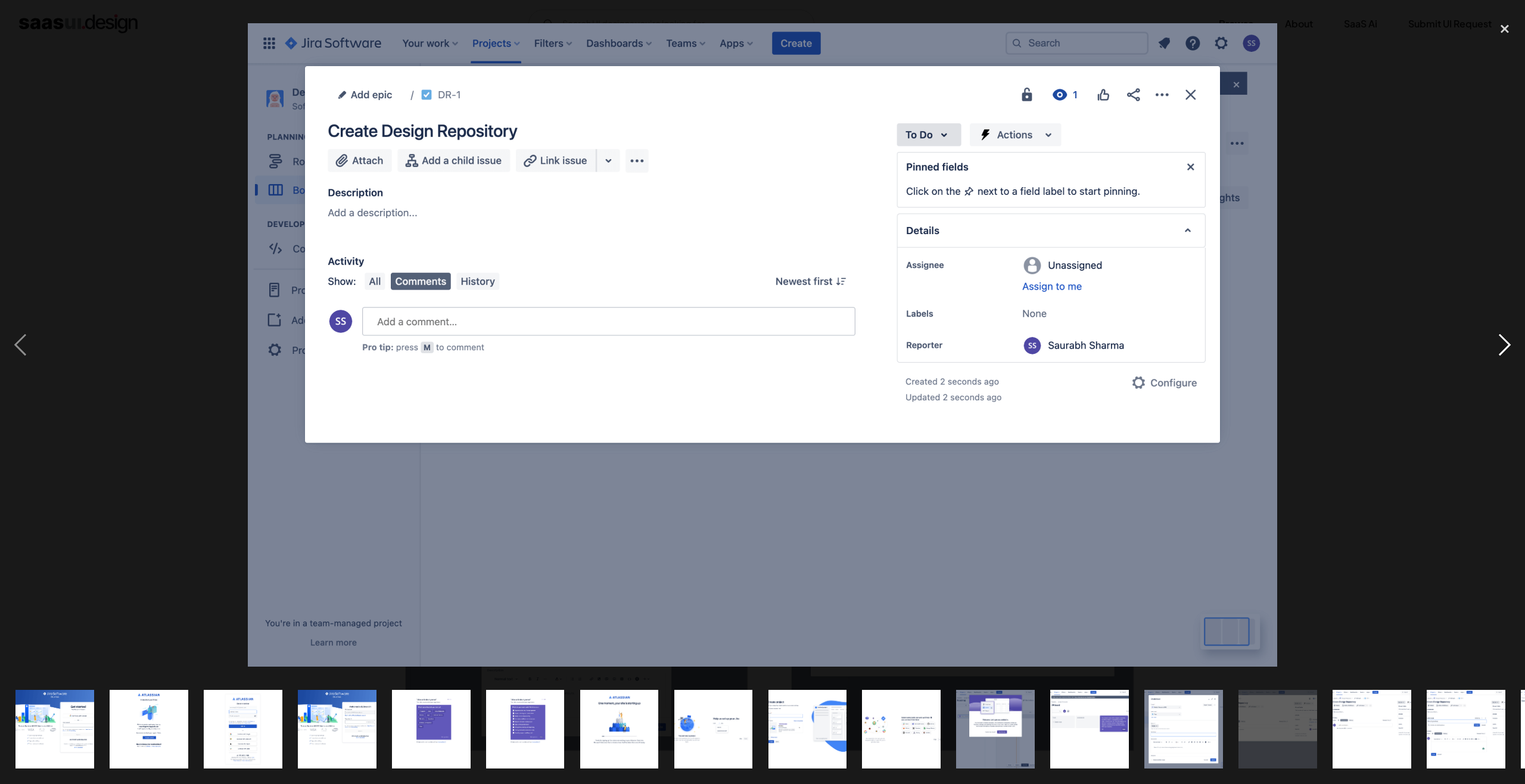
click at [1505, 342] on div "next image" at bounding box center [1505, 345] width 41 height 658
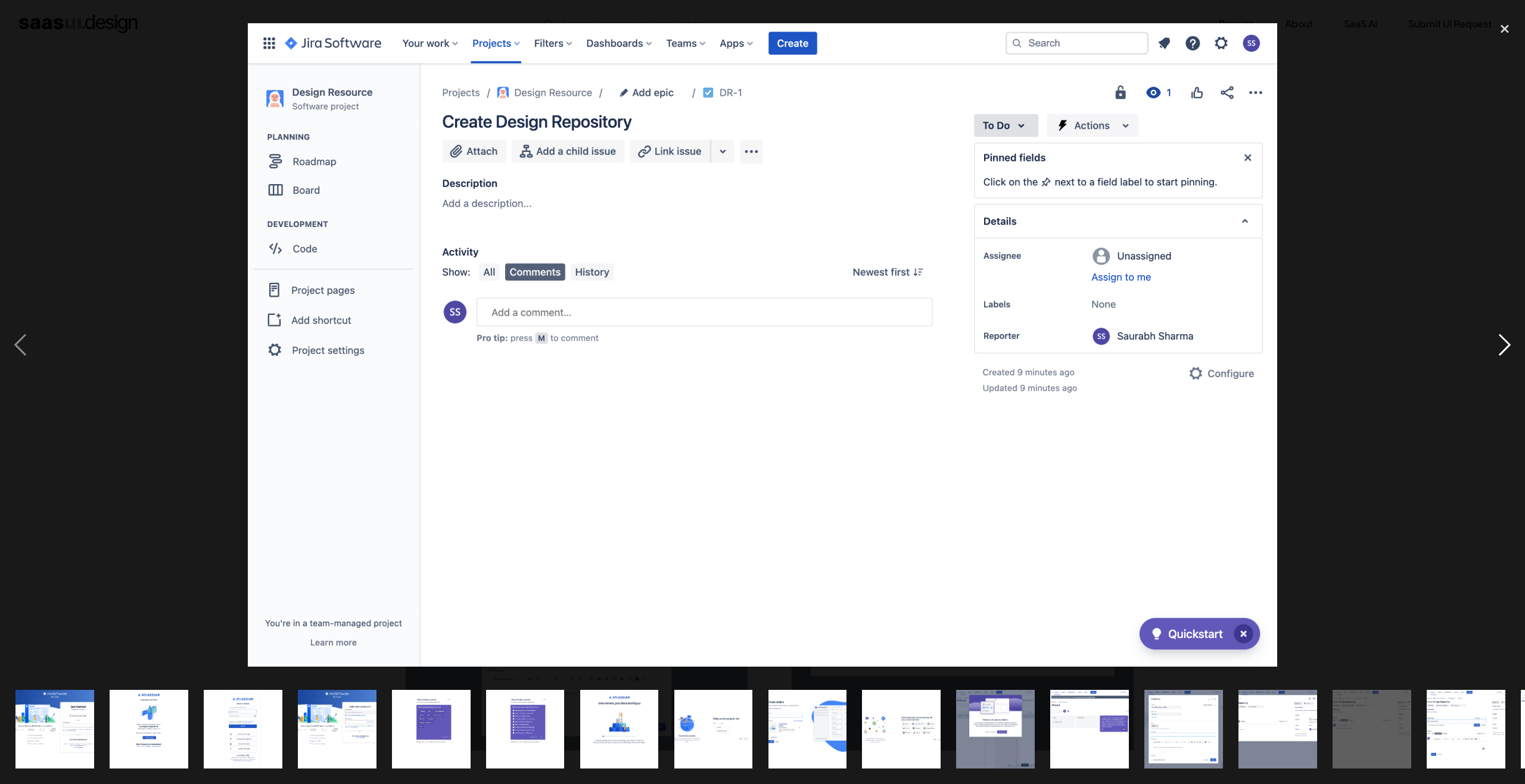
click at [1505, 342] on div "next image" at bounding box center [1505, 345] width 41 height 658
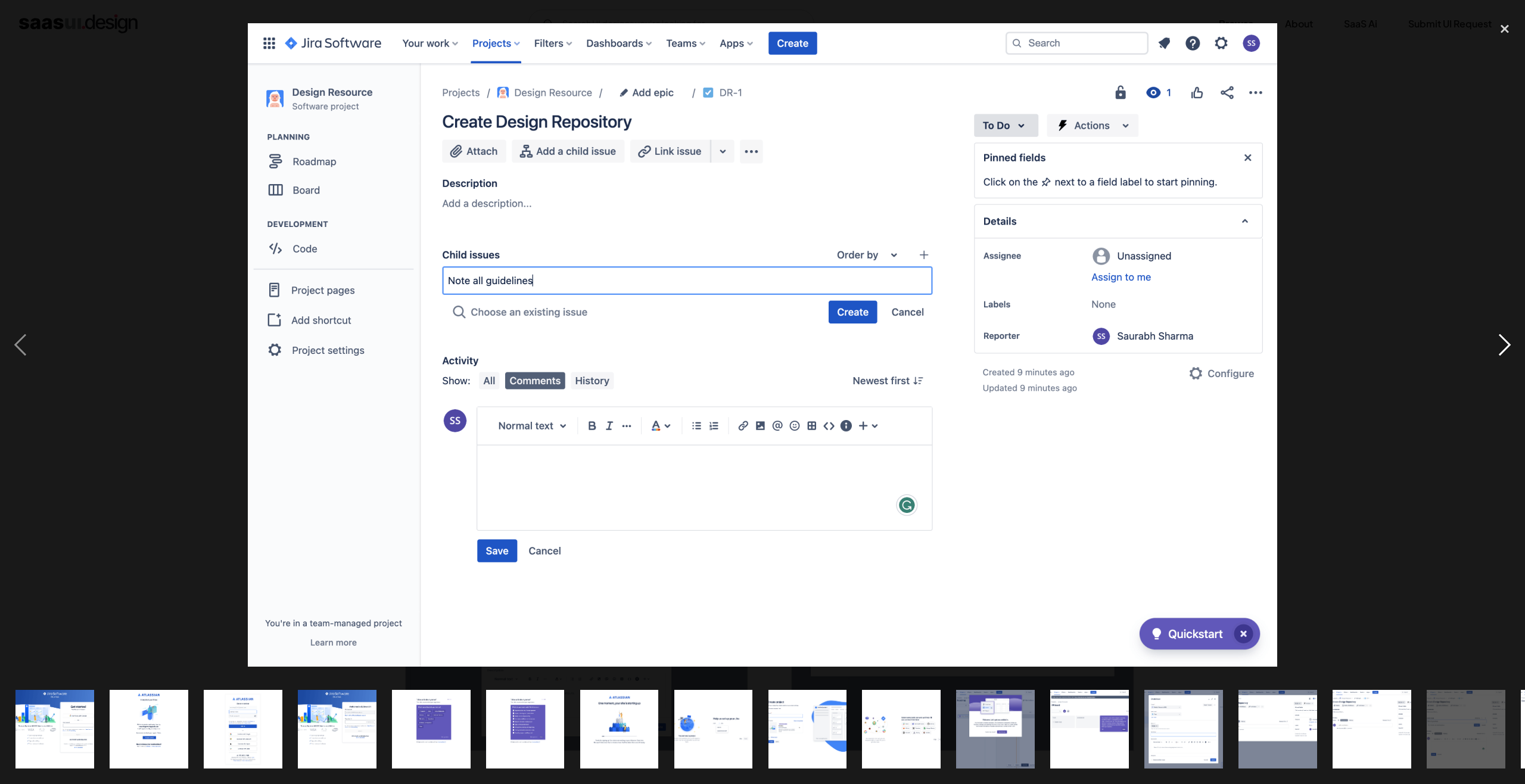
click at [1506, 337] on div "next image" at bounding box center [1505, 345] width 41 height 658
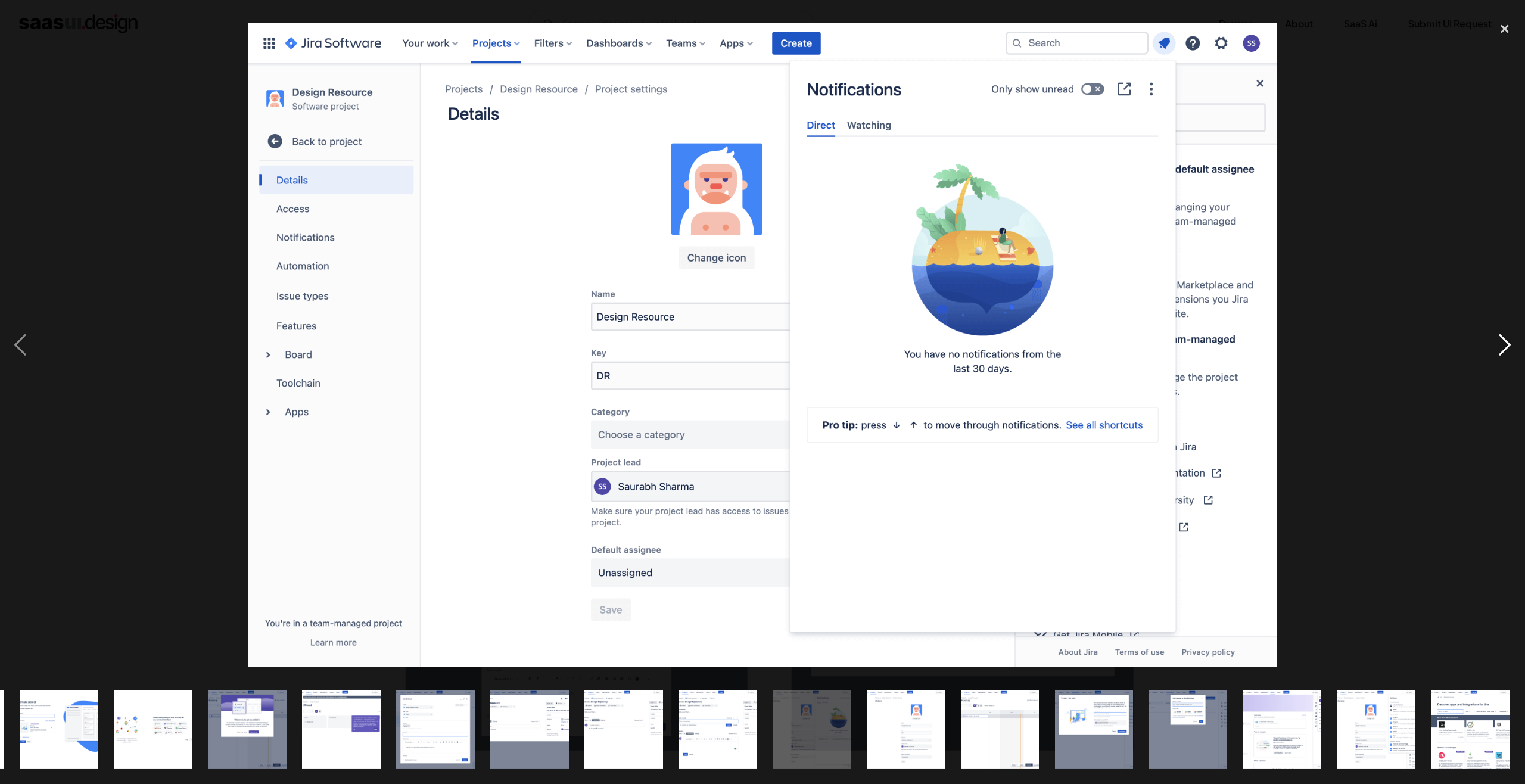
click at [1506, 337] on div "next image" at bounding box center [1505, 345] width 41 height 658
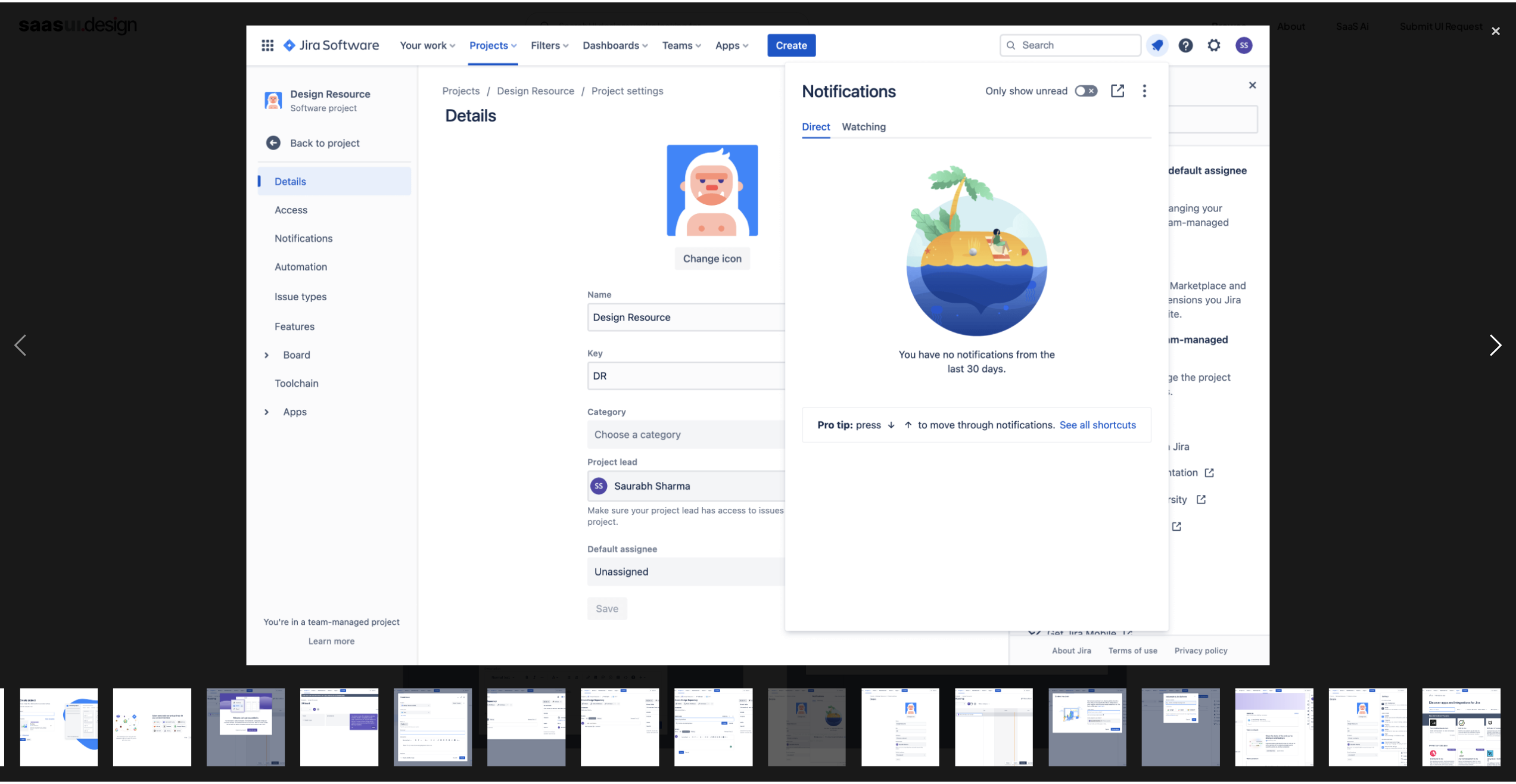
scroll to position [0, 748]
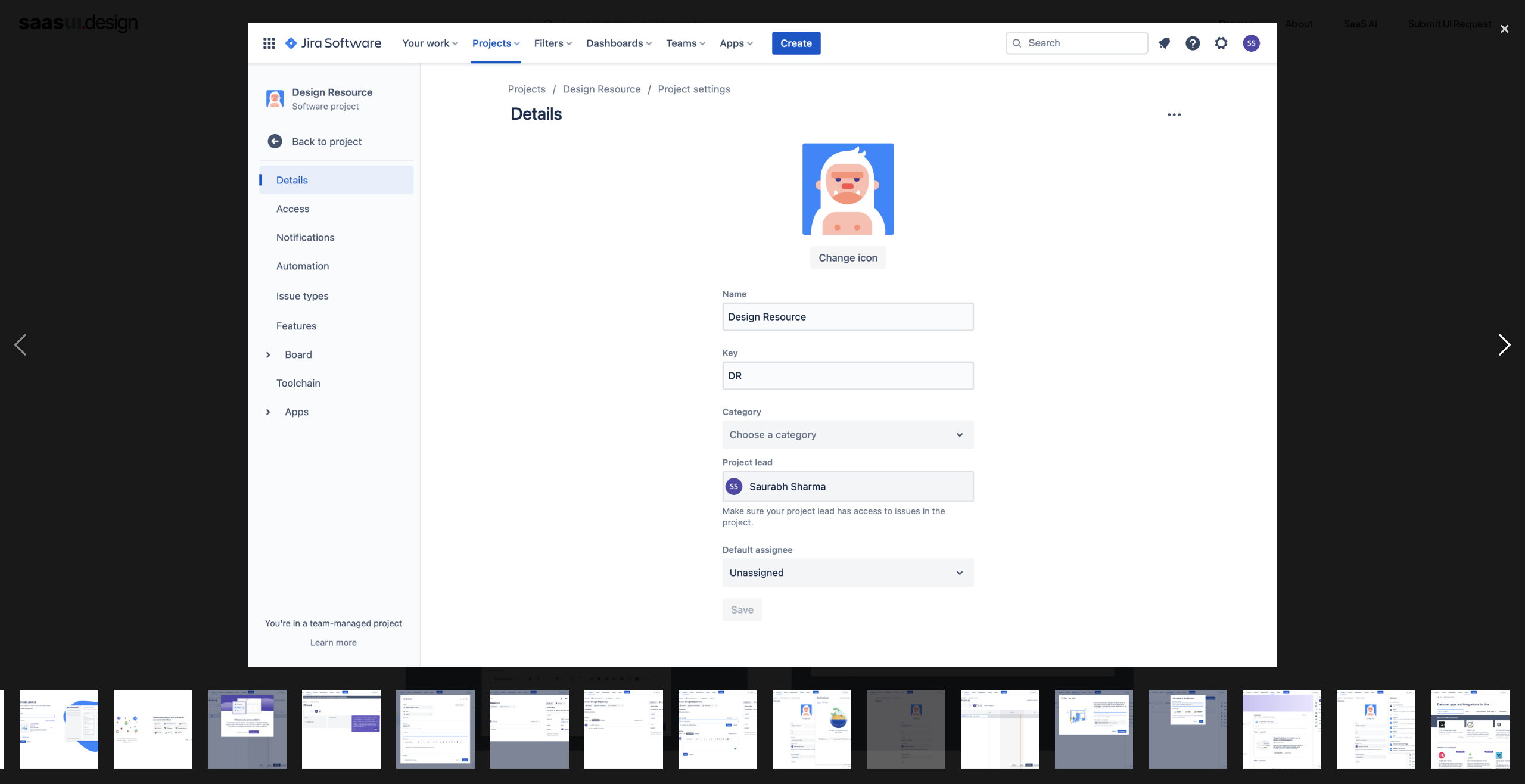
click at [1506, 337] on div "next image" at bounding box center [1505, 345] width 41 height 658
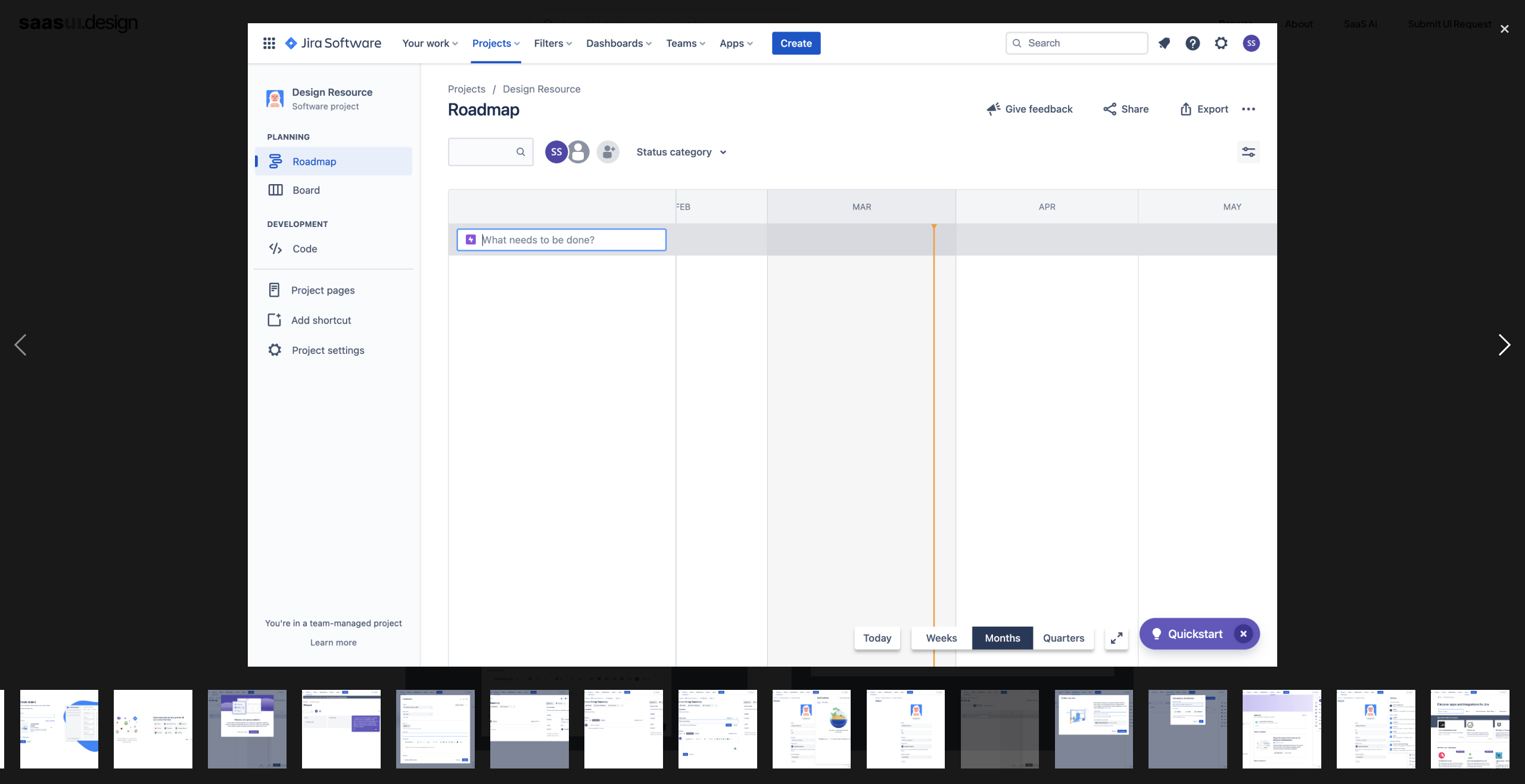
click at [1506, 337] on div "next image" at bounding box center [1505, 345] width 41 height 658
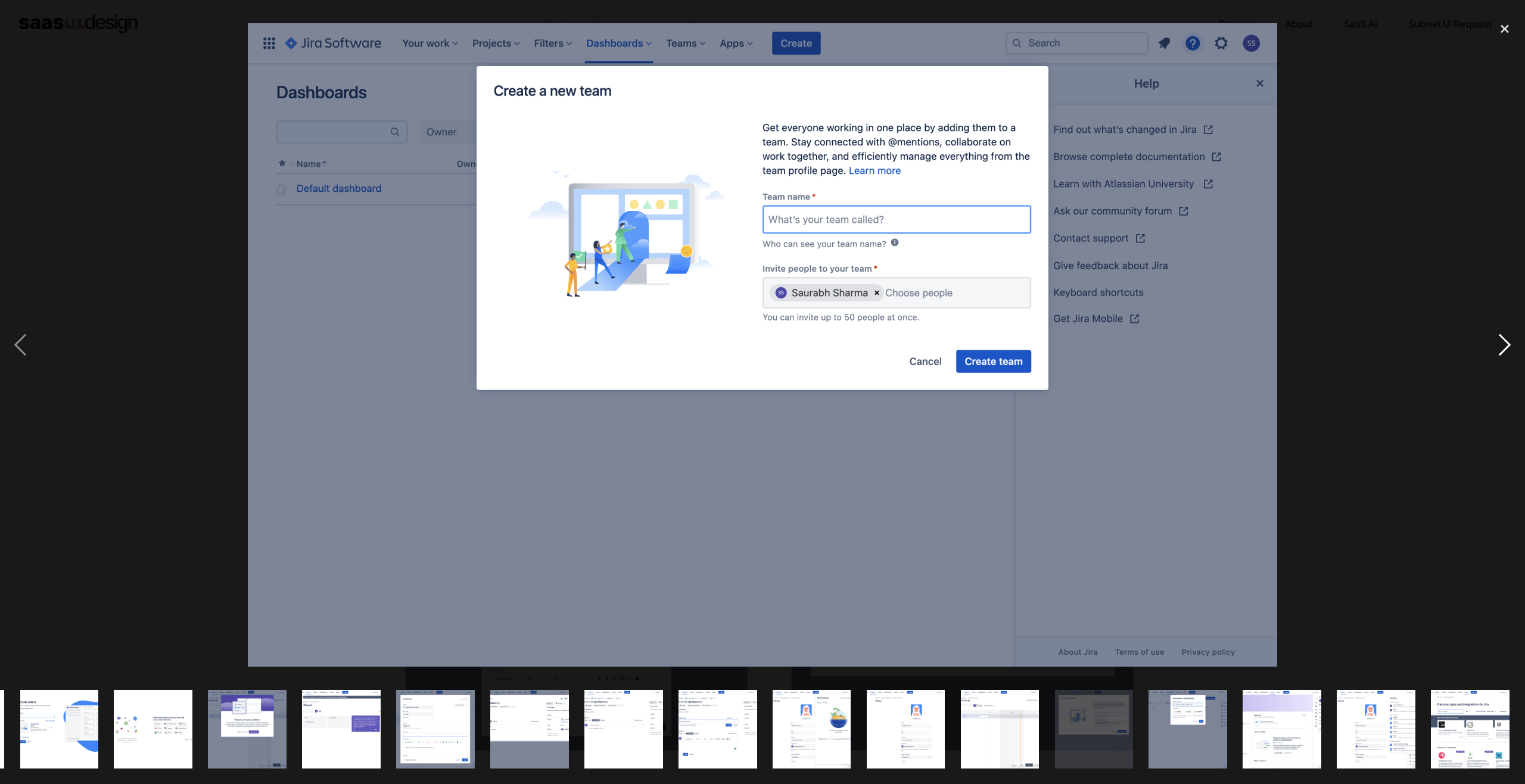
click at [1506, 337] on div "next image" at bounding box center [1505, 345] width 41 height 658
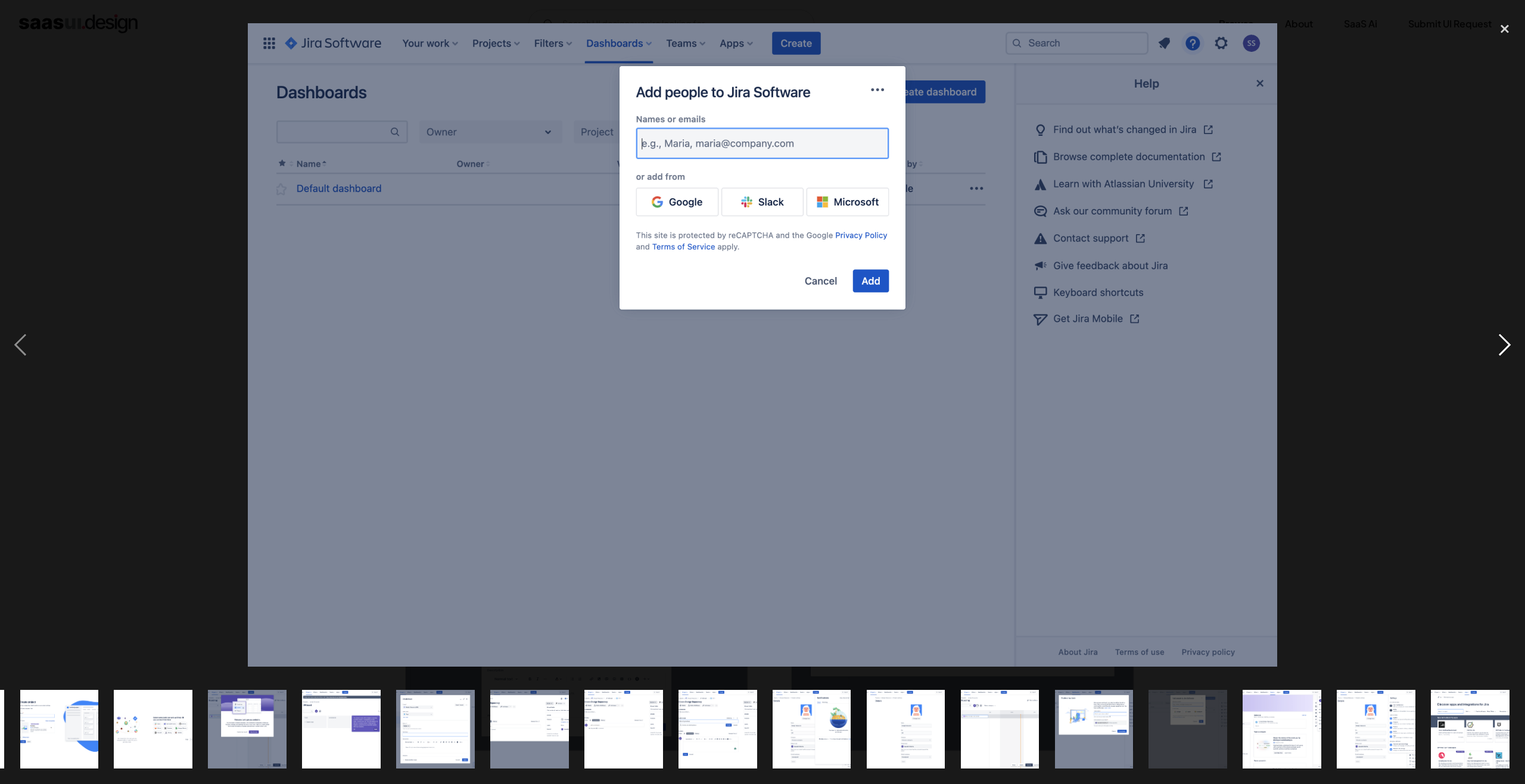
click at [1506, 337] on div "next image" at bounding box center [1505, 345] width 41 height 658
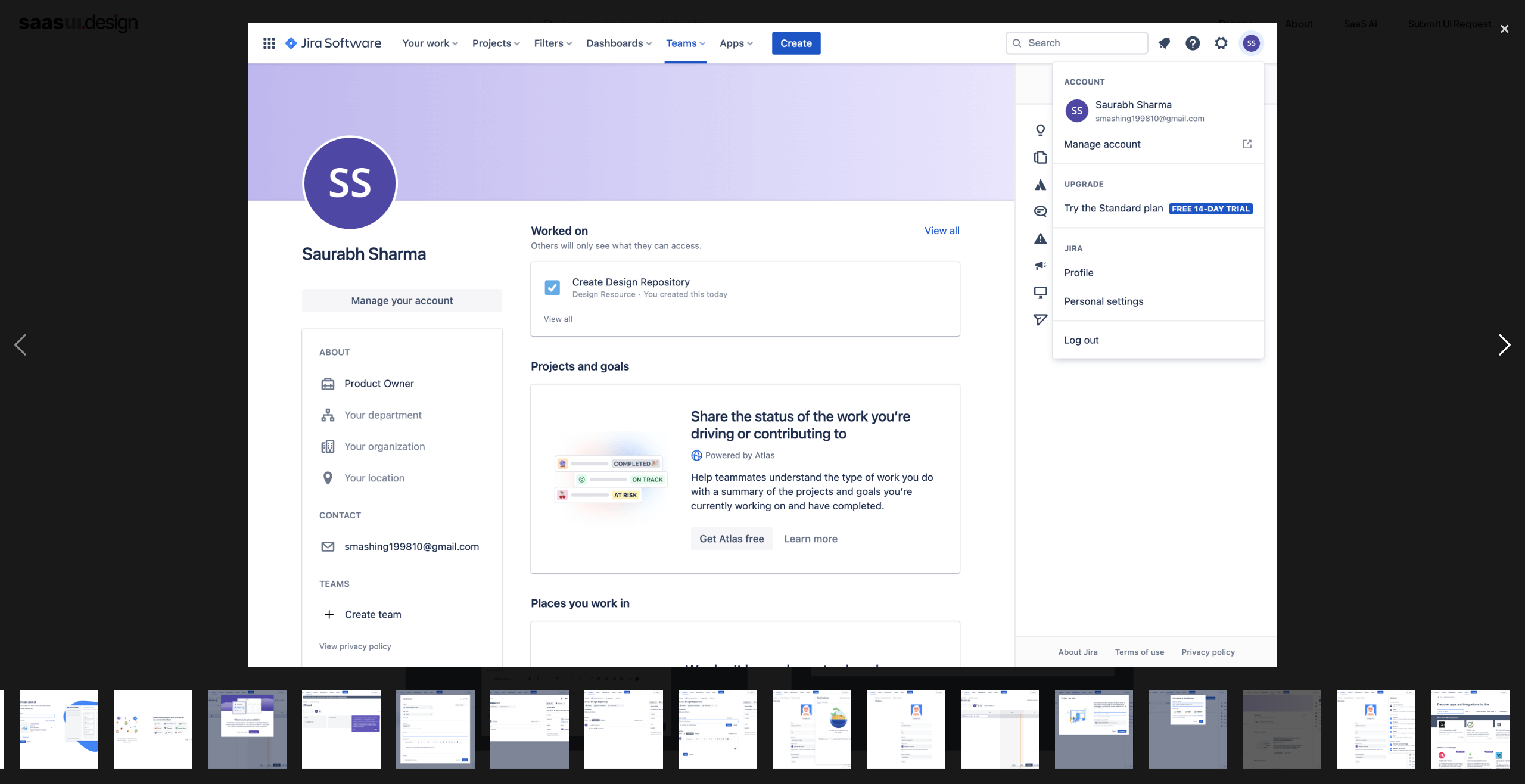
click at [1506, 337] on div "next image" at bounding box center [1505, 345] width 41 height 658
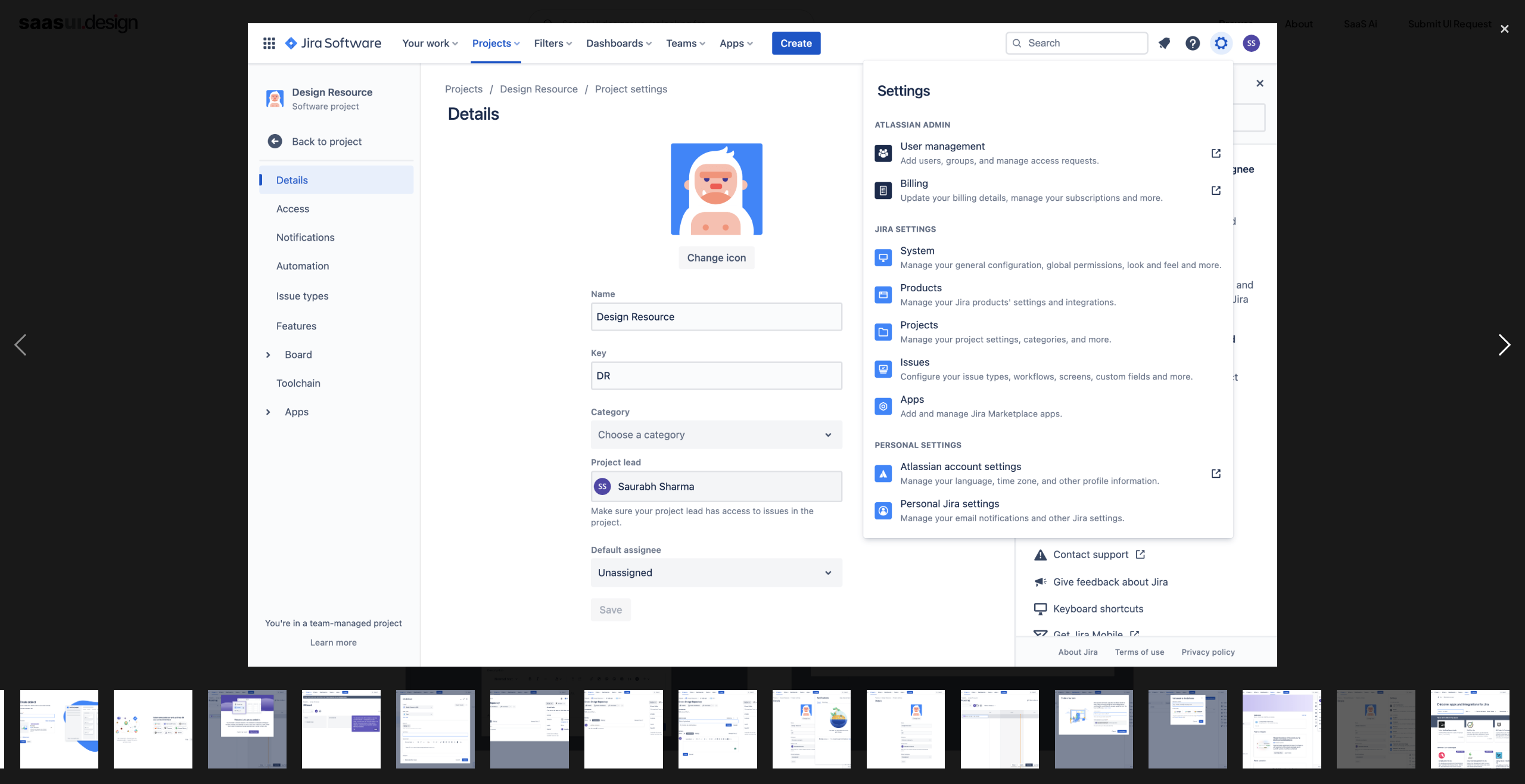
click at [1506, 337] on div "next image" at bounding box center [1505, 345] width 41 height 658
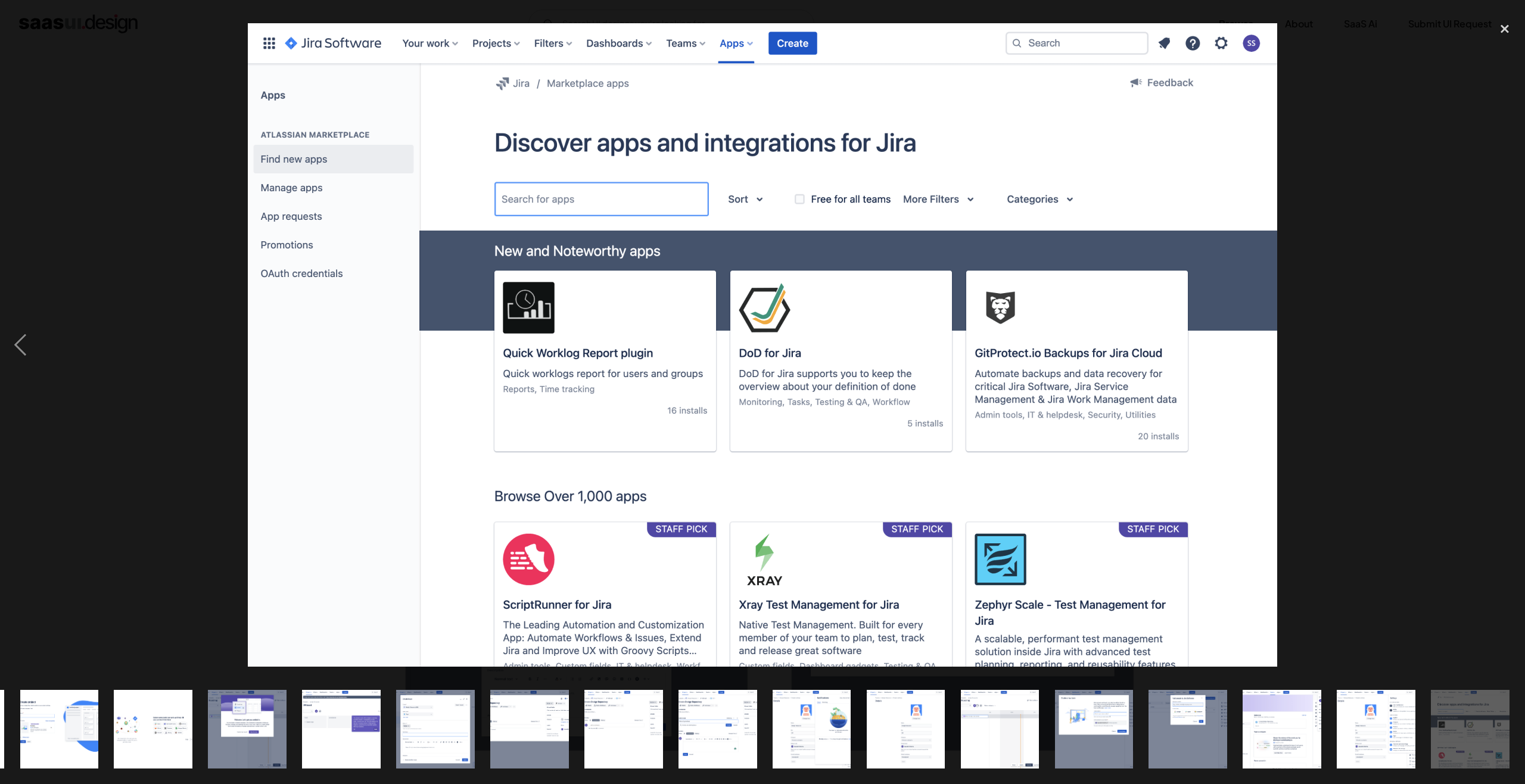
click at [1506, 337] on div "next image" at bounding box center [1505, 345] width 41 height 658
click at [1505, 26] on div "close lightbox" at bounding box center [1505, 29] width 41 height 26
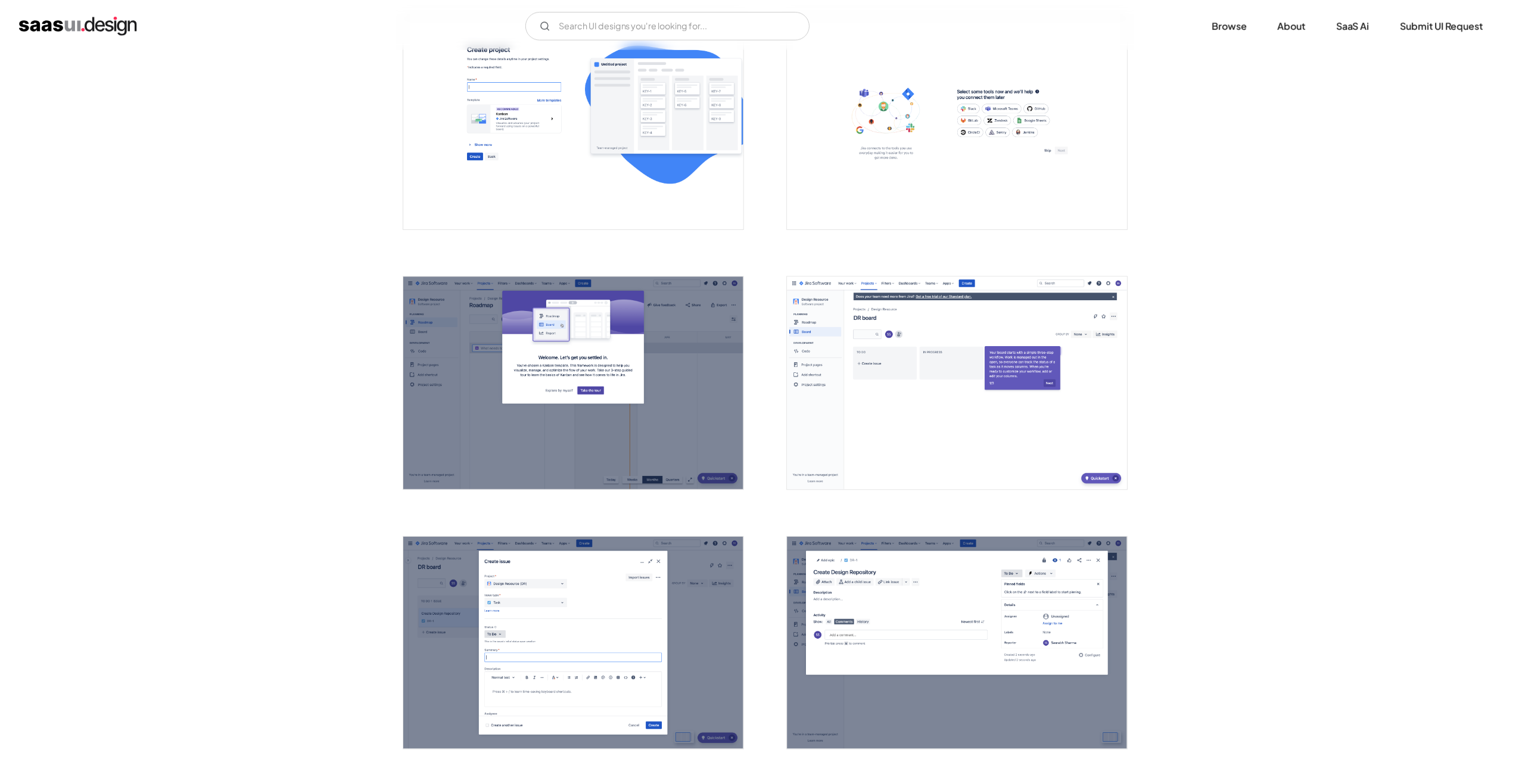
scroll to position [0, 0]
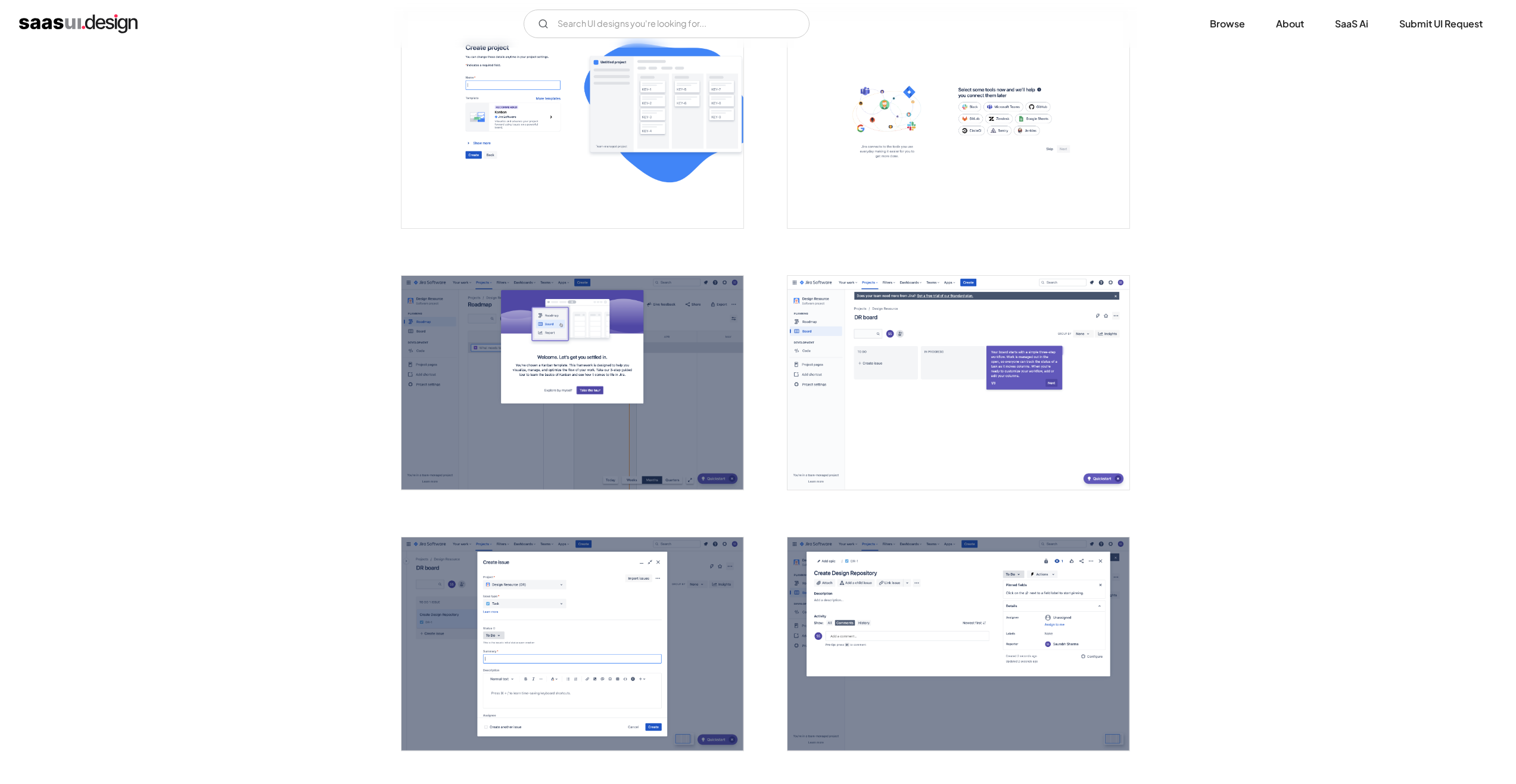
click at [68, 24] on img "home" at bounding box center [79, 23] width 119 height 19
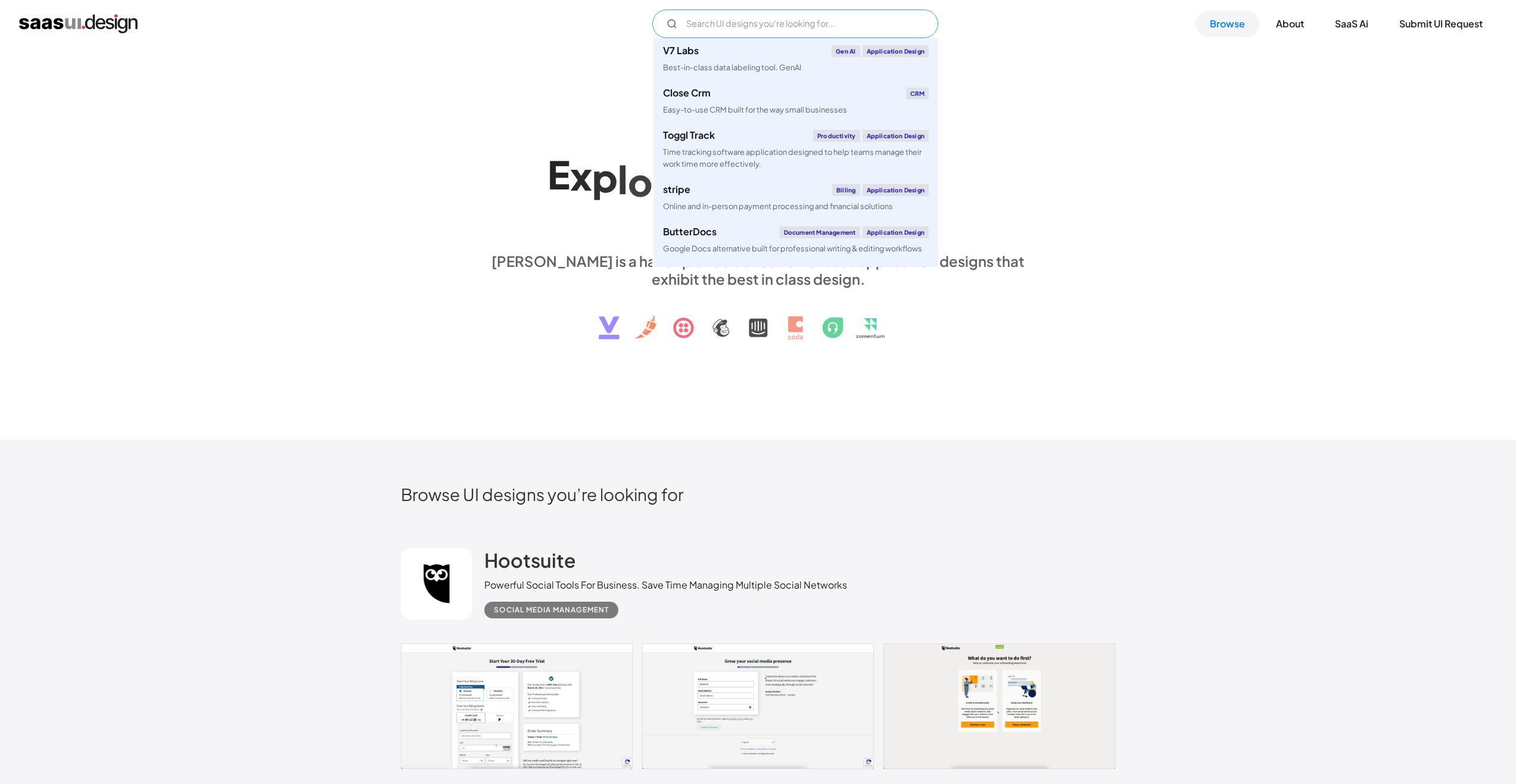
click at [708, 29] on input "Email Form" at bounding box center [796, 23] width 286 height 29
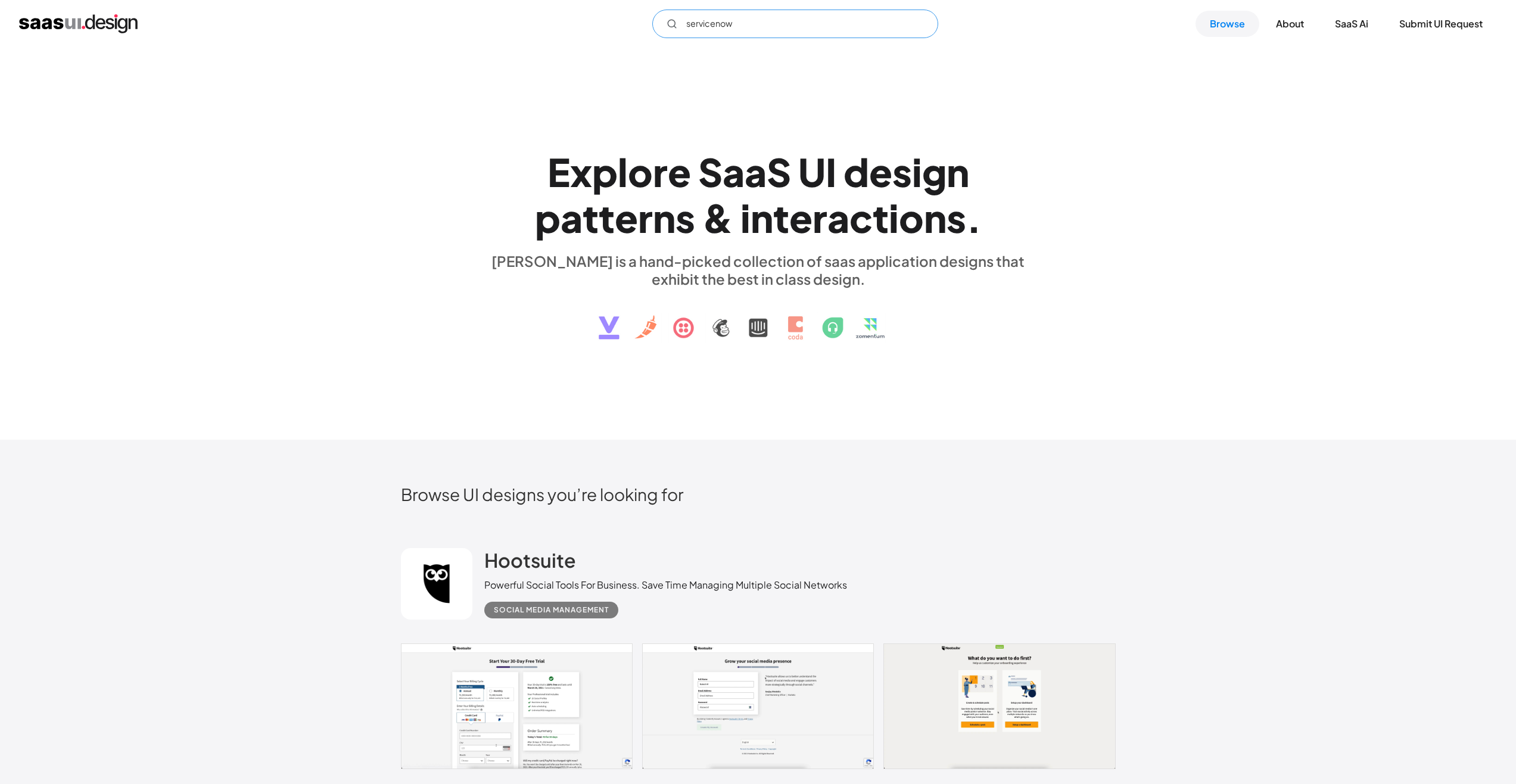
drag, startPoint x: 765, startPoint y: 23, endPoint x: 589, endPoint y: 19, distance: 176.0
click at [589, 19] on div "servicenow Not found ! Thank you! Your submission has been received! Oops! Some…" at bounding box center [758, 23] width 1478 height 29
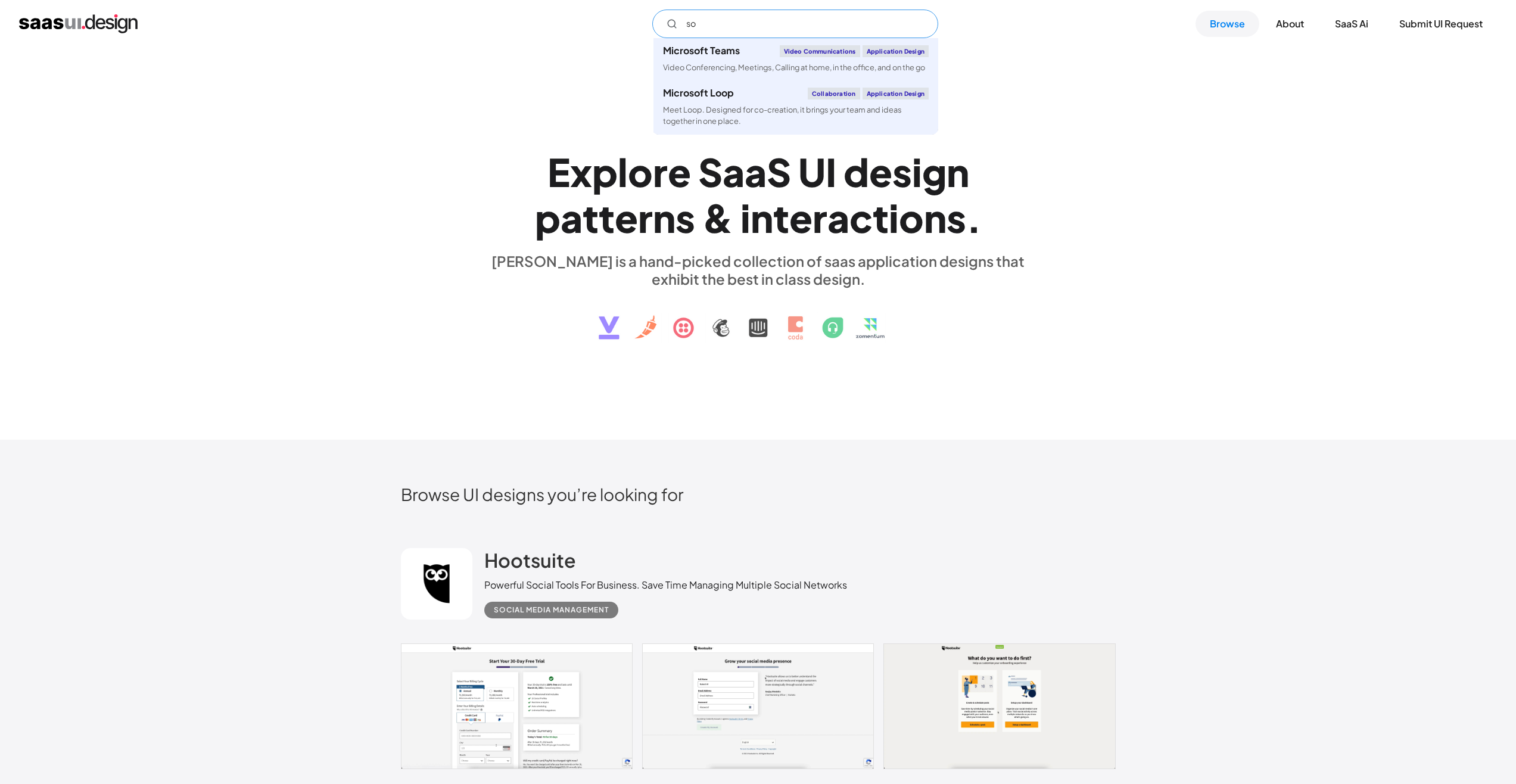
type input "s"
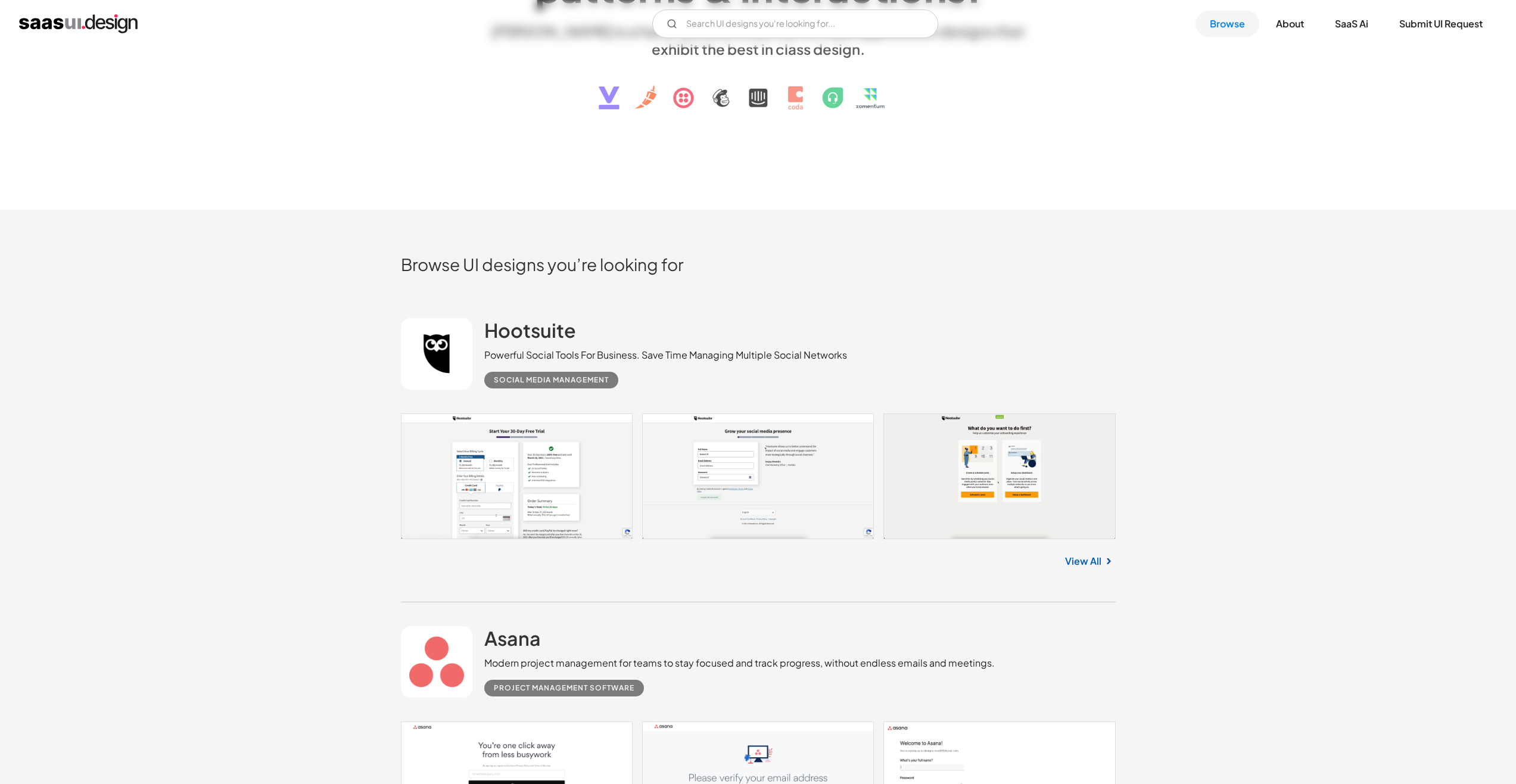
scroll to position [238, 0]
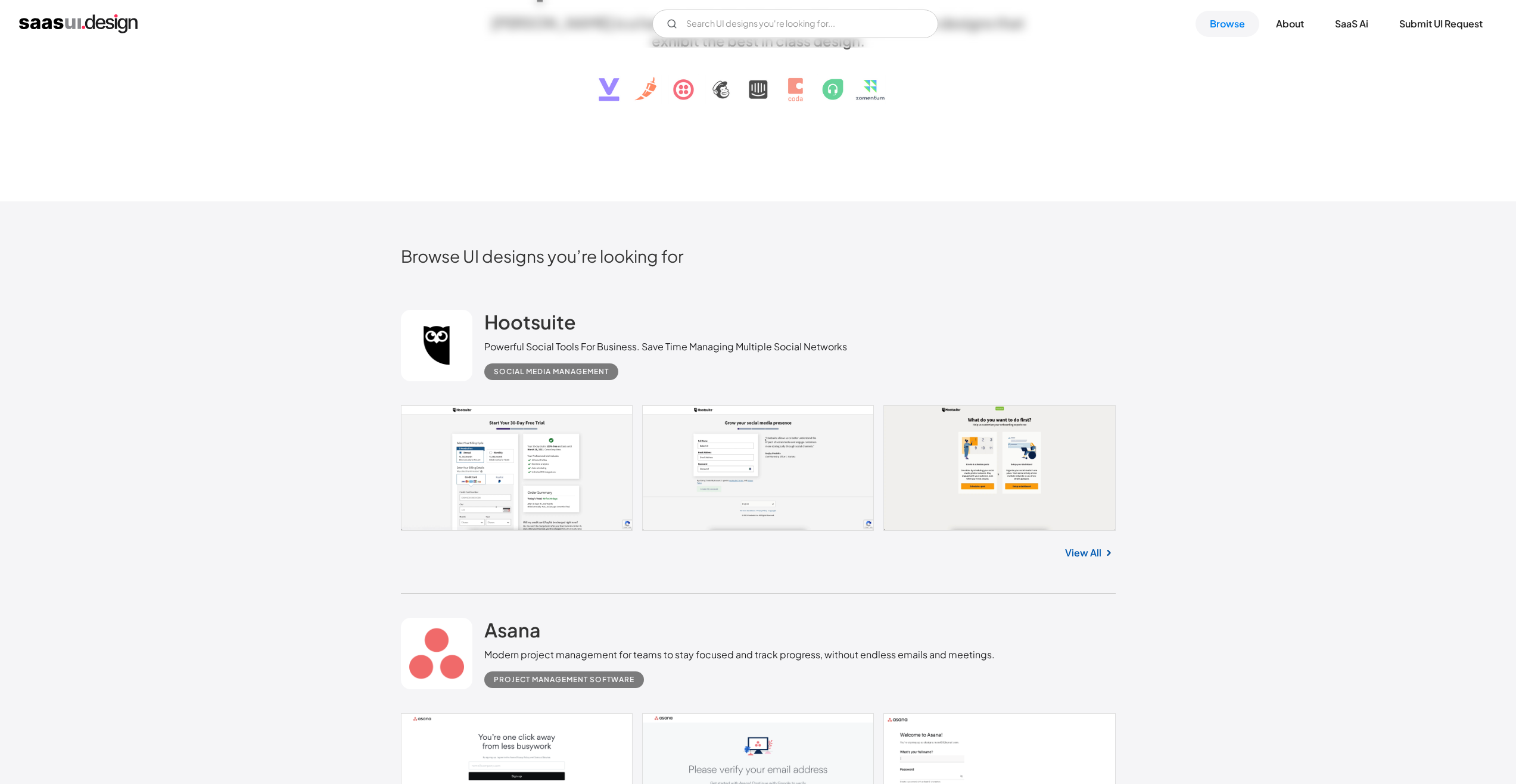
click at [517, 487] on link at bounding box center [758, 468] width 715 height 126
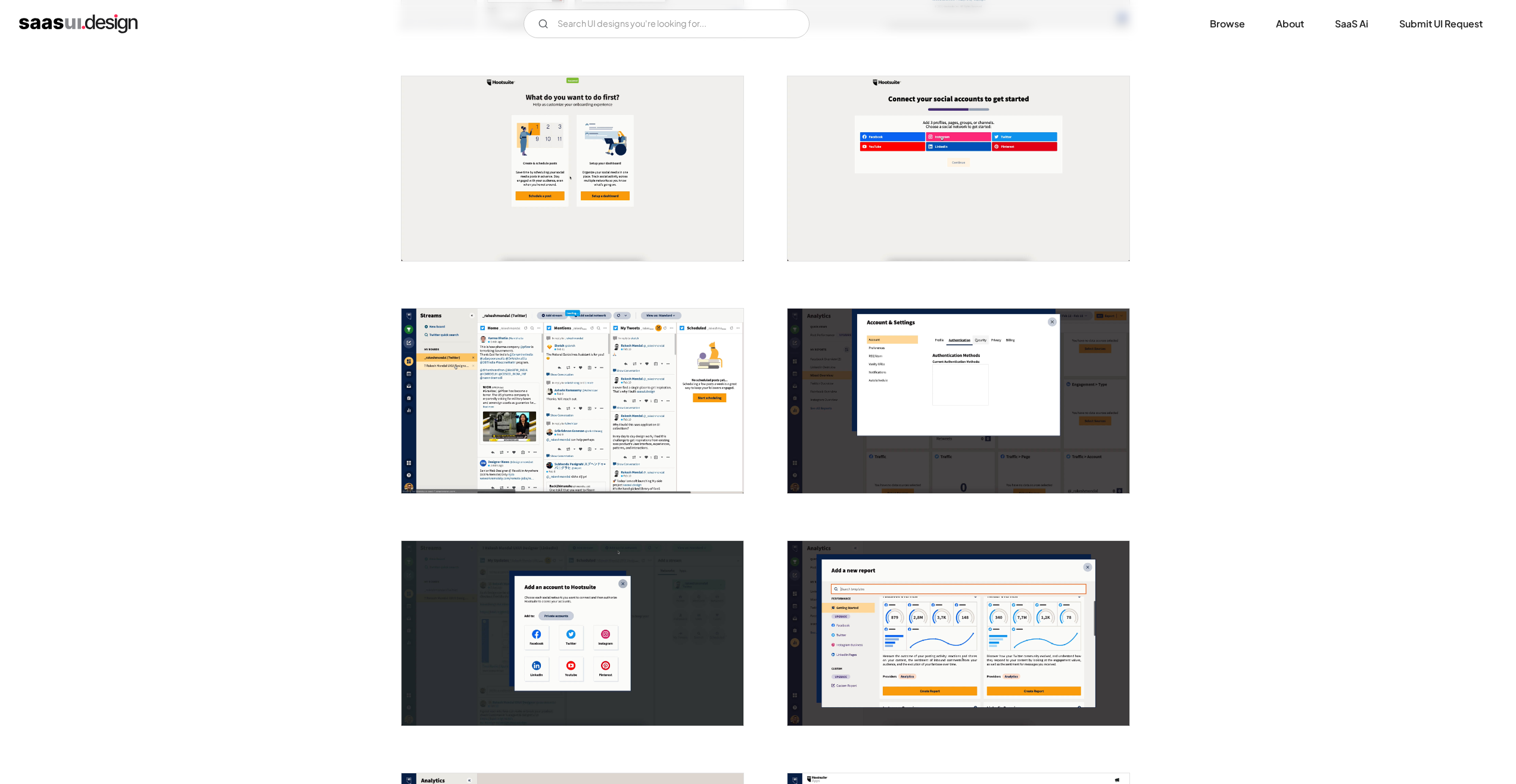
scroll to position [476, 0]
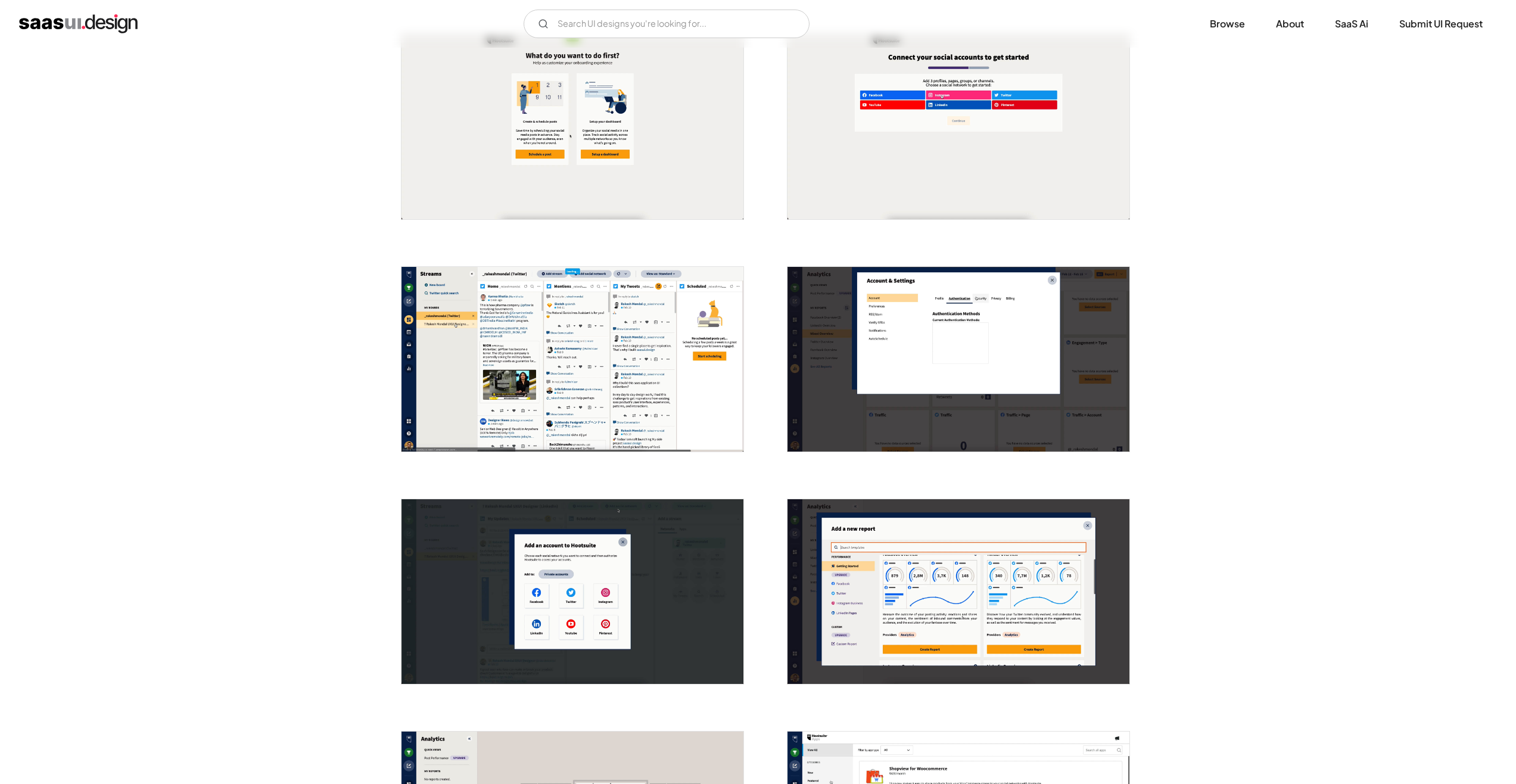
click at [630, 377] on img "open lightbox" at bounding box center [572, 359] width 342 height 184
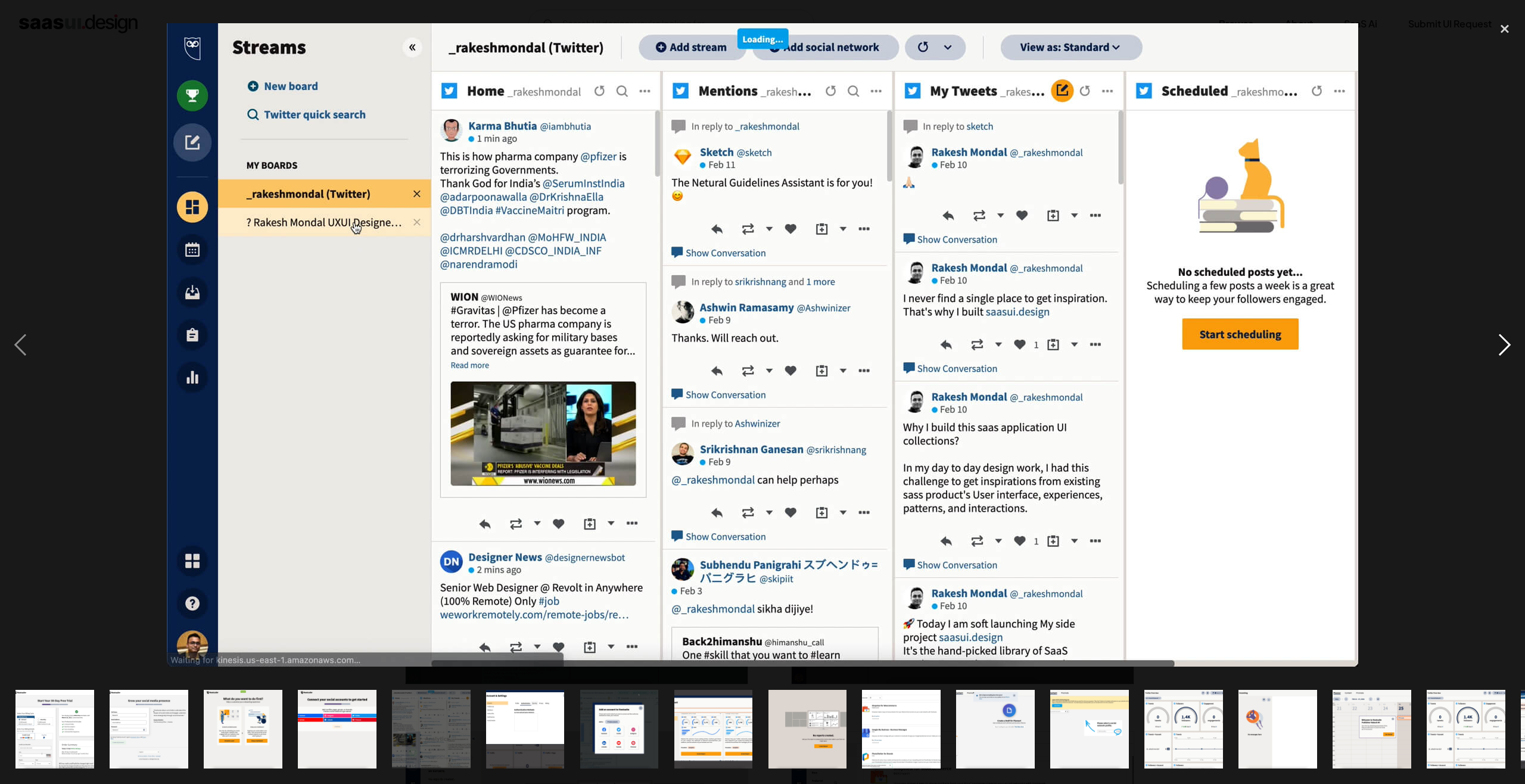
click at [1506, 352] on div "next image" at bounding box center [1505, 345] width 41 height 658
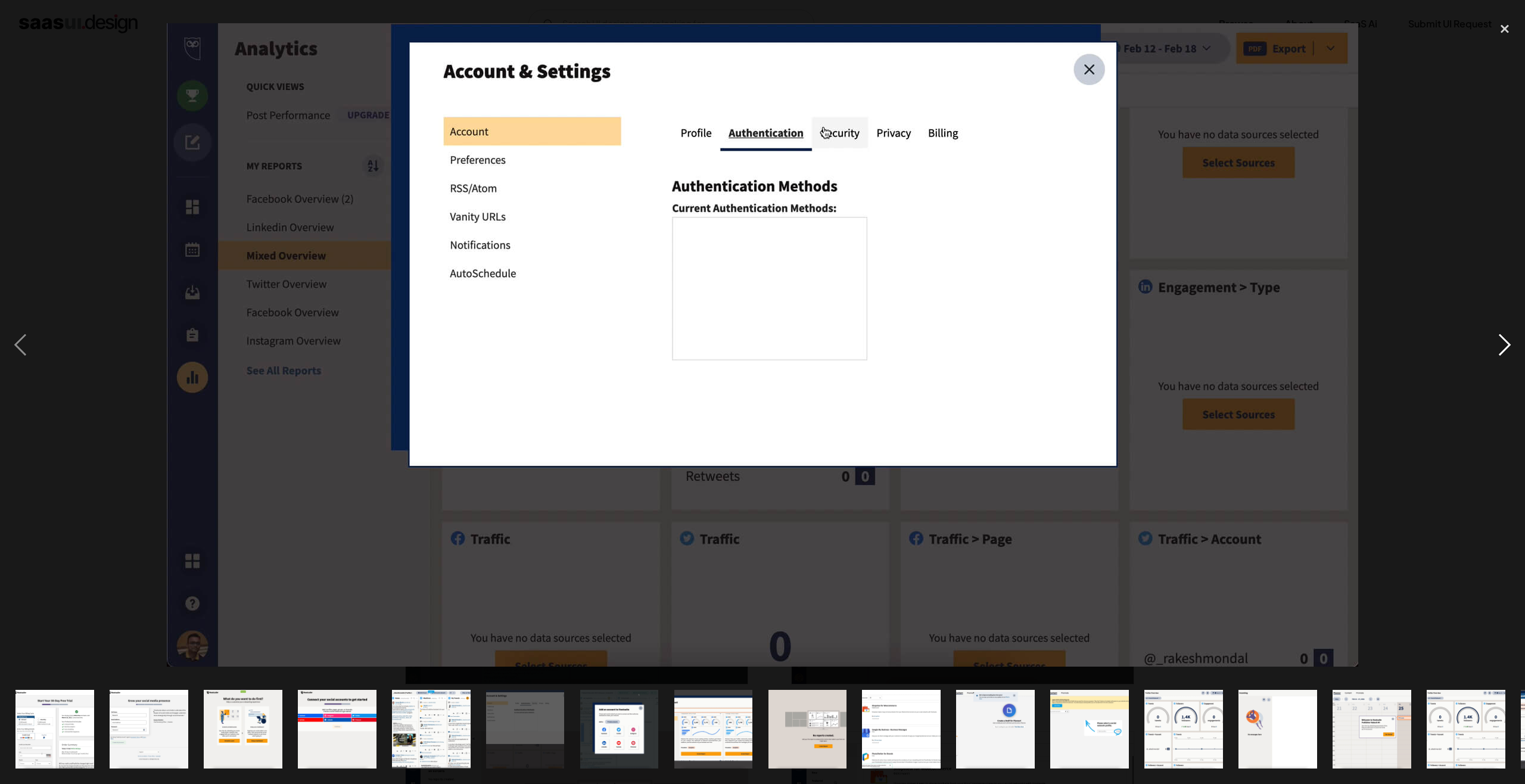
click at [1505, 349] on div "next image" at bounding box center [1505, 345] width 41 height 658
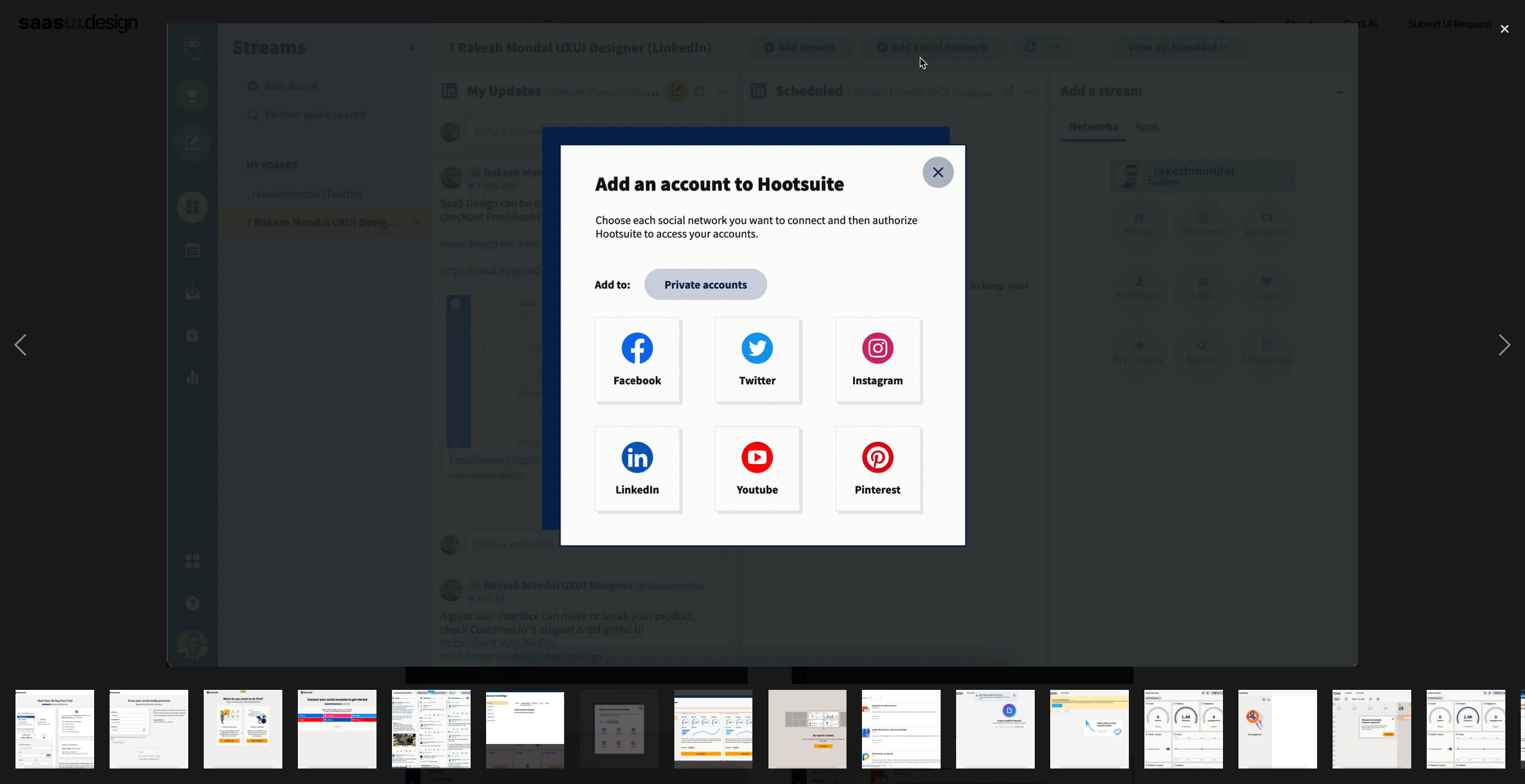
click at [1449, 157] on div at bounding box center [762, 345] width 1525 height 658
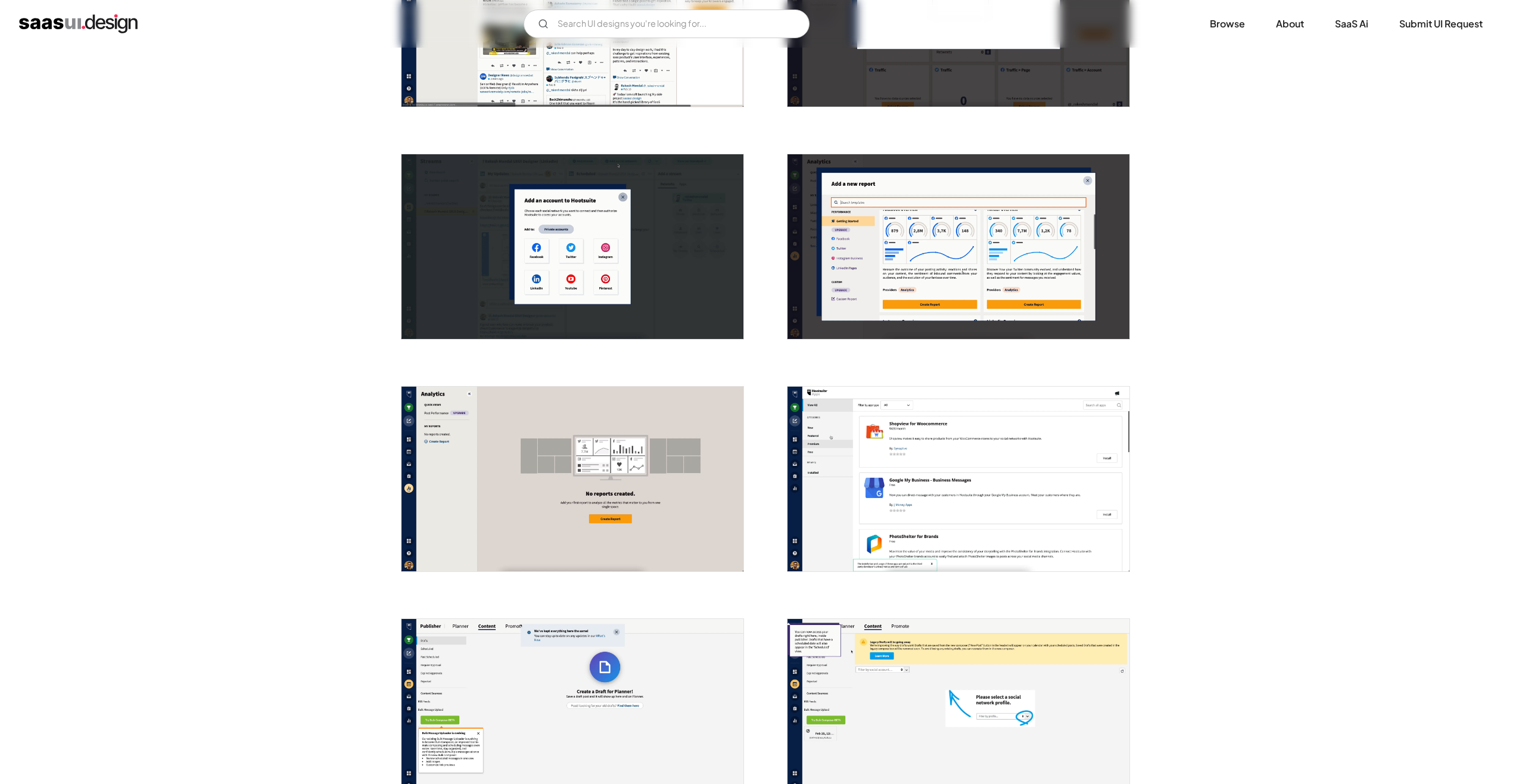
scroll to position [834, 0]
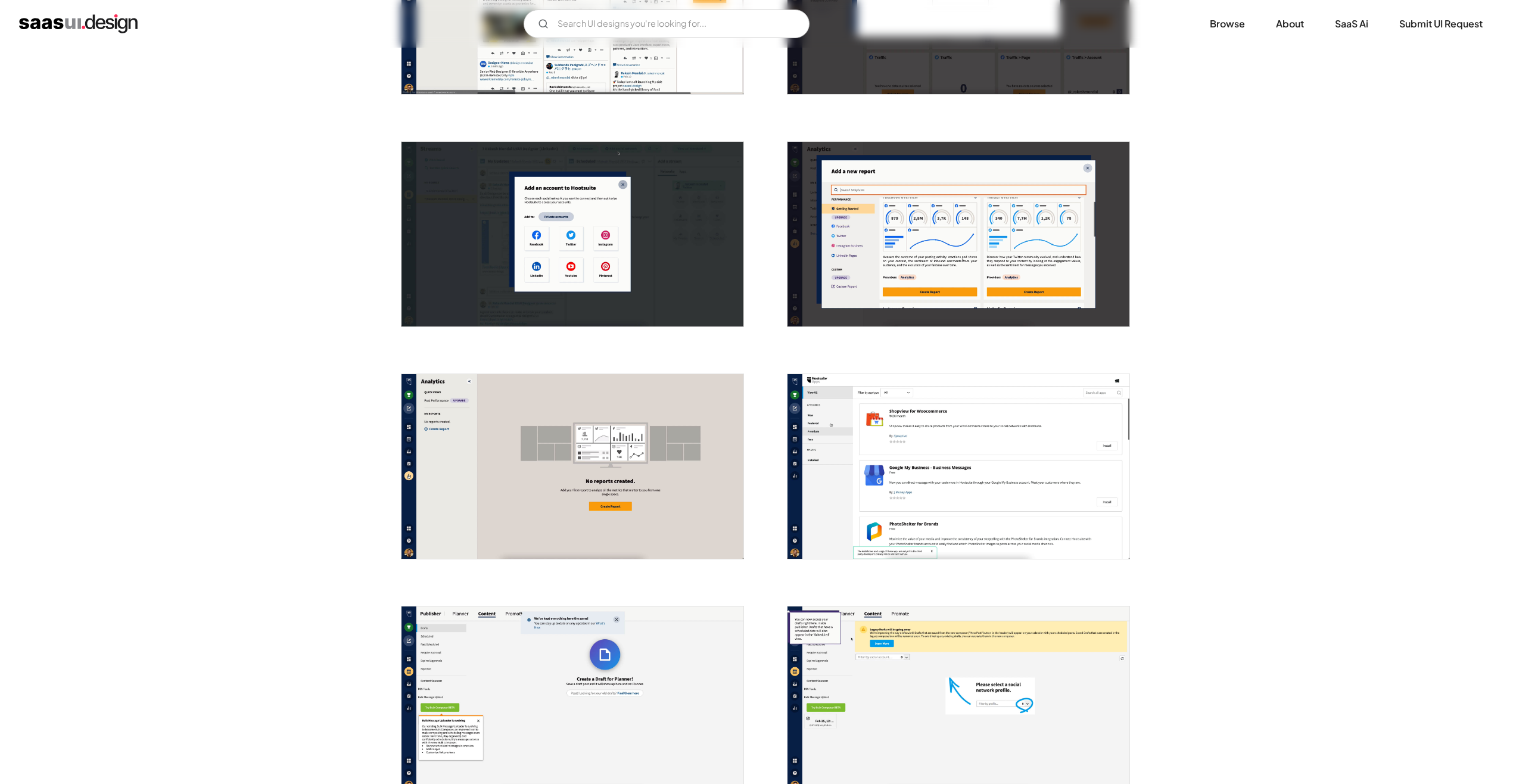
click at [57, 26] on img "home" at bounding box center [79, 23] width 119 height 19
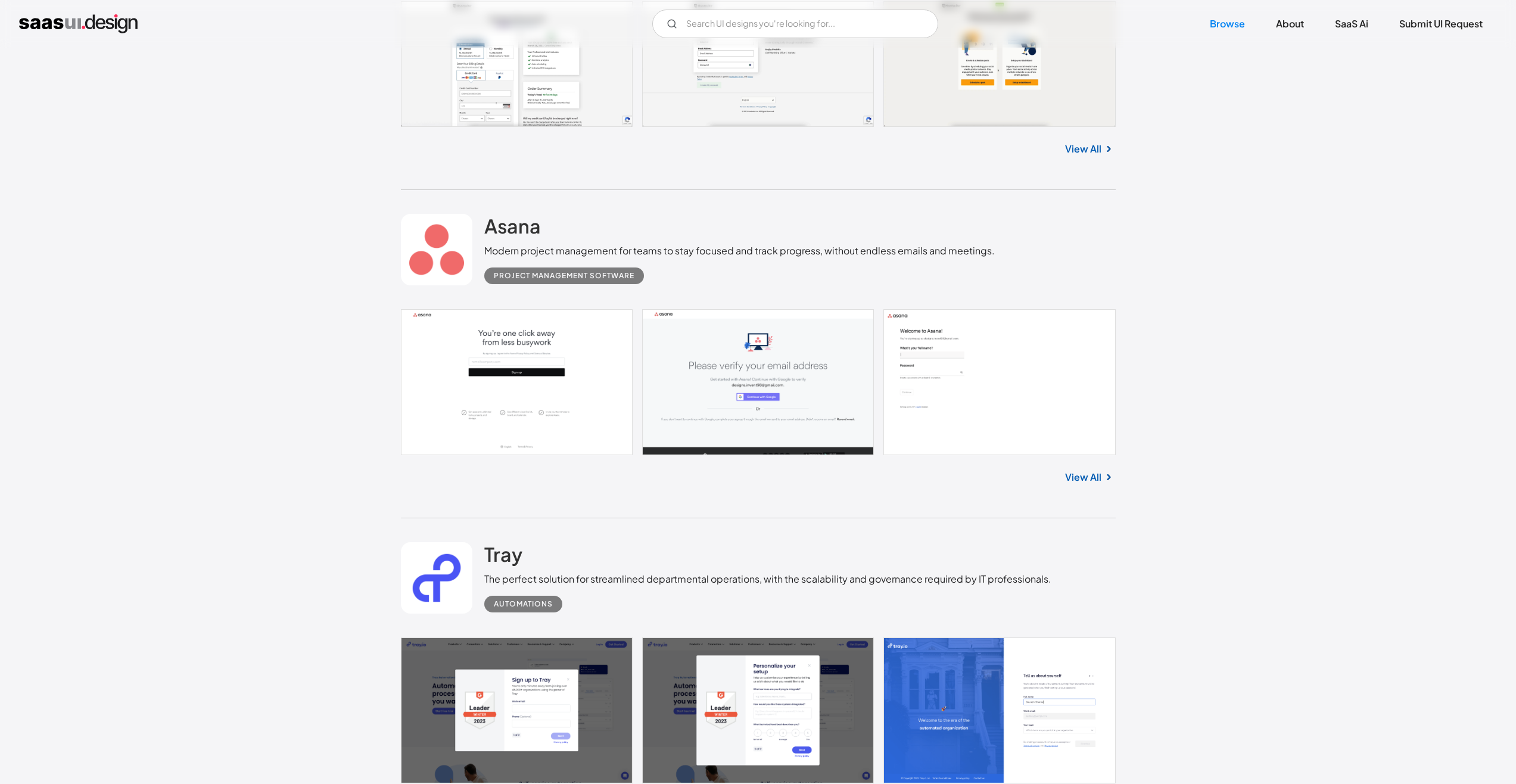
scroll to position [655, 0]
